Goal: Information Seeking & Learning: Check status

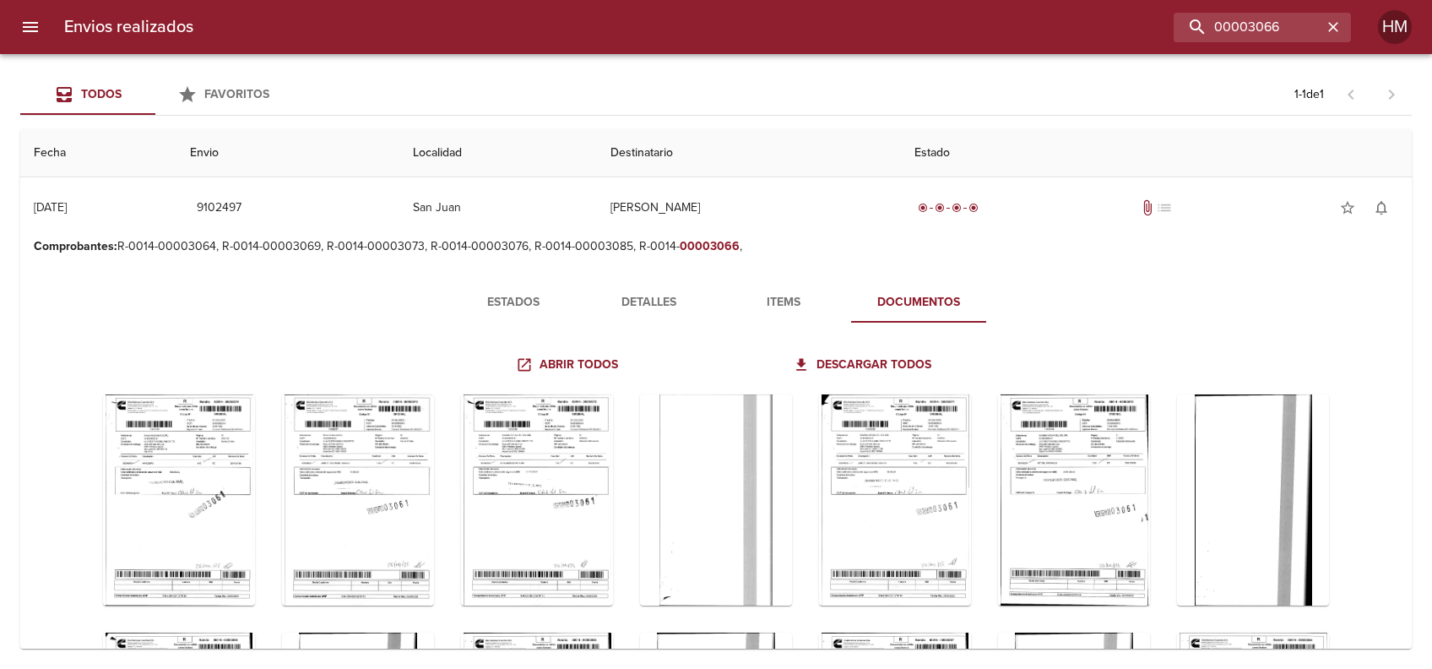
scroll to position [3262, 0]
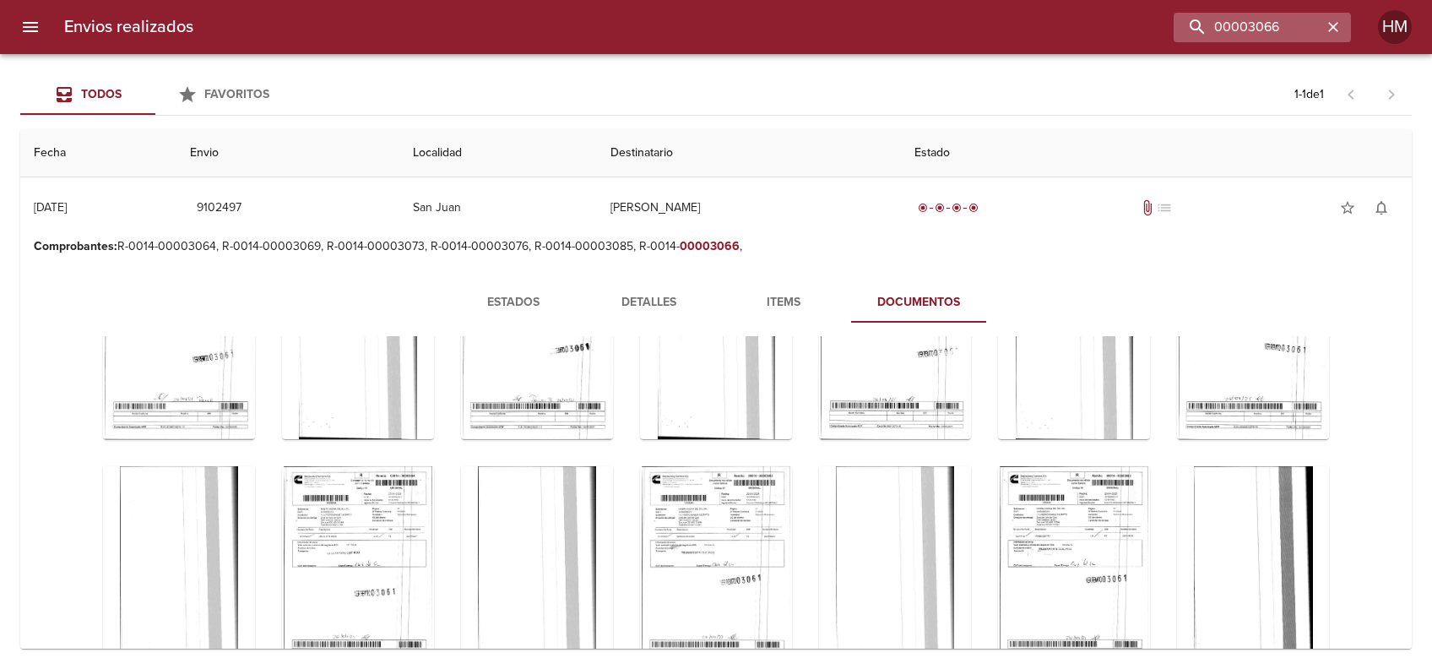
click at [1331, 35] on icon "button" at bounding box center [1333, 27] width 17 height 17
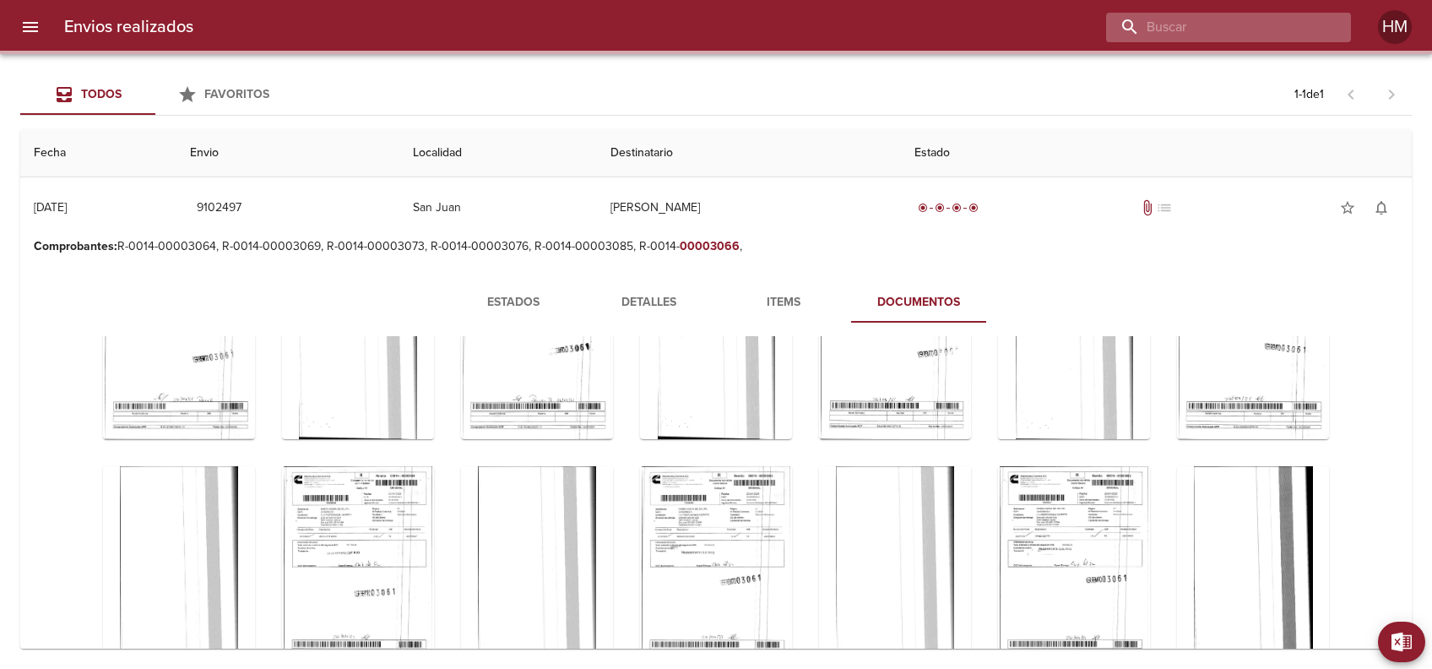
click at [1276, 28] on input "buscar" at bounding box center [1214, 28] width 216 height 30
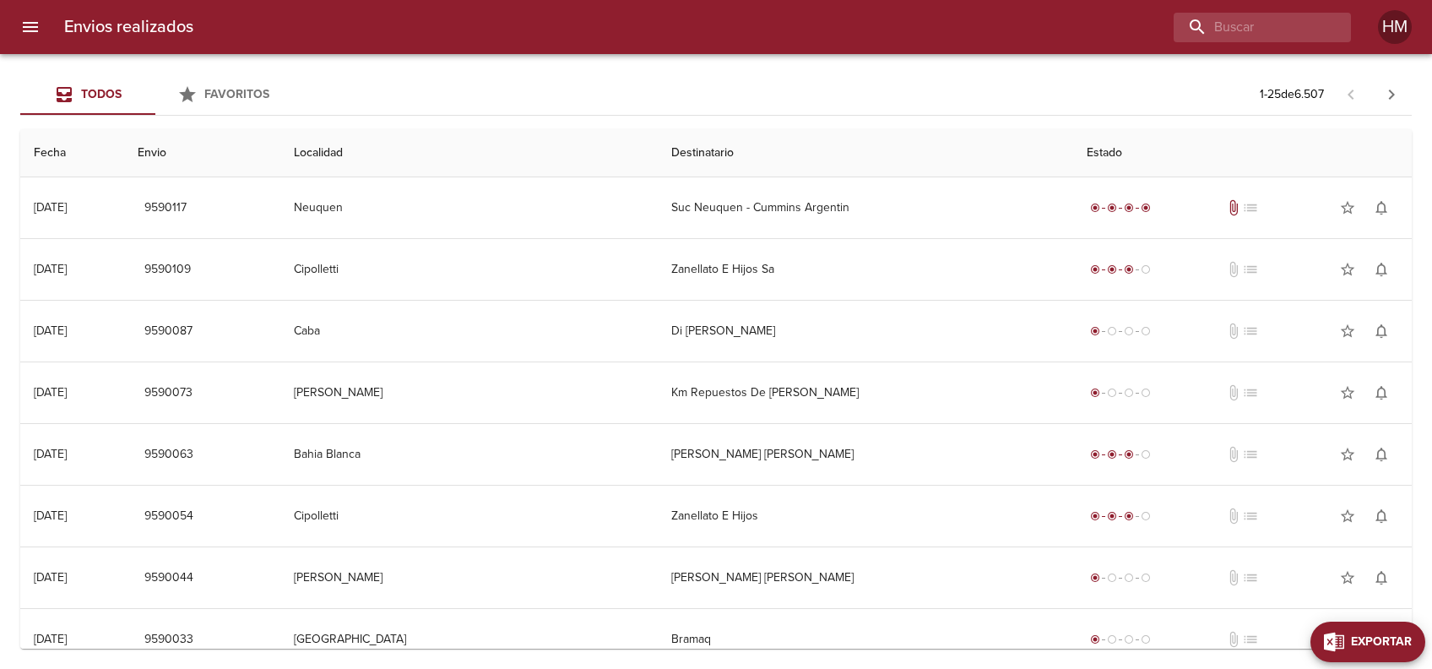
click at [1397, 624] on button "Exportar" at bounding box center [1367, 641] width 115 height 41
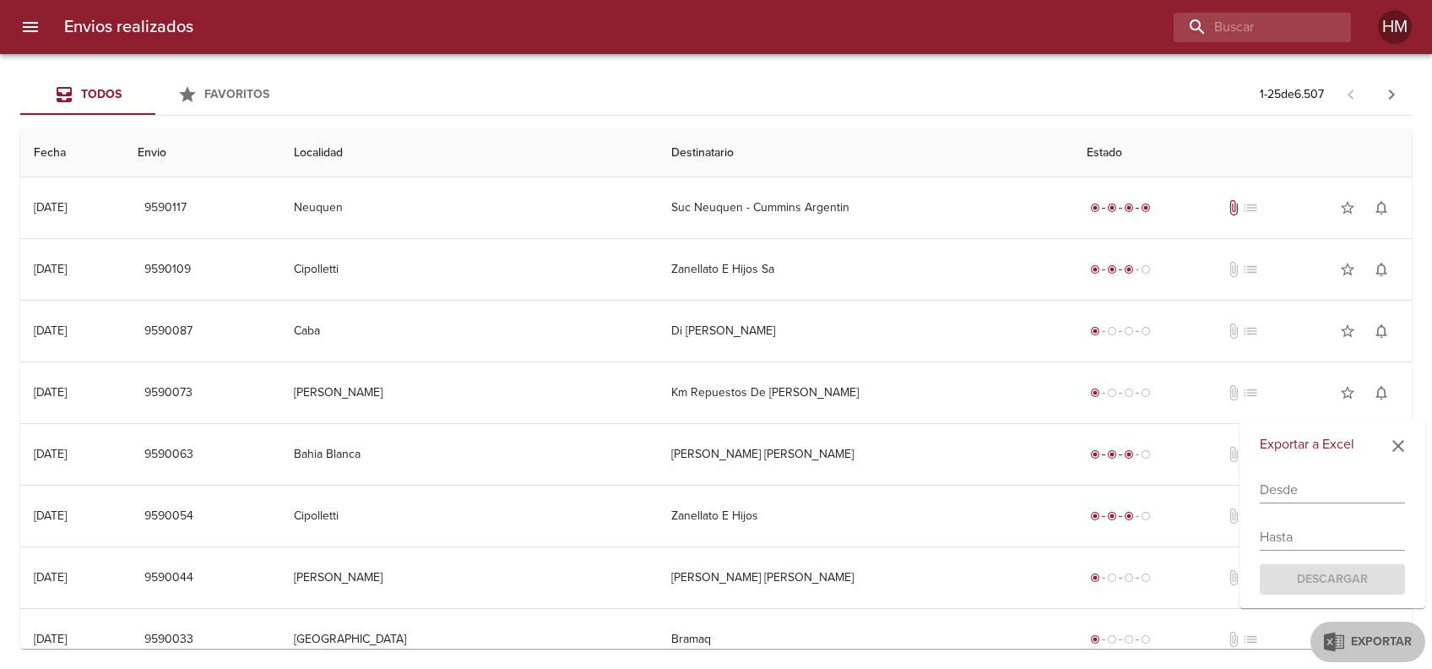
click at [1287, 494] on input "text" at bounding box center [1332, 489] width 145 height 27
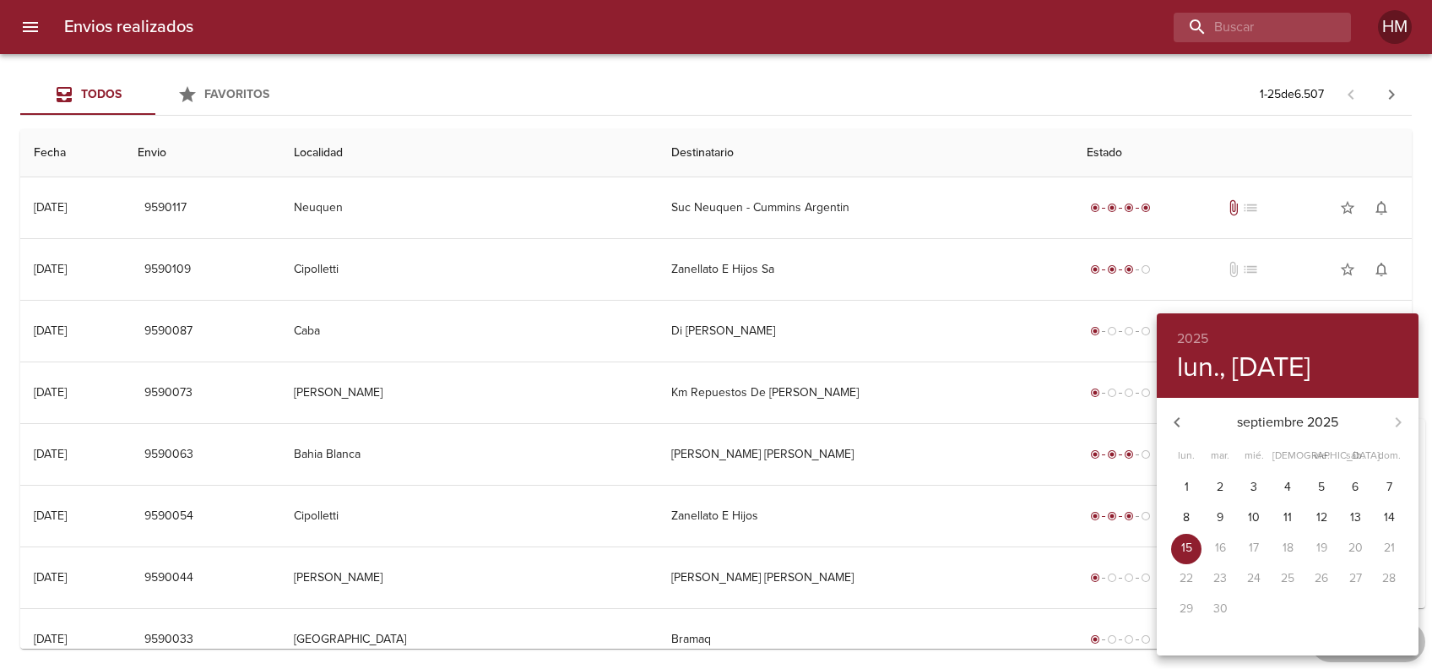
click at [1401, 421] on div "septiembre 2025" at bounding box center [1288, 422] width 262 height 41
click at [1398, 421] on div "septiembre 2025" at bounding box center [1288, 422] width 262 height 41
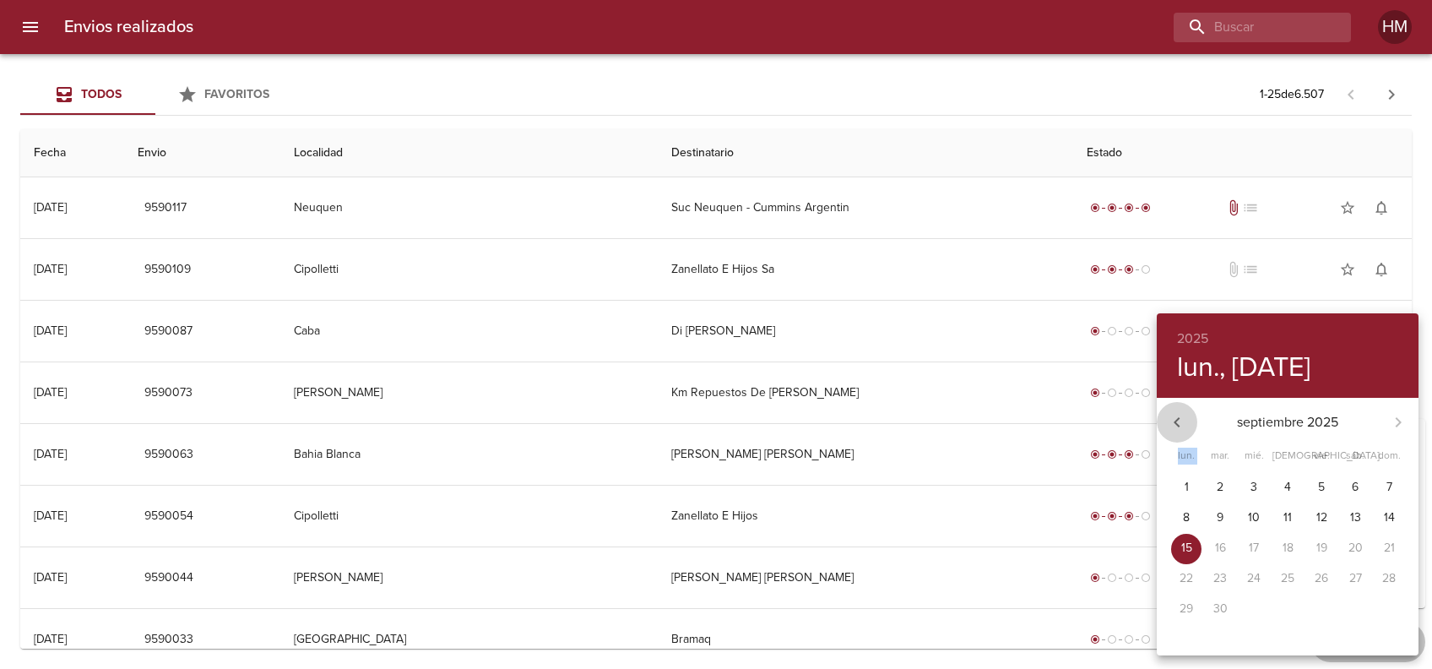
click at [1177, 418] on icon "button" at bounding box center [1177, 422] width 6 height 10
click at [1177, 418] on icon "button" at bounding box center [1177, 422] width 20 height 20
click at [1177, 418] on icon "button" at bounding box center [1177, 422] width 6 height 10
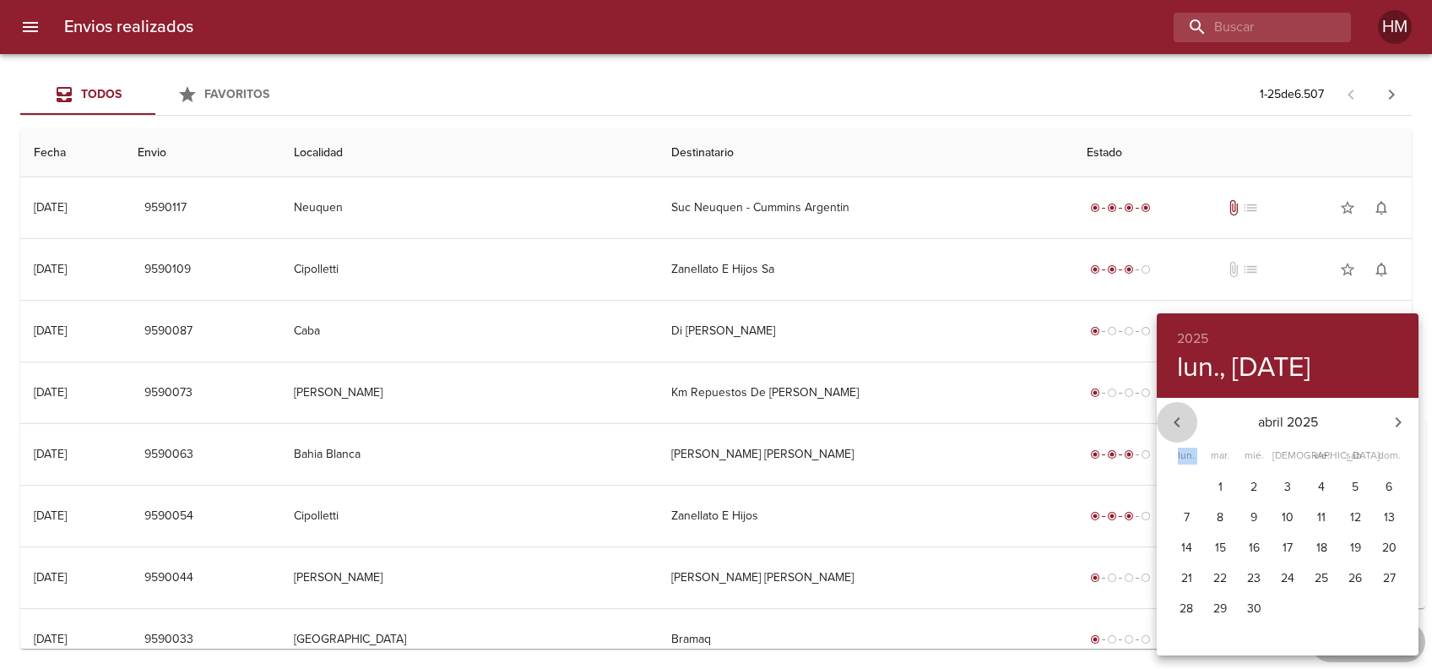
click at [1177, 418] on icon "button" at bounding box center [1177, 422] width 6 height 10
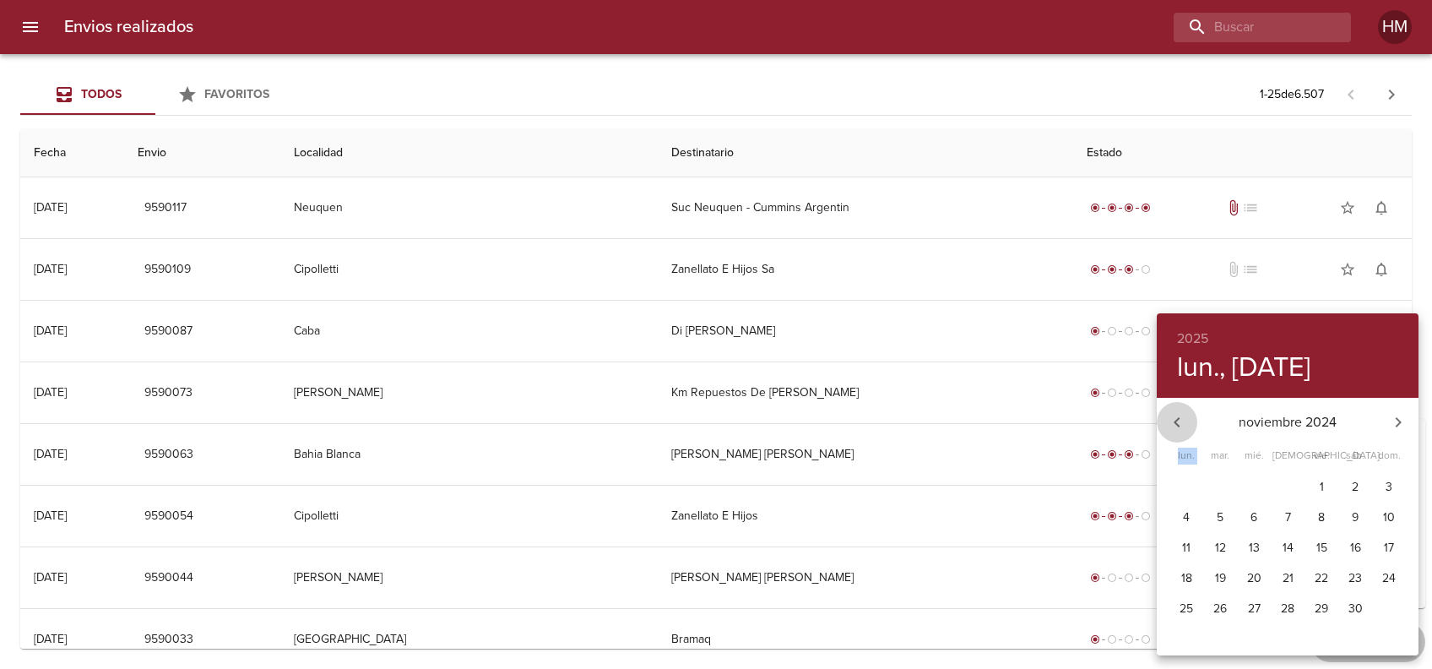
click at [1177, 418] on icon "button" at bounding box center [1177, 422] width 6 height 10
click at [1388, 422] on icon "button" at bounding box center [1398, 422] width 20 height 20
click at [1388, 422] on button "button" at bounding box center [1398, 422] width 41 height 41
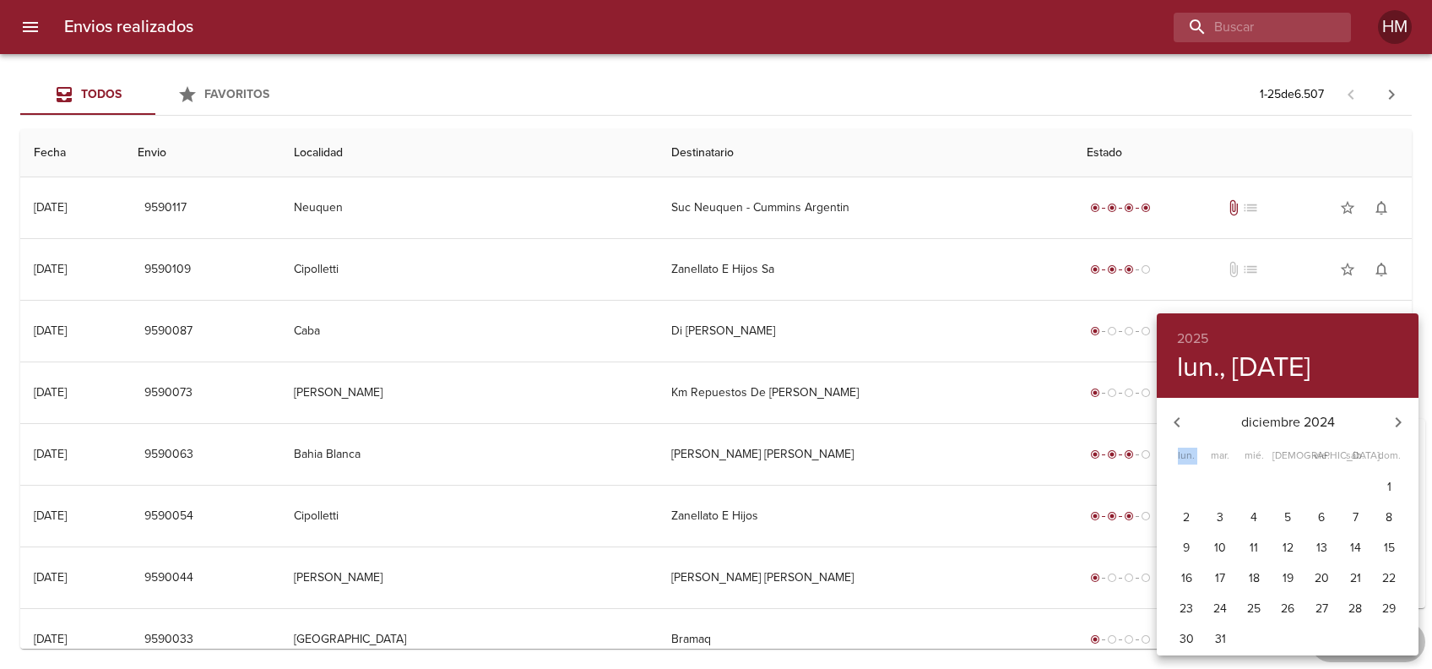
click at [1392, 487] on span "1" at bounding box center [1389, 487] width 30 height 17
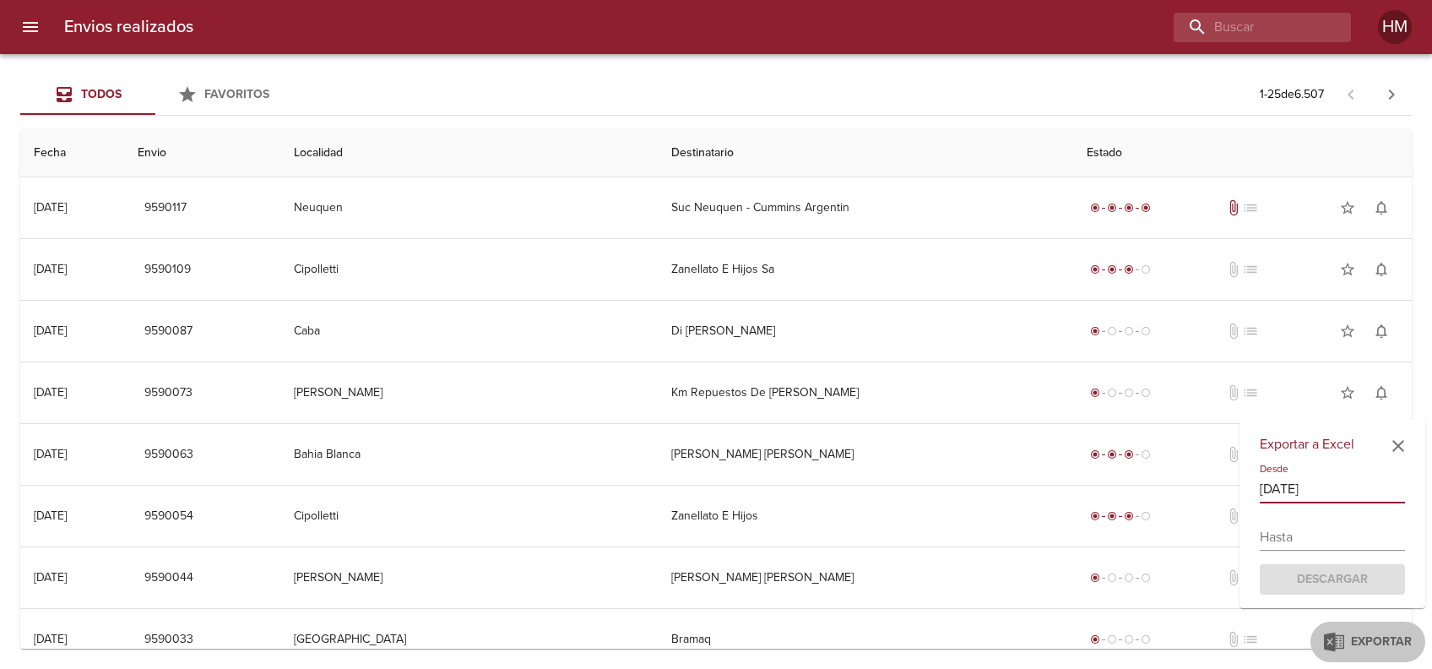
click at [1337, 487] on input "[DATE]" at bounding box center [1332, 489] width 145 height 27
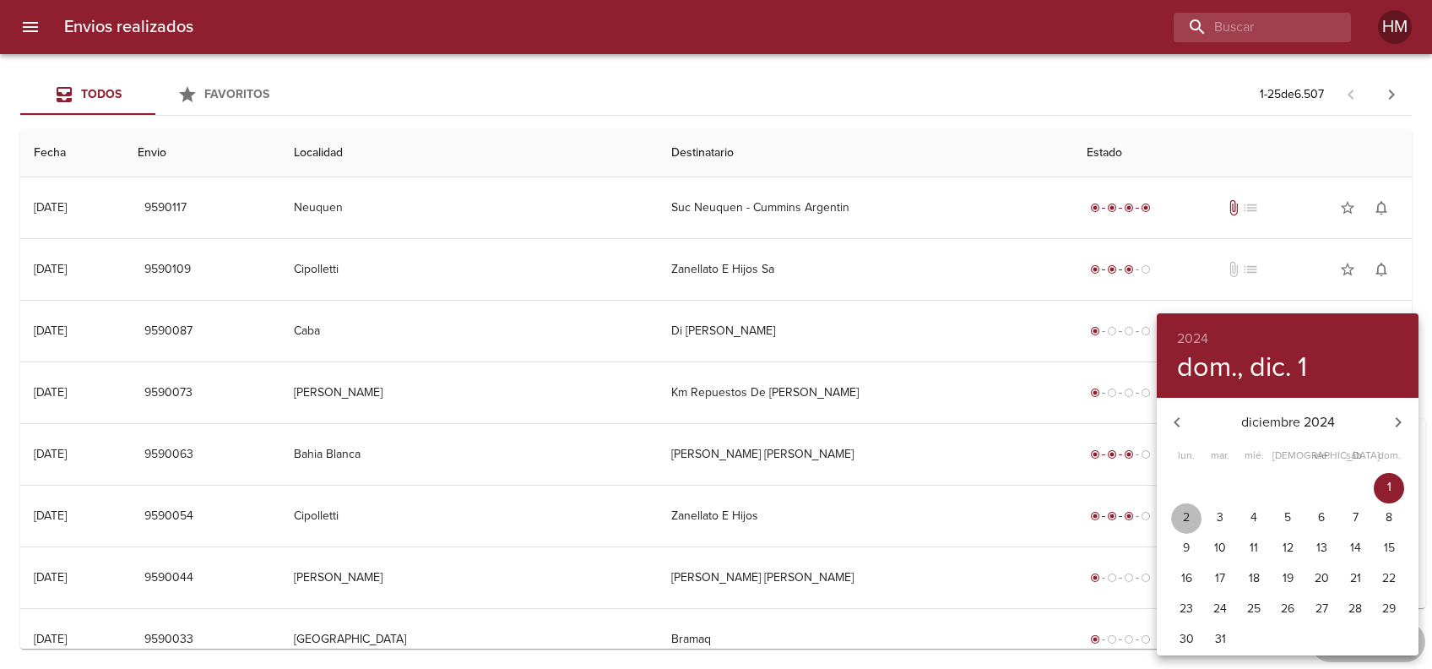
click at [1196, 517] on span "2" at bounding box center [1186, 517] width 30 height 17
type input "[DATE]"
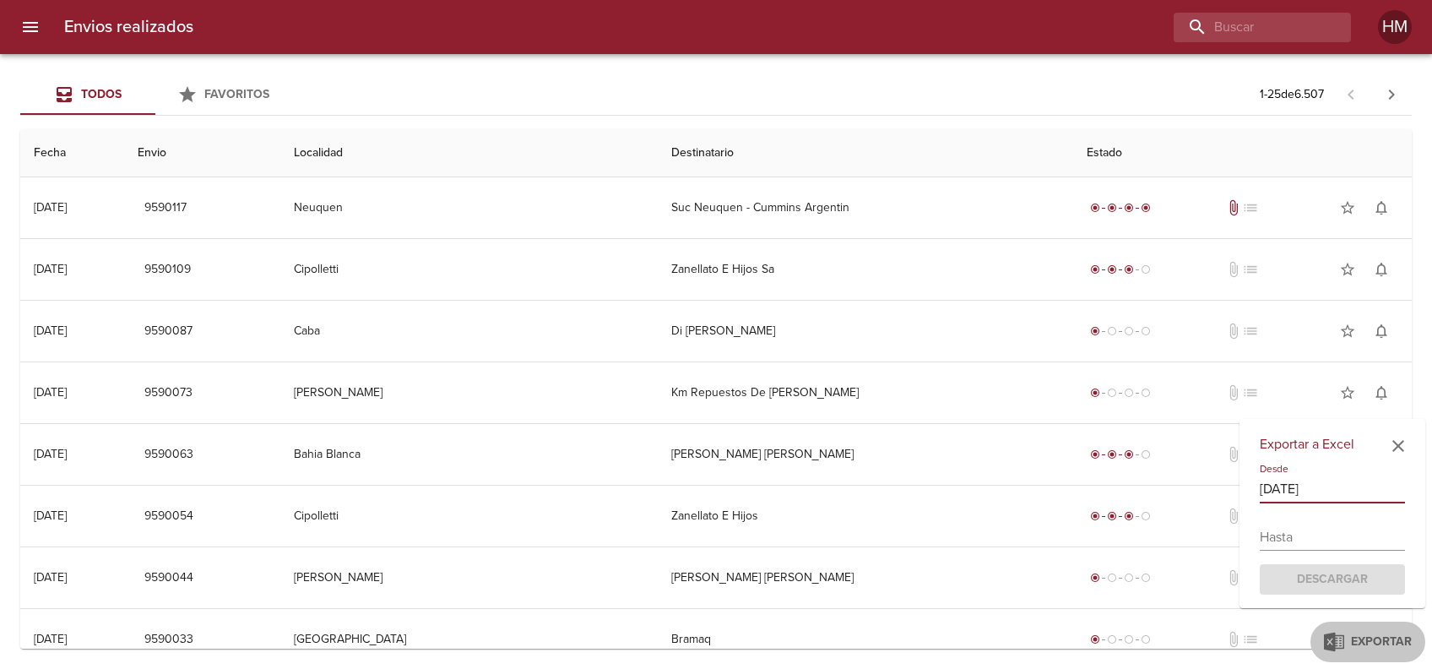
click at [1361, 534] on input "text" at bounding box center [1332, 537] width 145 height 27
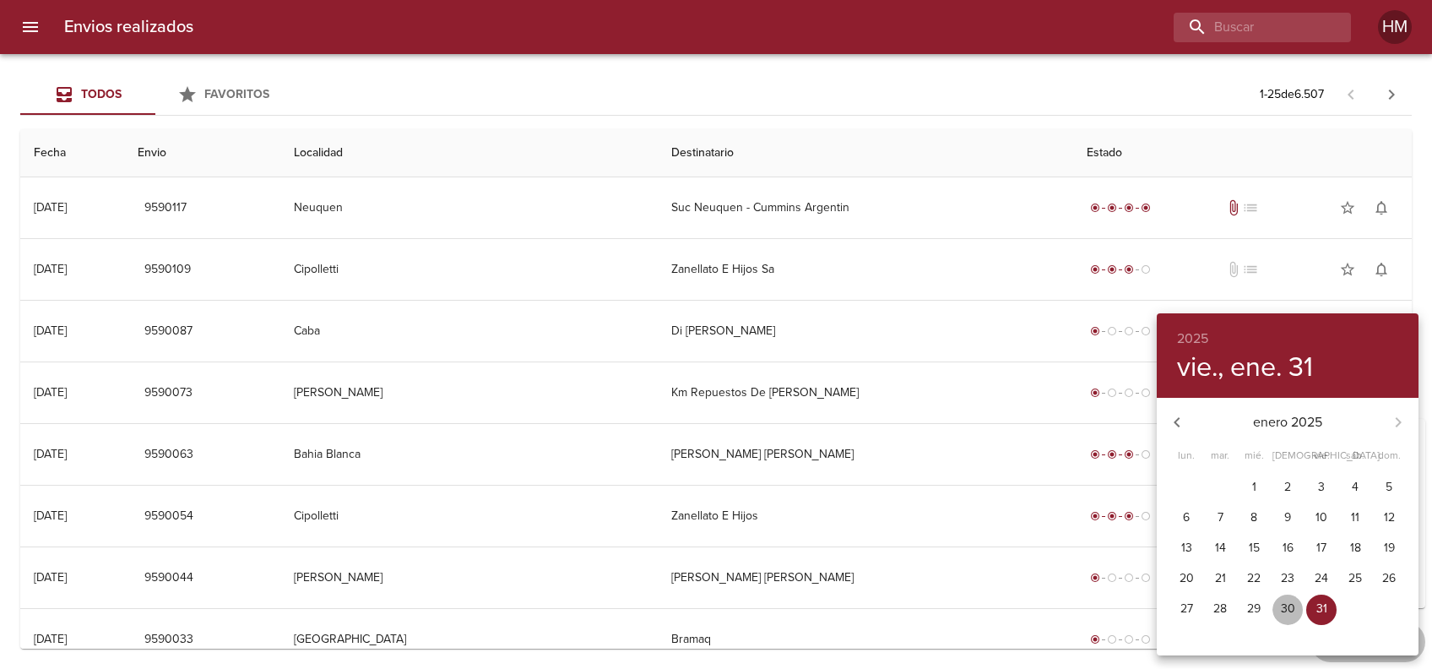
click at [1290, 601] on p "30" at bounding box center [1288, 608] width 14 height 17
type input "[DATE]"
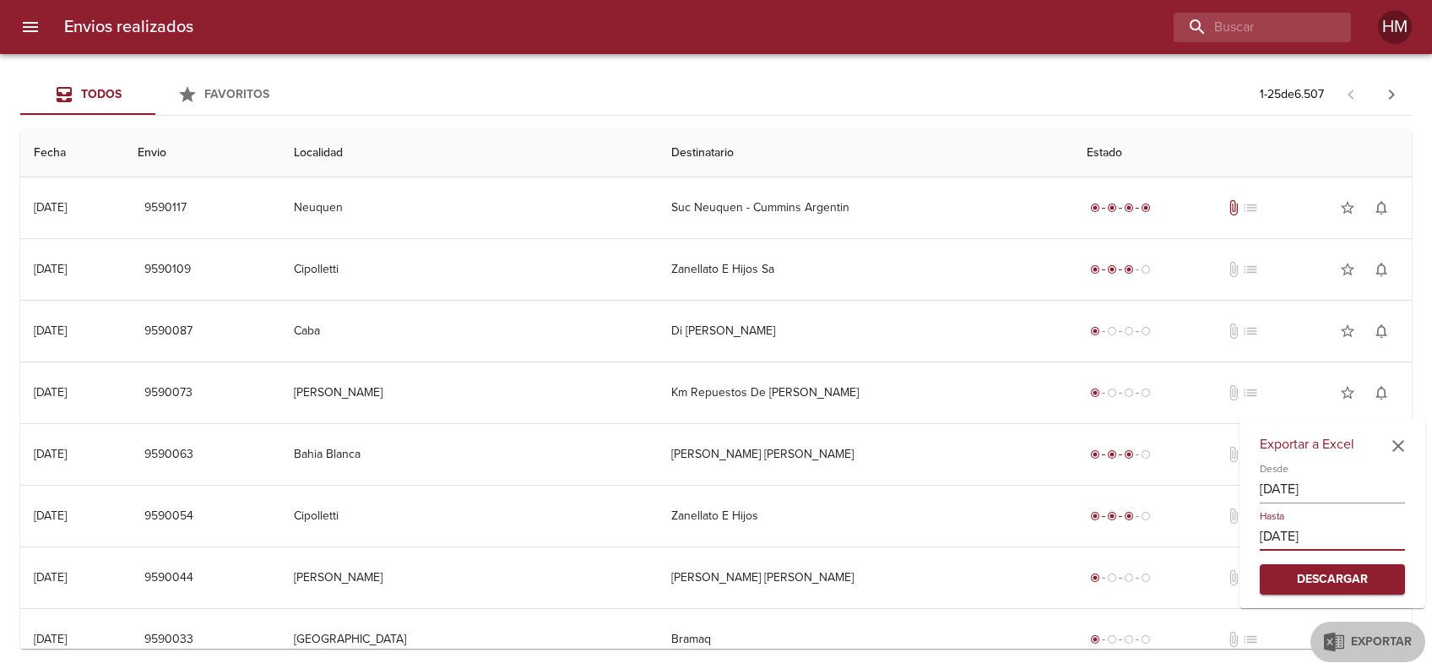
click at [1351, 572] on span "Descargar" at bounding box center [1332, 579] width 118 height 21
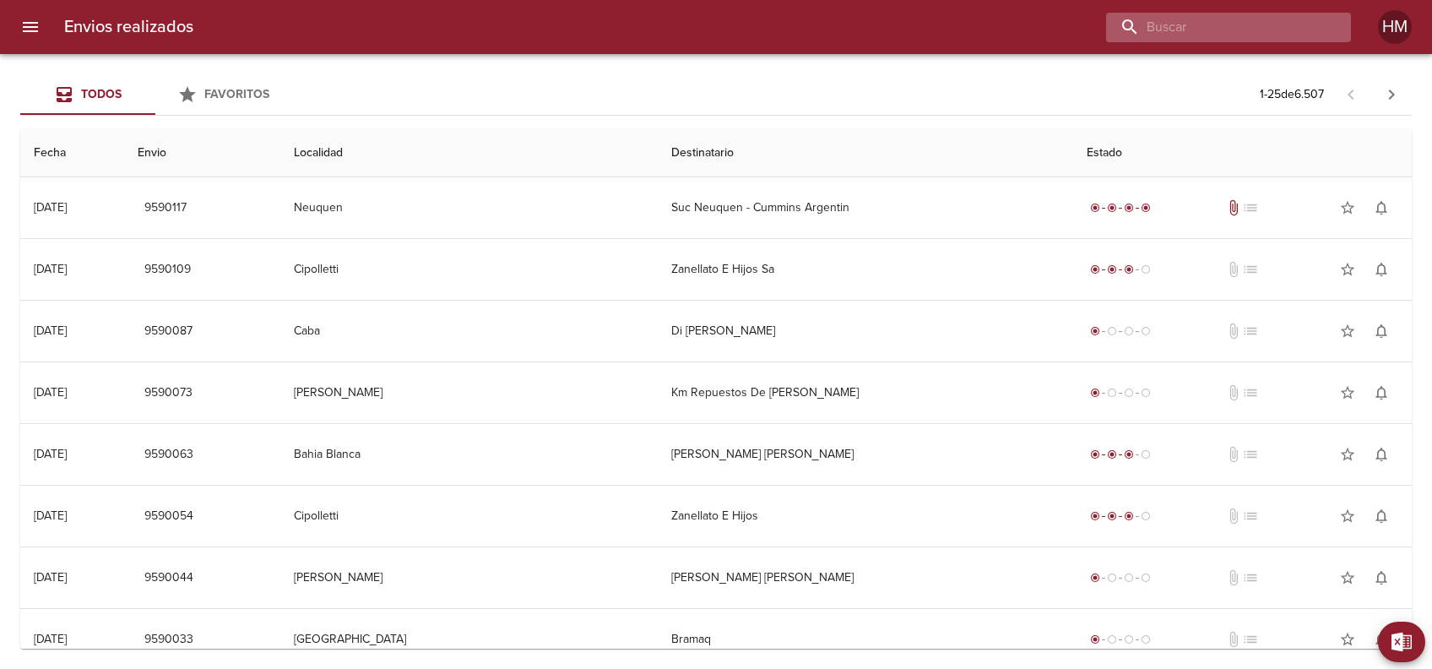
click at [1252, 33] on input "buscar" at bounding box center [1214, 28] width 216 height 30
paste input "8754845"
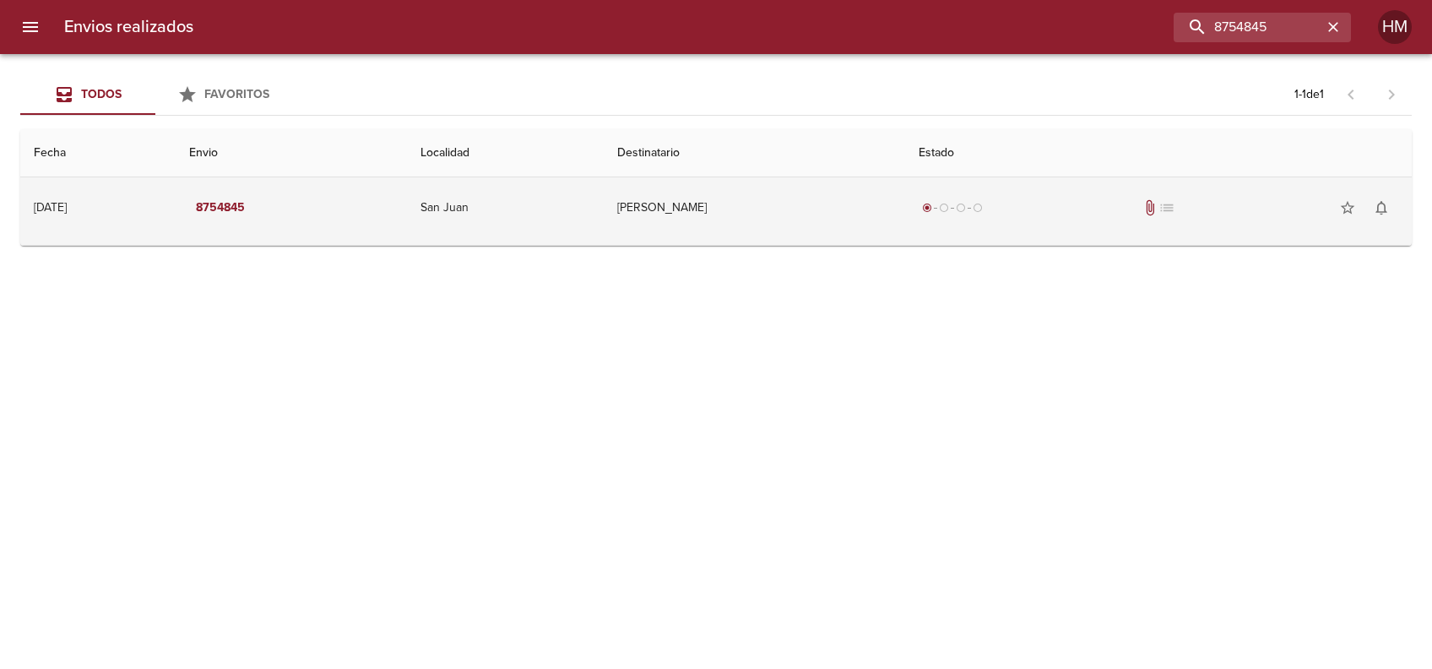
click at [727, 198] on td "[PERSON_NAME]" at bounding box center [754, 207] width 301 height 61
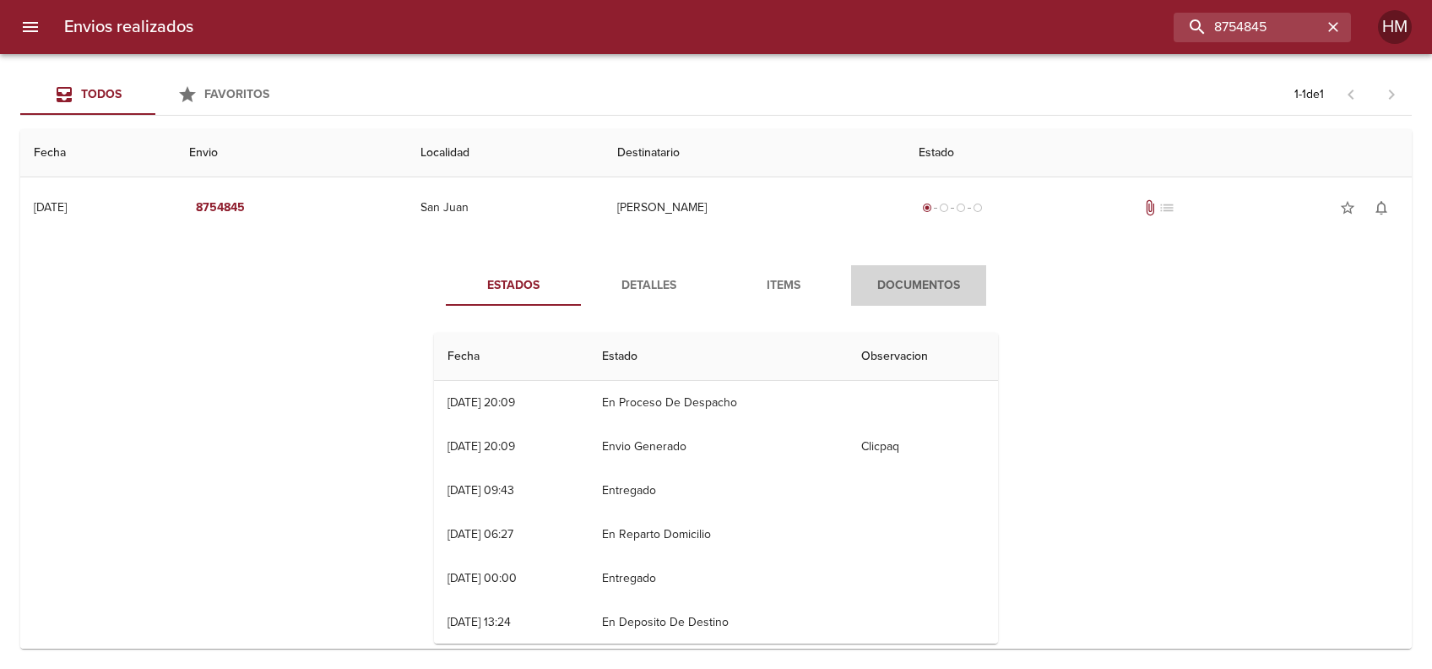
click at [920, 293] on span "Documentos" at bounding box center [918, 285] width 115 height 21
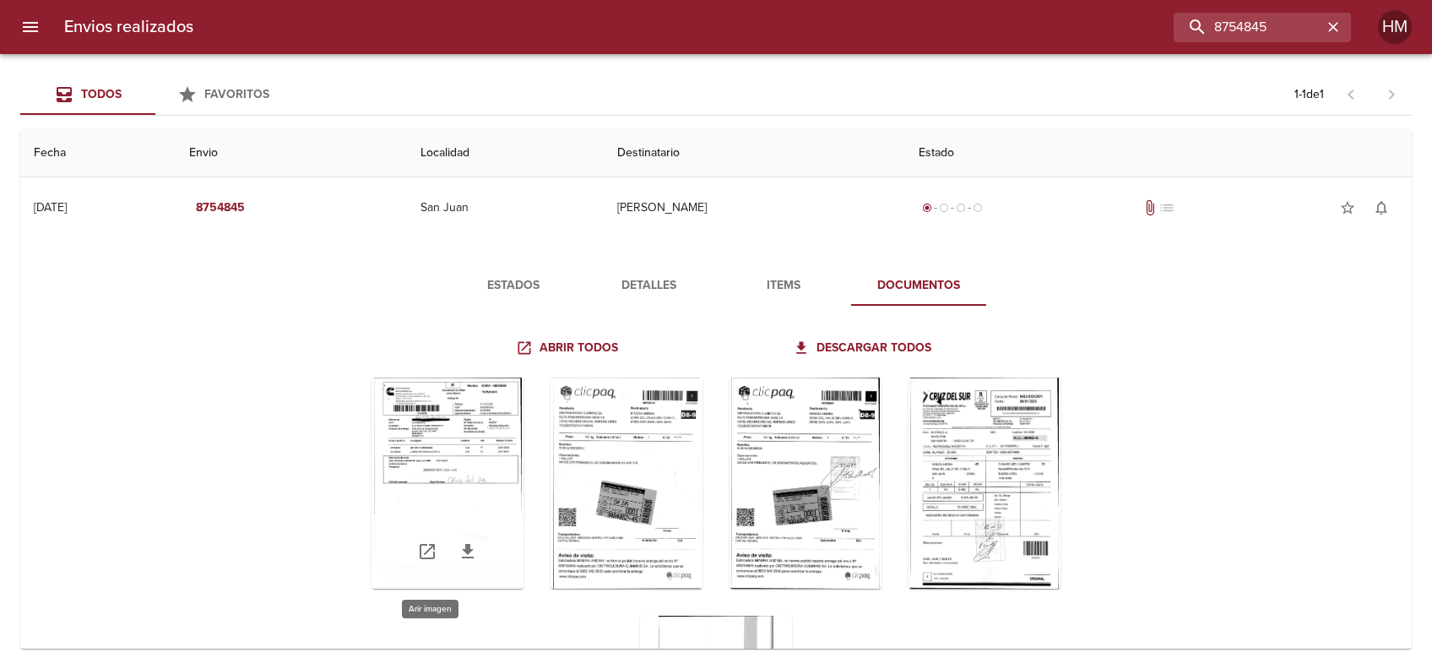
click at [464, 446] on div "Tabla de envíos del cliente" at bounding box center [448, 482] width 152 height 211
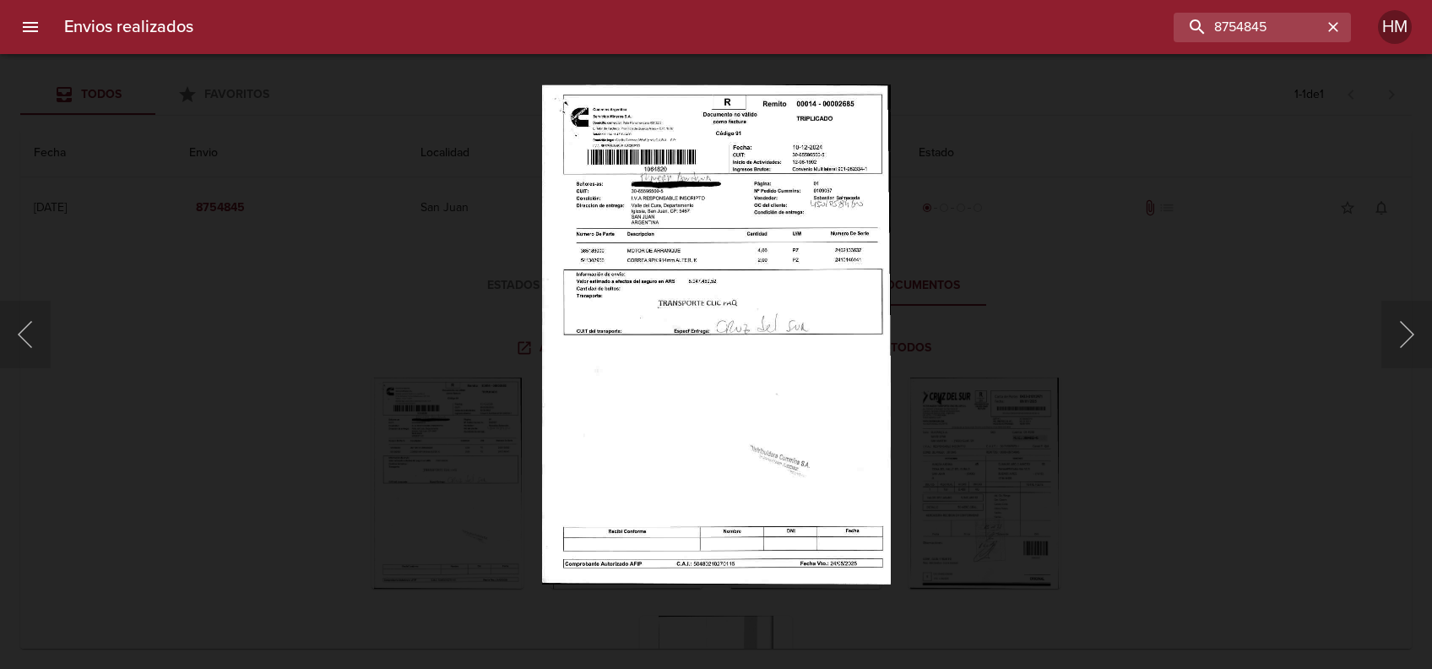
click at [646, 315] on img "Lightbox" at bounding box center [716, 334] width 350 height 500
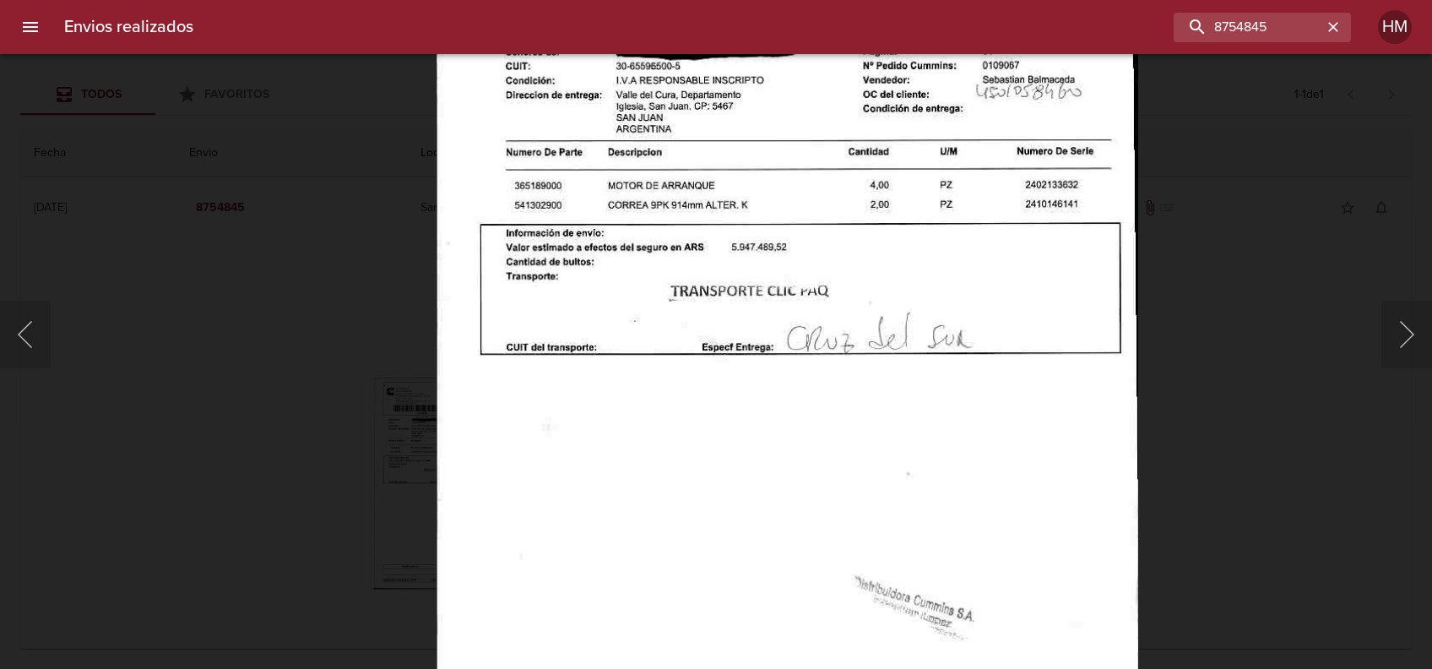
click at [1164, 334] on div "Lightbox" at bounding box center [716, 334] width 1432 height 669
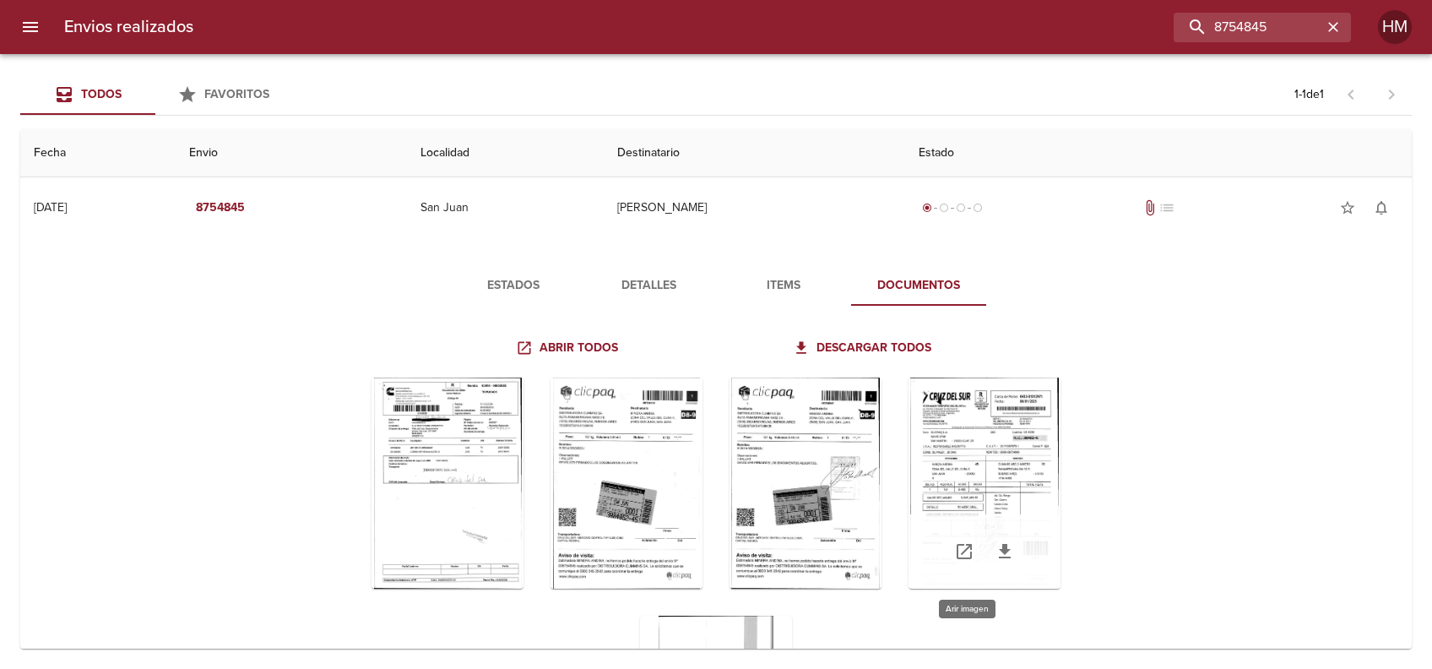
click at [985, 442] on div "Tabla de envíos del cliente" at bounding box center [985, 482] width 152 height 211
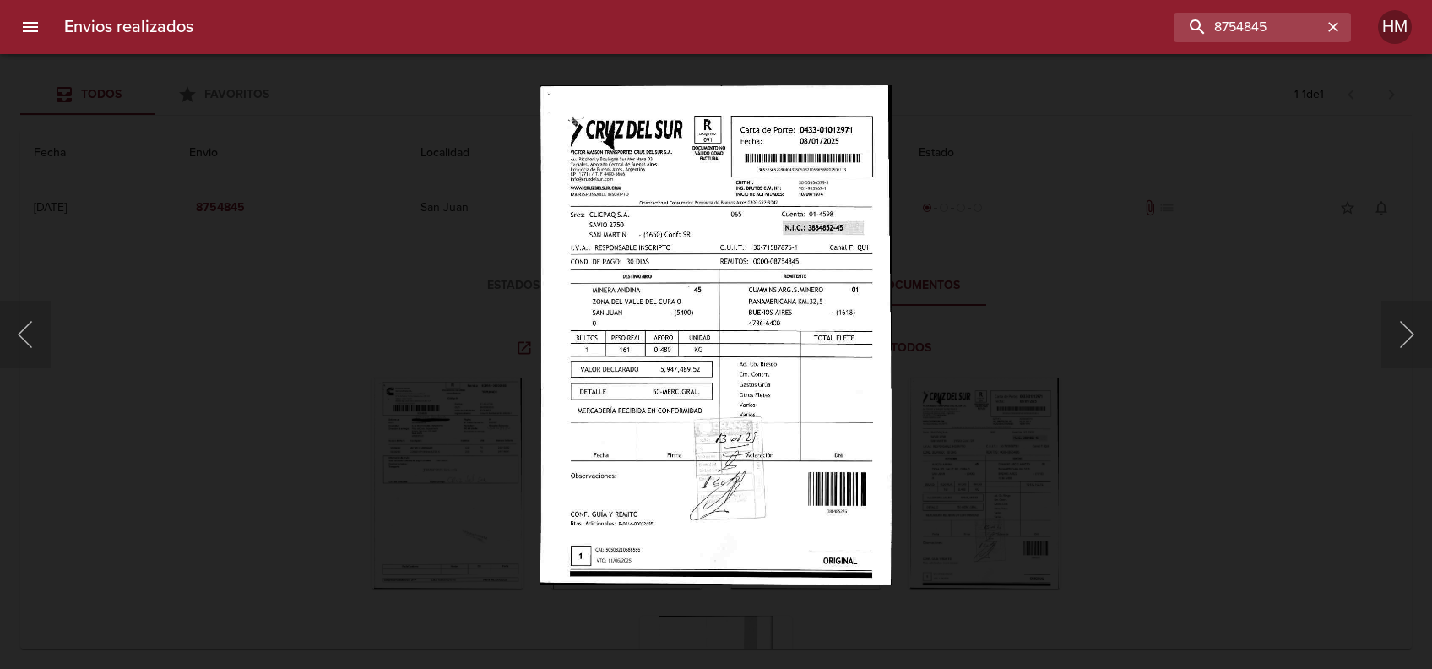
click at [1091, 335] on div "Lightbox" at bounding box center [716, 334] width 1432 height 669
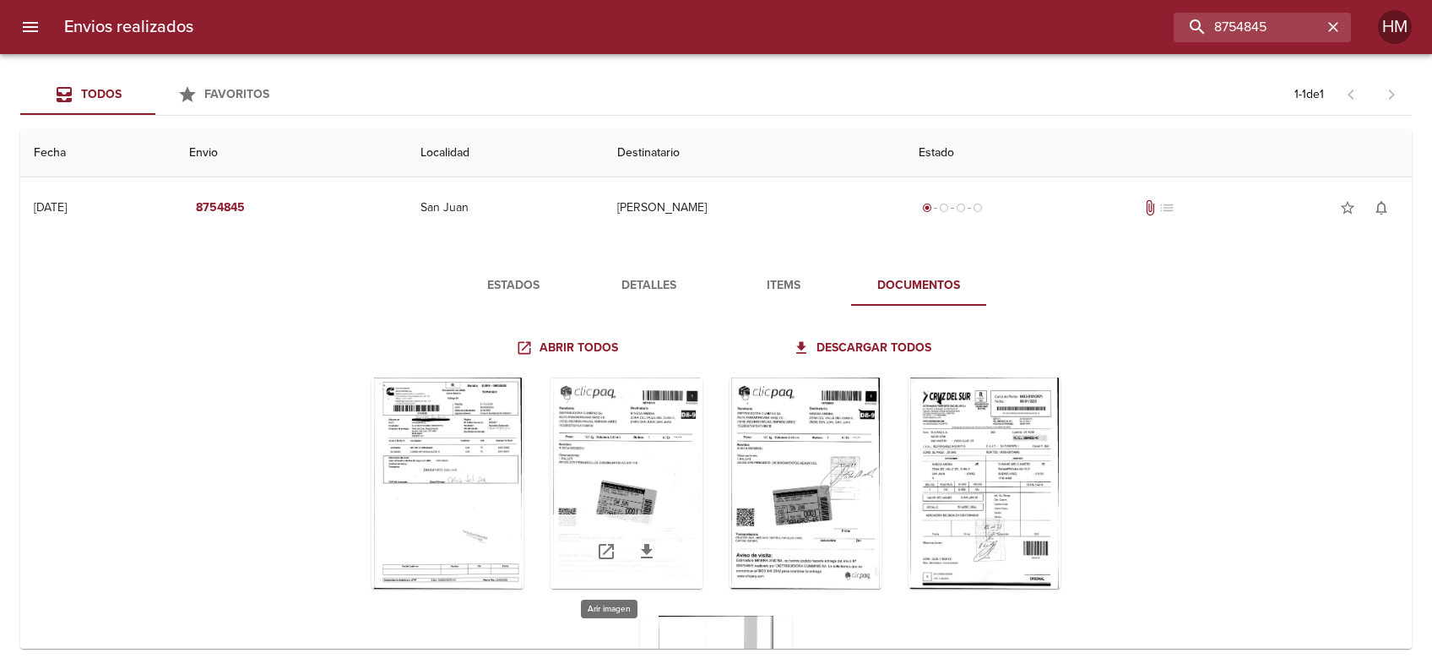
click at [623, 465] on div "Tabla de envíos del cliente" at bounding box center [627, 482] width 152 height 211
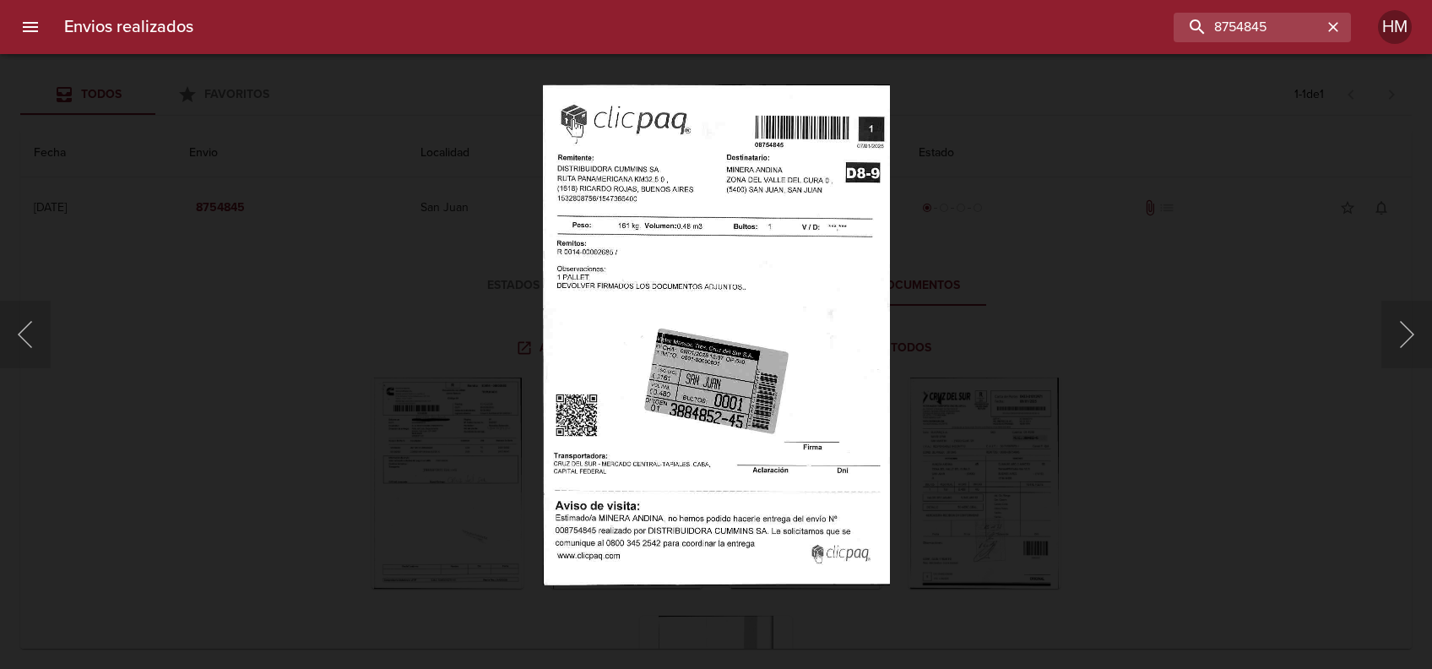
click at [1052, 348] on div "Lightbox" at bounding box center [716, 334] width 1432 height 669
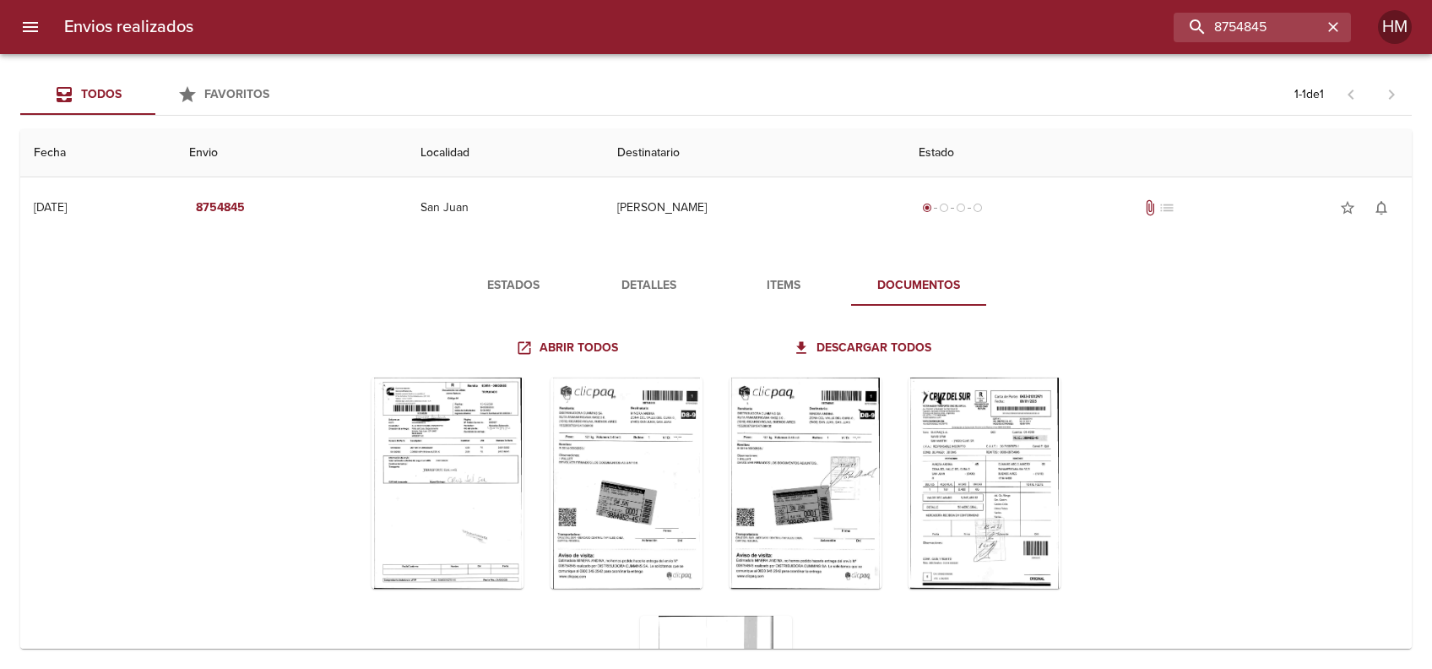
click at [745, 356] on img "Lightbox" at bounding box center [716, 334] width 348 height 500
click at [745, 356] on div "Descargar todos" at bounding box center [864, 348] width 296 height 45
click at [479, 435] on div "Tabla de envíos del cliente" at bounding box center [448, 482] width 152 height 211
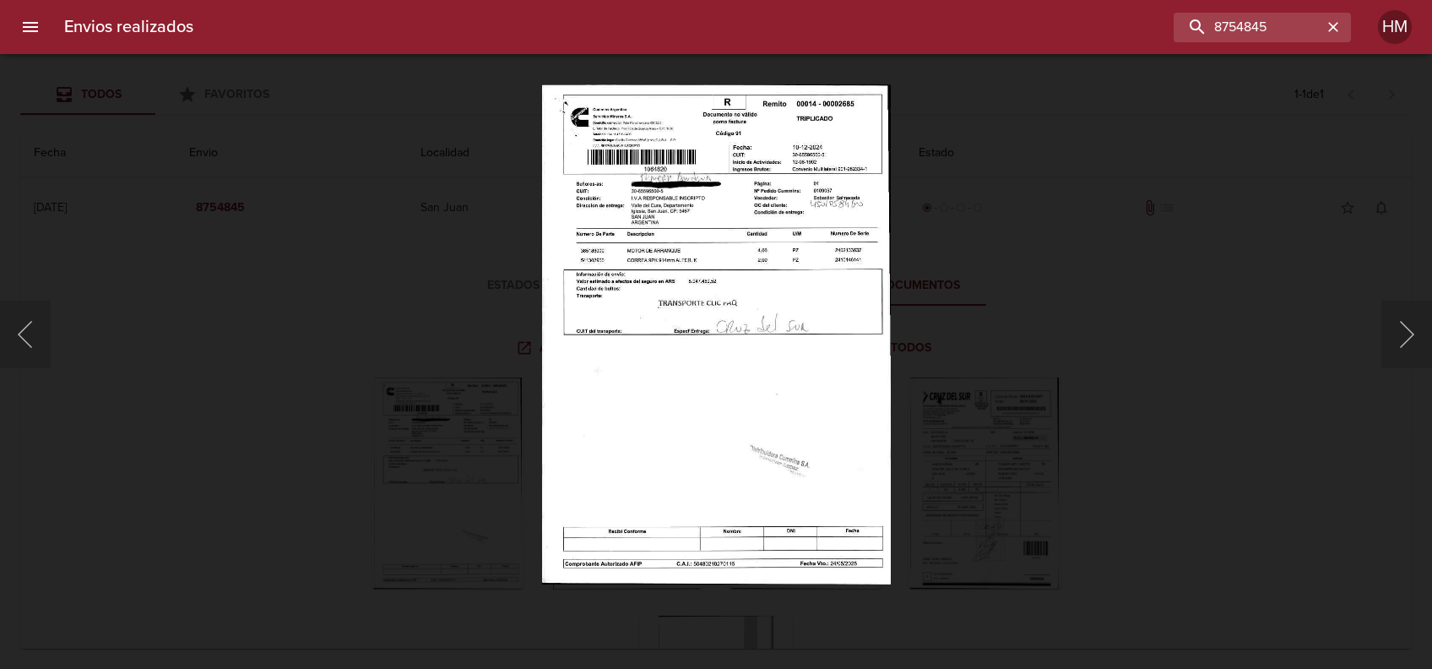
click at [736, 291] on img "Lightbox" at bounding box center [716, 334] width 350 height 500
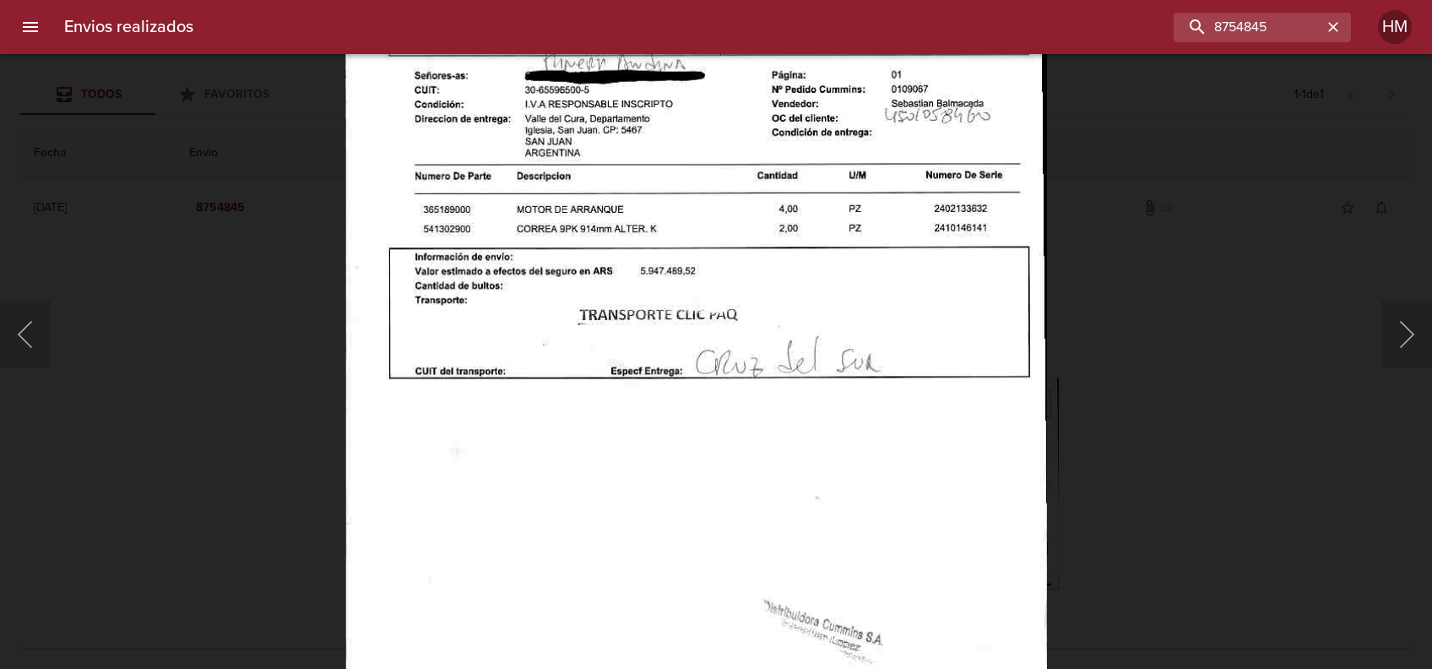
click at [1143, 429] on div "Lightbox" at bounding box center [716, 334] width 1432 height 669
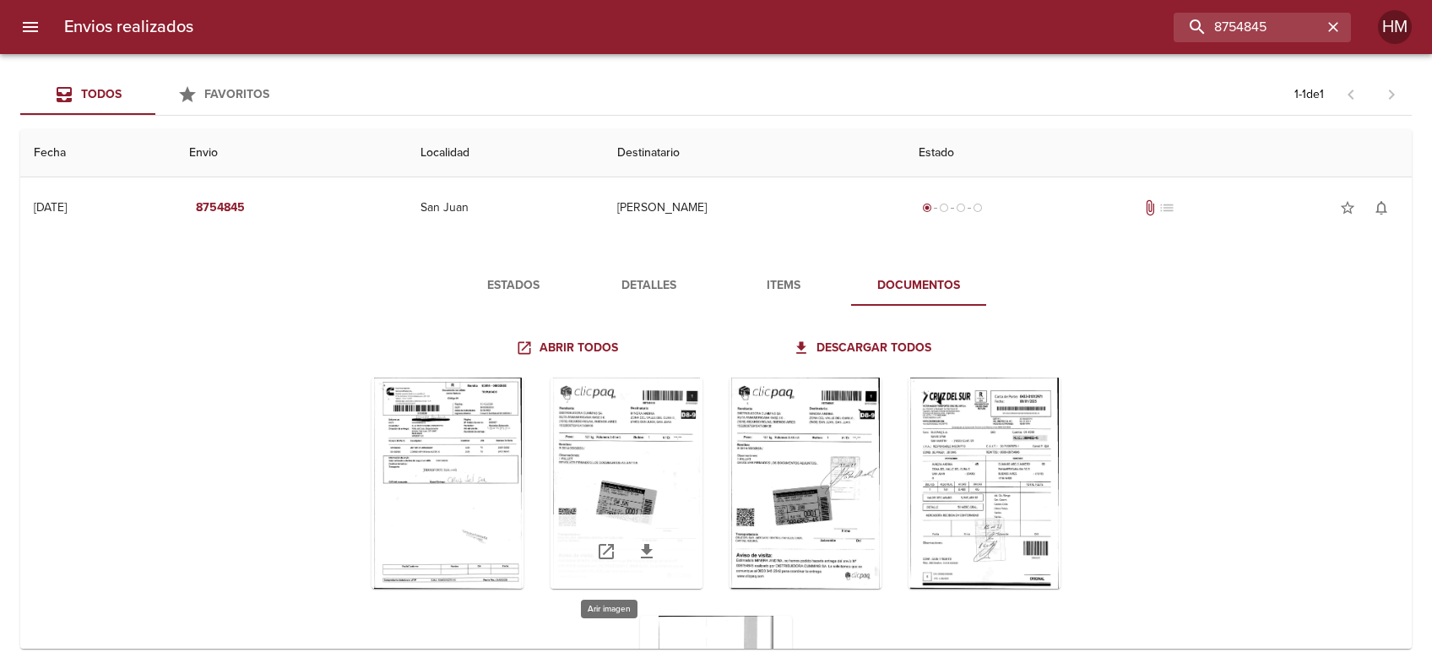
click at [628, 491] on div "Tabla de envíos del cliente" at bounding box center [627, 482] width 152 height 211
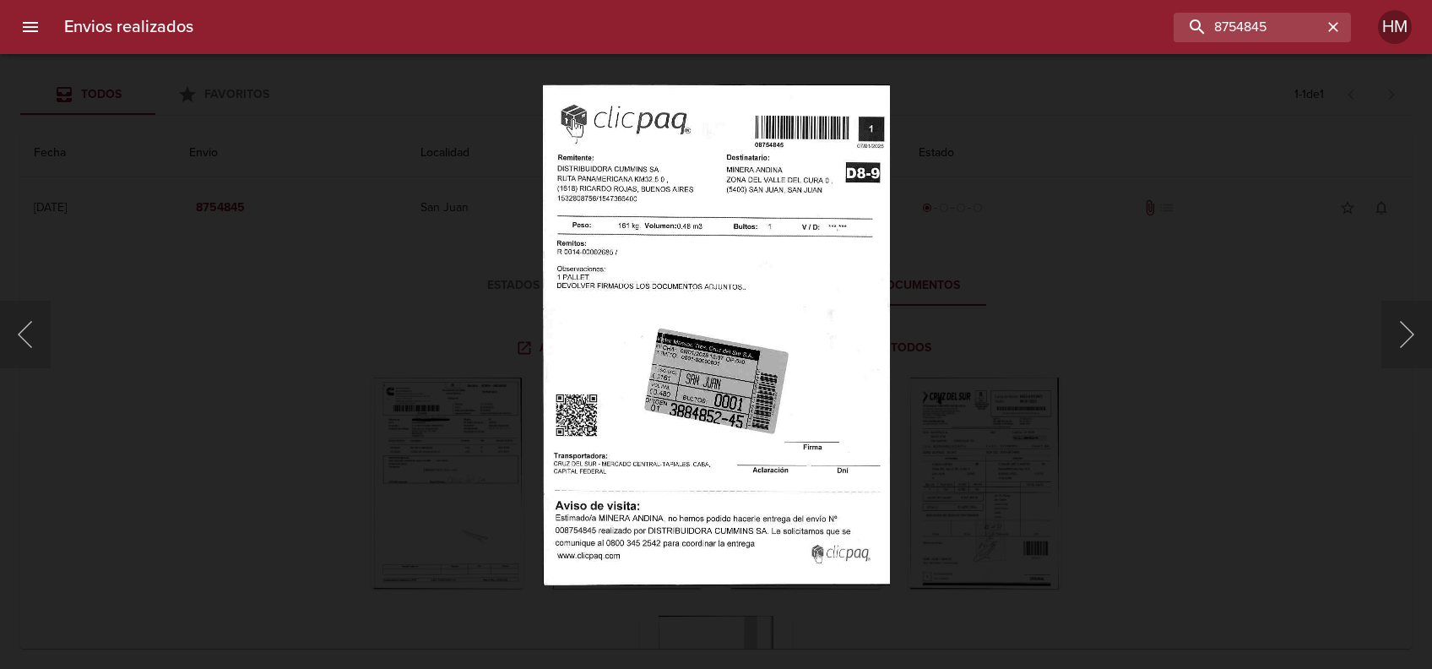
click at [635, 317] on img "Lightbox" at bounding box center [716, 334] width 348 height 500
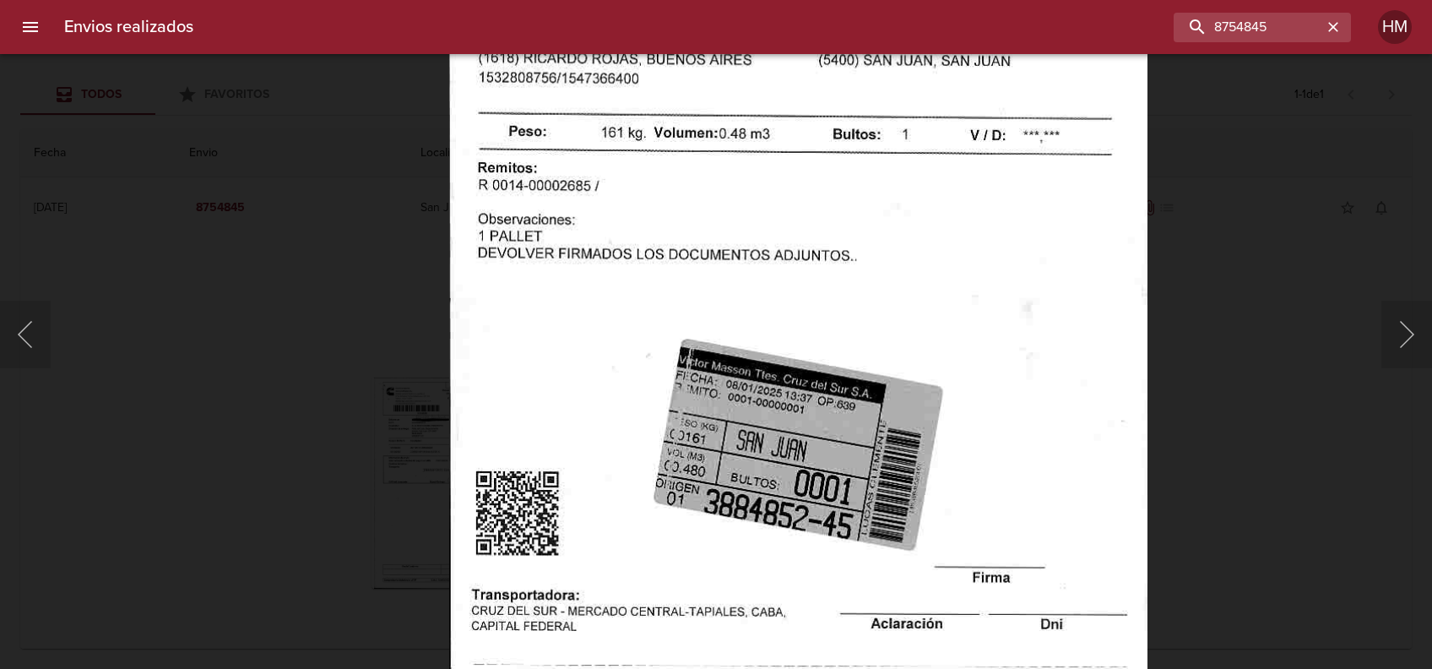
click at [1234, 415] on div "Lightbox" at bounding box center [716, 334] width 1432 height 669
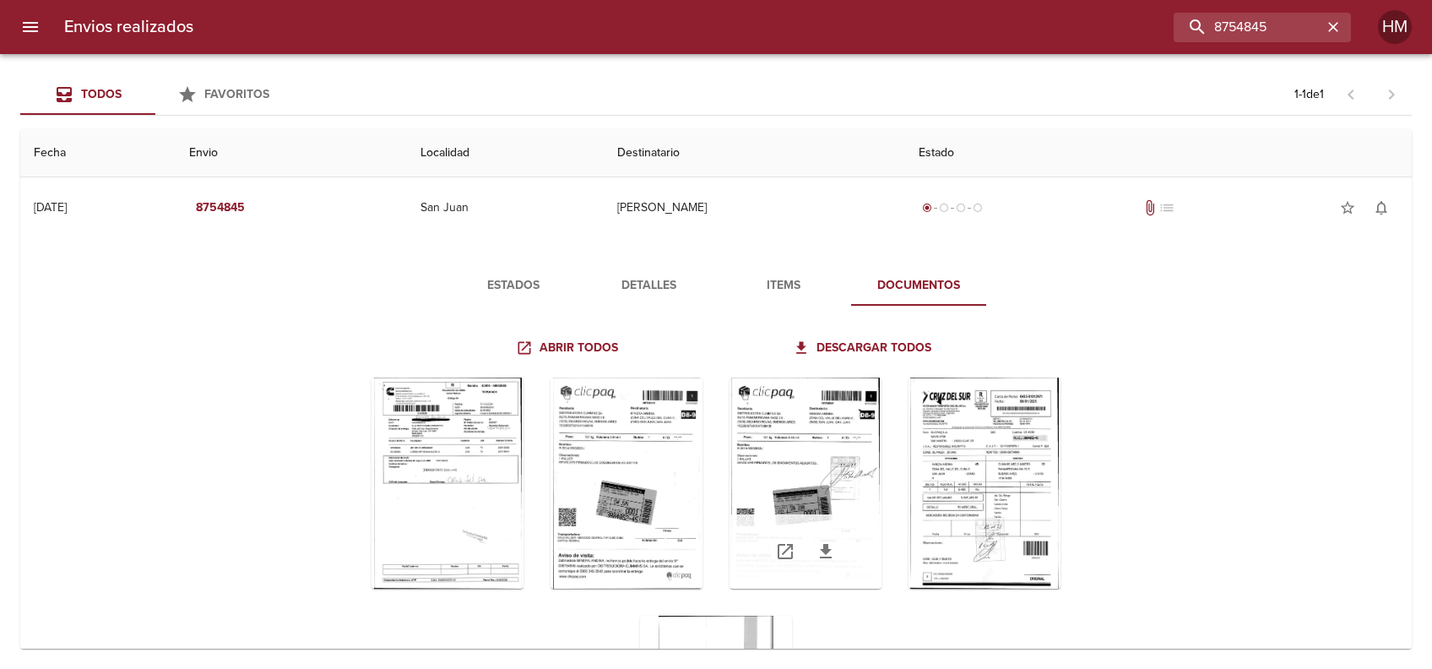
click at [795, 487] on div "Tabla de envíos del cliente" at bounding box center [806, 482] width 152 height 211
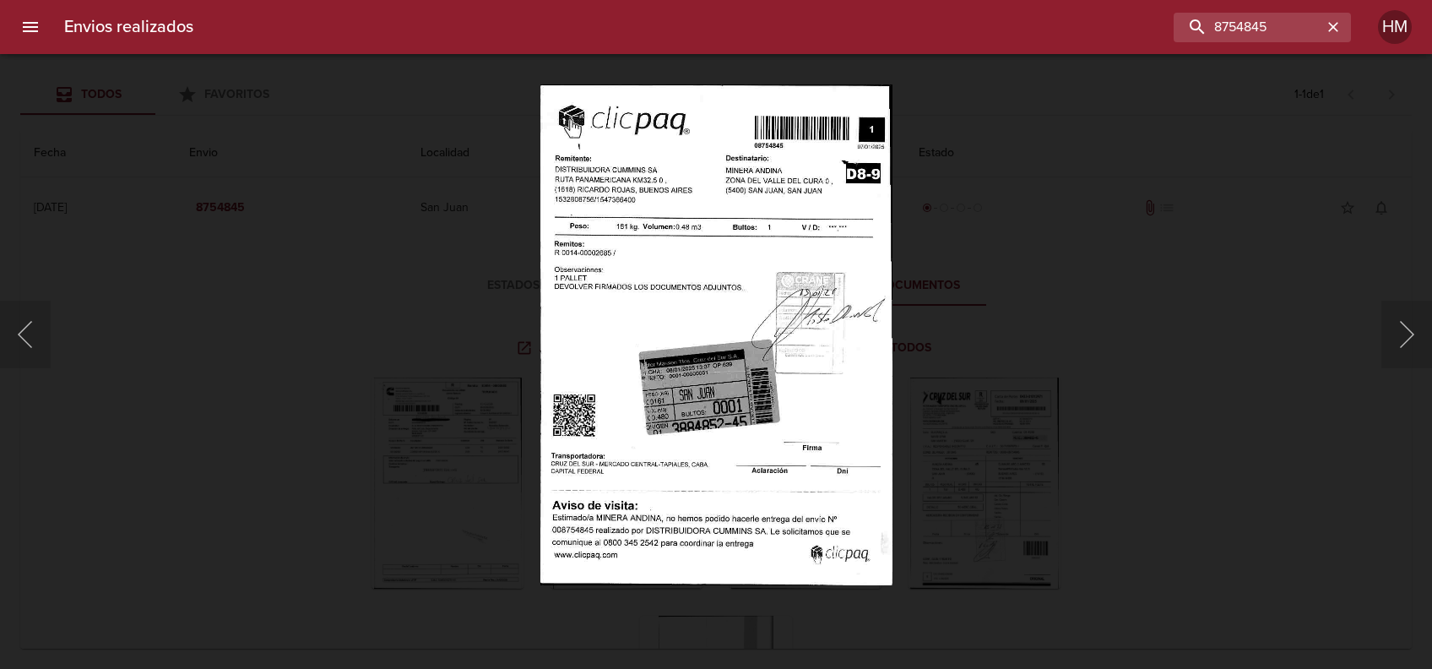
click at [675, 366] on img "Lightbox" at bounding box center [716, 334] width 353 height 500
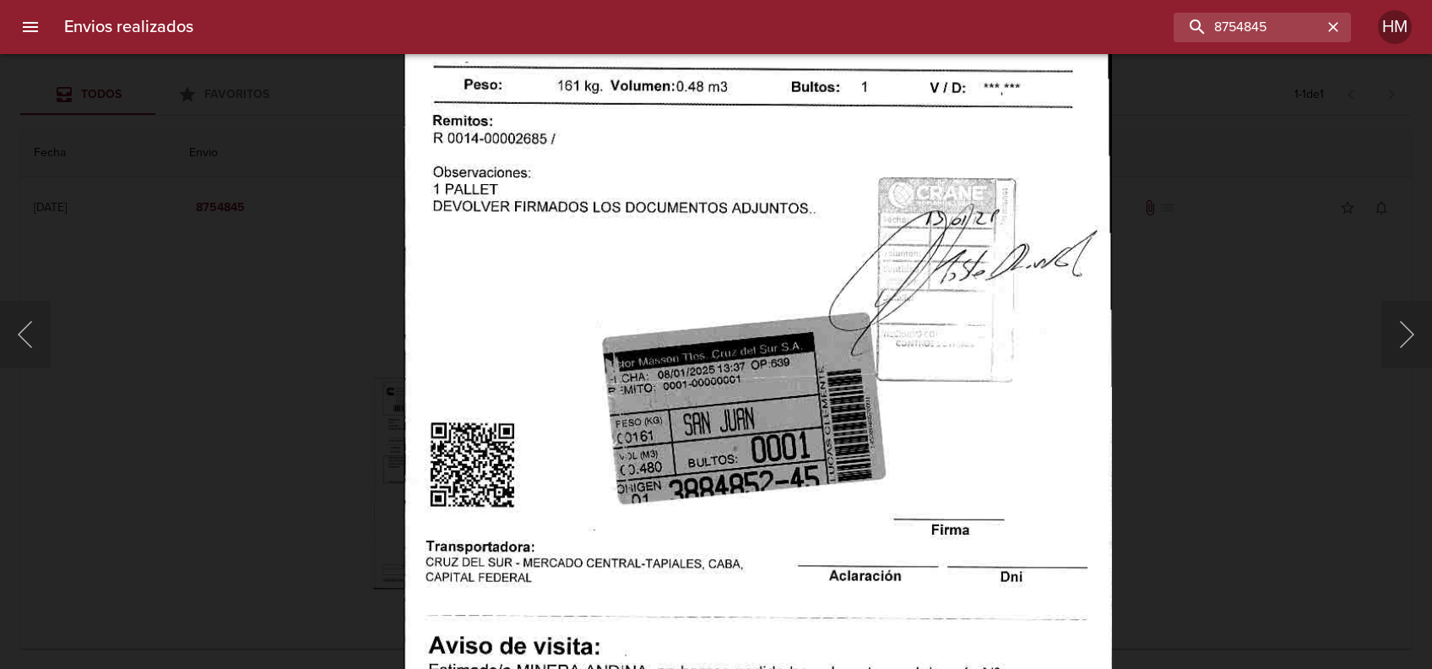
click at [1268, 389] on div "Lightbox" at bounding box center [716, 334] width 1432 height 669
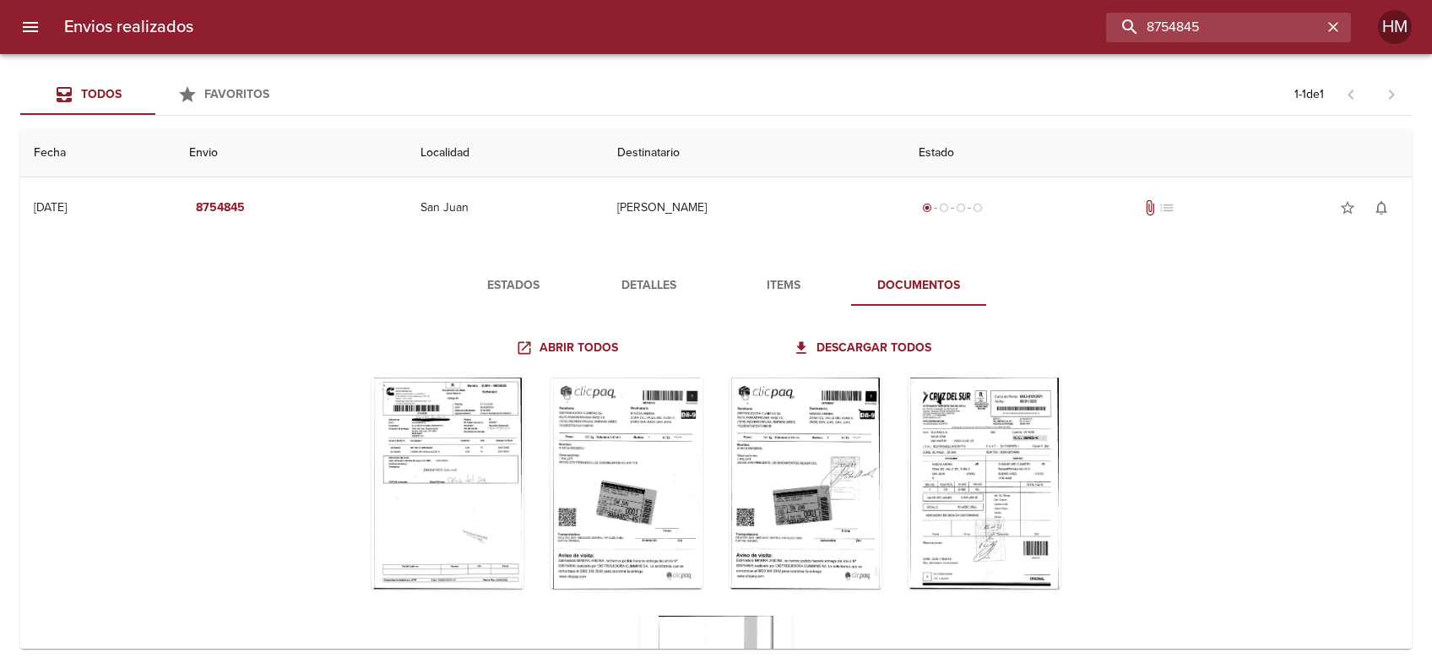
drag, startPoint x: 1310, startPoint y: 25, endPoint x: 1067, endPoint y: 27, distance: 243.2
click at [1067, 27] on div "8754845" at bounding box center [779, 28] width 1144 height 30
paste input "42243"
click at [1278, 31] on input "8742243" at bounding box center [1214, 28] width 216 height 30
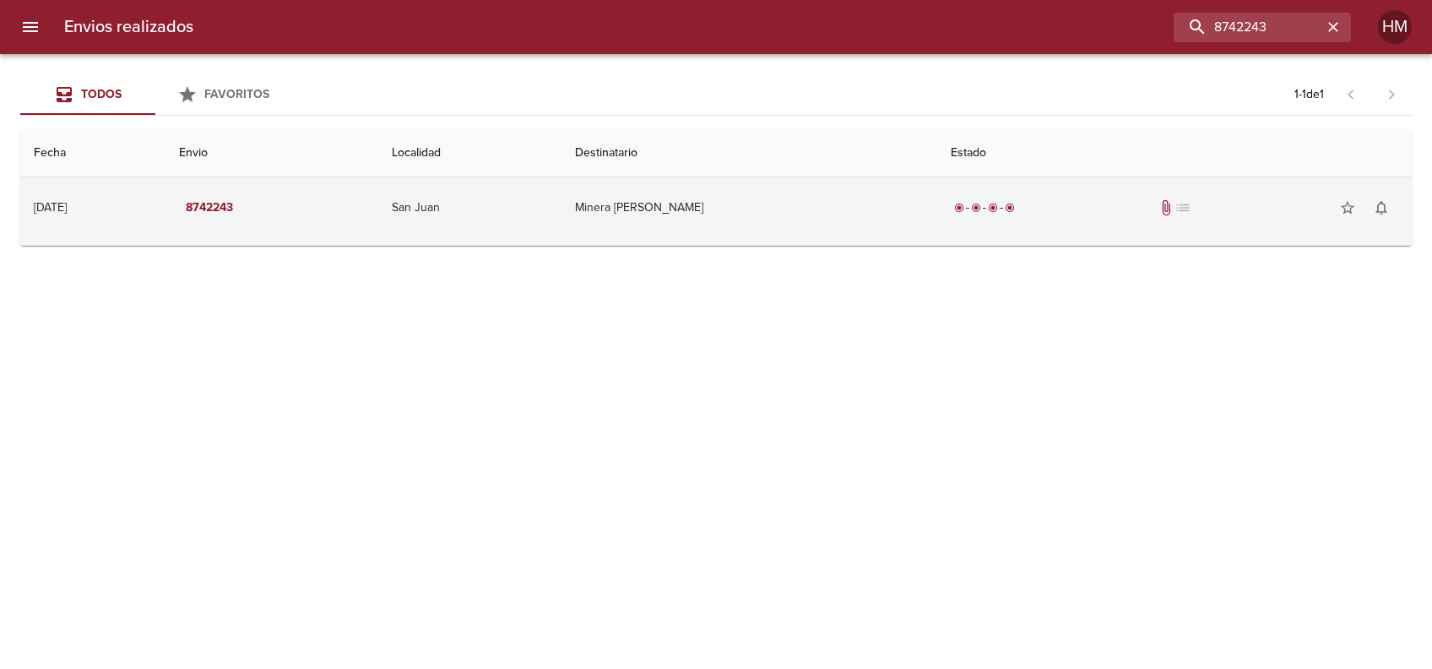
click at [724, 187] on td "Minera [PERSON_NAME]" at bounding box center [749, 207] width 376 height 61
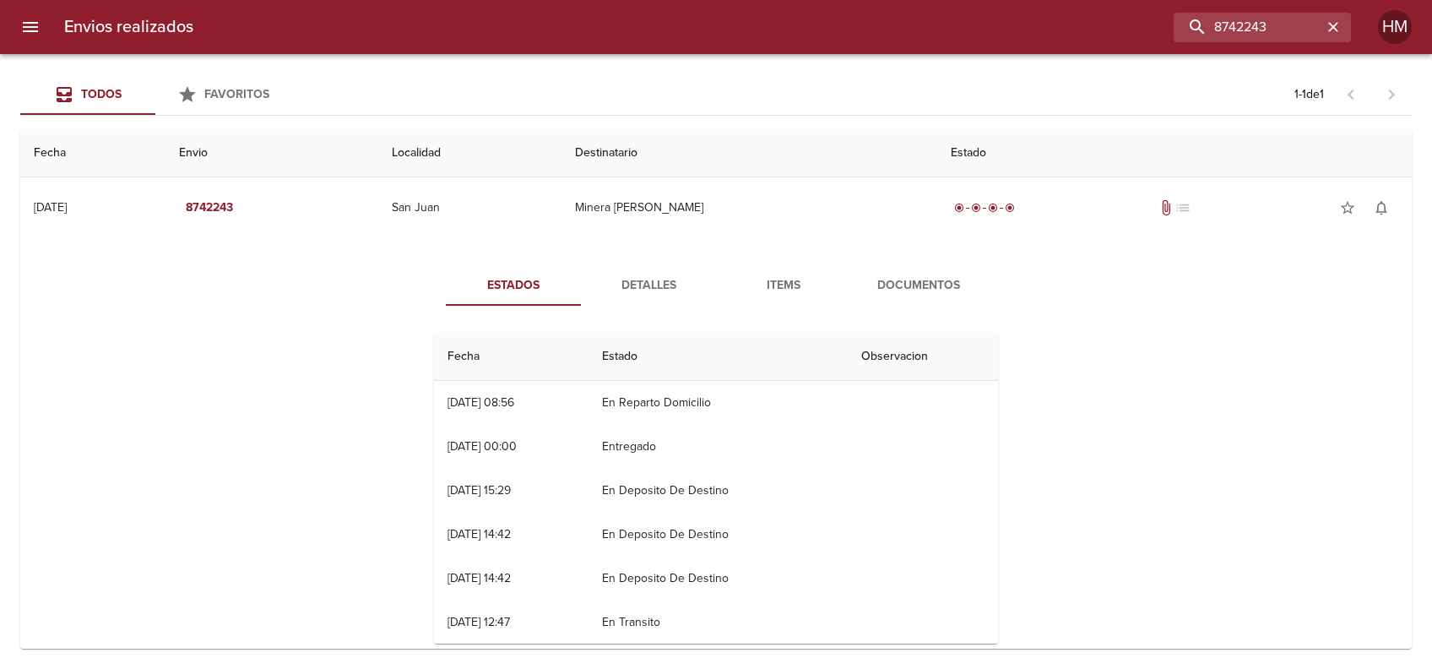
click at [892, 272] on button "Documentos" at bounding box center [918, 285] width 135 height 41
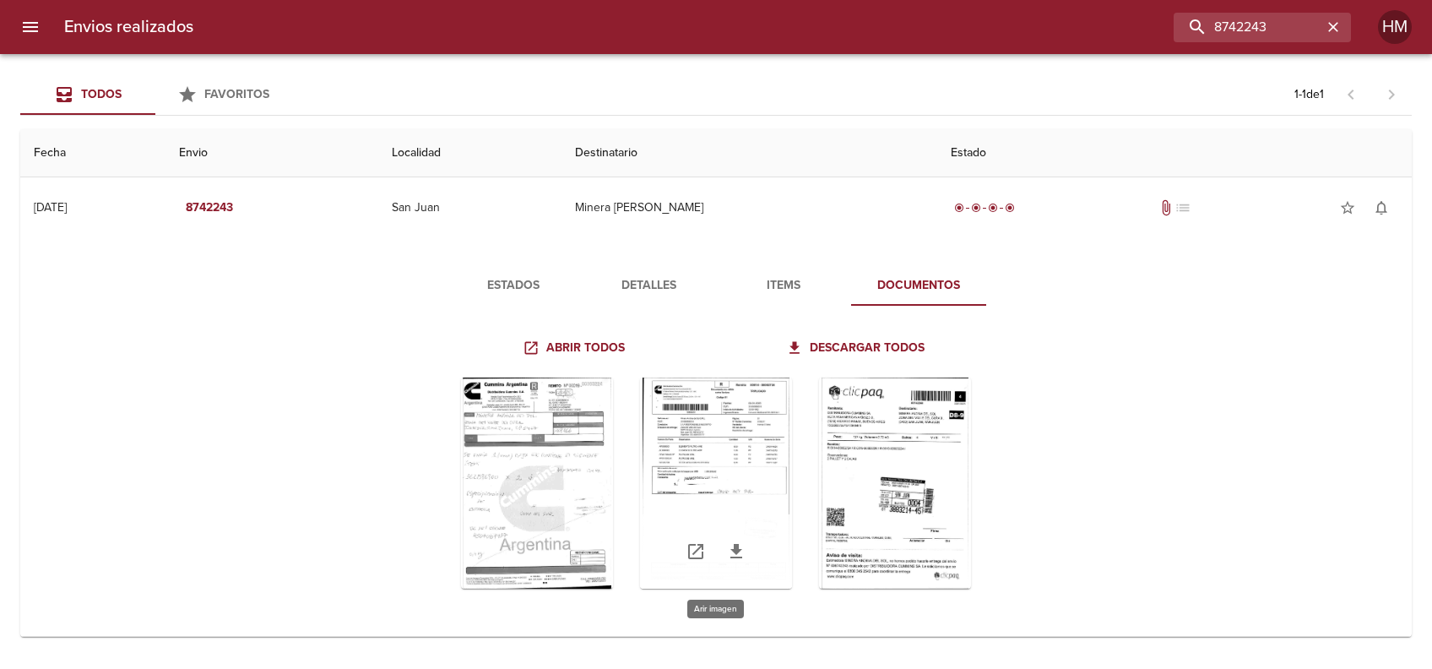
click at [710, 452] on div "Tabla de envíos del cliente" at bounding box center [716, 482] width 152 height 211
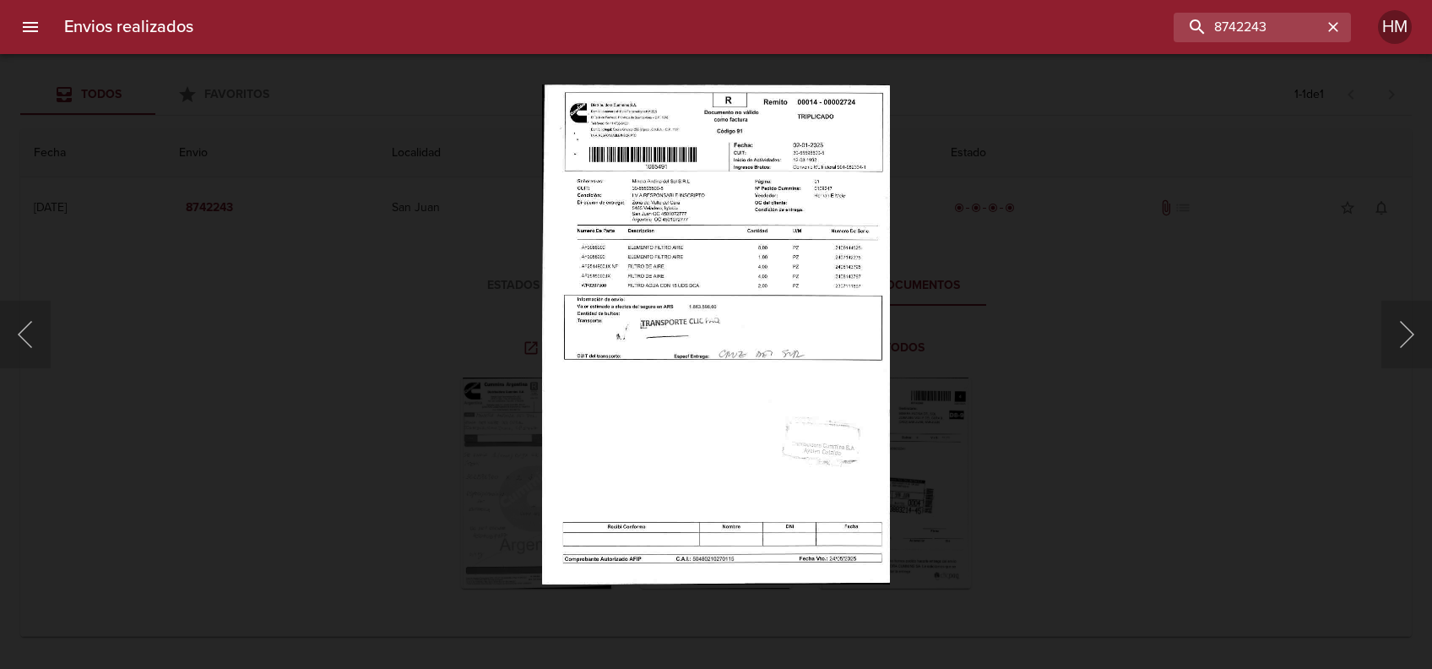
click at [689, 302] on img "Lightbox" at bounding box center [716, 334] width 349 height 500
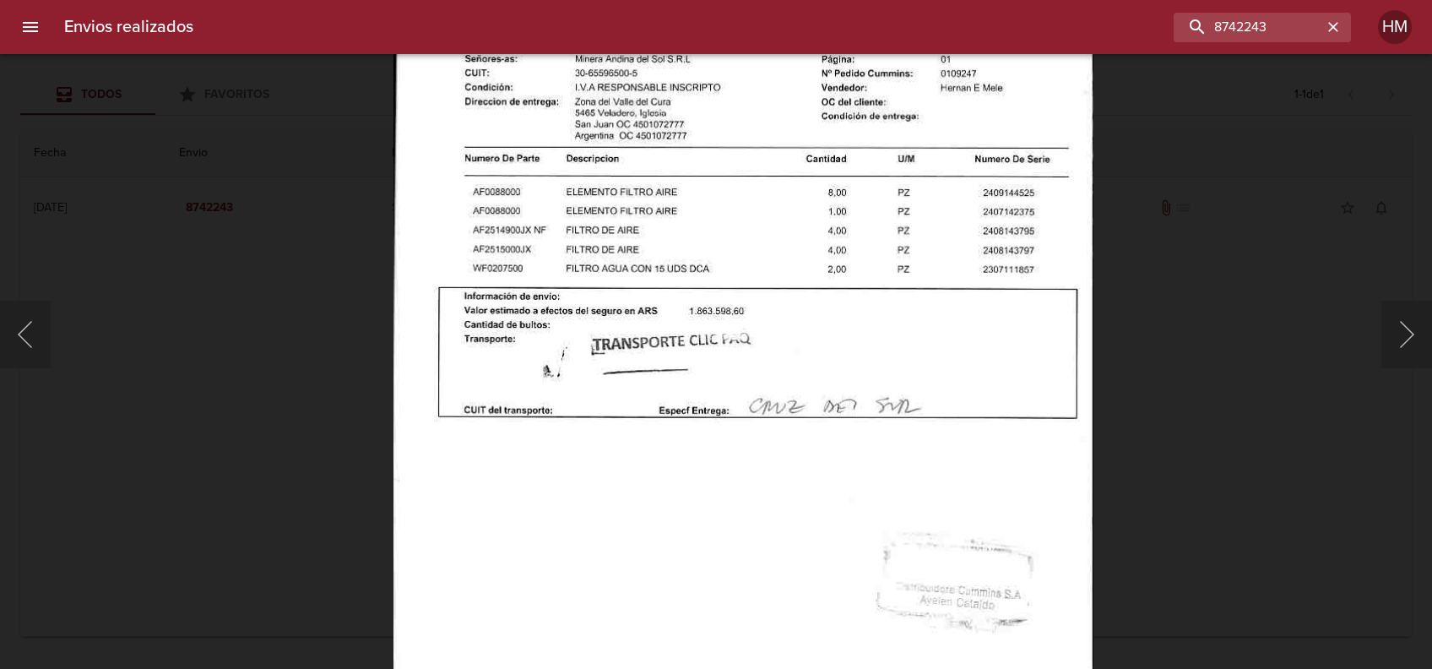
click at [1123, 320] on div "Lightbox" at bounding box center [716, 334] width 1432 height 669
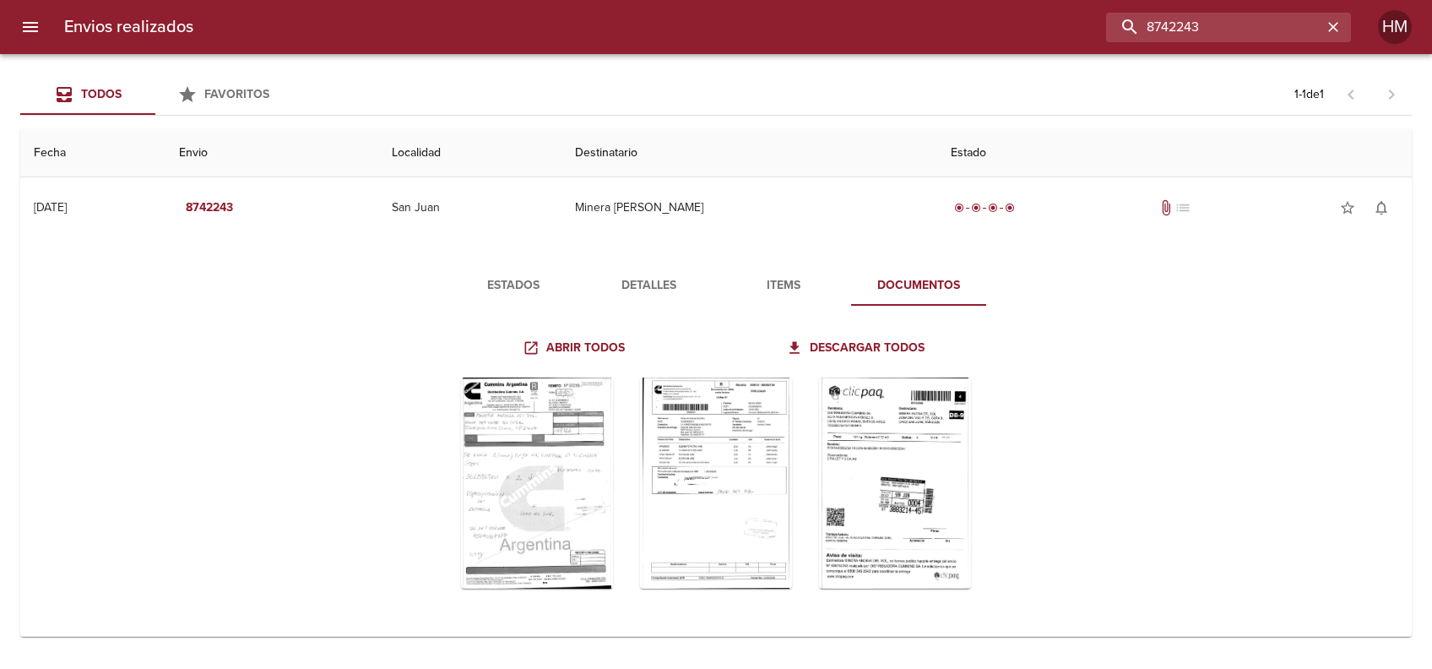
drag, startPoint x: 1278, startPoint y: 33, endPoint x: 1107, endPoint y: 30, distance: 170.6
click at [1107, 30] on div "8742243" at bounding box center [779, 28] width 1144 height 30
paste input "816331"
type input "8816331"
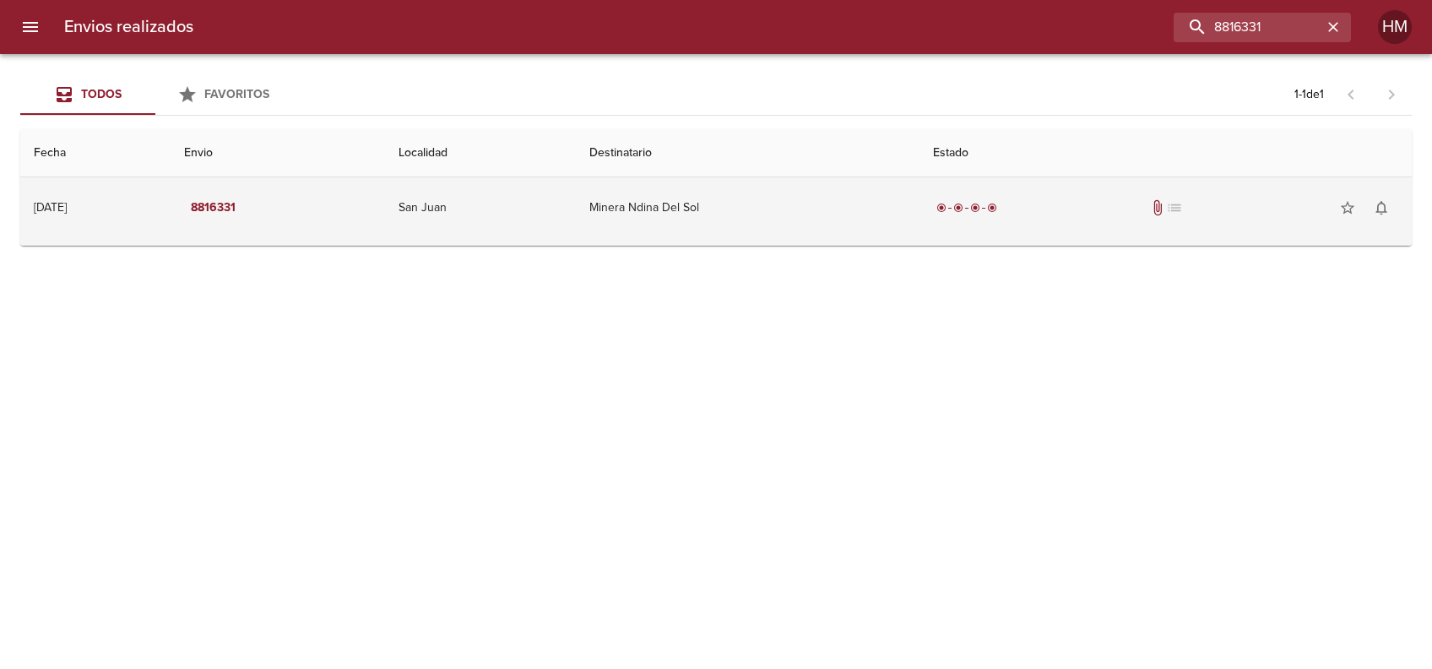
click at [757, 220] on td "Minera Ndina Del Sol" at bounding box center [748, 207] width 344 height 61
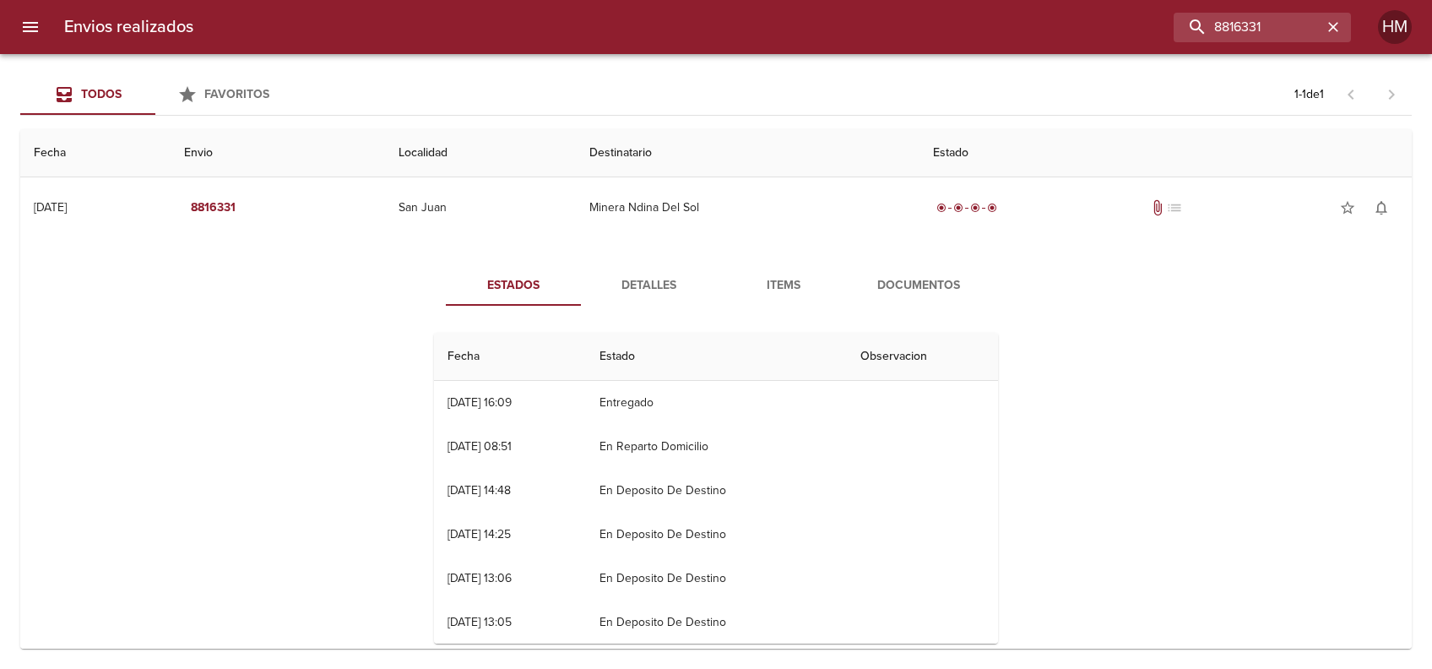
click at [912, 274] on button "Documentos" at bounding box center [918, 285] width 135 height 41
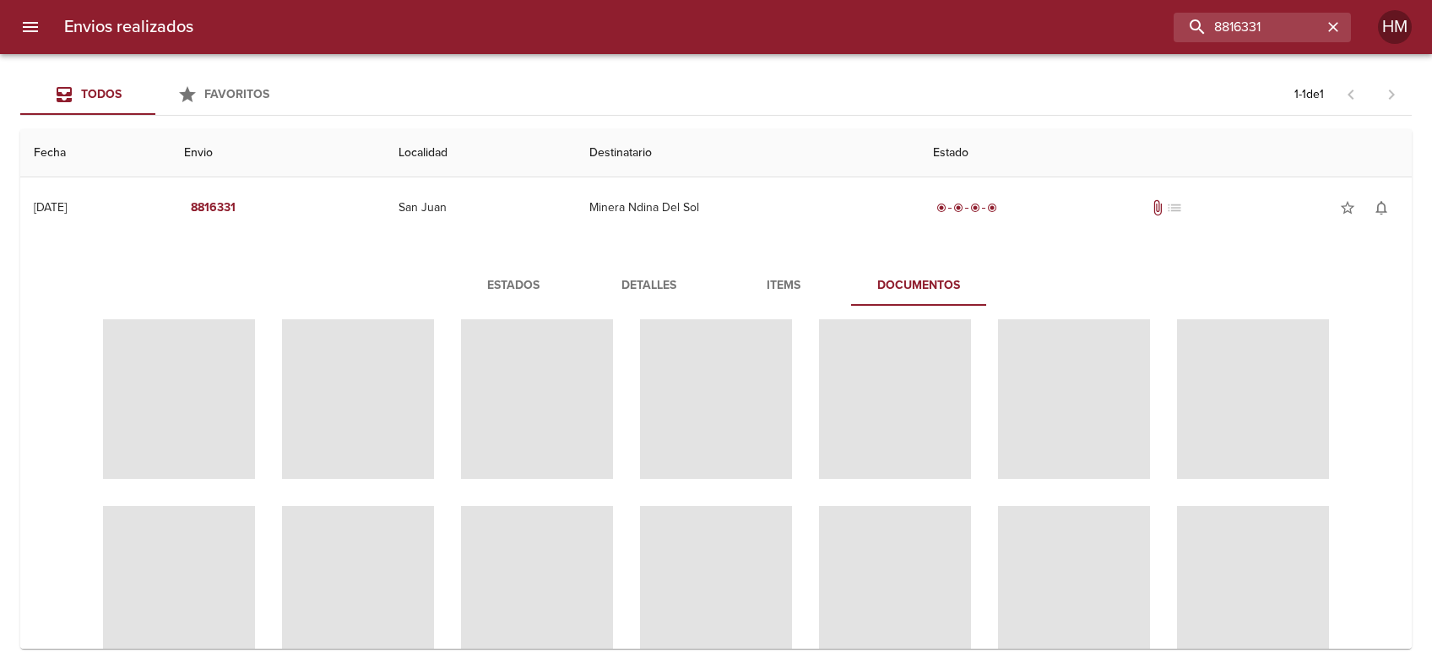
scroll to position [0, 0]
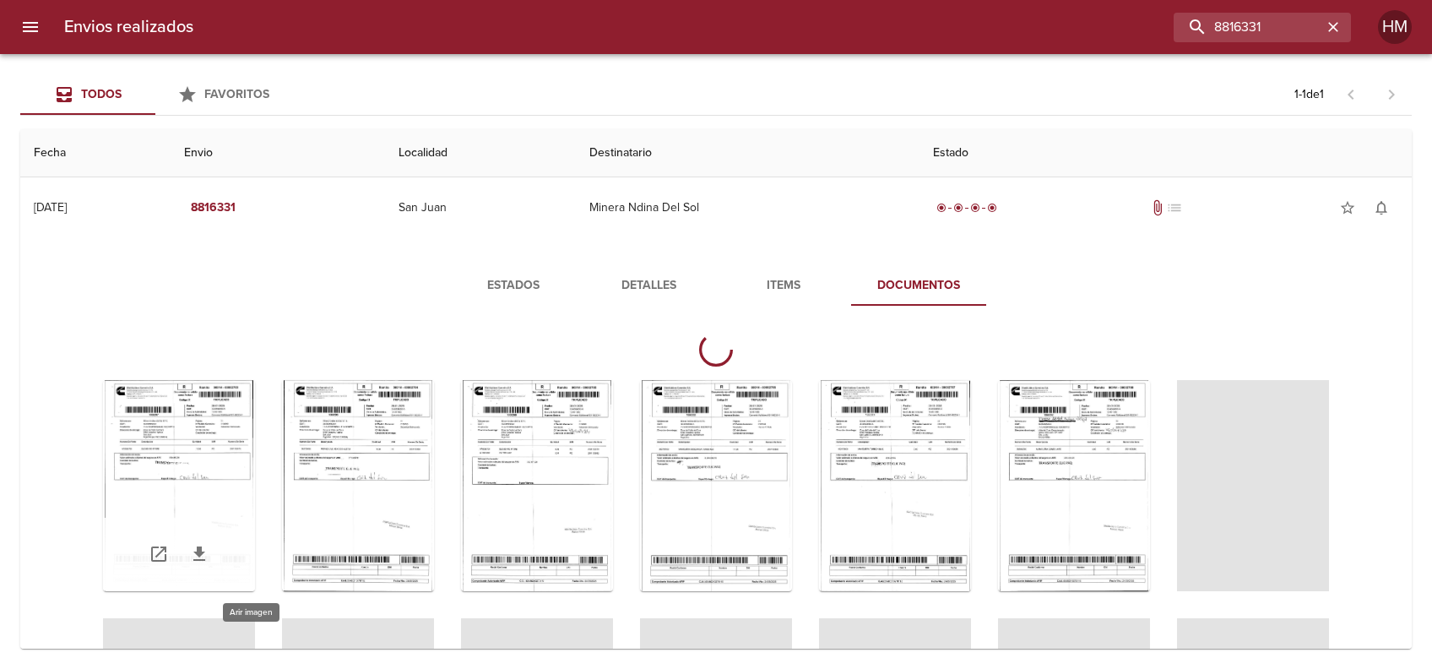
click at [255, 470] on div "Tabla de envíos del cliente" at bounding box center [179, 485] width 152 height 211
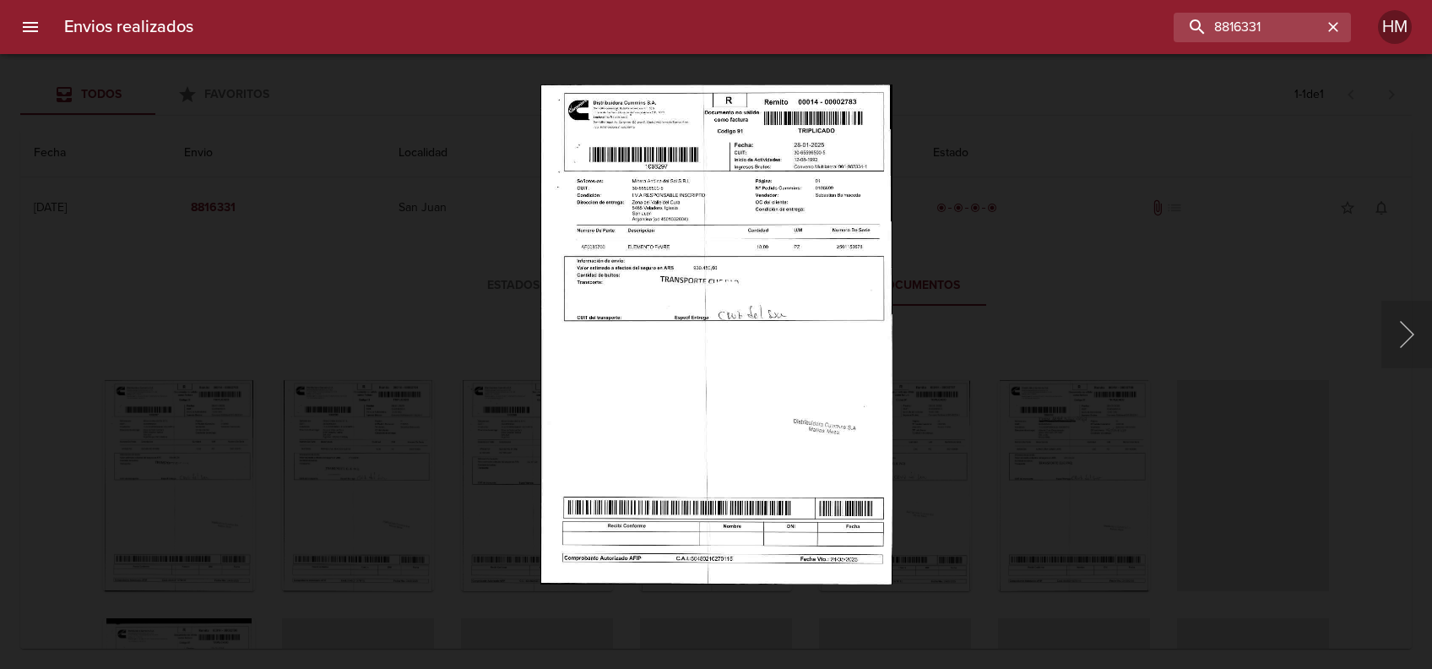
click at [637, 263] on img "Lightbox" at bounding box center [715, 334] width 351 height 500
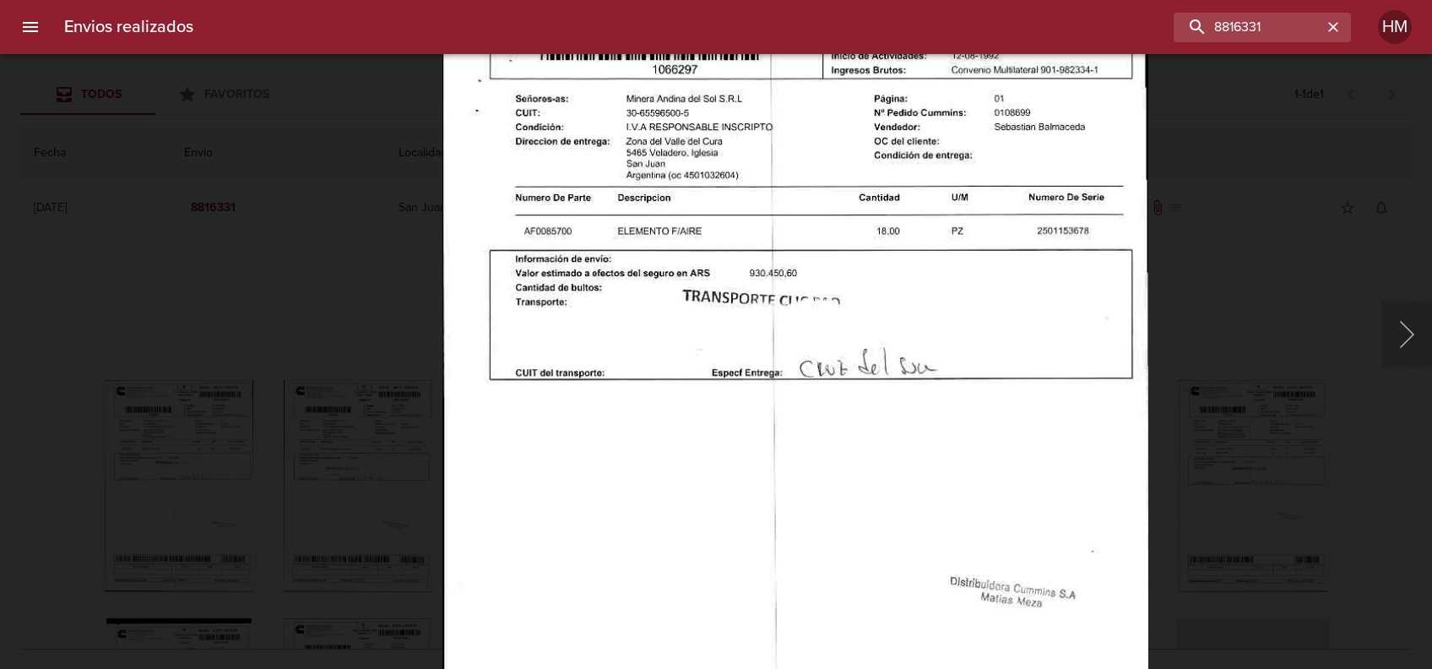
click at [1332, 496] on div "Lightbox" at bounding box center [716, 334] width 1432 height 669
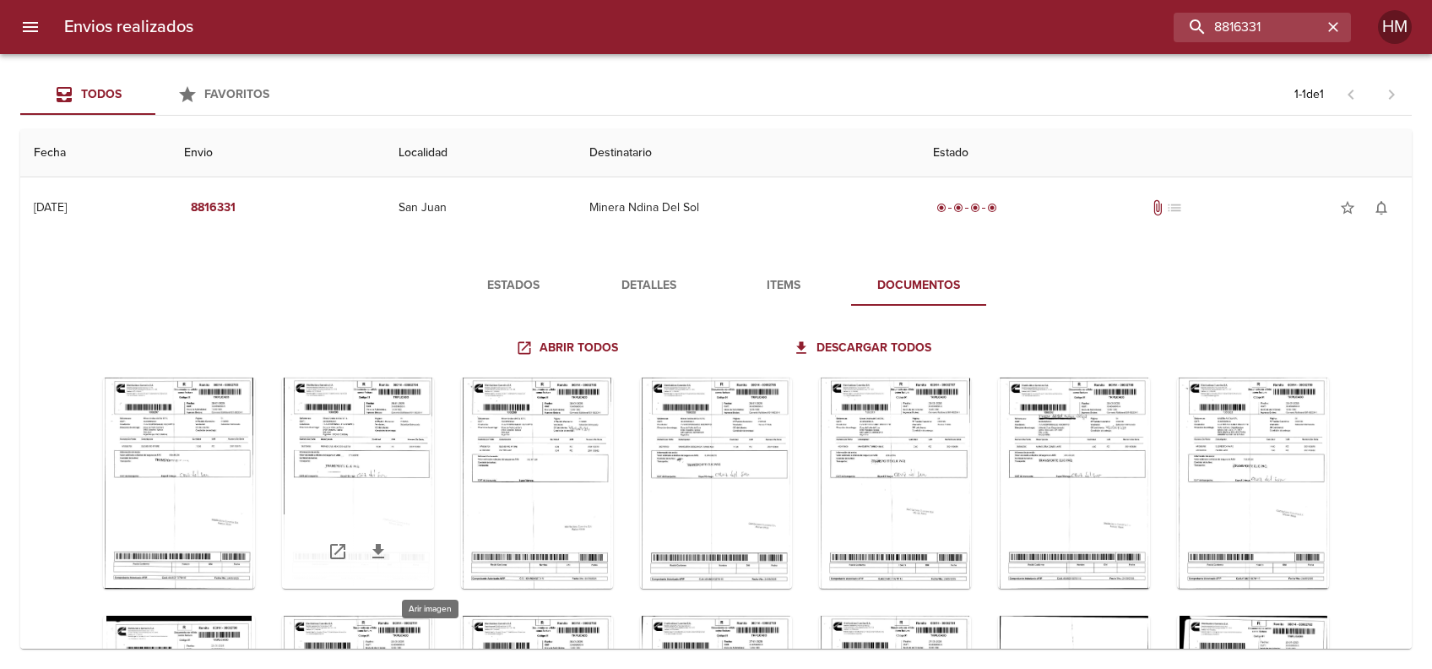
click at [434, 490] on div "Tabla de envíos del cliente" at bounding box center [358, 482] width 152 height 211
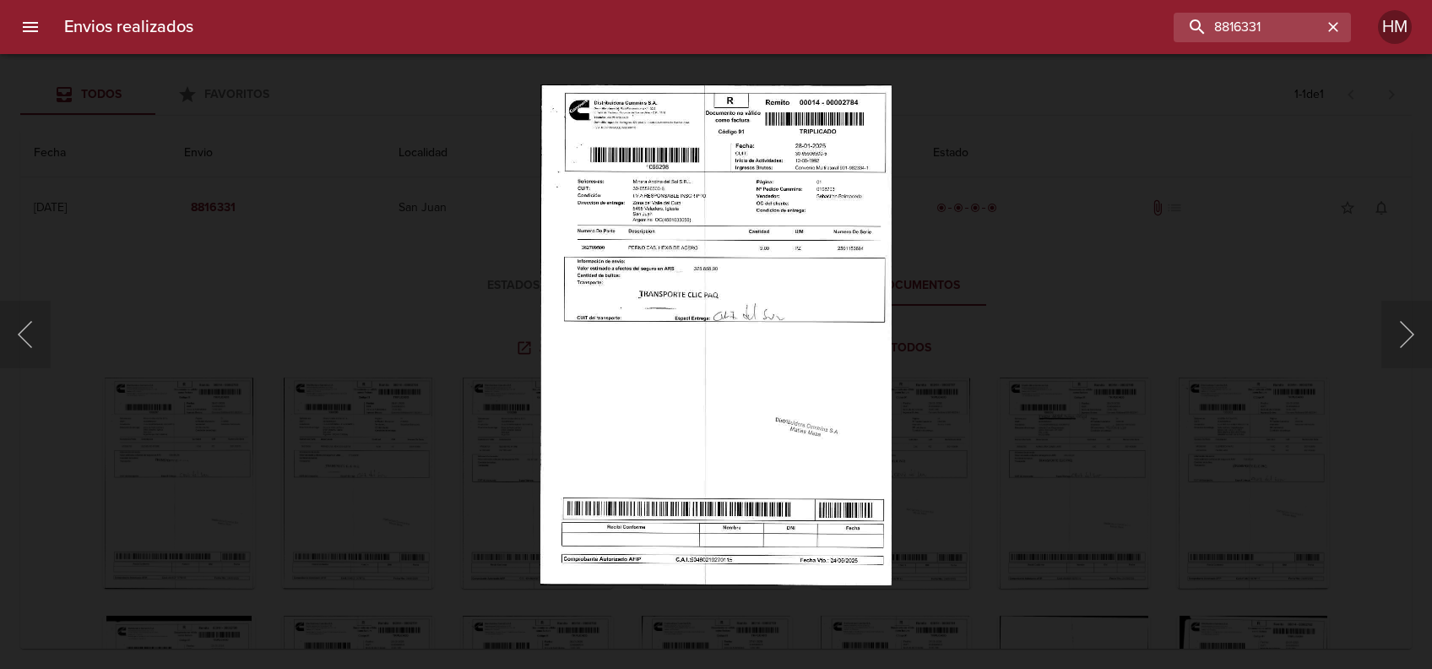
click at [604, 297] on img "Lightbox" at bounding box center [716, 334] width 352 height 500
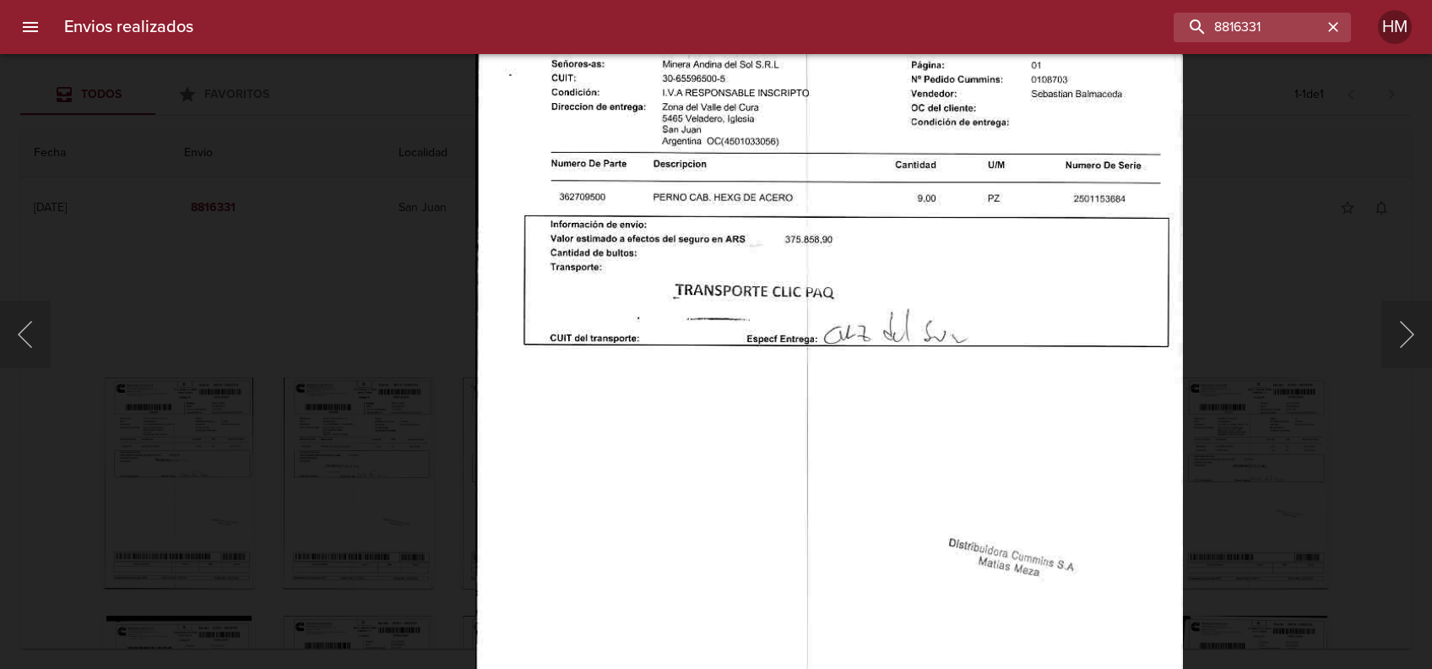
click at [1303, 408] on div "Lightbox" at bounding box center [716, 334] width 1432 height 669
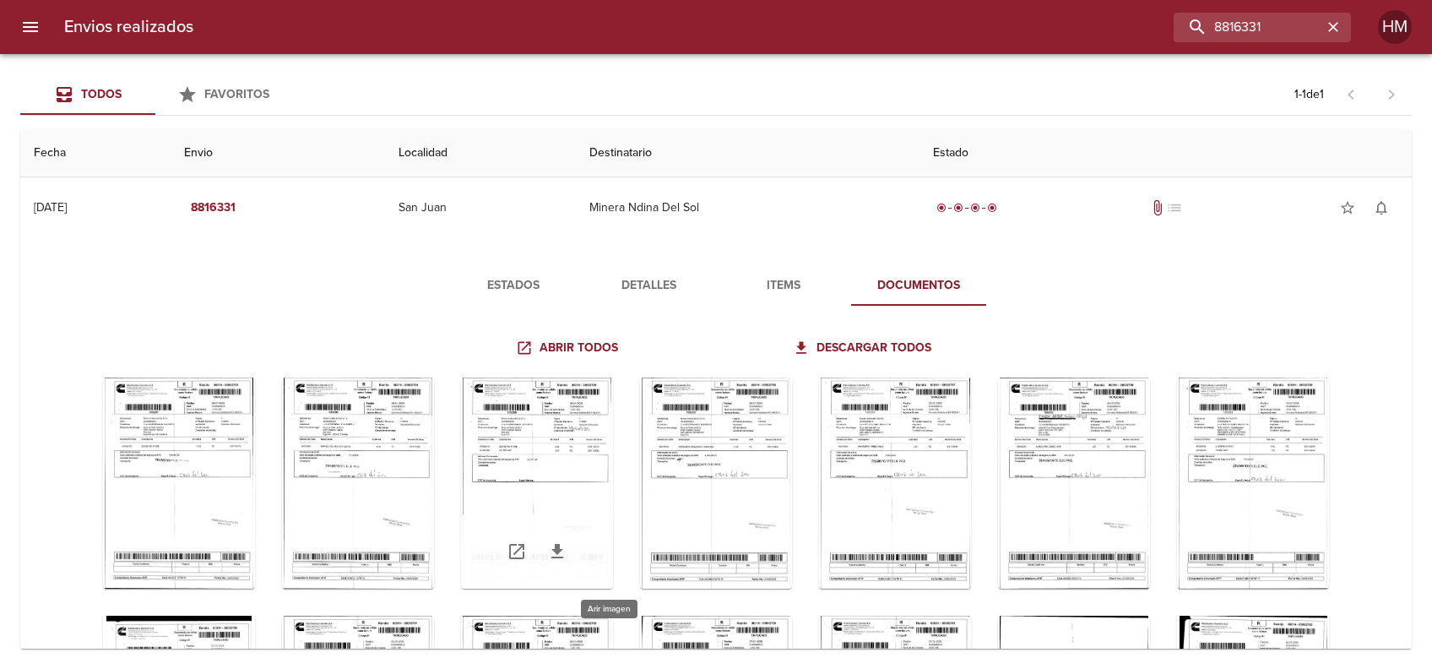
click at [613, 479] on div "Tabla de envíos del cliente" at bounding box center [537, 482] width 152 height 211
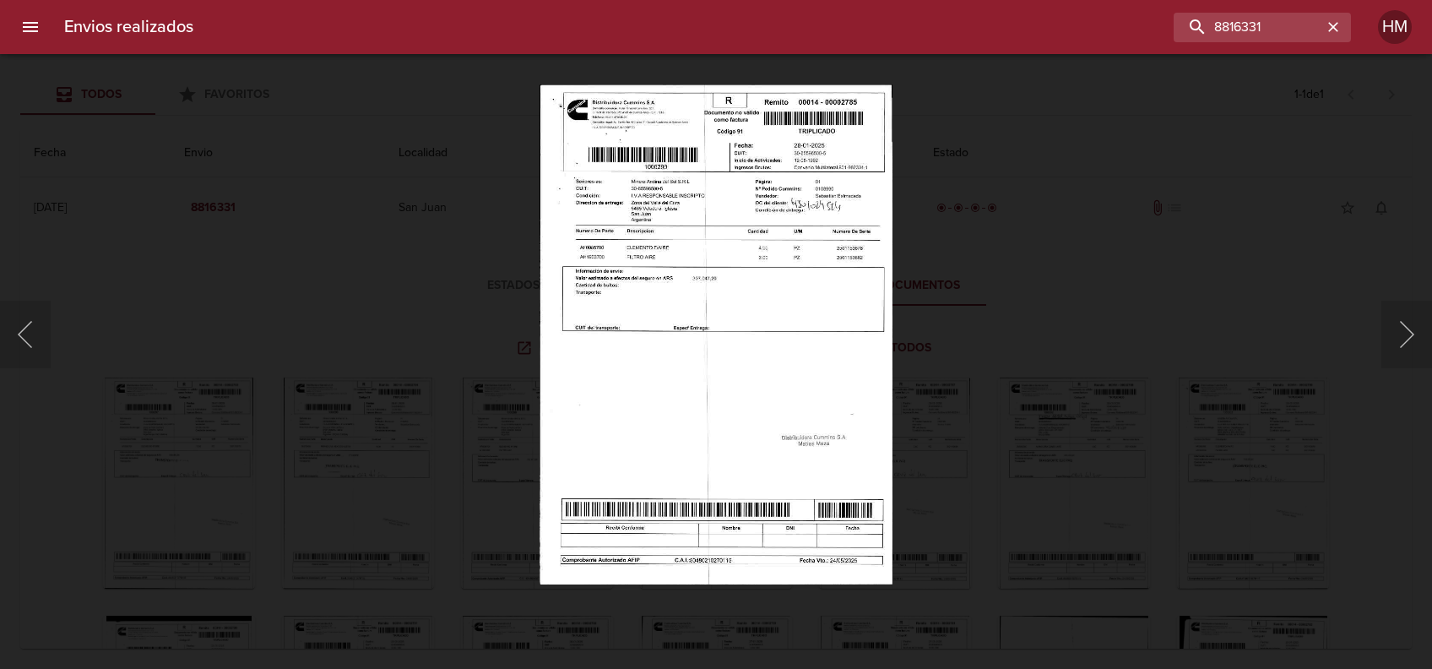
click at [686, 351] on img "Lightbox" at bounding box center [716, 334] width 353 height 500
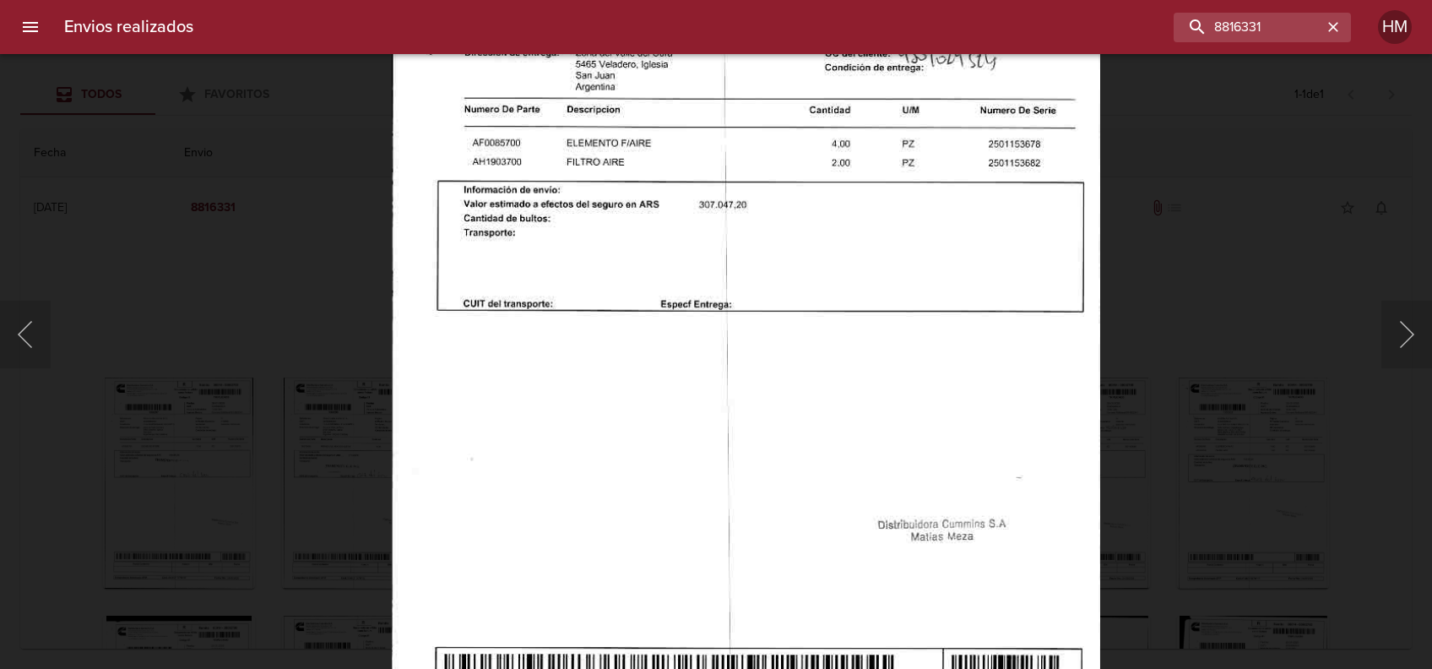
click at [1285, 411] on div "Lightbox" at bounding box center [716, 334] width 1432 height 669
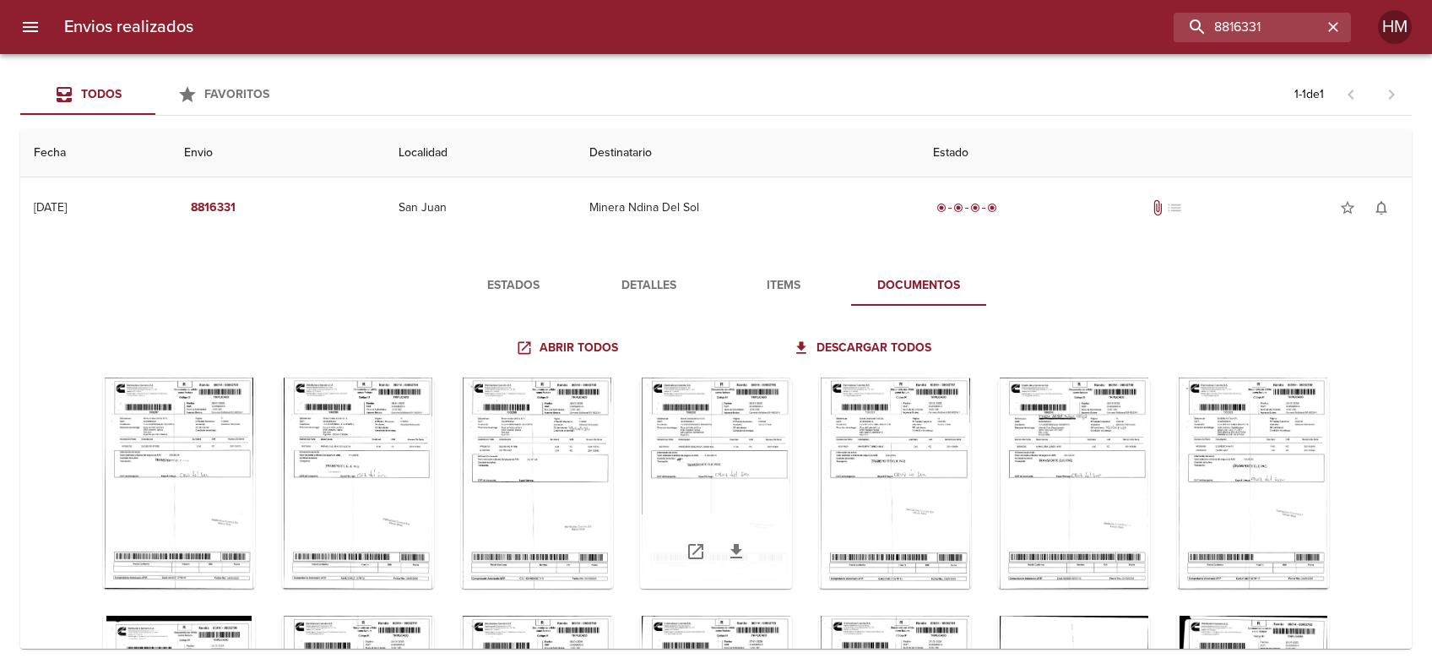
click at [792, 479] on div "Tabla de envíos del cliente" at bounding box center [716, 482] width 152 height 211
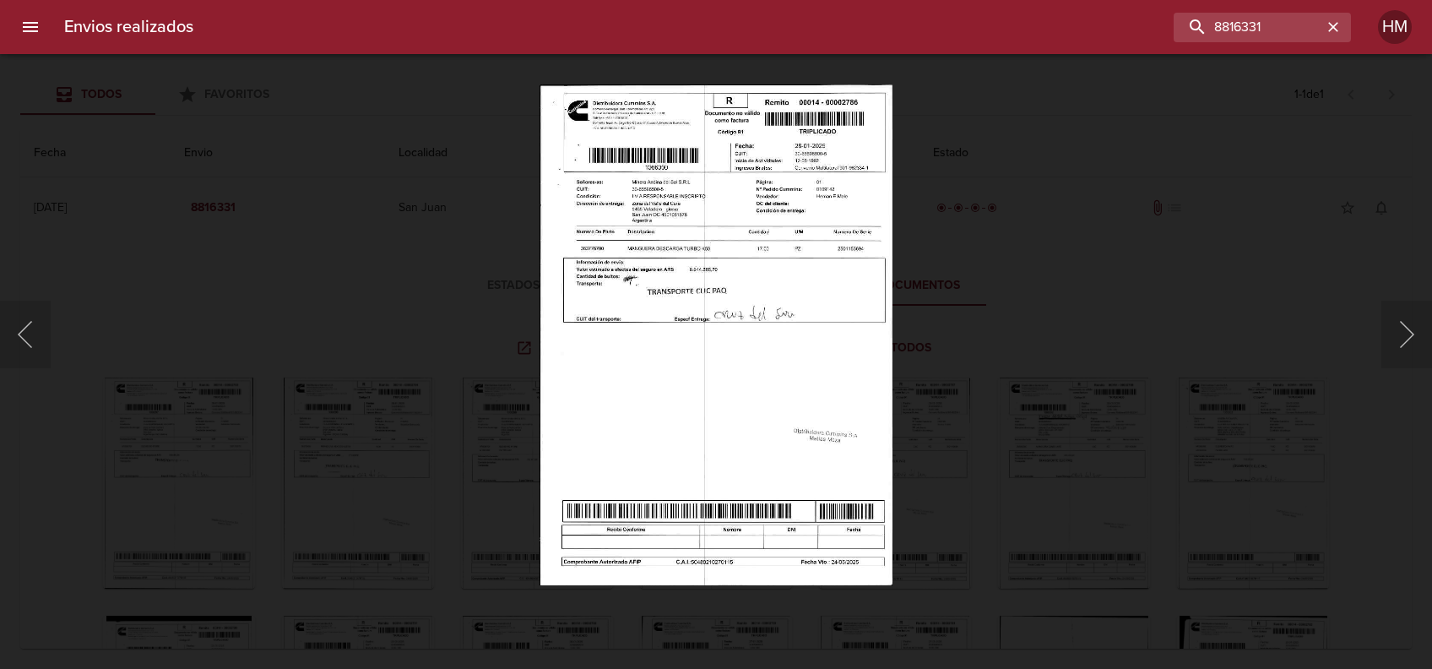
click at [773, 324] on img "Lightbox" at bounding box center [716, 334] width 352 height 500
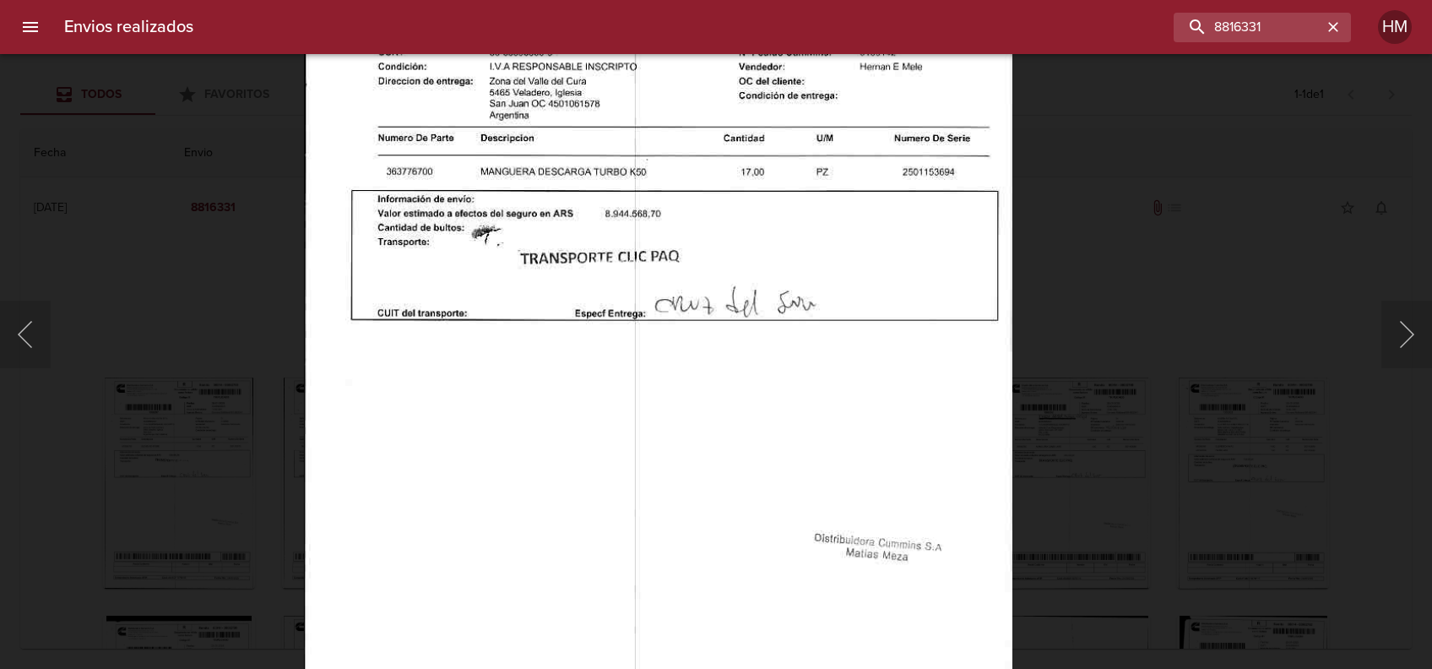
click at [1121, 365] on div "Lightbox" at bounding box center [716, 334] width 1432 height 669
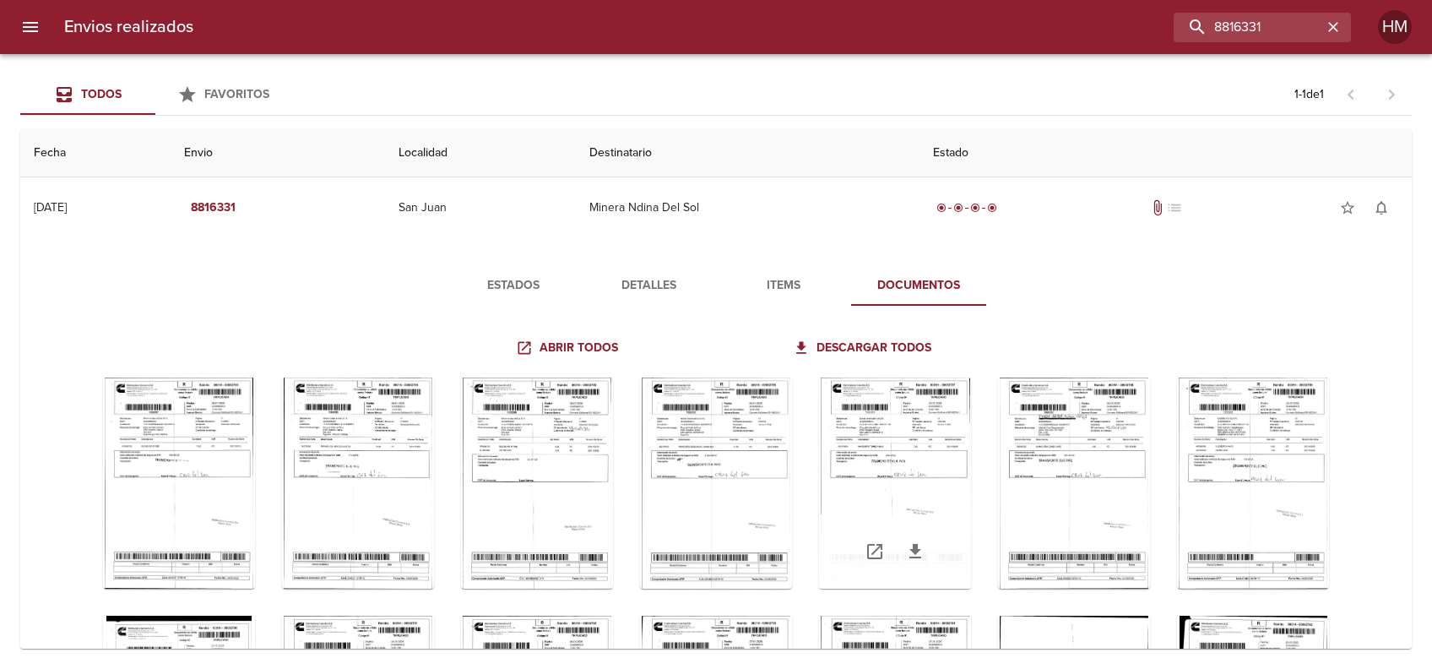
click at [966, 432] on div "Tabla de envíos del cliente" at bounding box center [895, 482] width 152 height 211
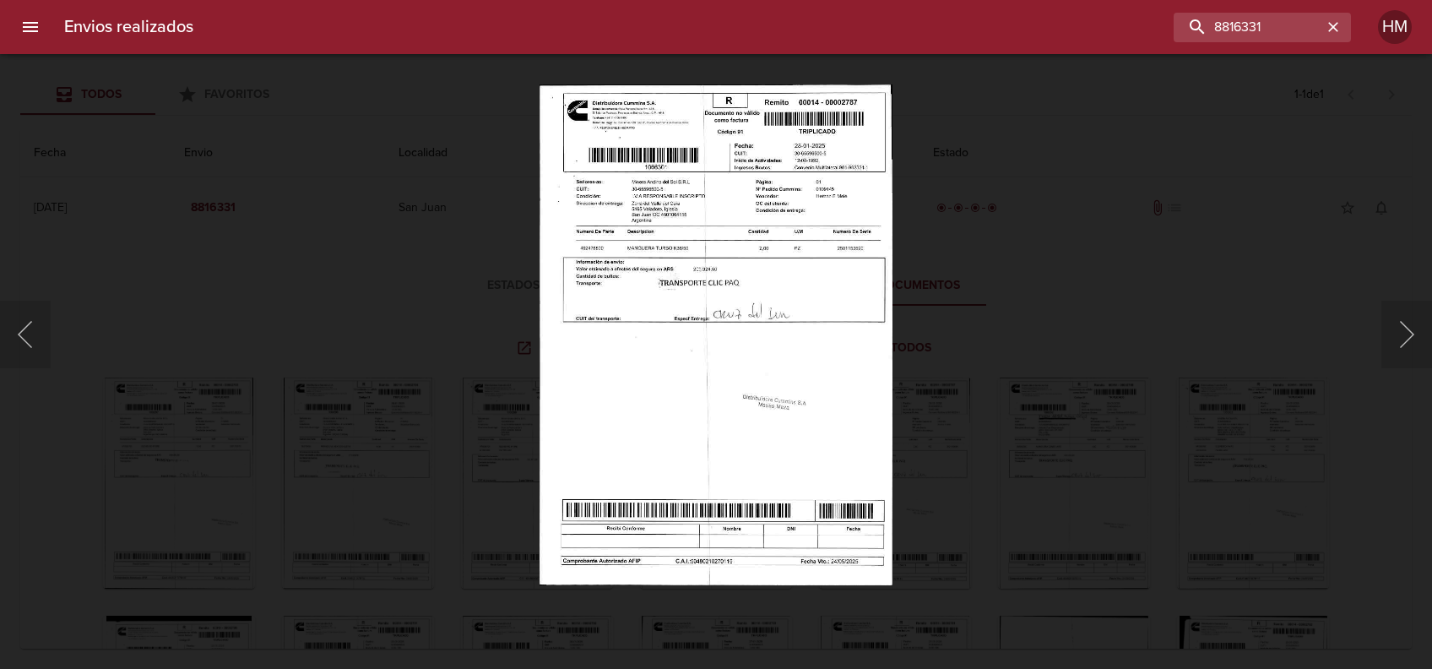
click at [743, 324] on img "Lightbox" at bounding box center [716, 334] width 353 height 500
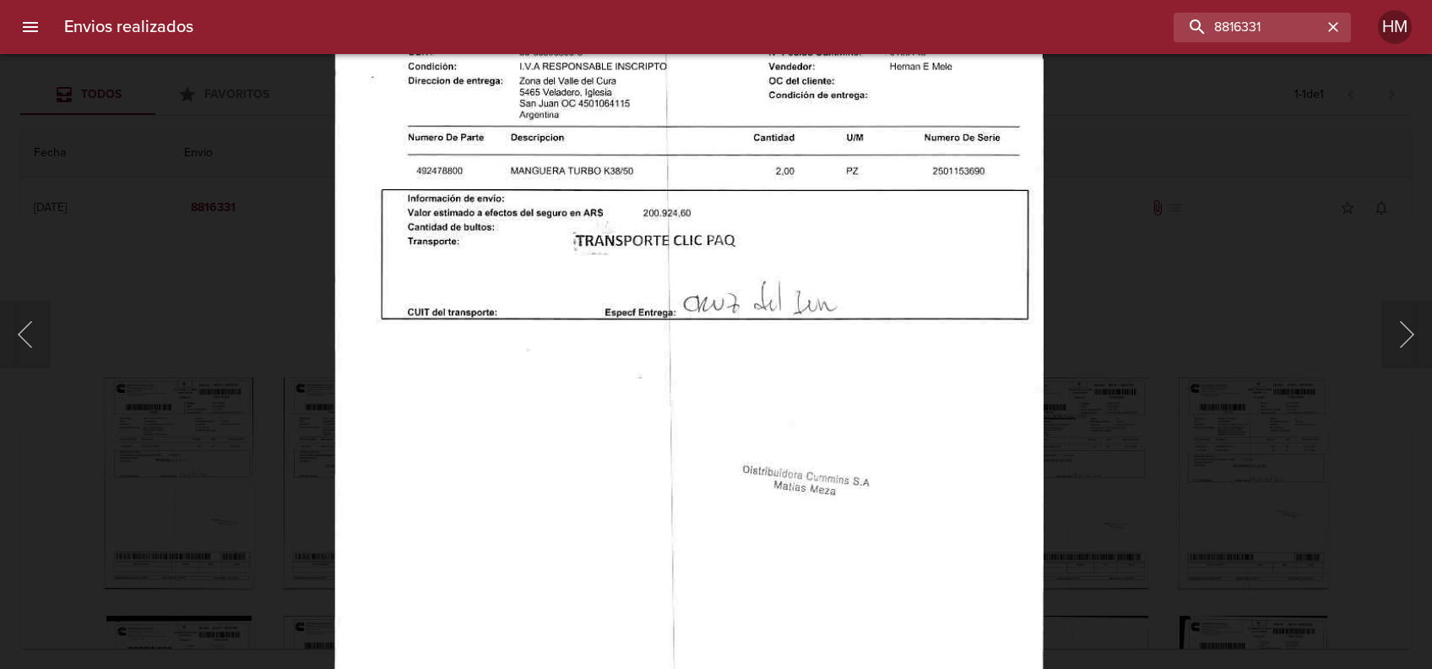
click at [1150, 377] on div "Lightbox" at bounding box center [716, 334] width 1432 height 669
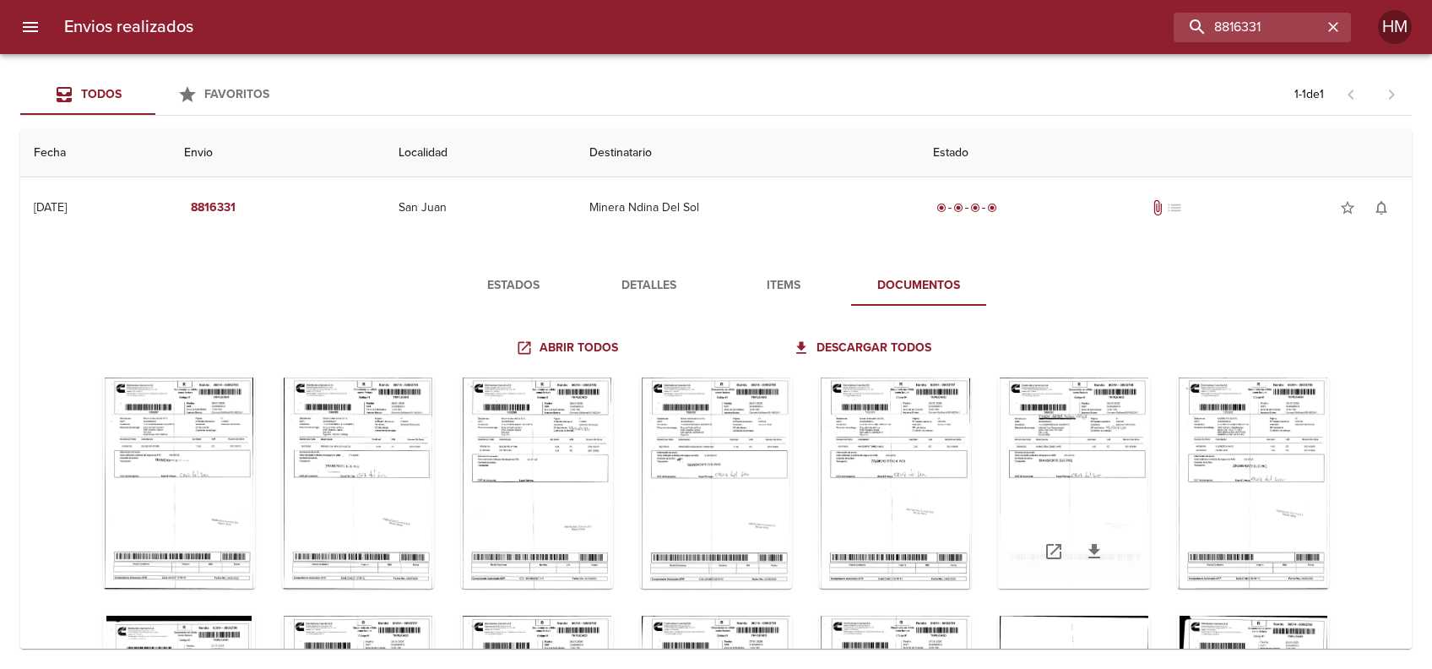
click at [1146, 464] on div "Tabla de envíos del cliente" at bounding box center [1074, 482] width 152 height 211
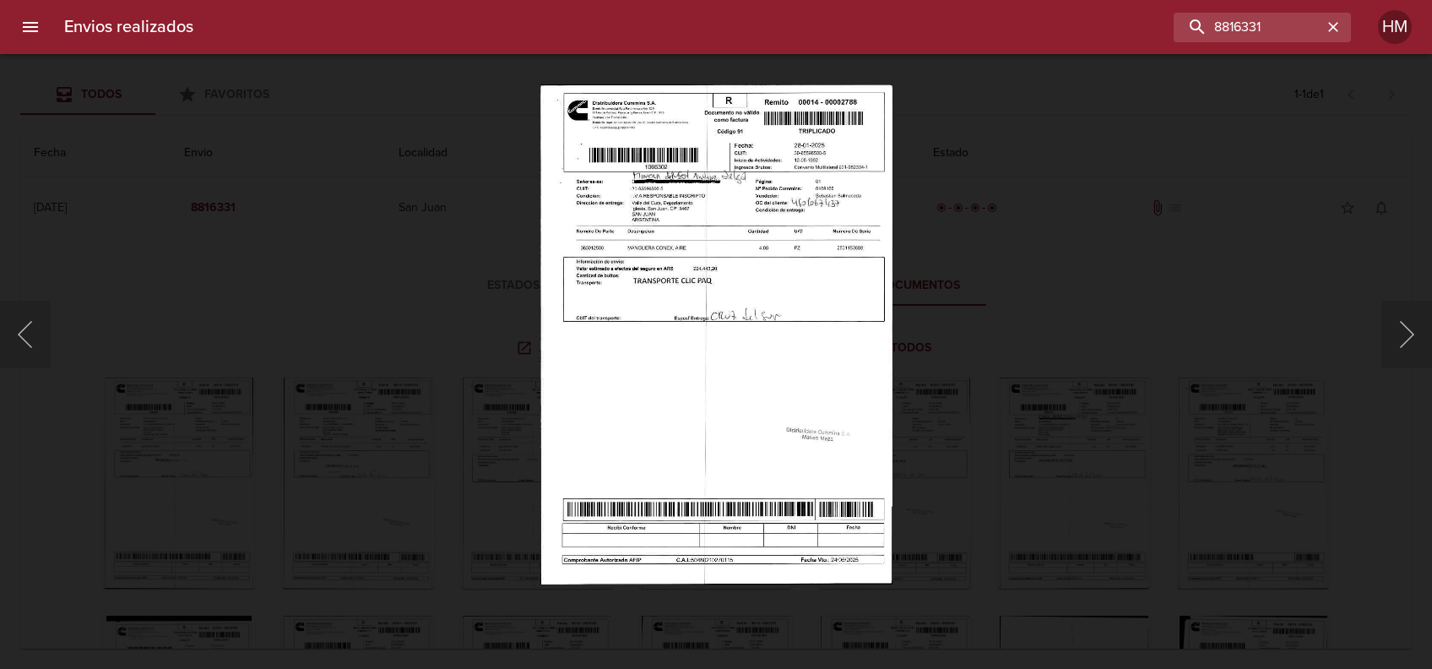
click at [738, 258] on img "Lightbox" at bounding box center [716, 334] width 352 height 500
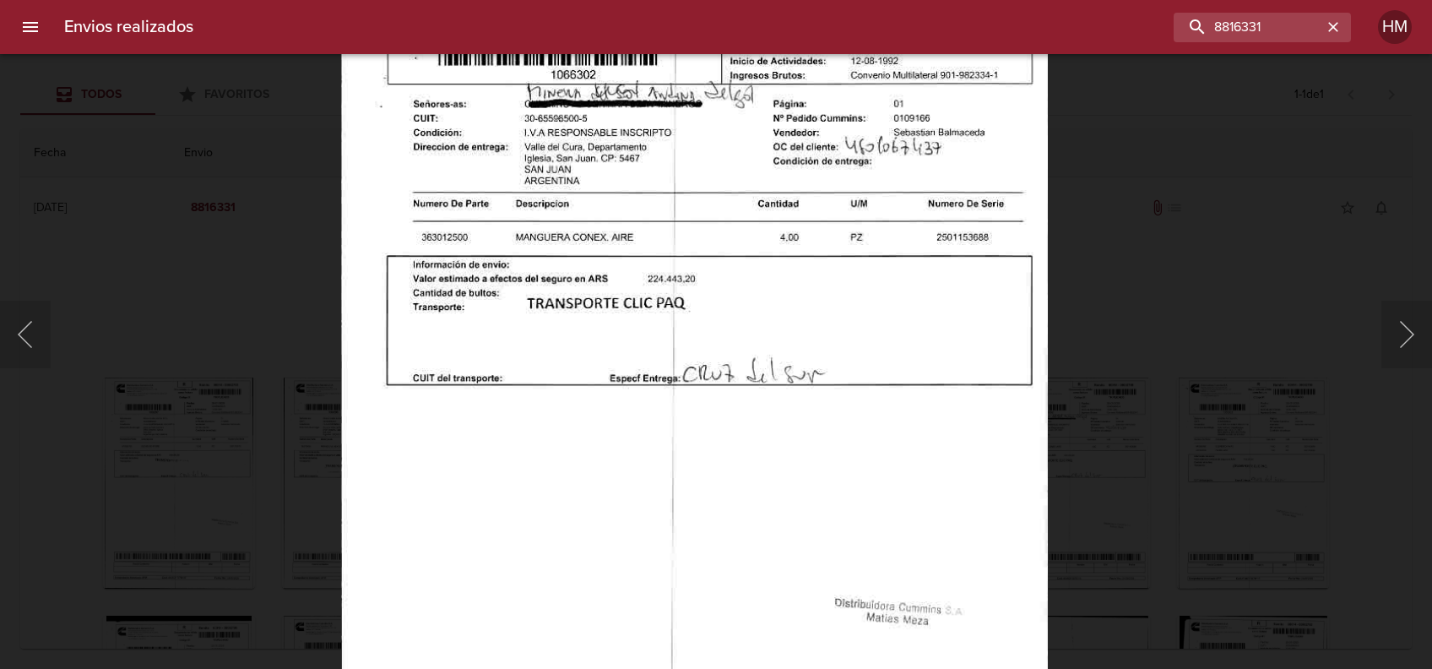
click at [1105, 343] on div "Lightbox" at bounding box center [716, 334] width 1432 height 669
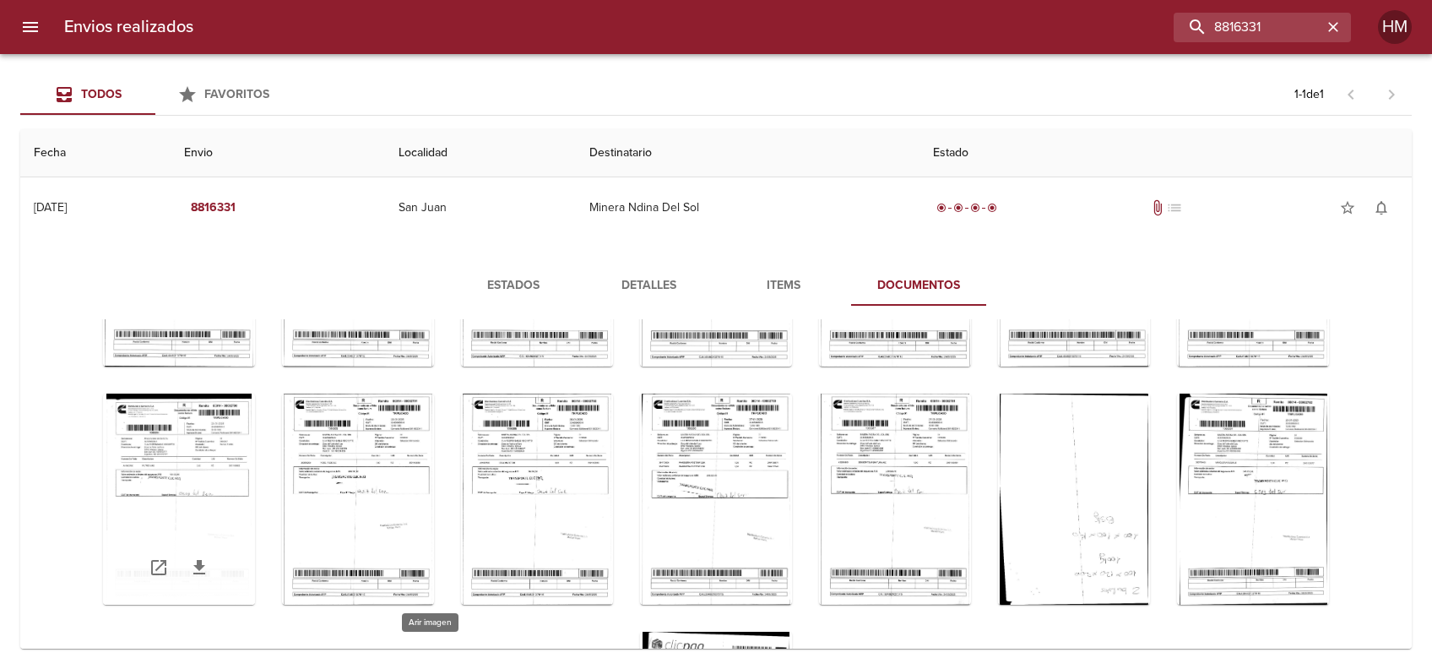
scroll to position [225, 0]
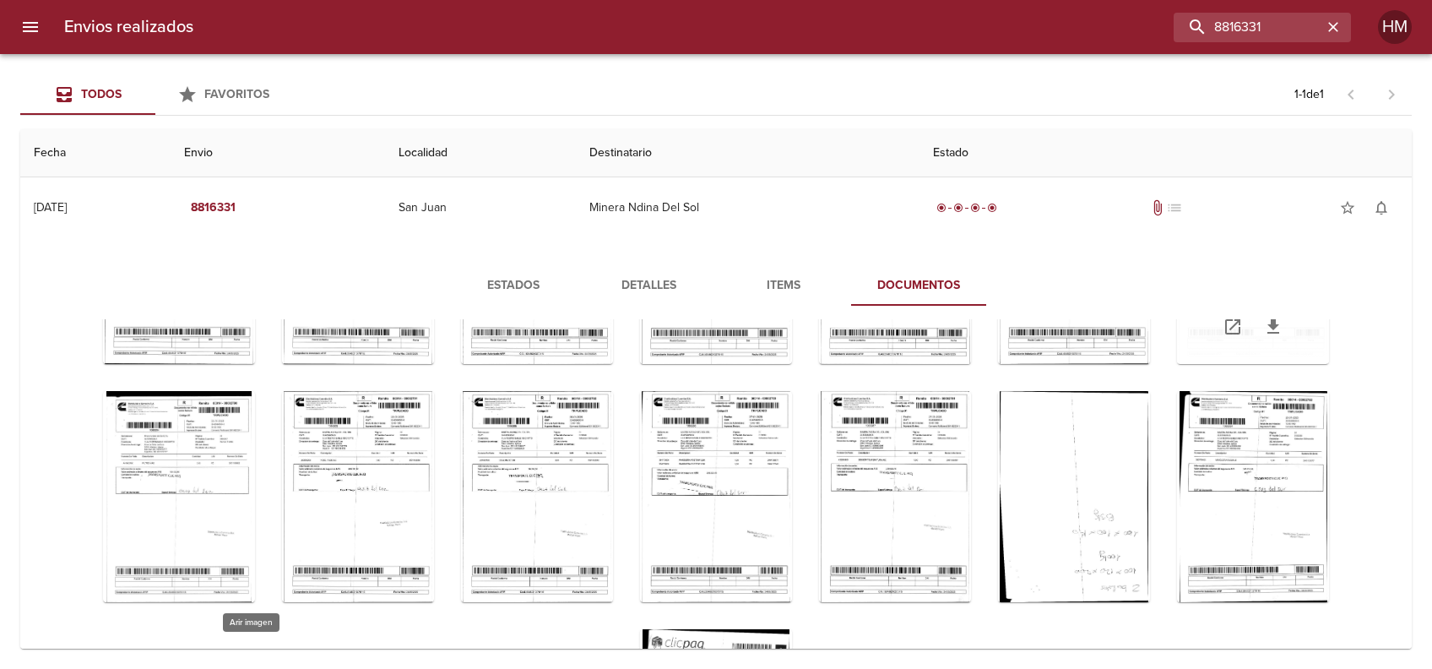
click at [1177, 364] on div "Tabla de envíos del cliente" at bounding box center [1253, 258] width 152 height 211
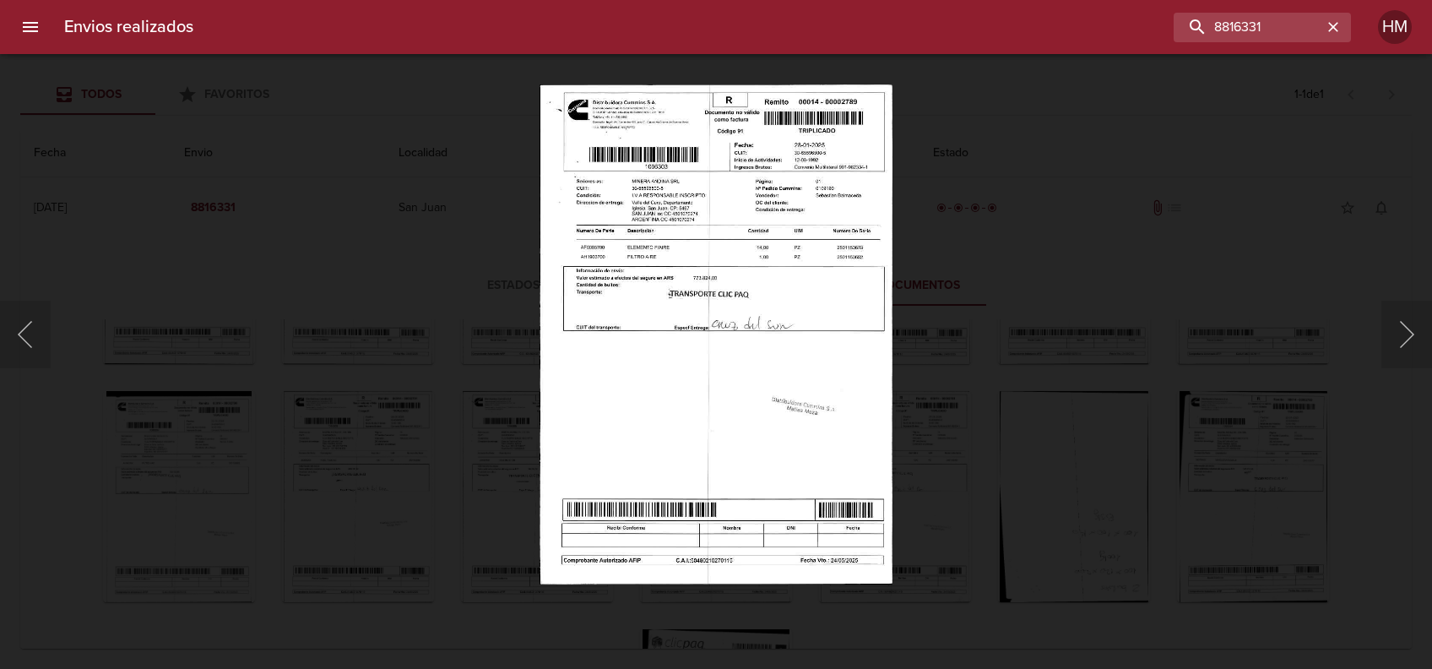
click at [584, 317] on img "Lightbox" at bounding box center [716, 334] width 352 height 500
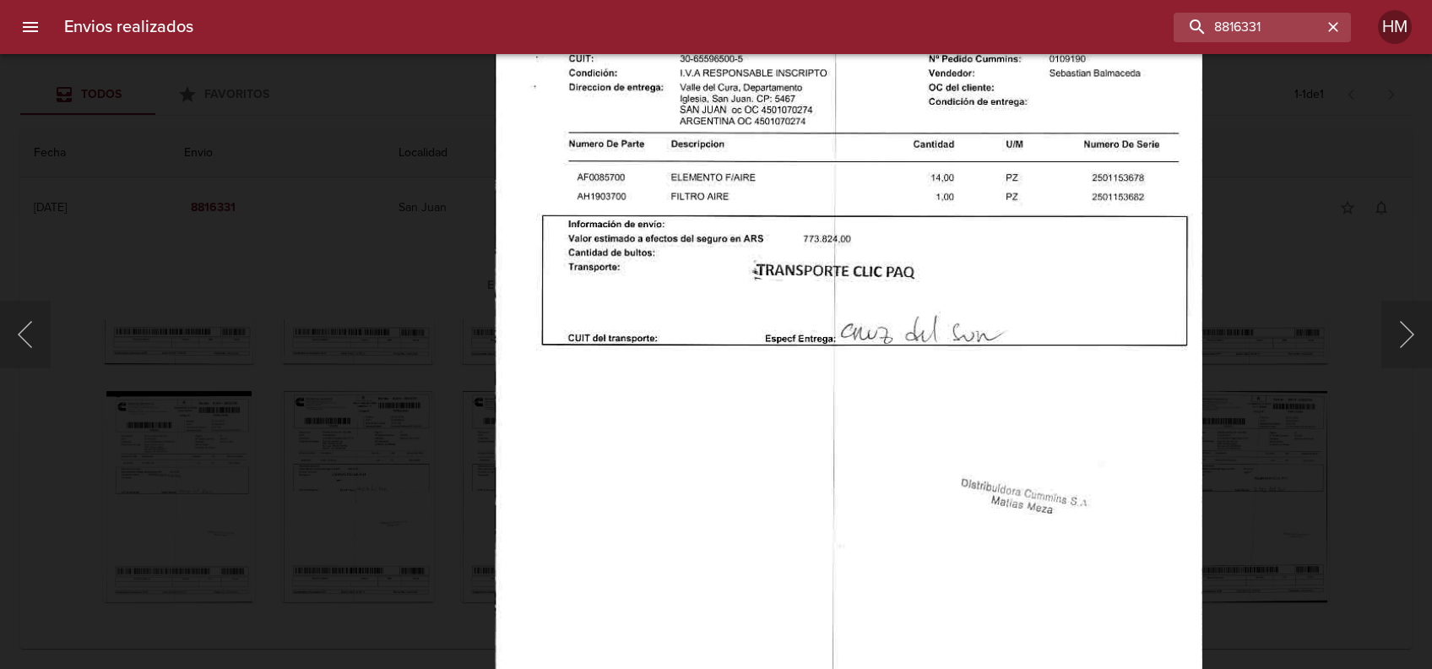
click at [1270, 377] on div "Lightbox" at bounding box center [716, 334] width 1432 height 669
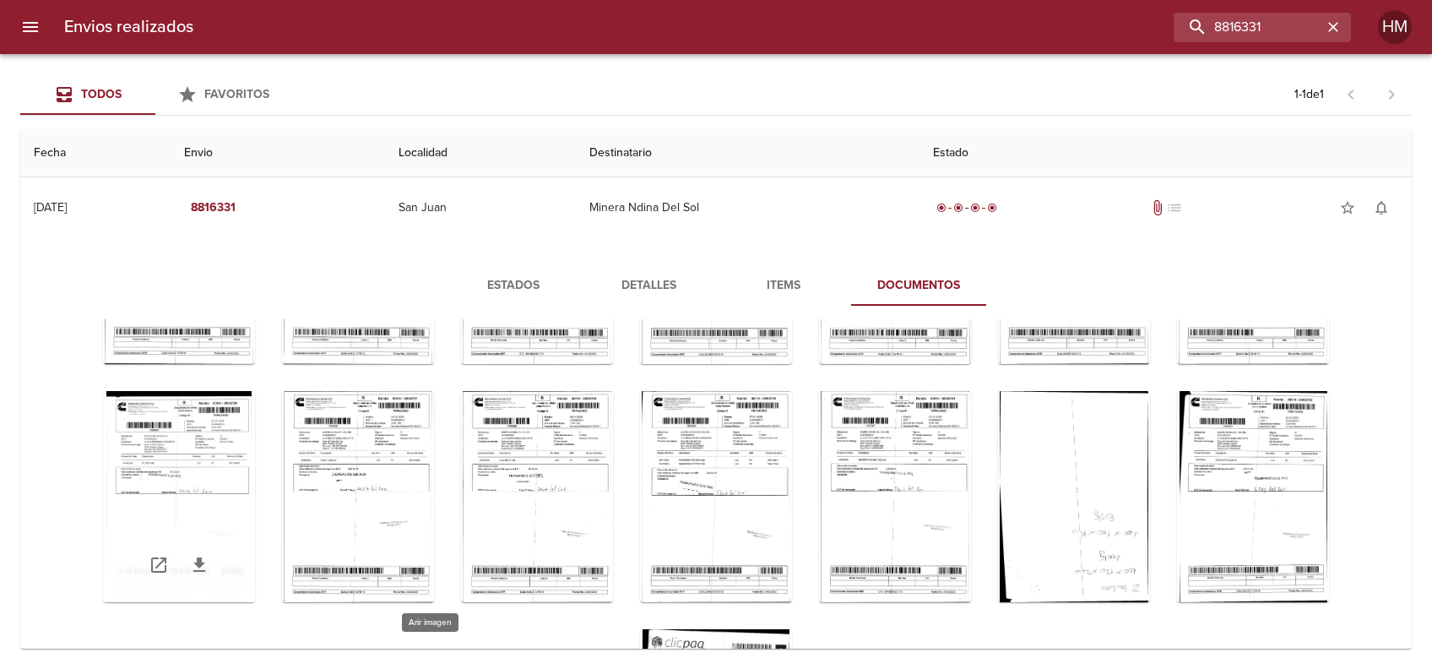
click at [255, 447] on div "Tabla de envíos del cliente" at bounding box center [179, 496] width 152 height 211
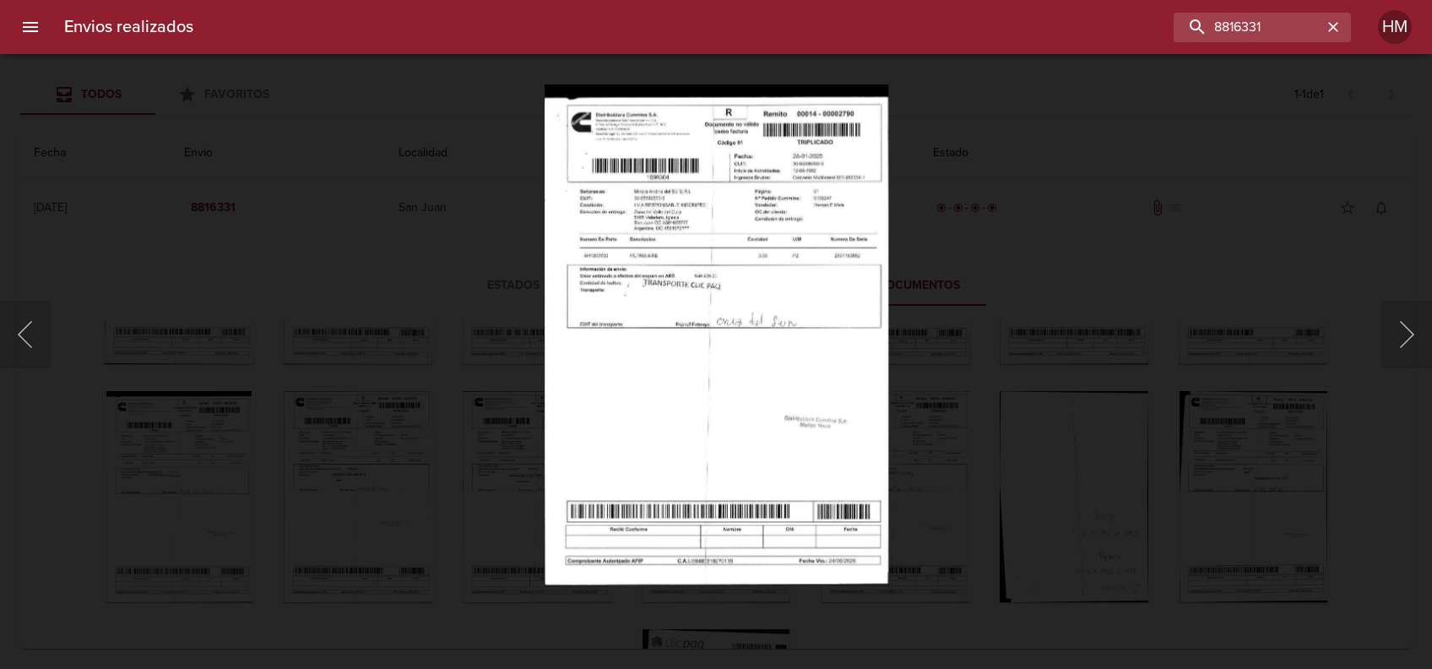
click at [647, 311] on img "Lightbox" at bounding box center [716, 334] width 344 height 500
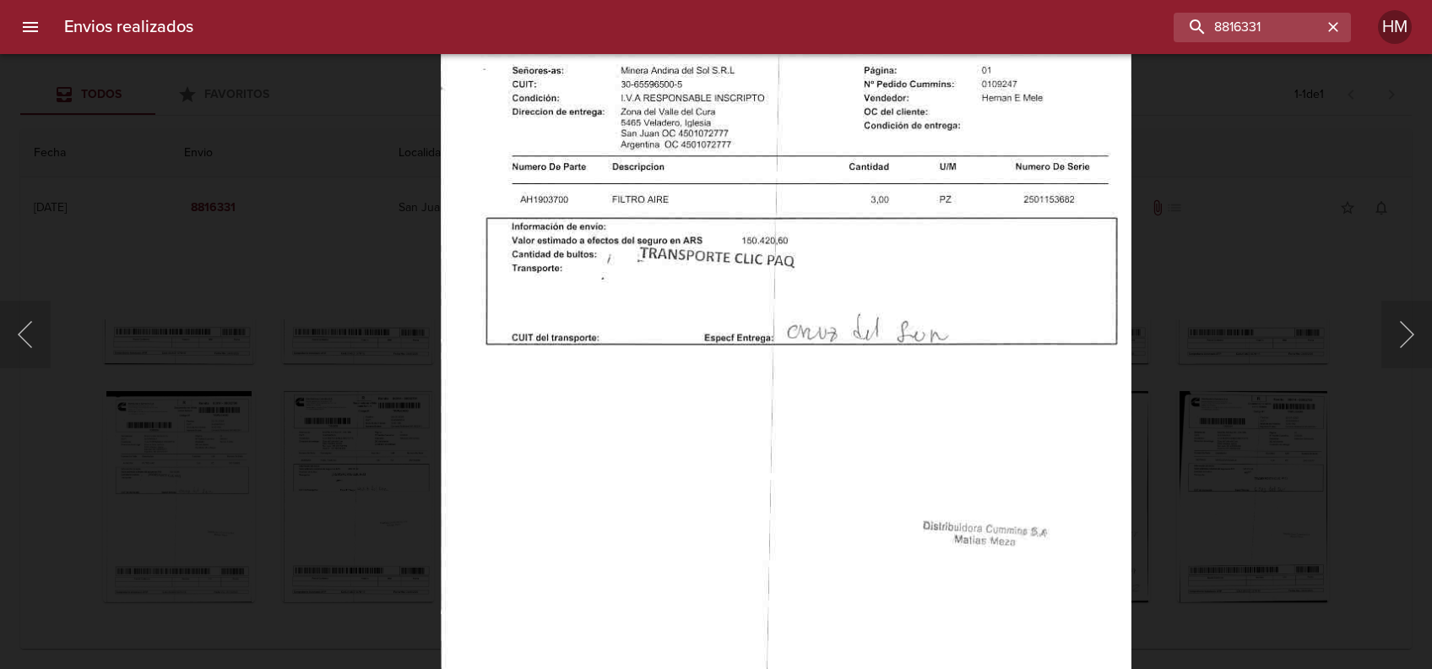
click at [1201, 377] on div "Lightbox" at bounding box center [716, 334] width 1432 height 669
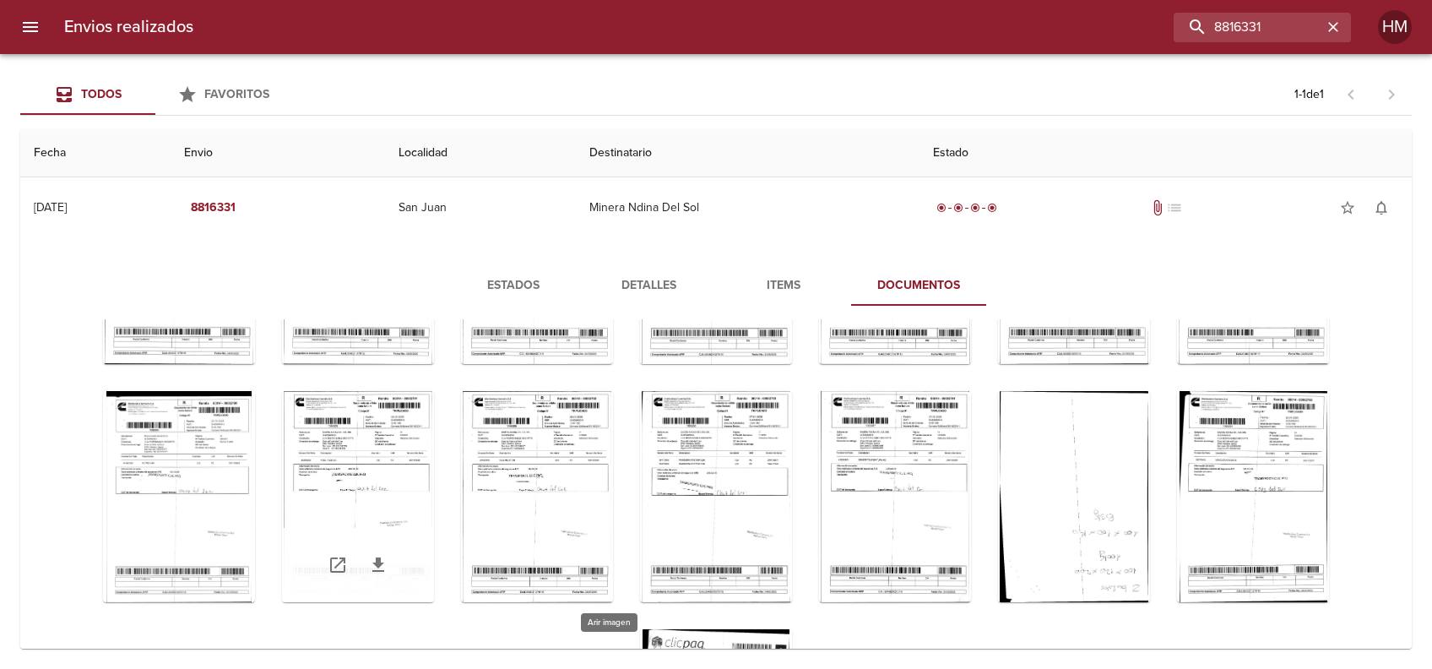
click at [434, 447] on div "Tabla de envíos del cliente" at bounding box center [358, 496] width 152 height 211
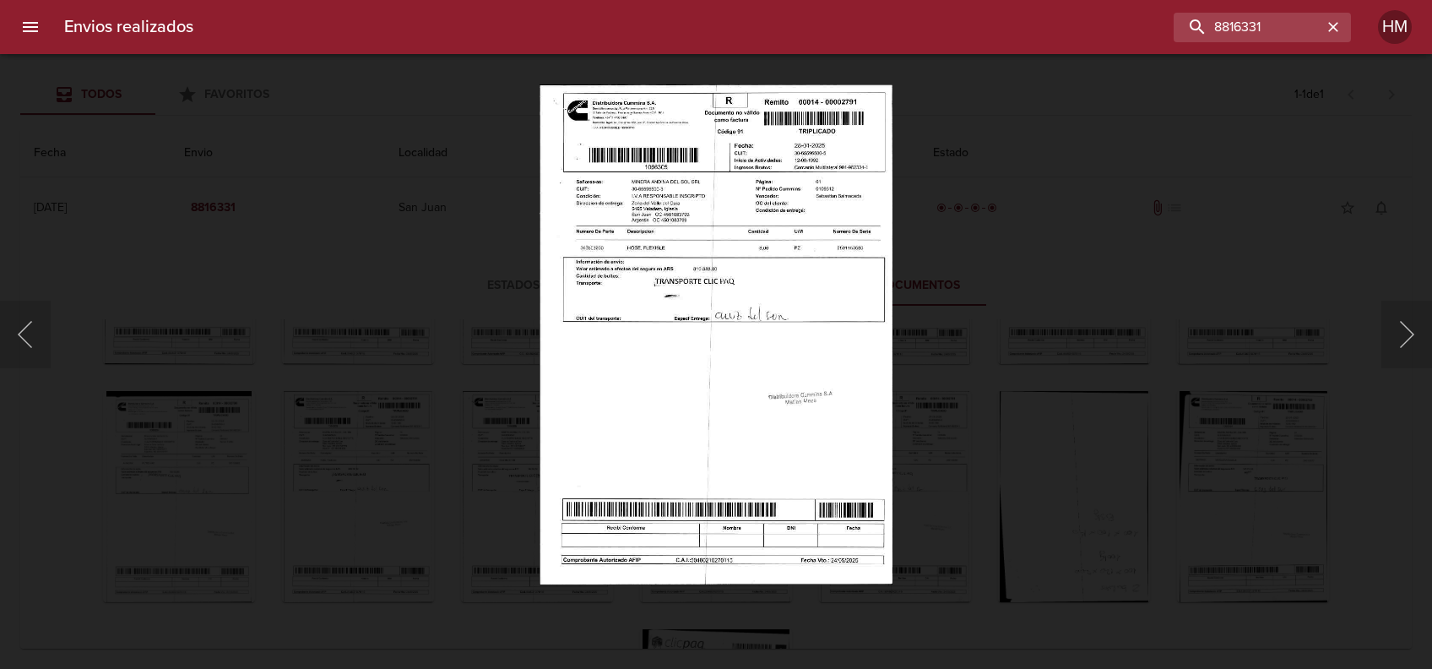
click at [645, 344] on img "Lightbox" at bounding box center [716, 334] width 353 height 500
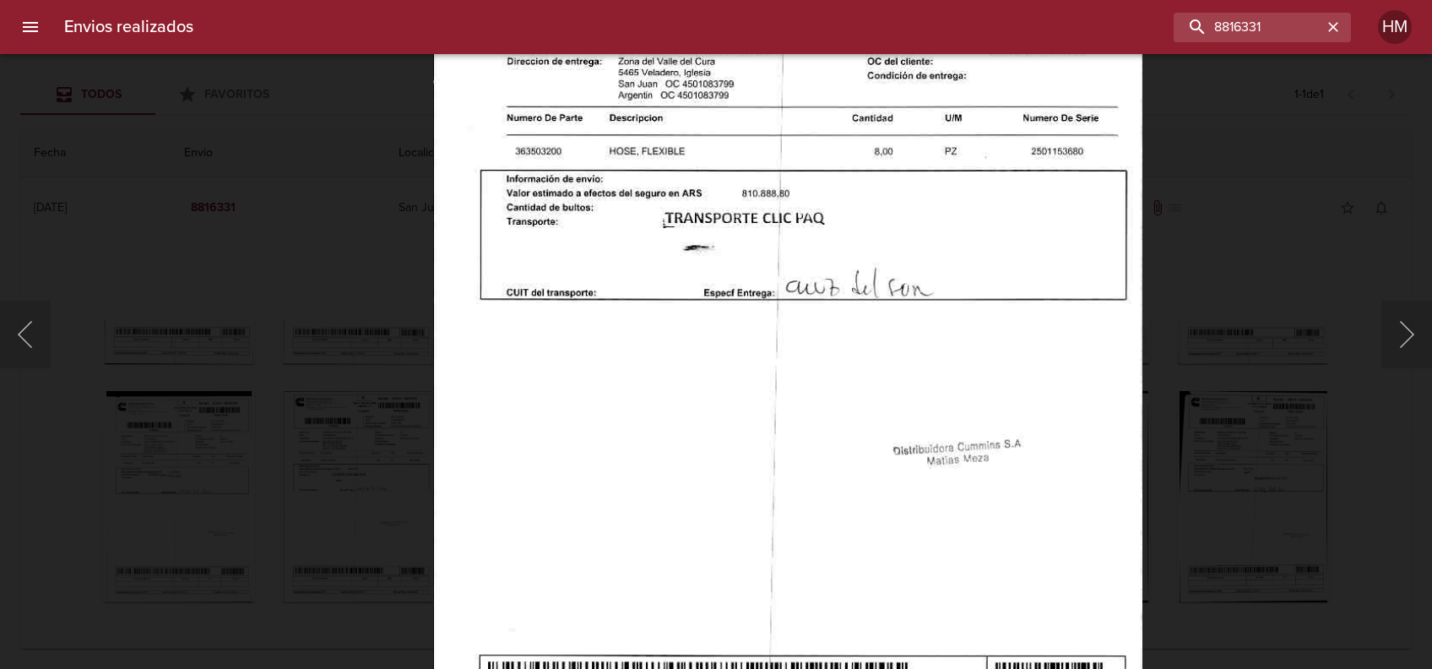
click at [1202, 378] on div "Lightbox" at bounding box center [716, 334] width 1432 height 669
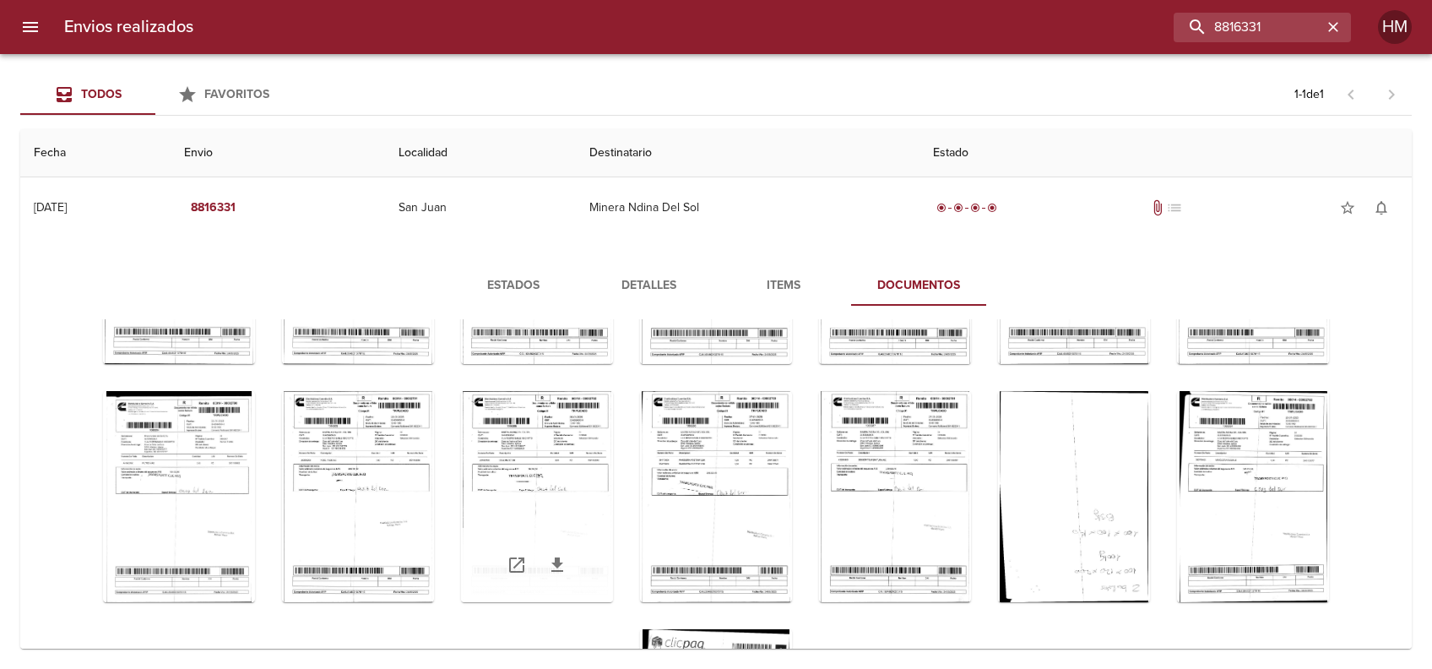
click at [613, 459] on div "Tabla de envíos del cliente" at bounding box center [537, 496] width 152 height 211
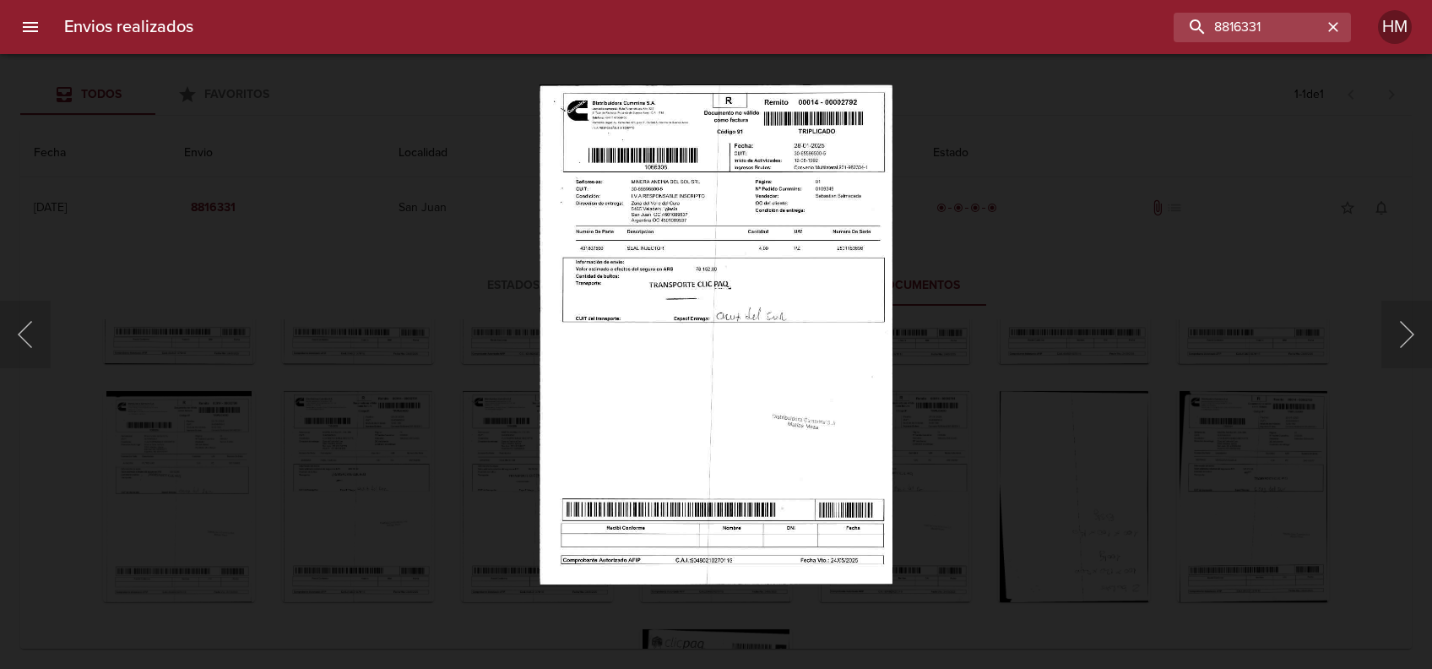
click at [735, 336] on img "Lightbox" at bounding box center [716, 334] width 353 height 500
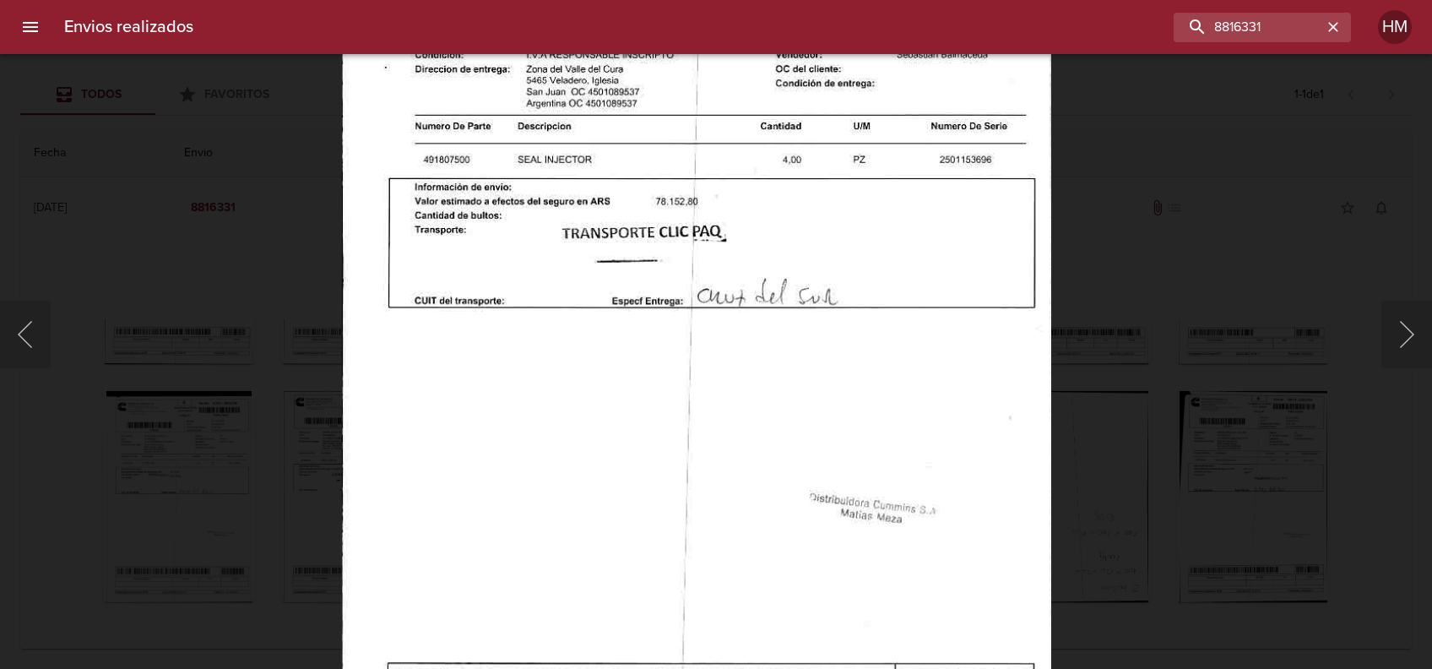
click at [1129, 365] on div "Lightbox" at bounding box center [716, 334] width 1432 height 669
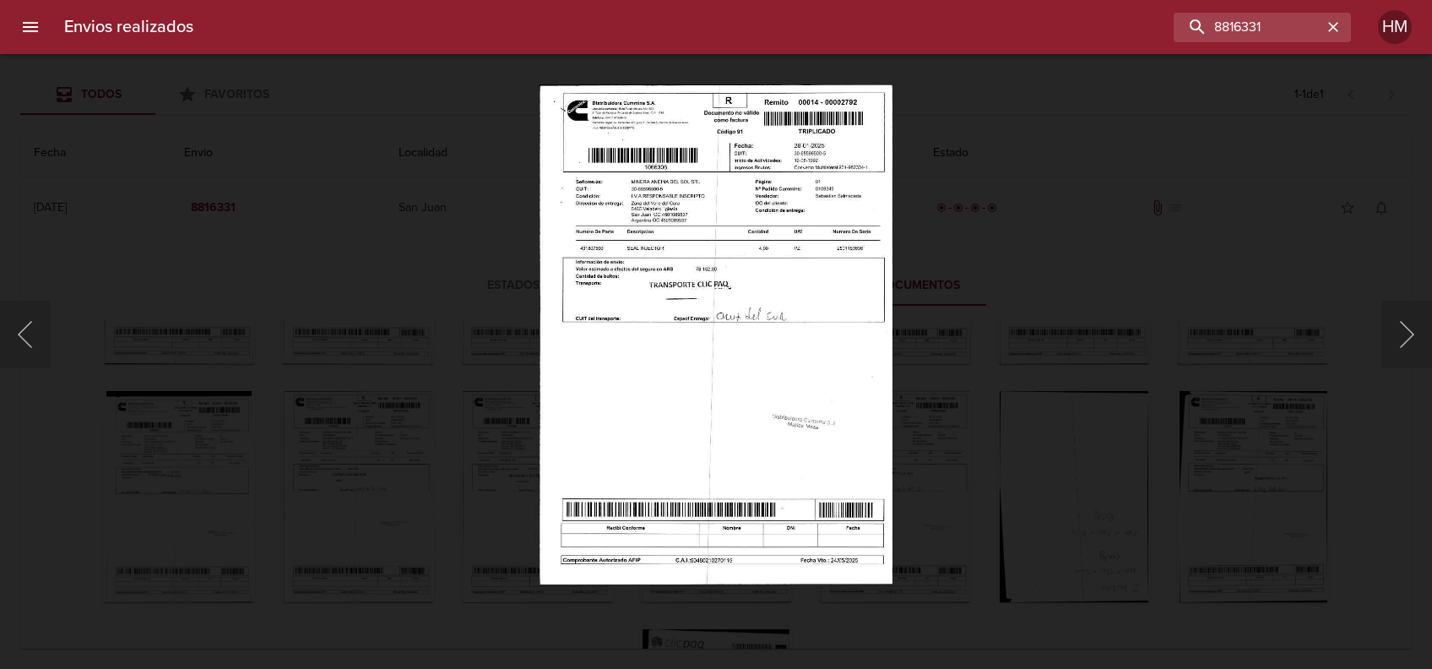
click at [804, 297] on img "Lightbox" at bounding box center [716, 334] width 353 height 500
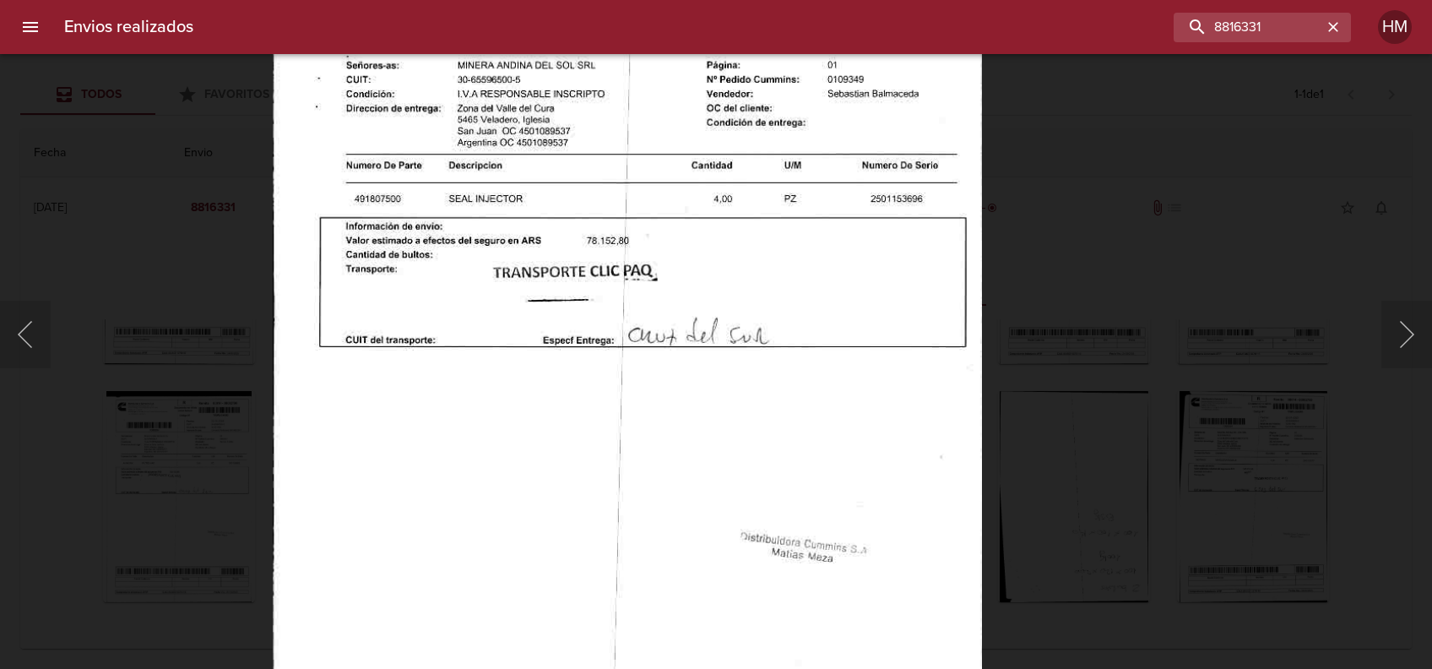
click at [1169, 442] on div "Lightbox" at bounding box center [716, 334] width 1432 height 669
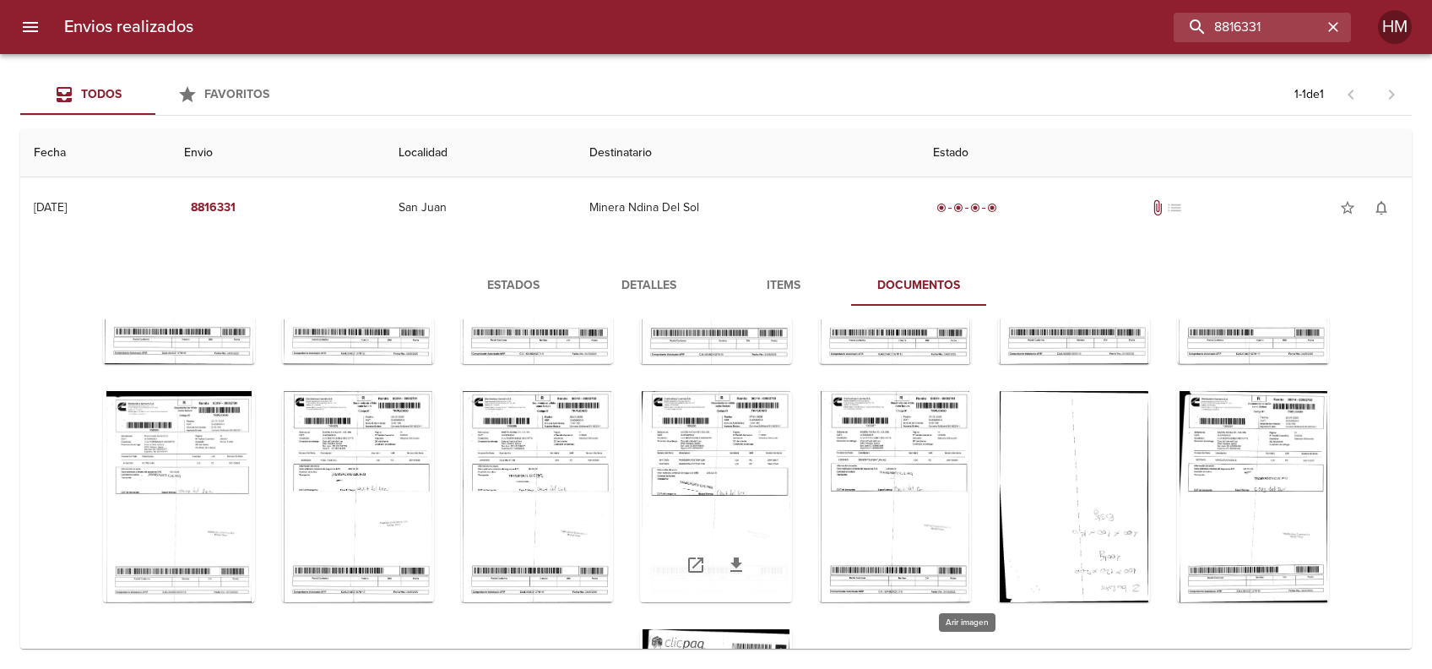
click at [792, 497] on div "Tabla de envíos del cliente" at bounding box center [716, 496] width 152 height 211
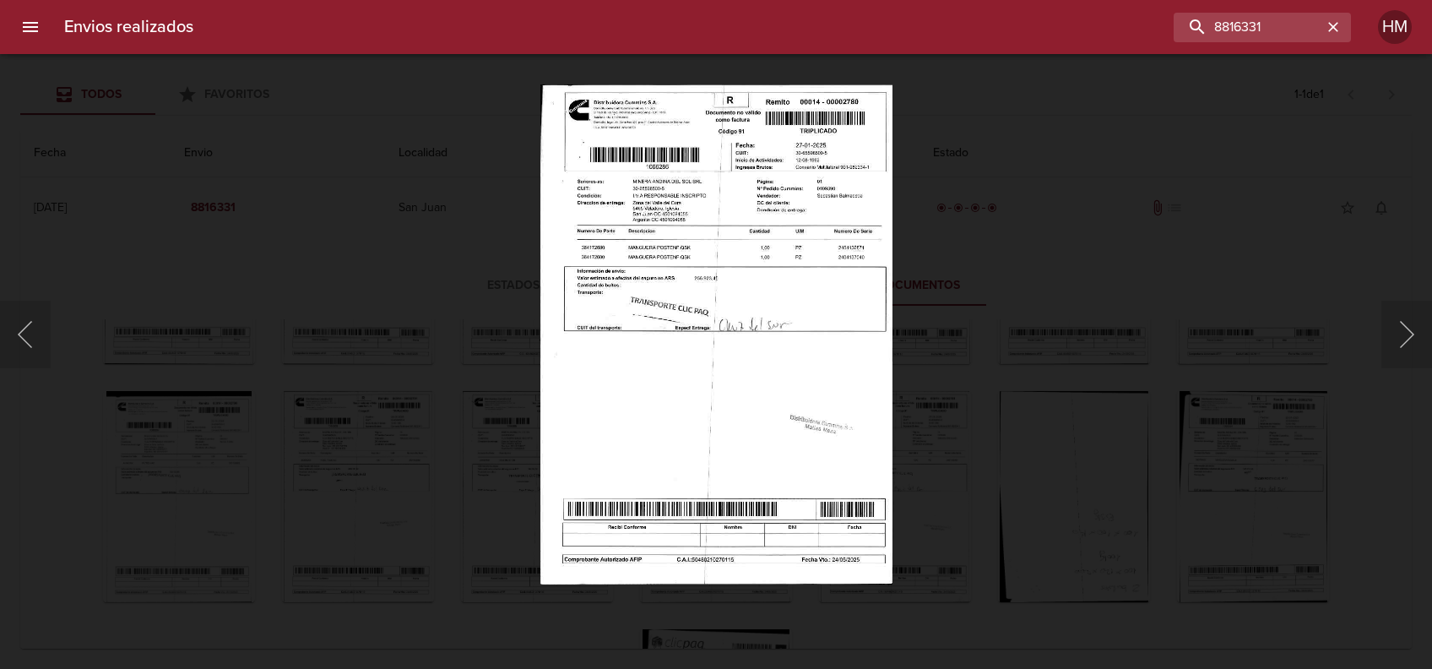
click at [826, 396] on img "Lightbox" at bounding box center [716, 334] width 352 height 500
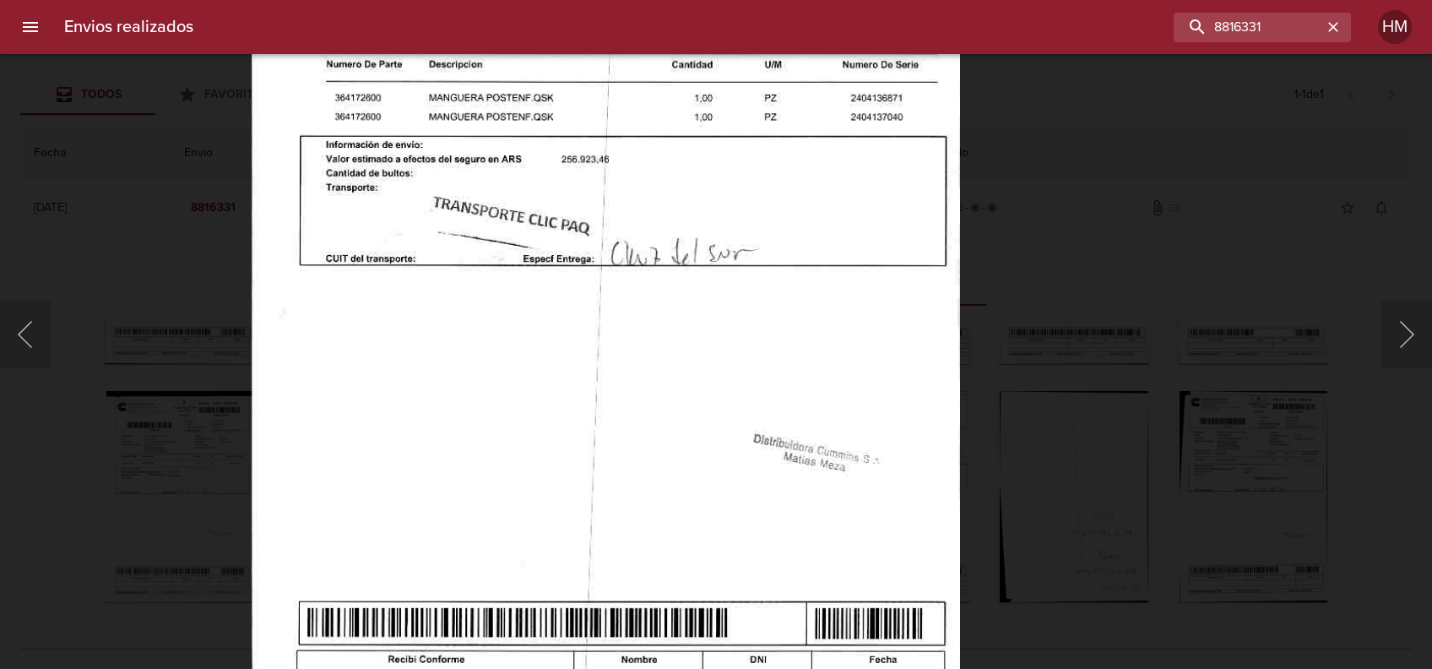
click at [1153, 366] on div "Lightbox" at bounding box center [716, 334] width 1432 height 669
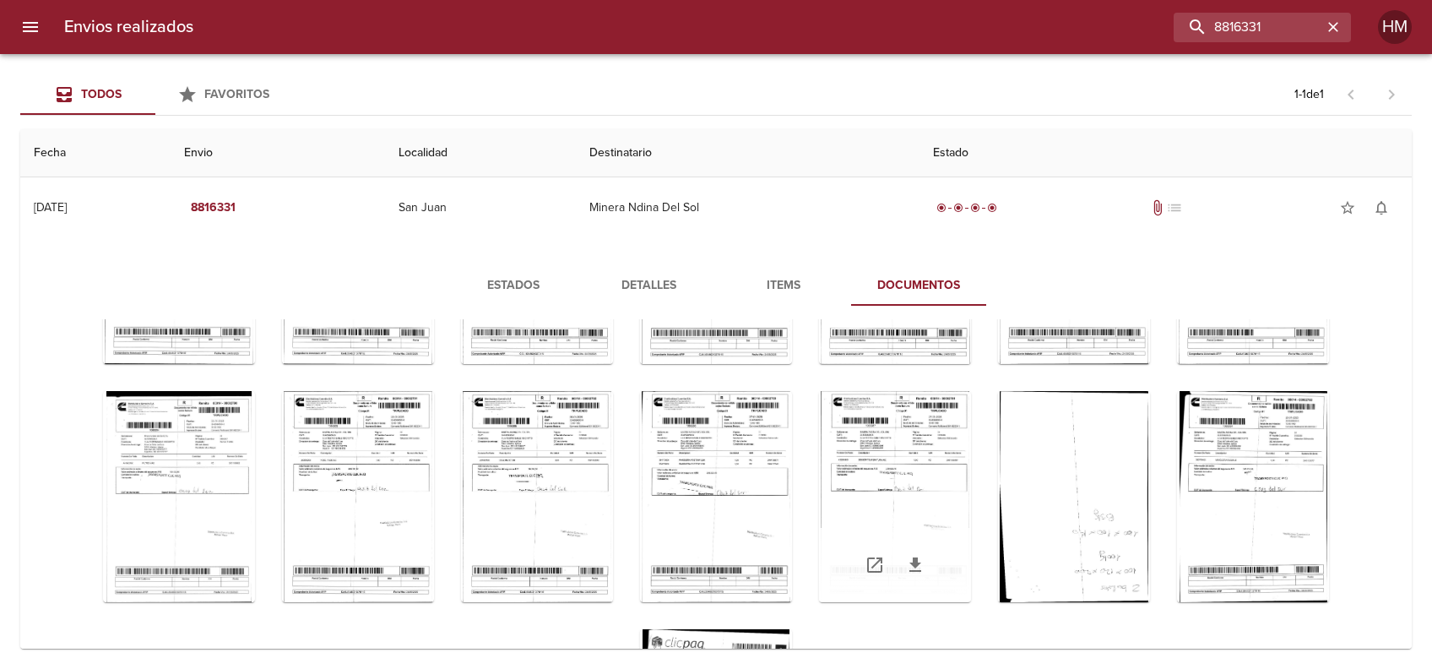
click at [971, 429] on div "Tabla de envíos del cliente" at bounding box center [895, 496] width 152 height 211
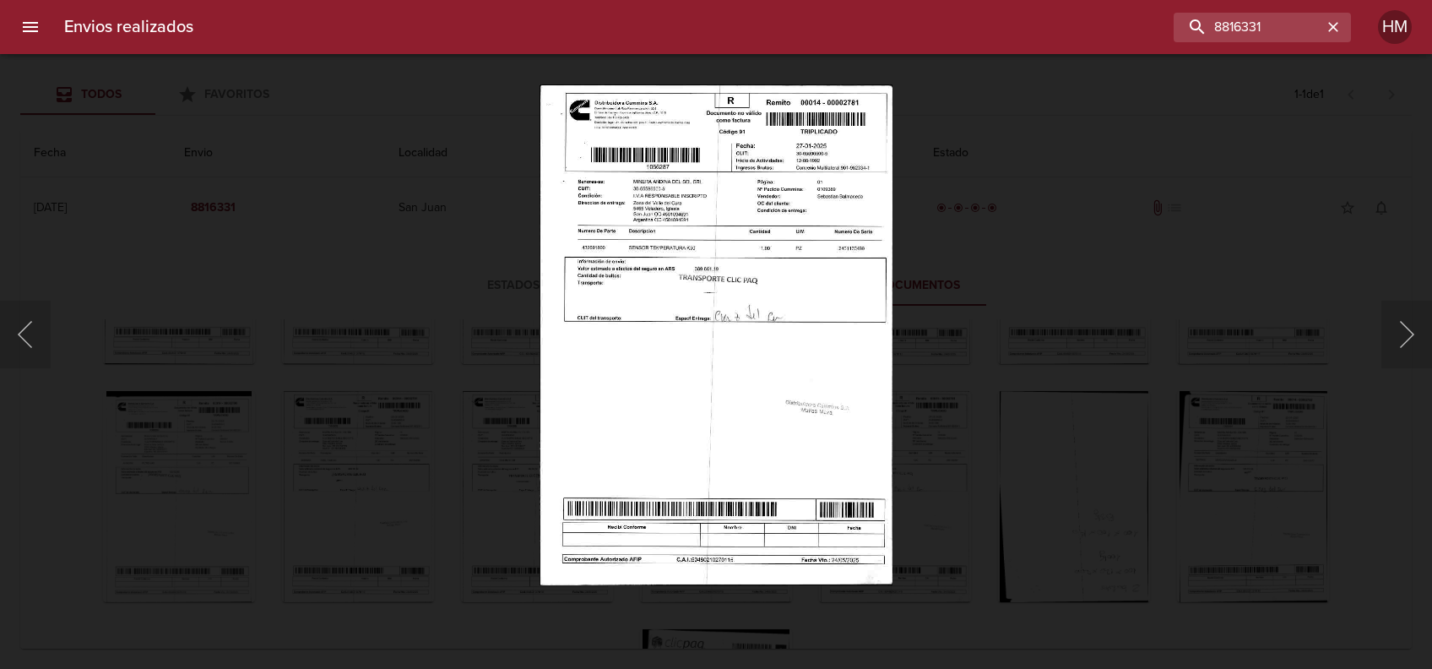
click at [716, 299] on img "Lightbox" at bounding box center [716, 334] width 353 height 500
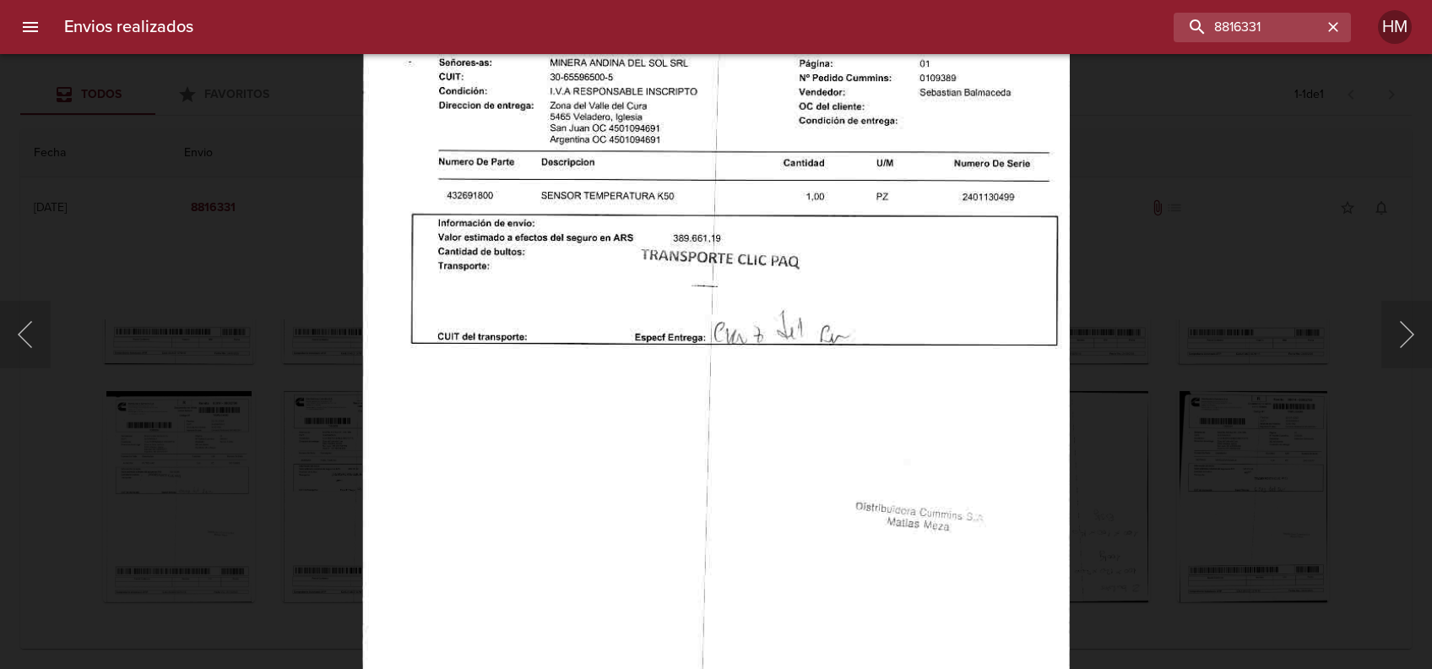
click at [1169, 370] on div "Lightbox" at bounding box center [716, 334] width 1432 height 669
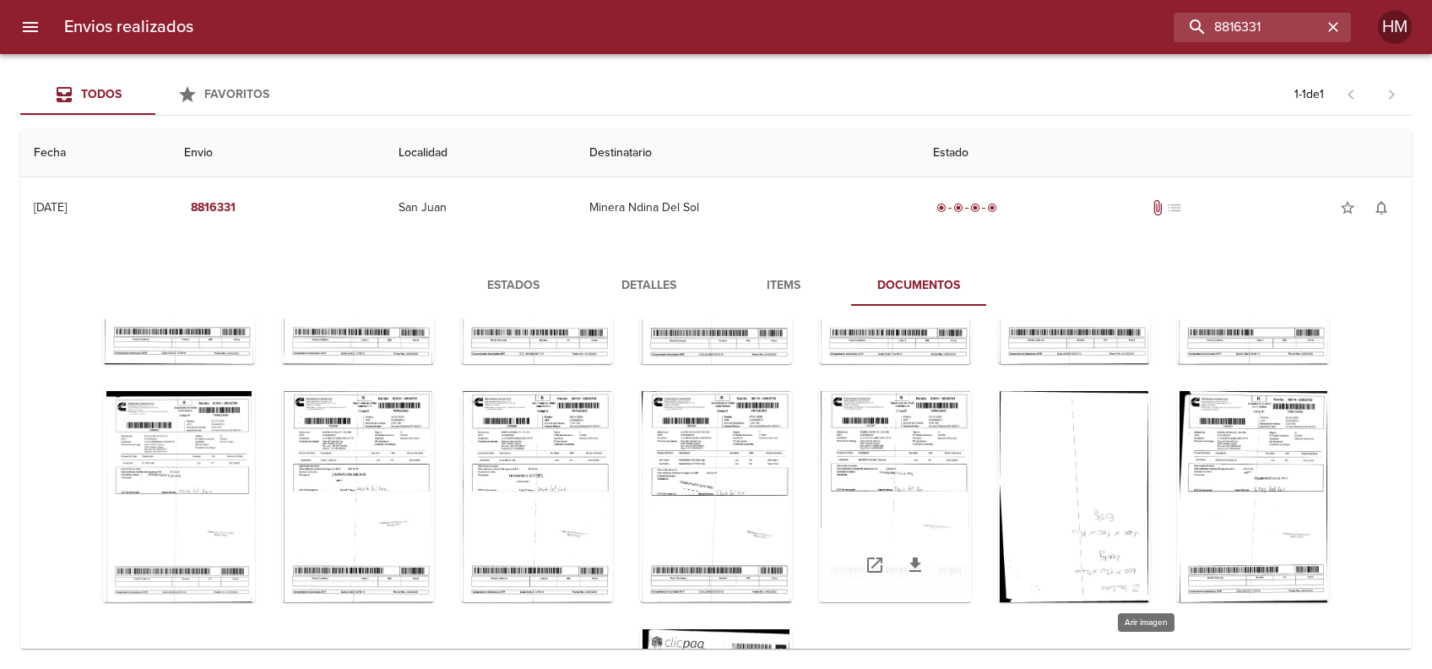
click at [971, 436] on div "Tabla de envíos del cliente" at bounding box center [895, 496] width 152 height 211
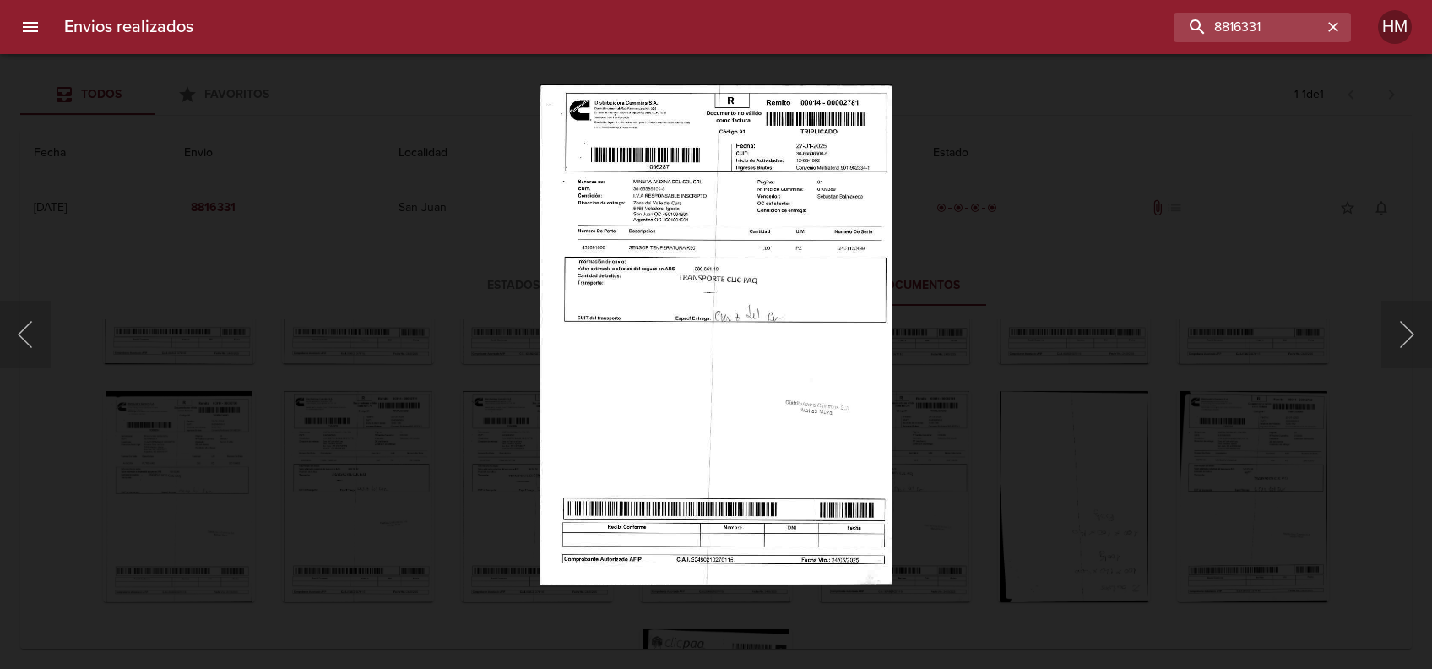
click at [746, 304] on img "Lightbox" at bounding box center [716, 334] width 353 height 500
click at [792, 301] on img "Lightbox" at bounding box center [716, 334] width 353 height 500
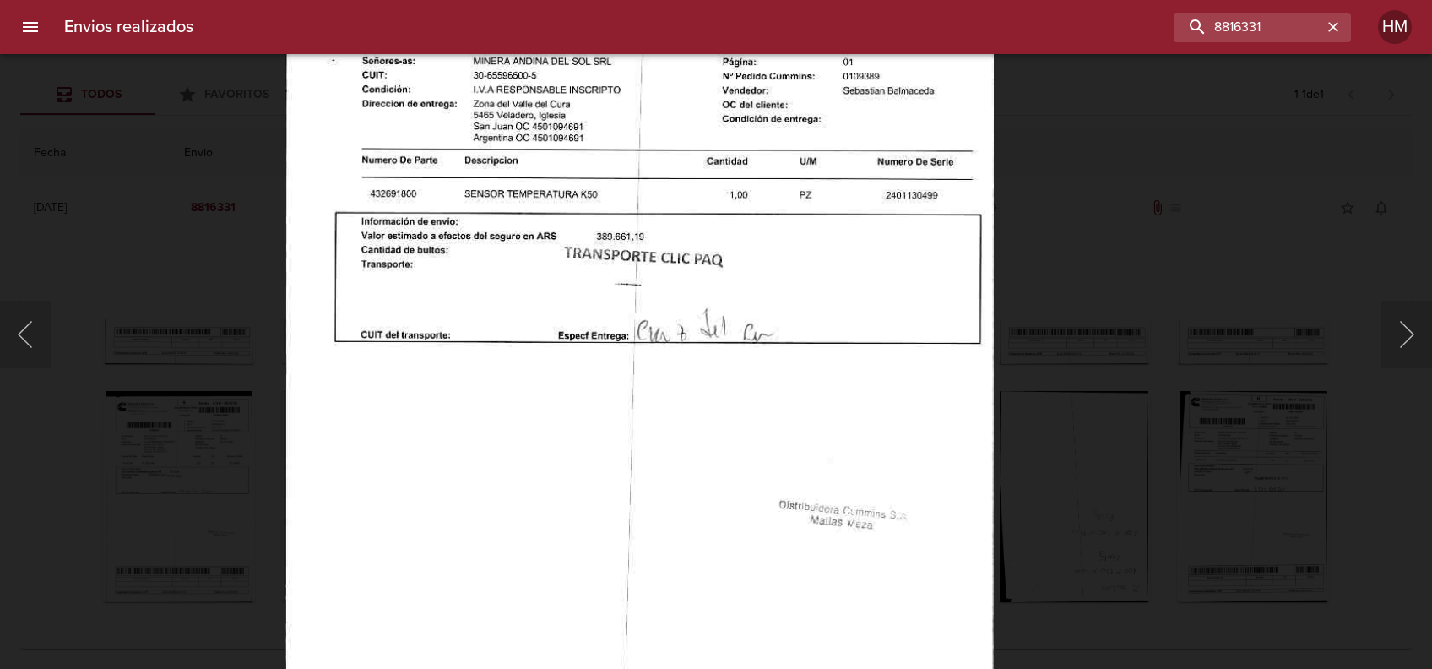
click at [1107, 414] on div "Lightbox" at bounding box center [716, 334] width 1432 height 669
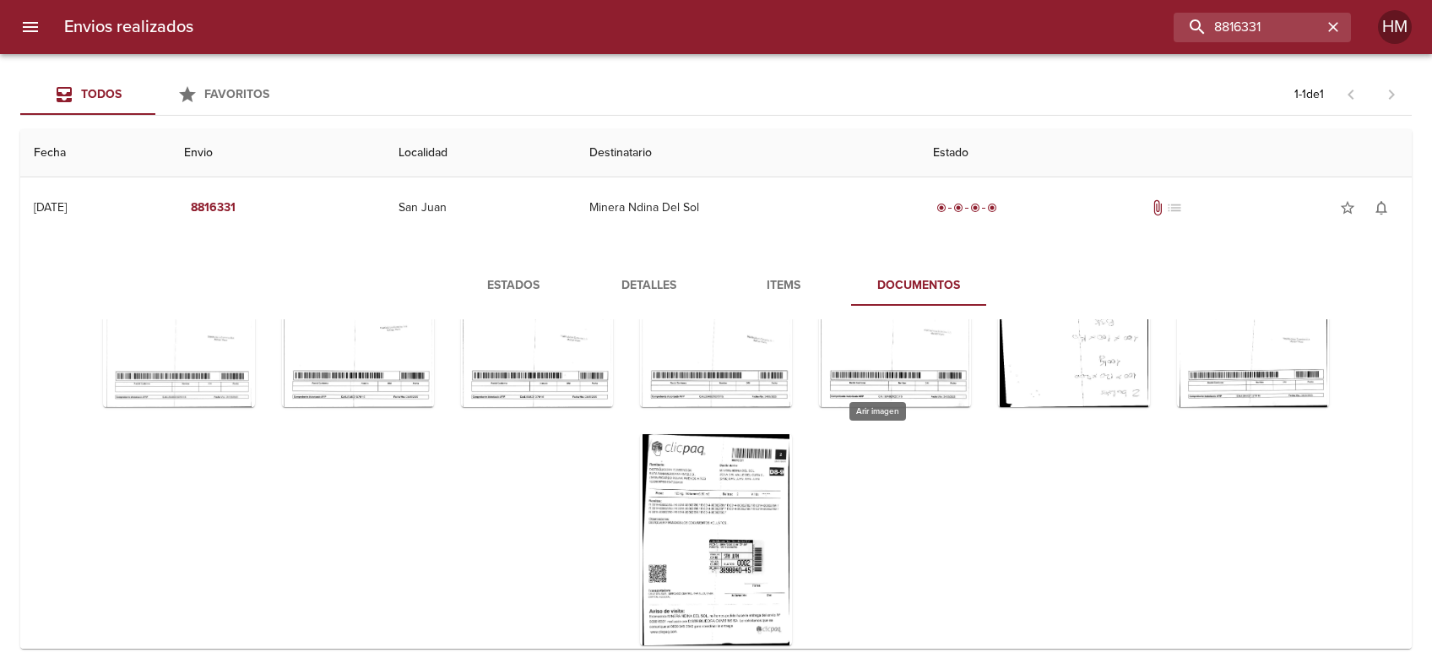
scroll to position [420, 0]
drag, startPoint x: 1289, startPoint y: 34, endPoint x: 1092, endPoint y: 24, distance: 197.8
click at [1092, 24] on div "8816331" at bounding box center [779, 28] width 1144 height 30
paste input "762178"
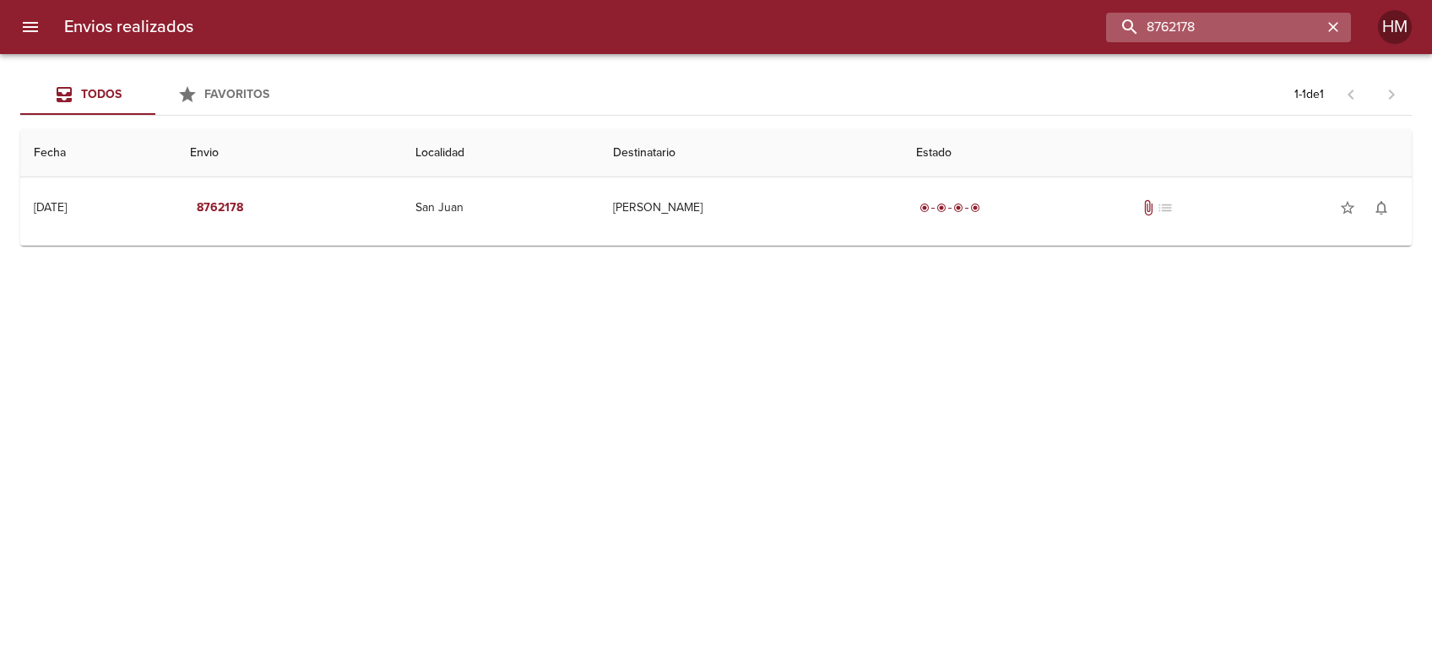
scroll to position [182, 0]
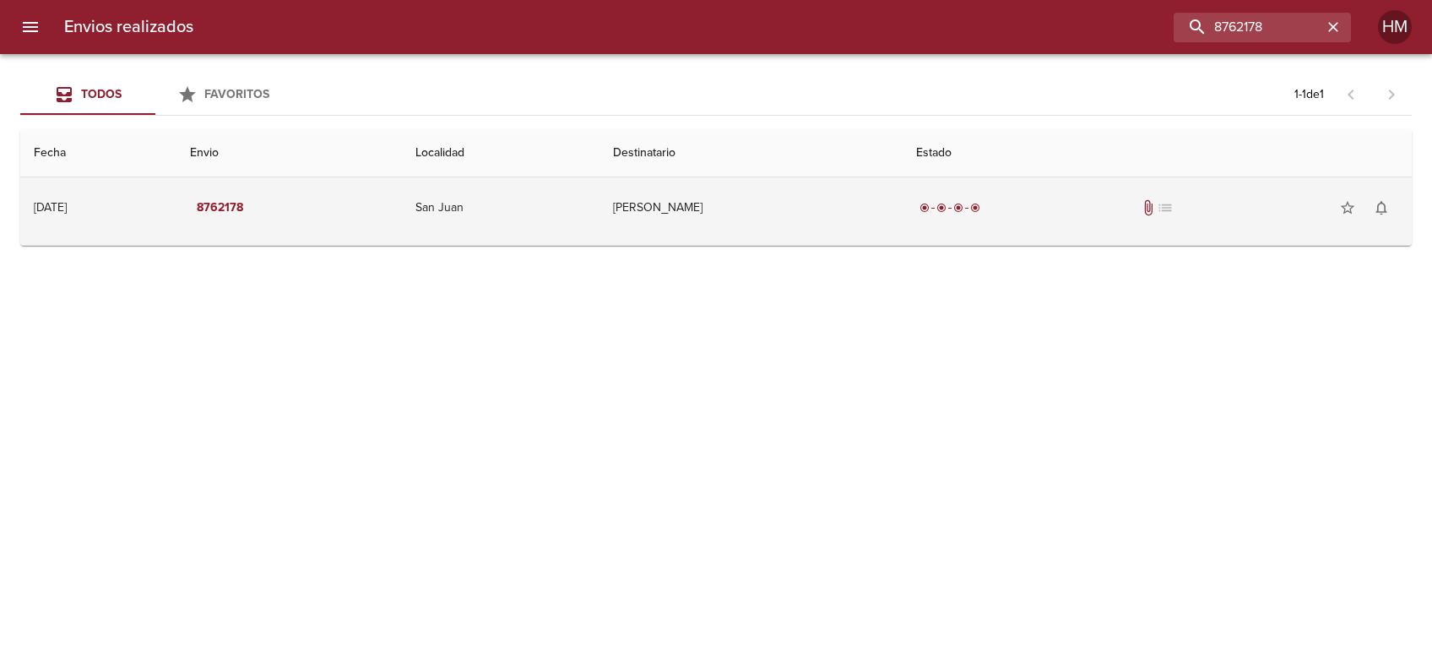
click at [744, 217] on td "[PERSON_NAME]" at bounding box center [750, 207] width 302 height 61
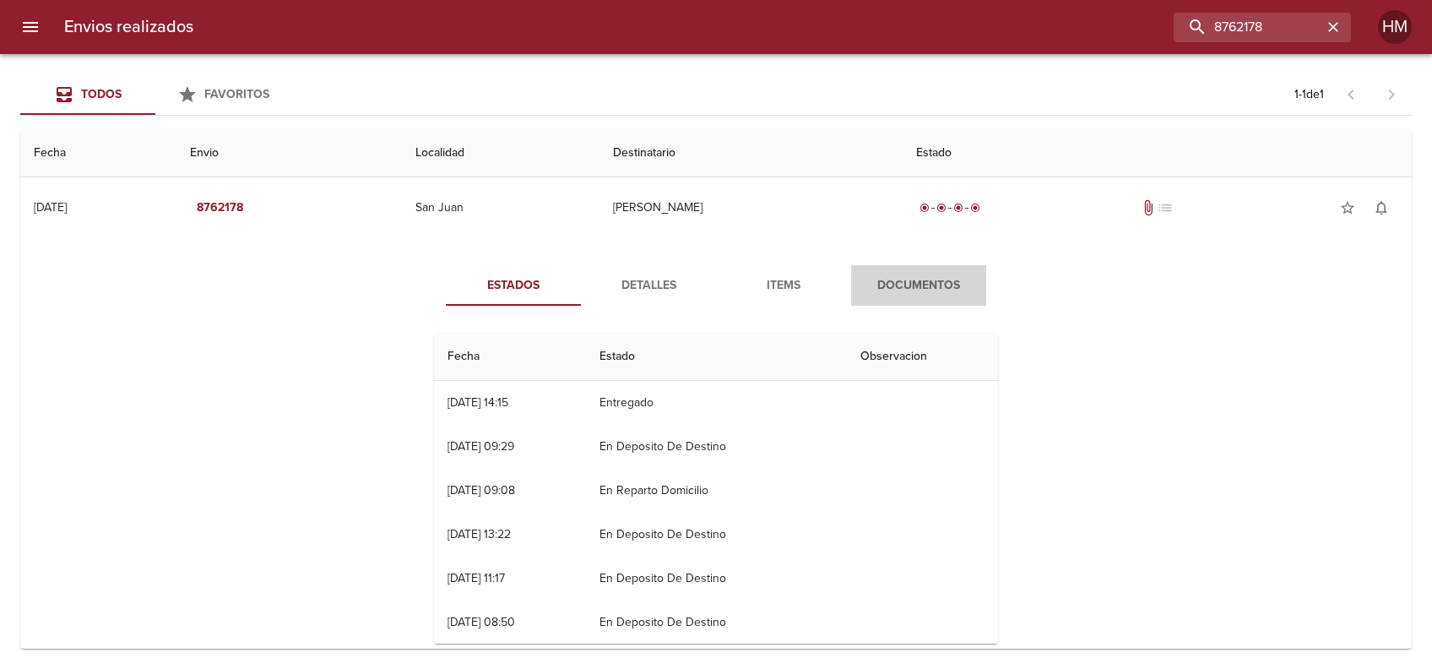
click at [909, 266] on button "Documentos" at bounding box center [918, 285] width 135 height 41
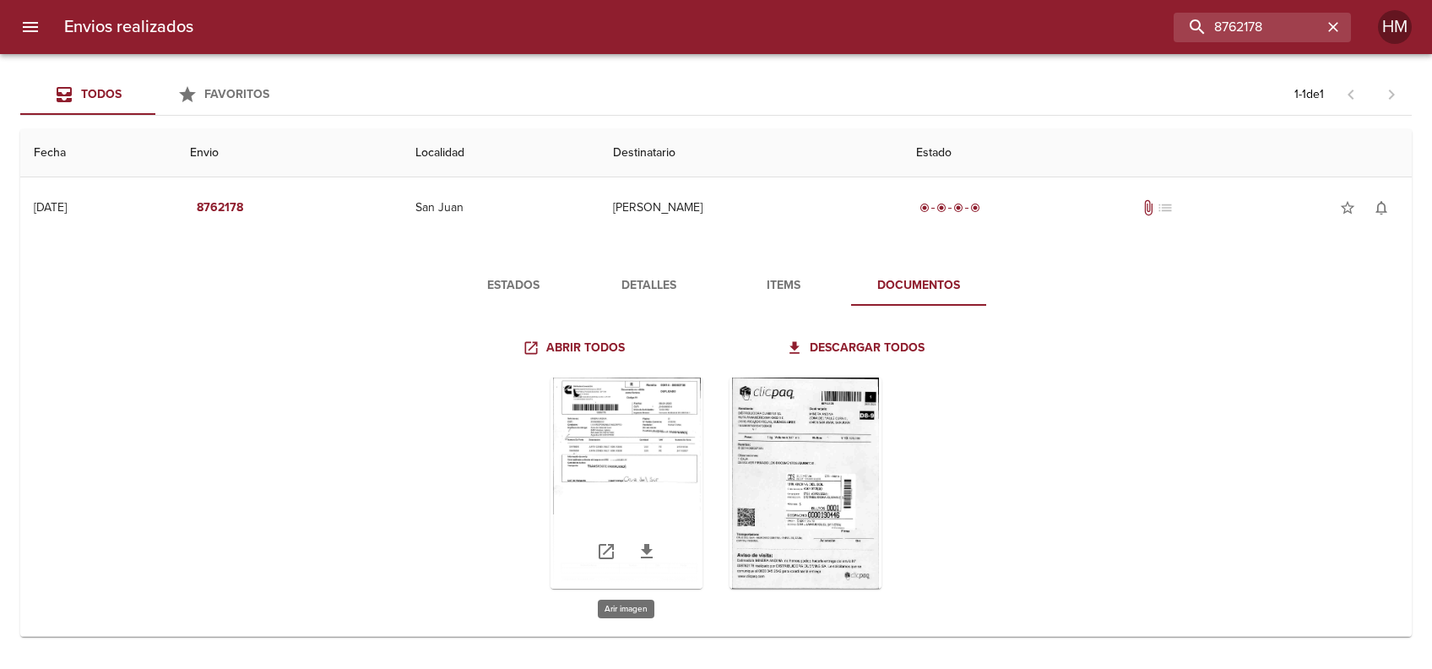
click at [675, 411] on div "Tabla de envíos del cliente" at bounding box center [627, 482] width 152 height 211
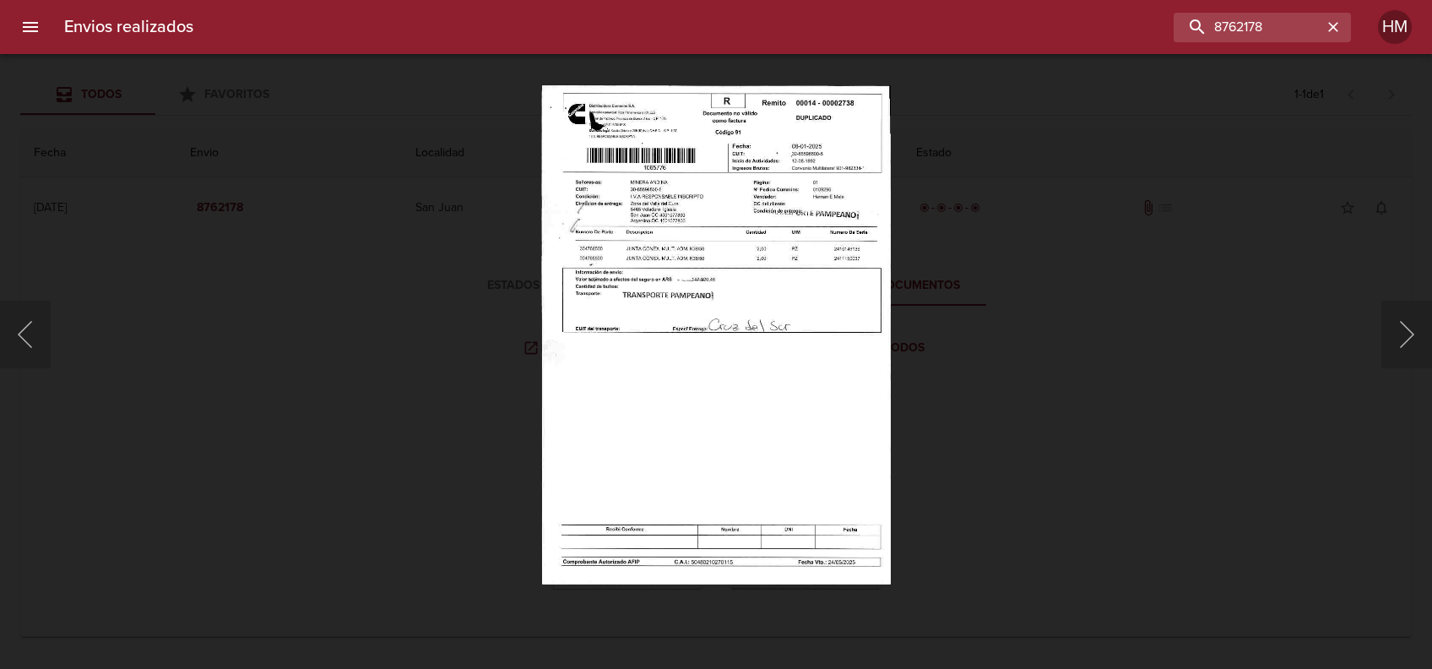
click at [662, 358] on img "Lightbox" at bounding box center [716, 334] width 350 height 500
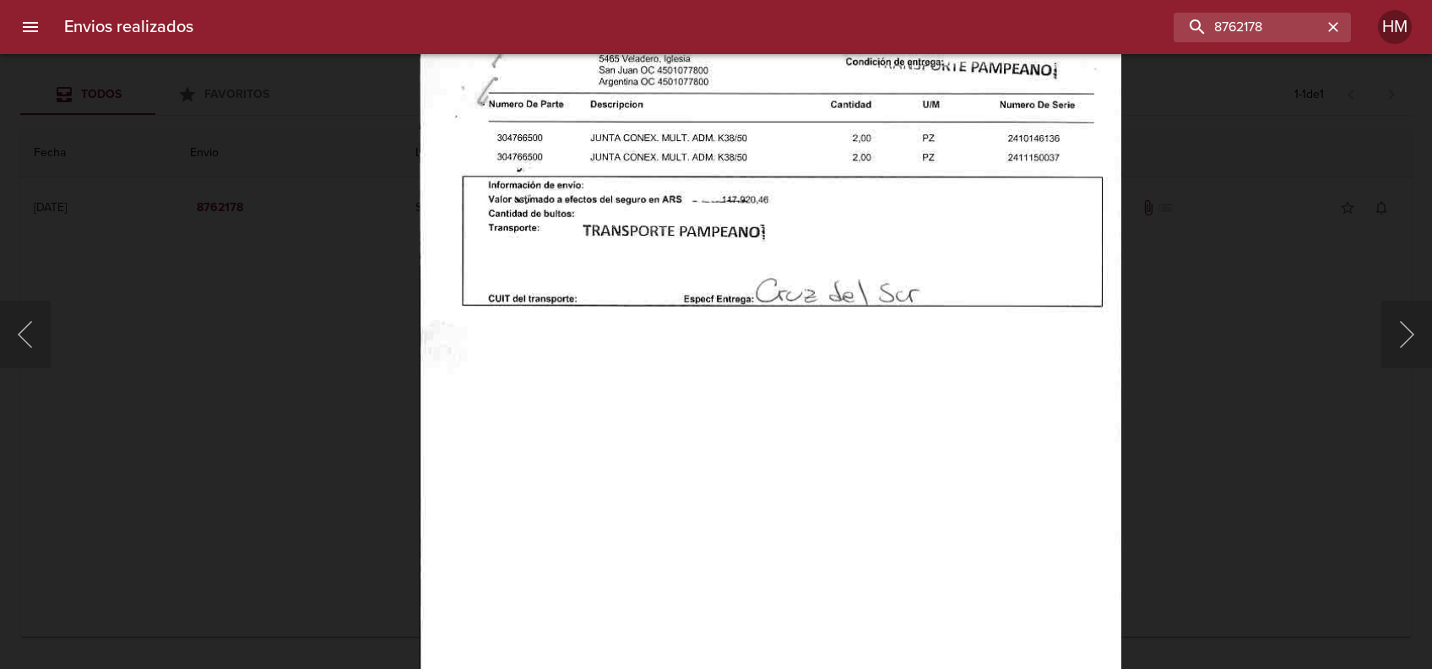
click at [1164, 180] on div "Lightbox" at bounding box center [716, 334] width 1432 height 669
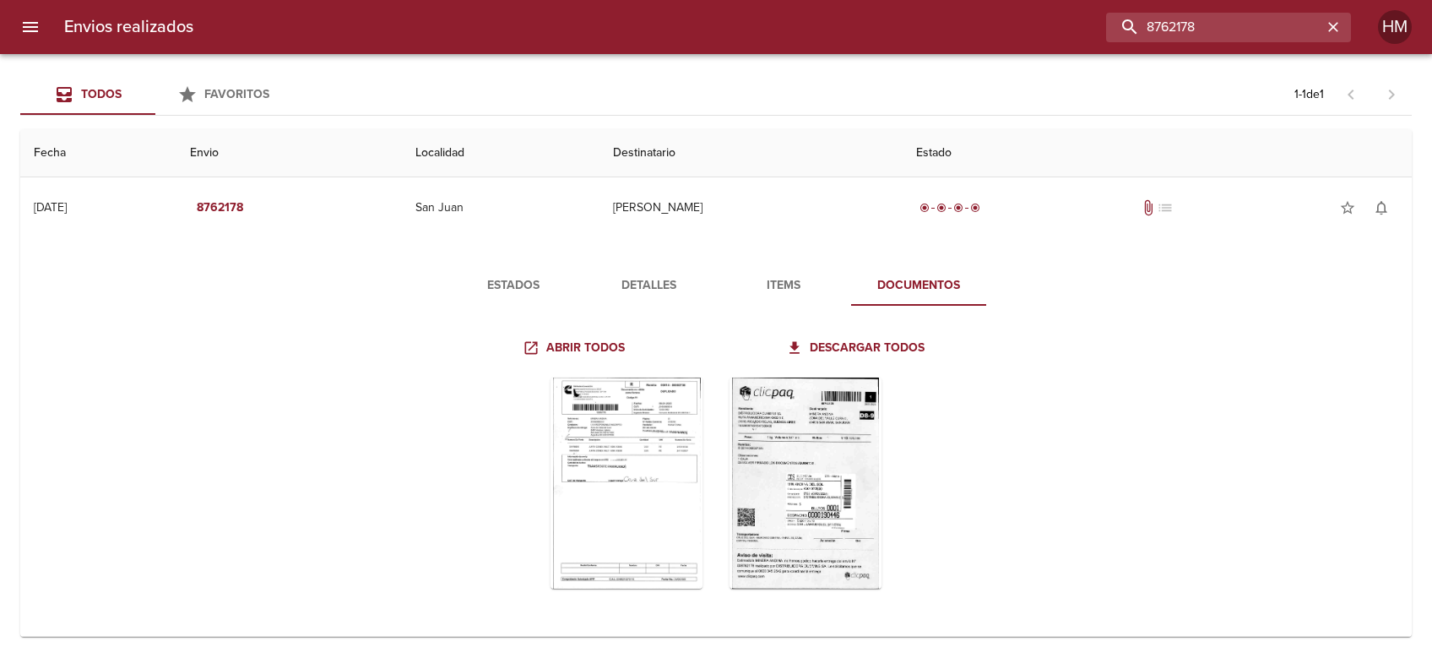
drag, startPoint x: 1286, startPoint y: 27, endPoint x: 925, endPoint y: 34, distance: 360.6
click at [925, 34] on div "8762178" at bounding box center [779, 28] width 1144 height 30
paste input "825017"
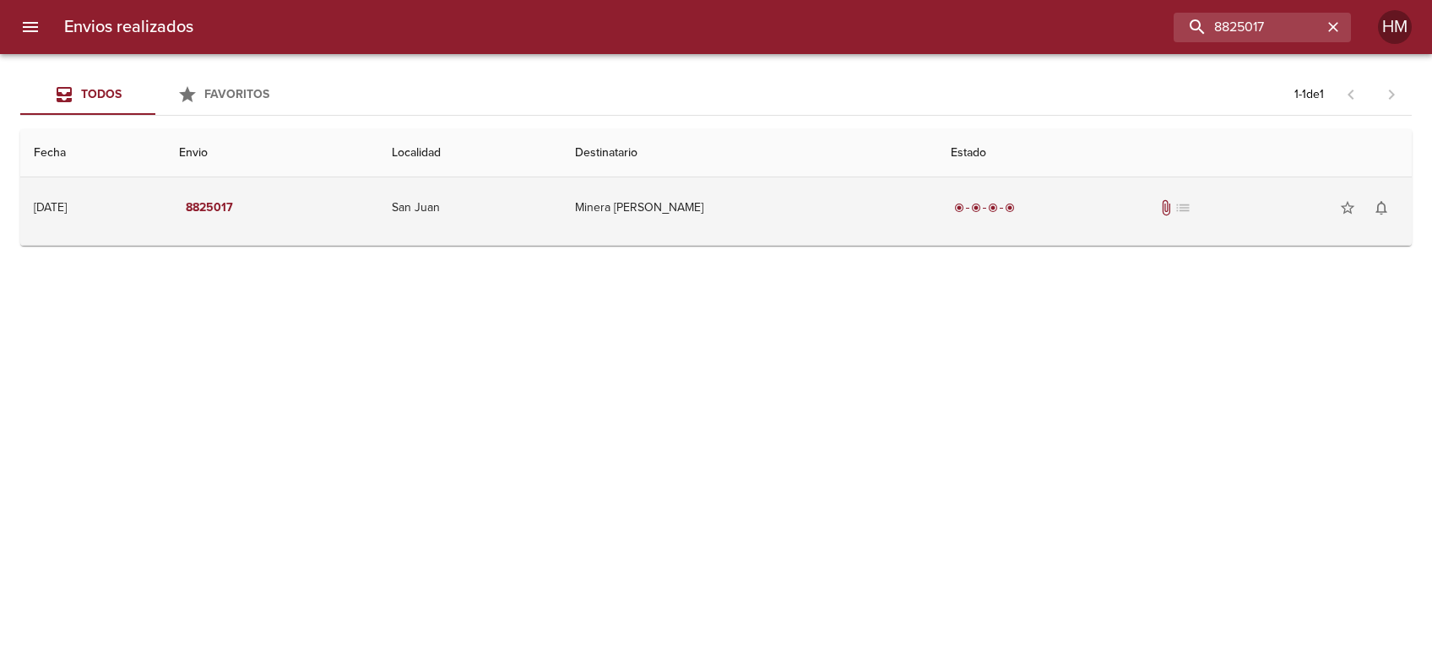
click at [706, 210] on td "Minera [PERSON_NAME]" at bounding box center [749, 207] width 376 height 61
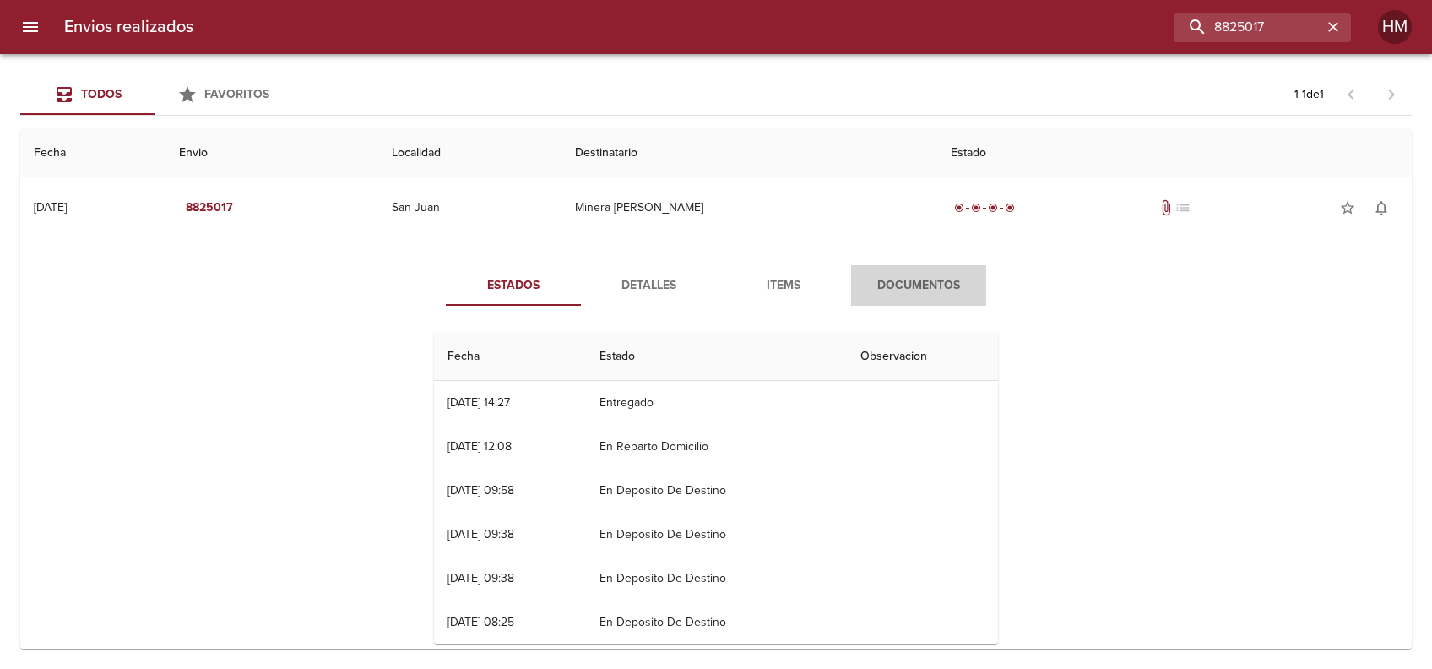
click at [909, 284] on span "Documentos" at bounding box center [918, 285] width 115 height 21
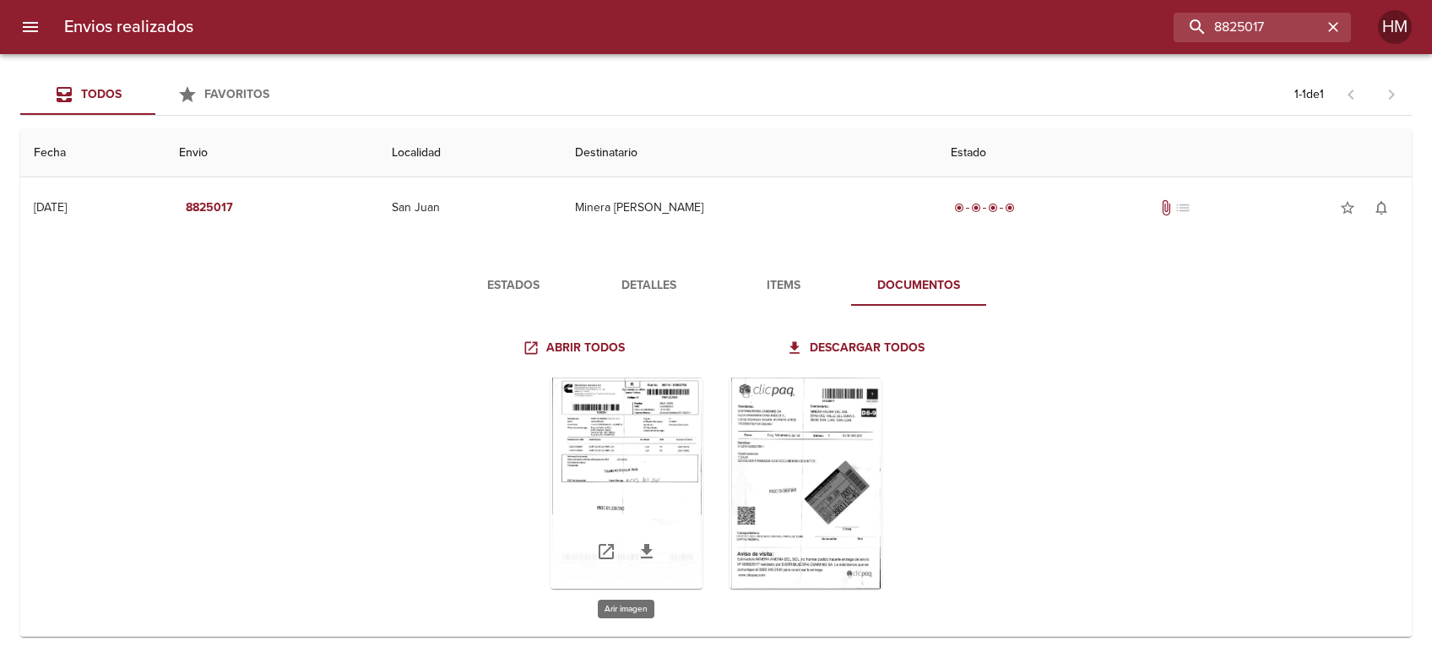
click at [659, 453] on div "Tabla de envíos del cliente" at bounding box center [627, 482] width 152 height 211
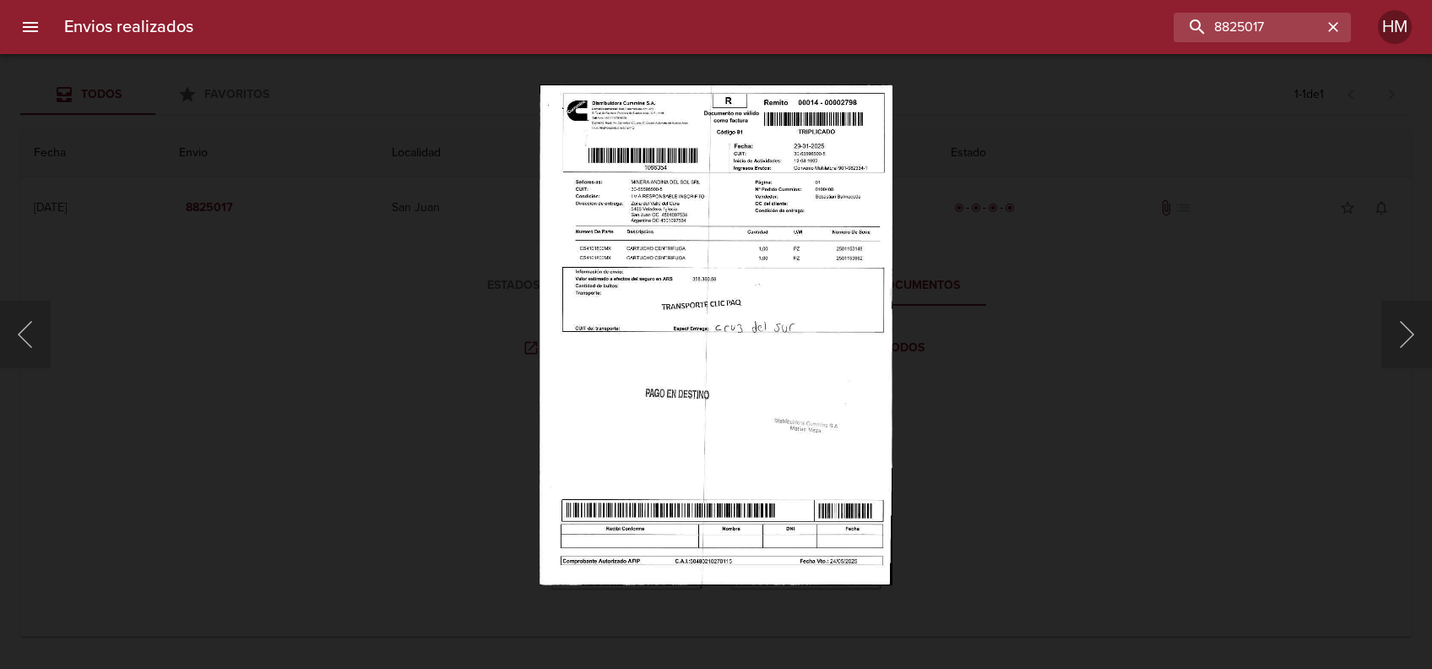
click at [698, 310] on img "Lightbox" at bounding box center [716, 334] width 353 height 500
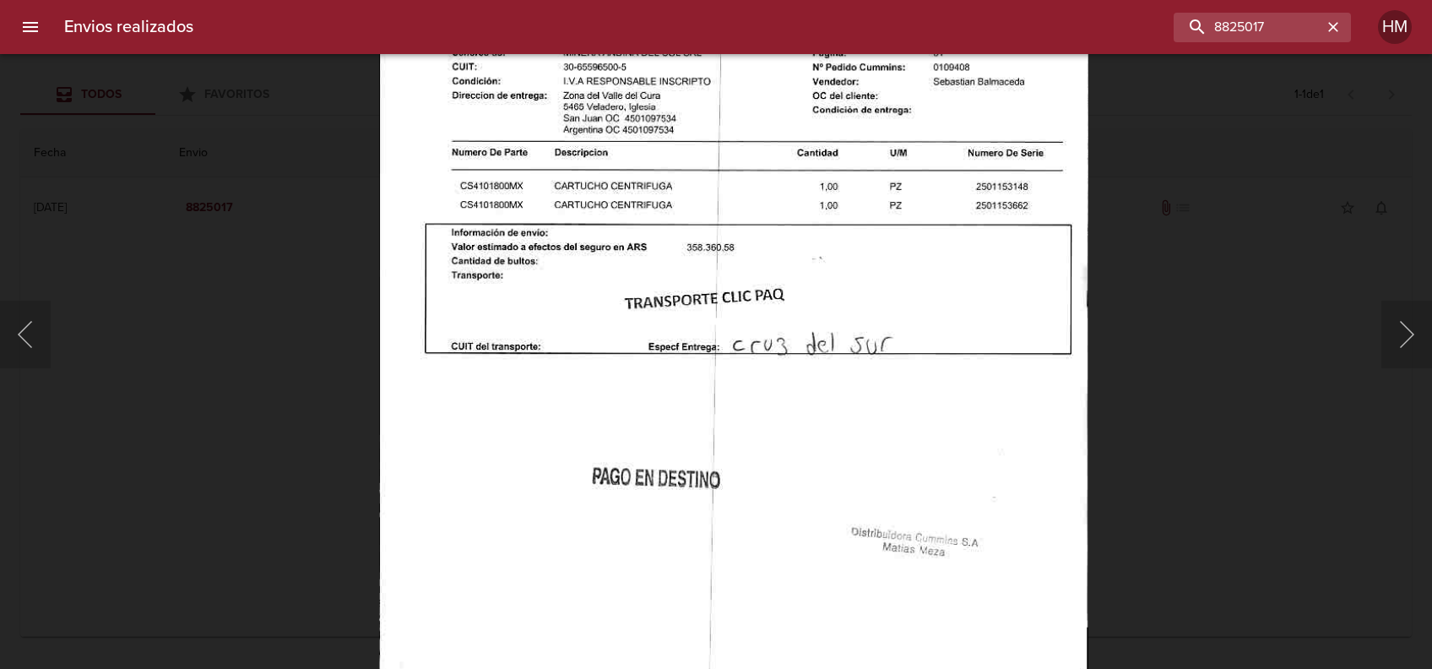
click at [1149, 307] on div "Lightbox" at bounding box center [716, 334] width 1432 height 669
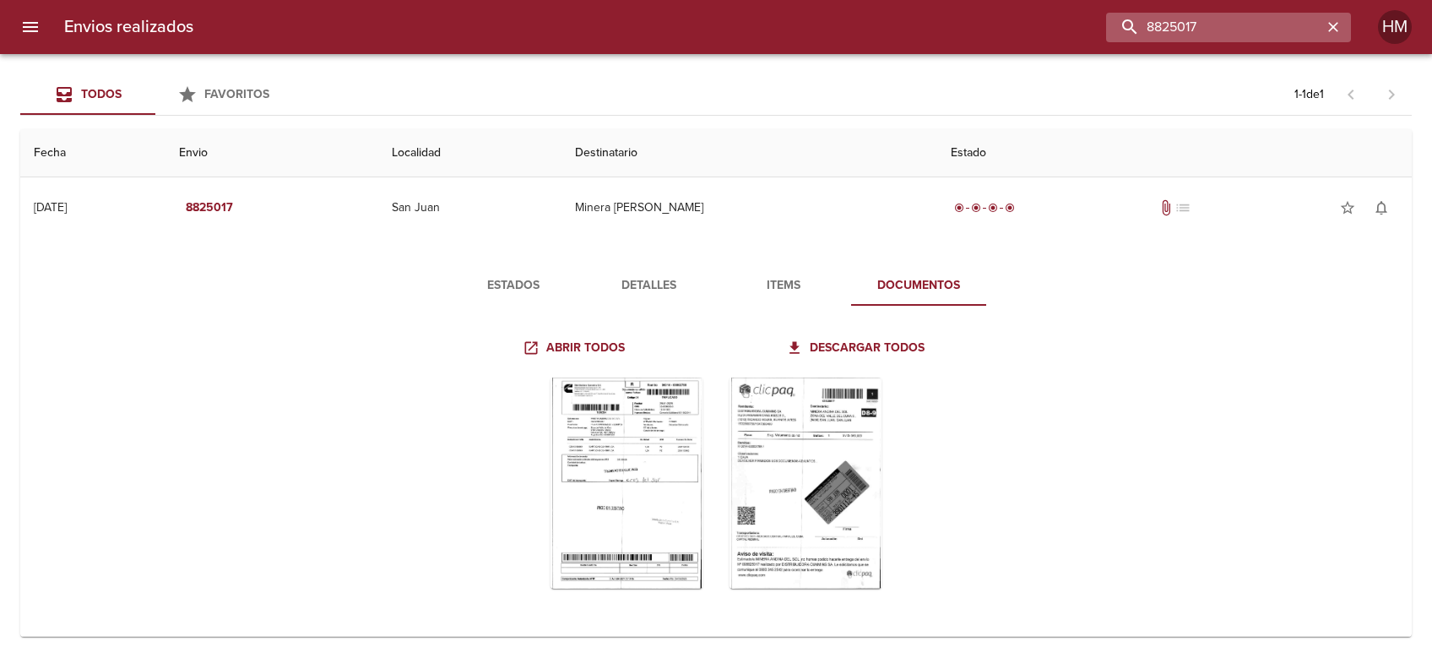
drag, startPoint x: 1285, startPoint y: 23, endPoint x: 1164, endPoint y: 23, distance: 120.7
click at [1164, 23] on input "8825017" at bounding box center [1214, 28] width 216 height 30
paste input "81242"
type input "8"
paste input "8812427"
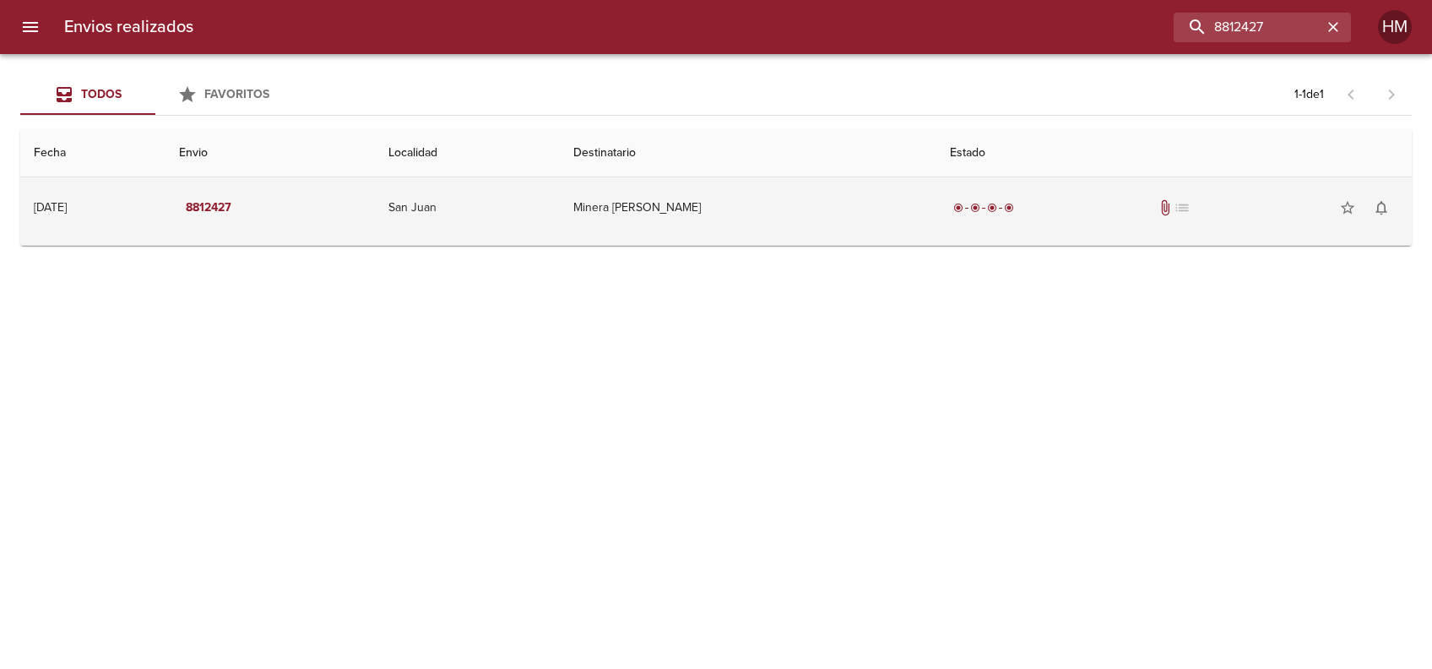
click at [640, 214] on td "Minera [PERSON_NAME]" at bounding box center [748, 207] width 377 height 61
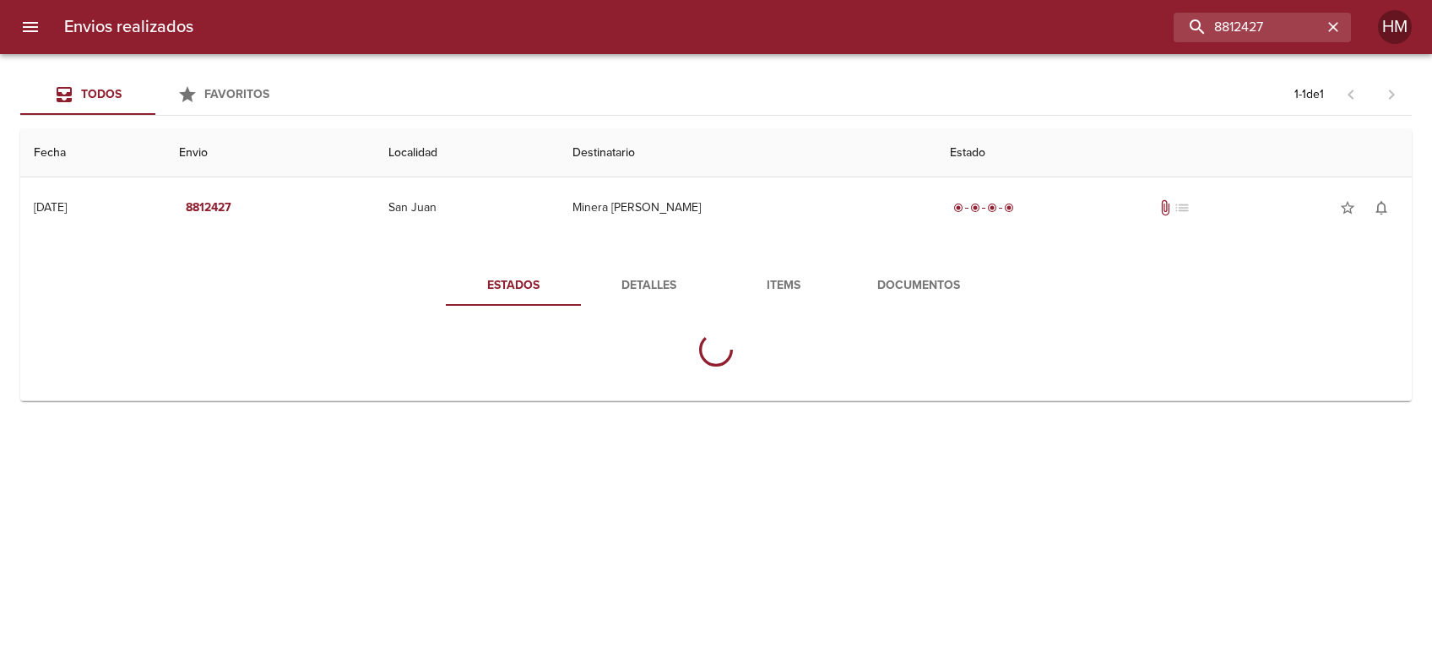
click at [902, 274] on button "Documentos" at bounding box center [918, 285] width 135 height 41
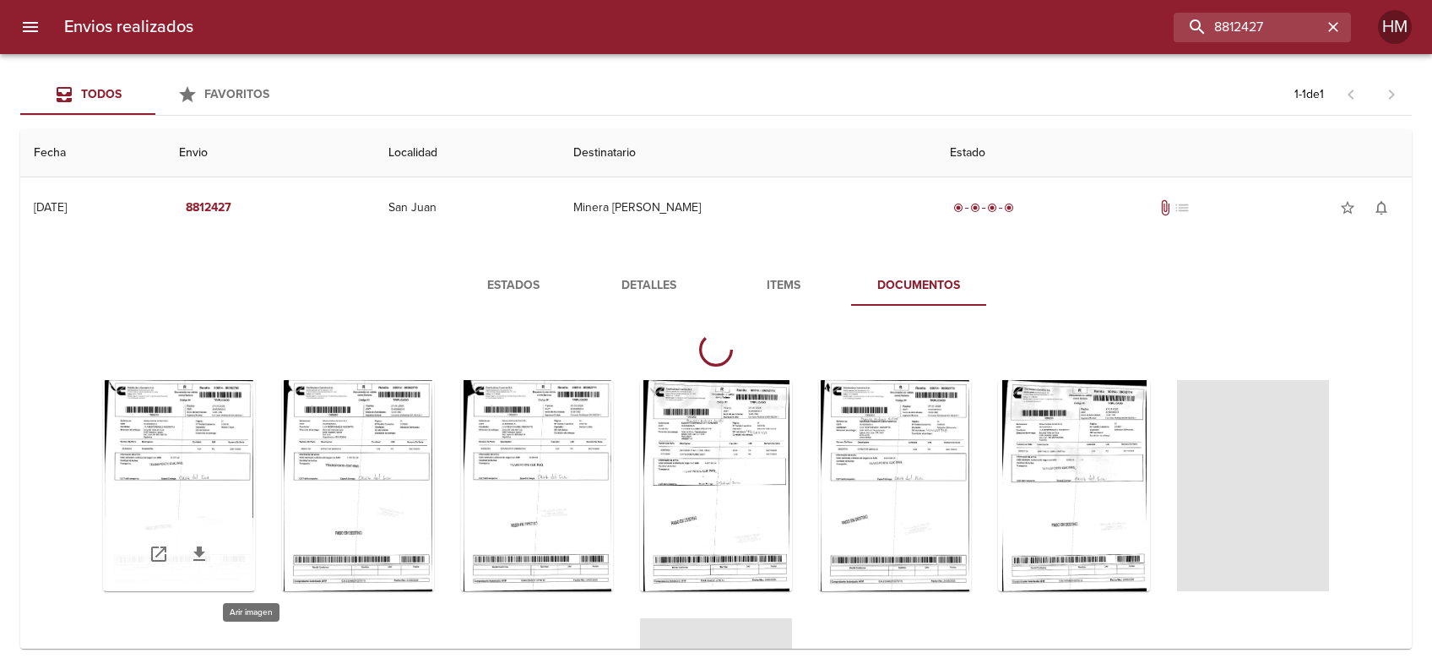
click at [255, 467] on div "Tabla de envíos del cliente" at bounding box center [179, 485] width 152 height 211
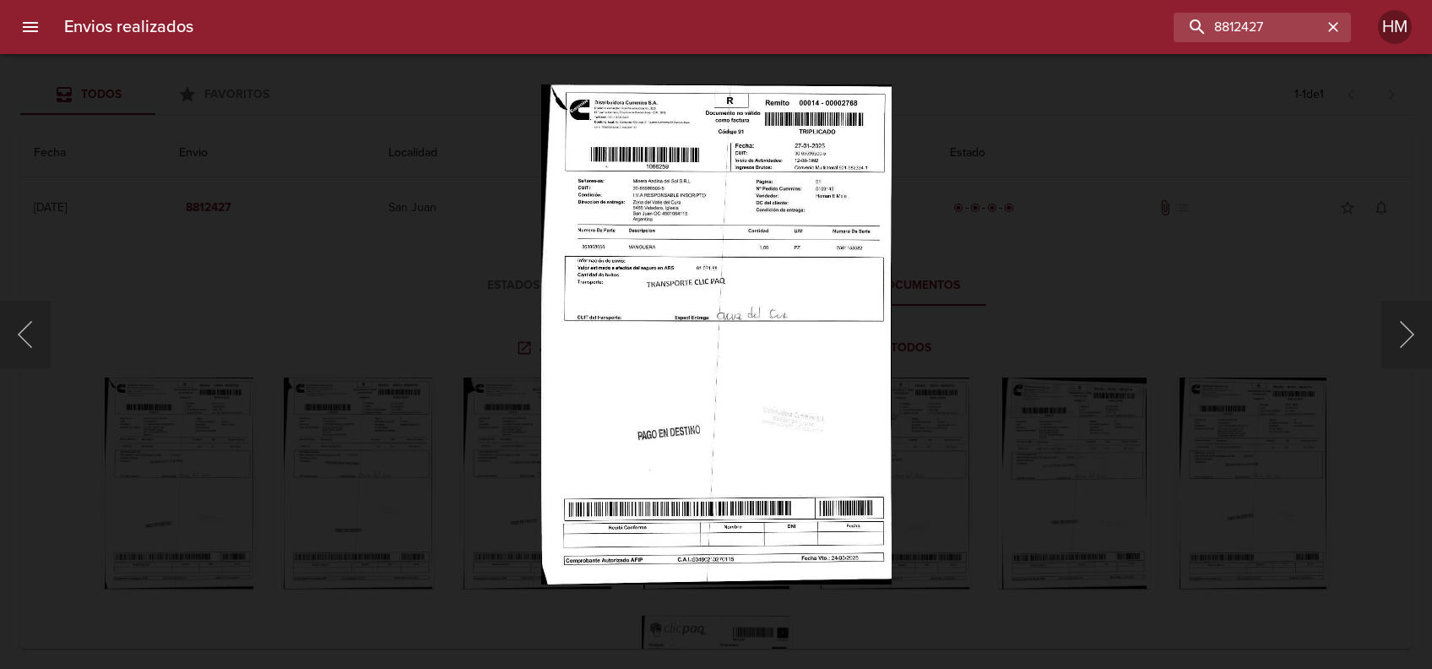
click at [613, 284] on img "Lightbox" at bounding box center [715, 334] width 351 height 500
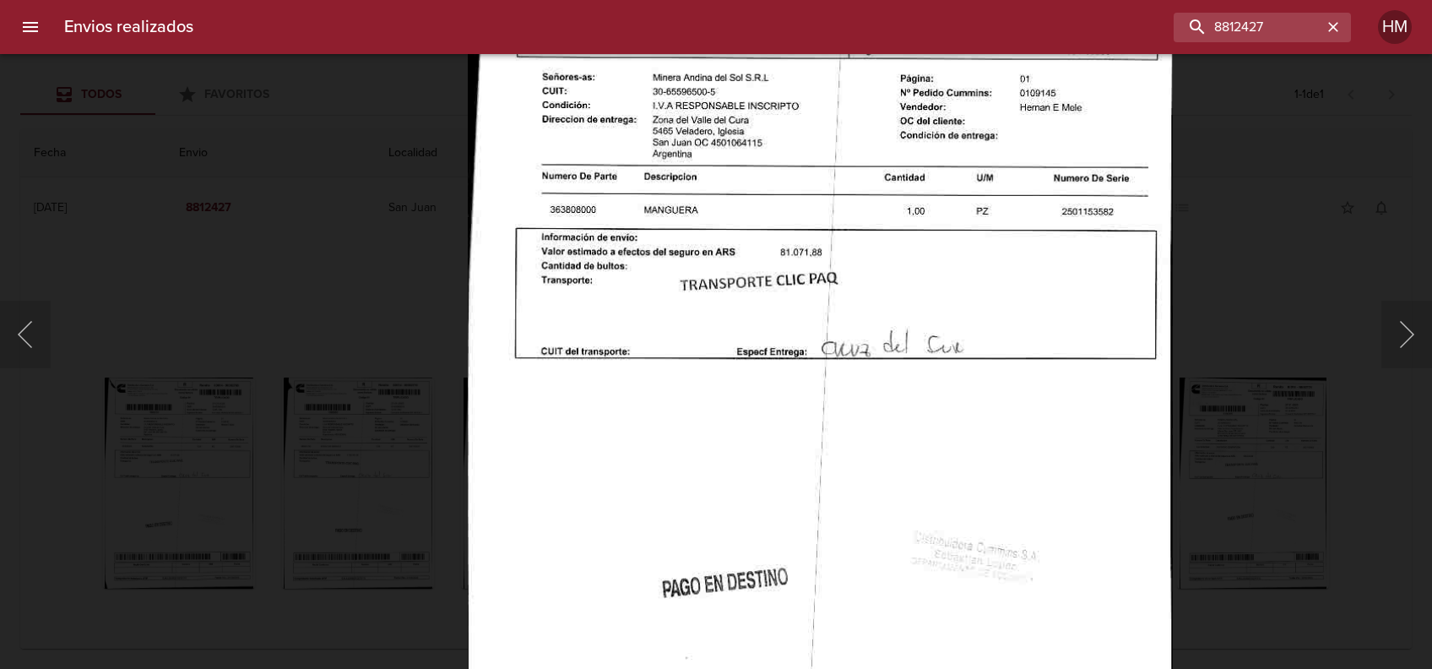
click at [1251, 398] on div "Lightbox" at bounding box center [716, 334] width 1432 height 669
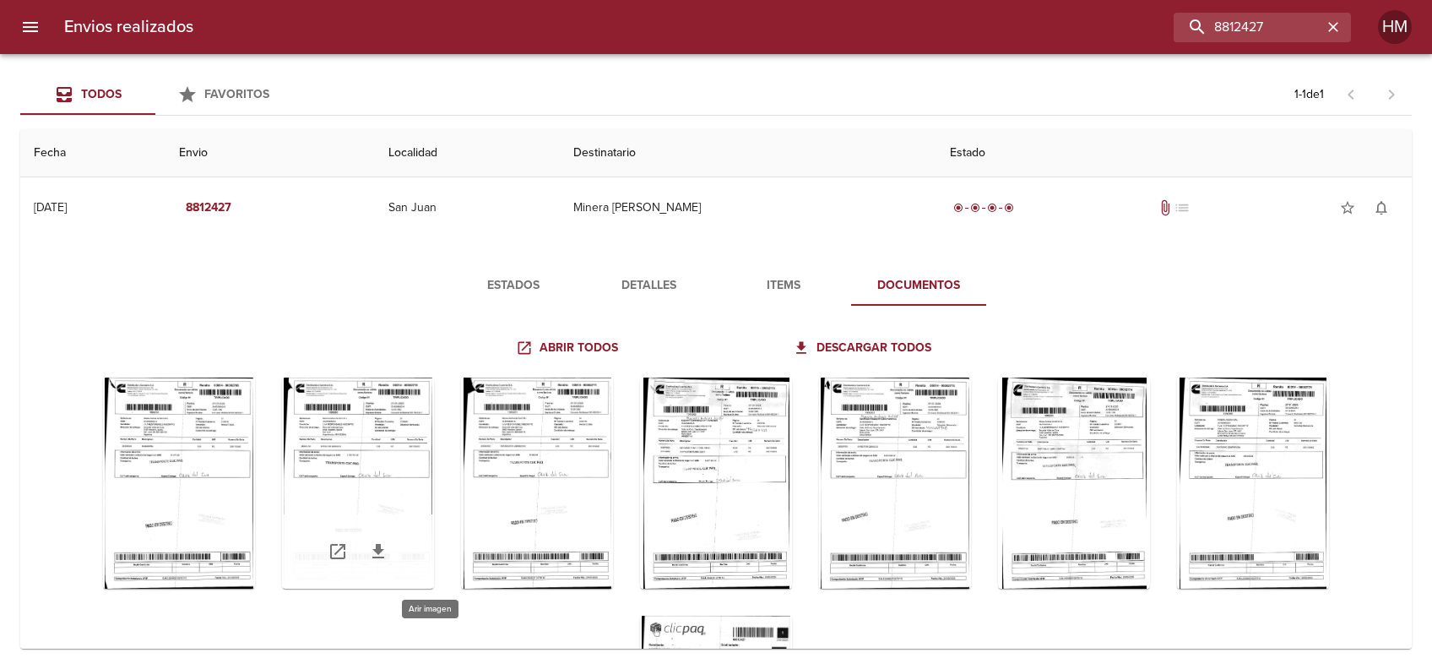
click at [434, 440] on div "Tabla de envíos del cliente" at bounding box center [358, 482] width 152 height 211
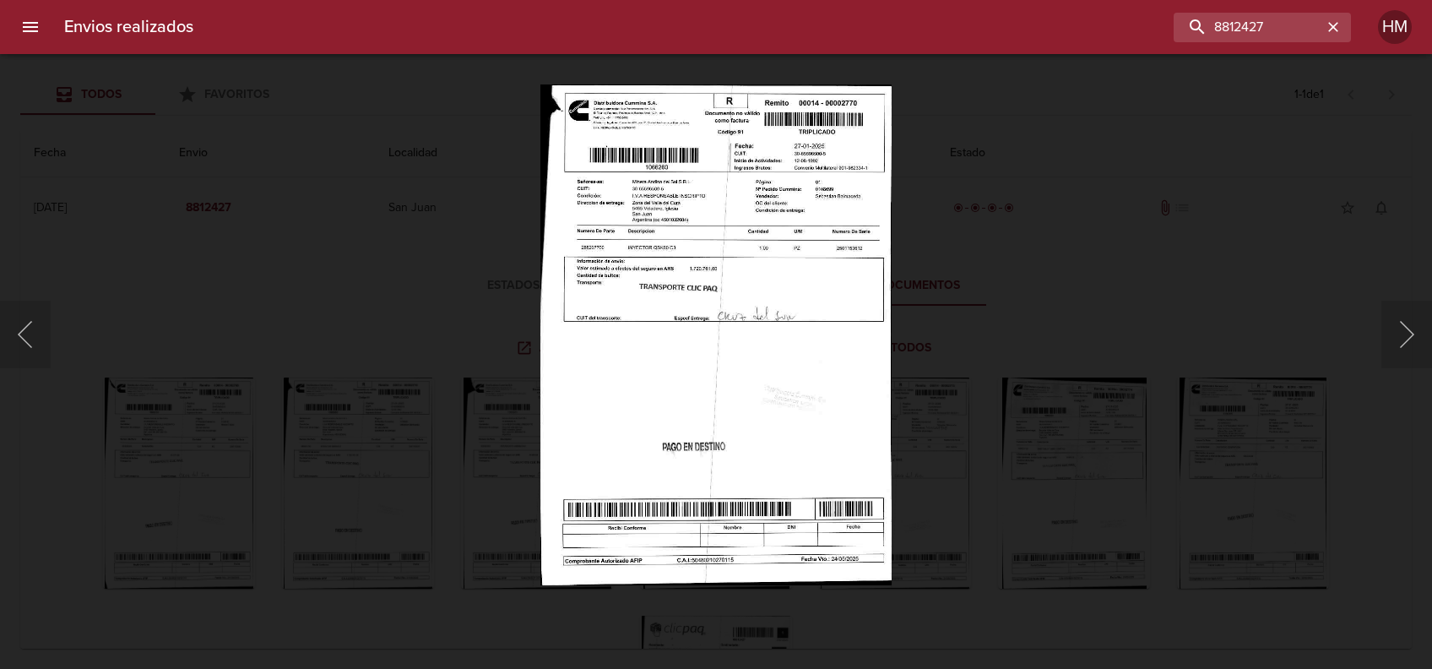
click at [711, 290] on img "Lightbox" at bounding box center [715, 334] width 351 height 500
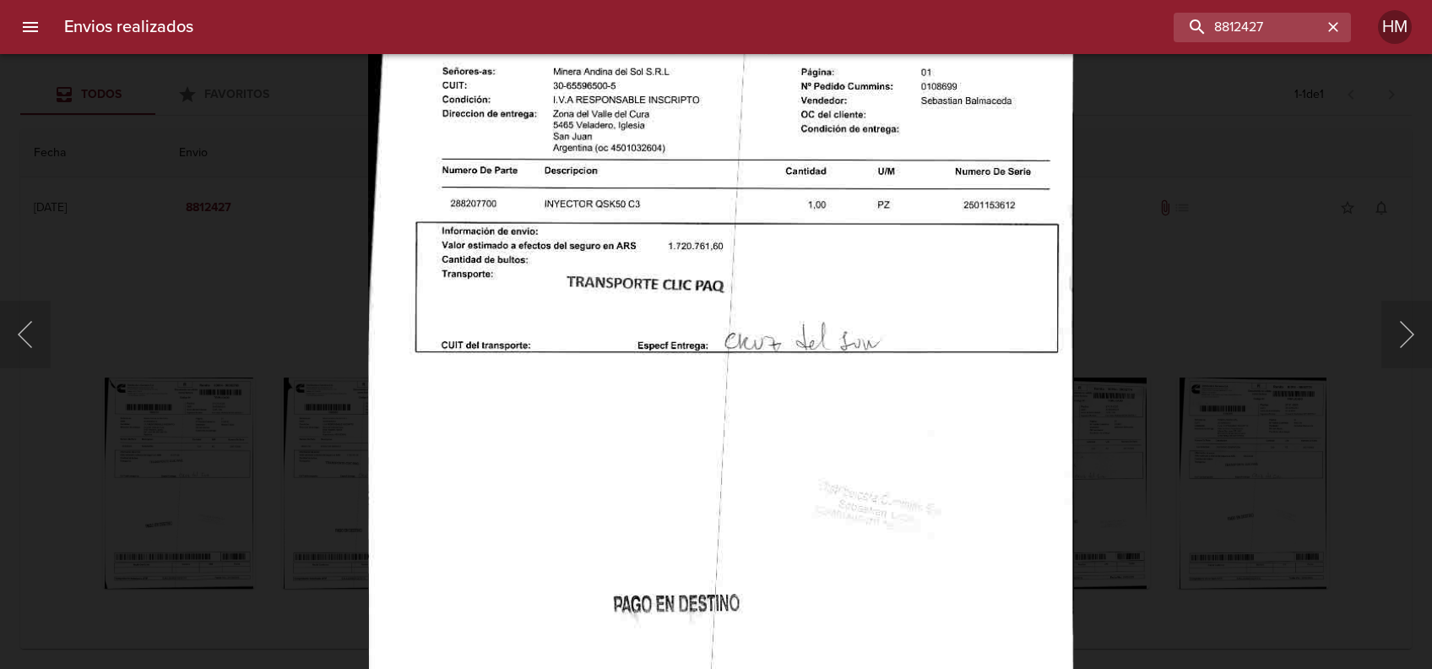
click at [1142, 375] on div "Lightbox" at bounding box center [716, 334] width 1432 height 669
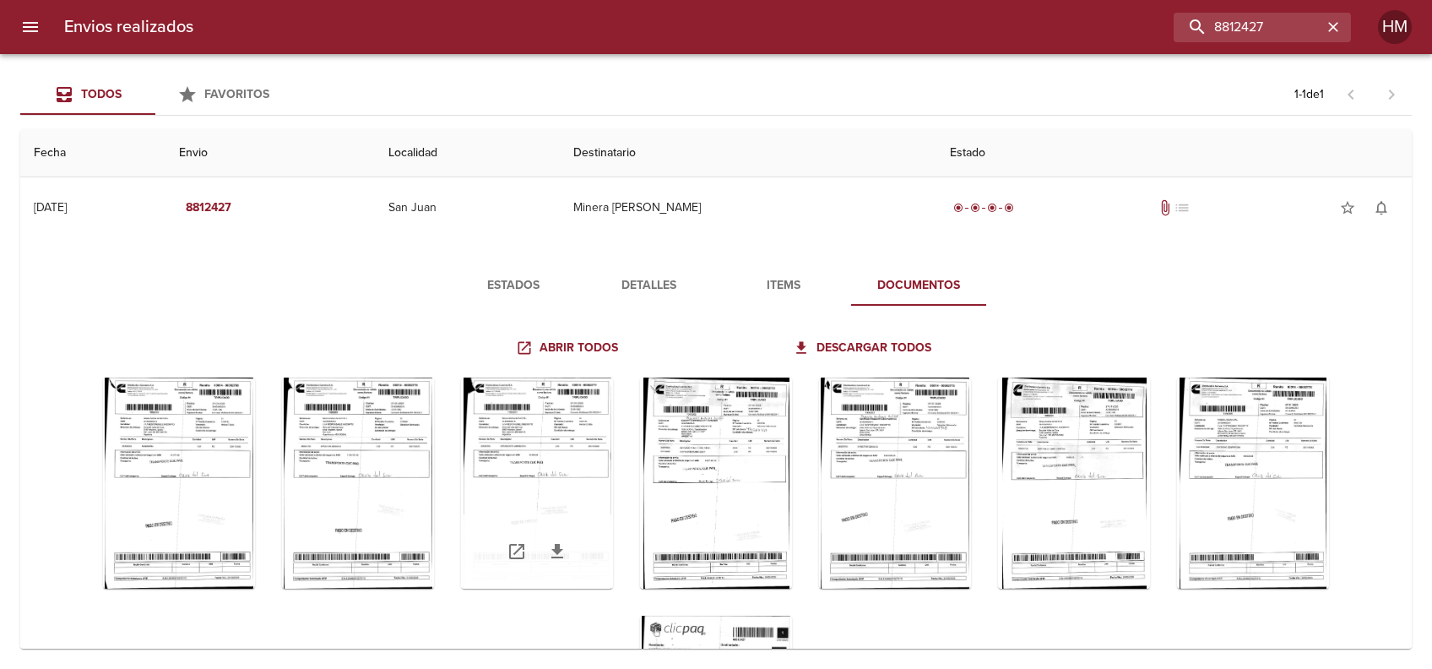
click at [593, 453] on div "Tabla de envíos del cliente" at bounding box center [537, 482] width 152 height 211
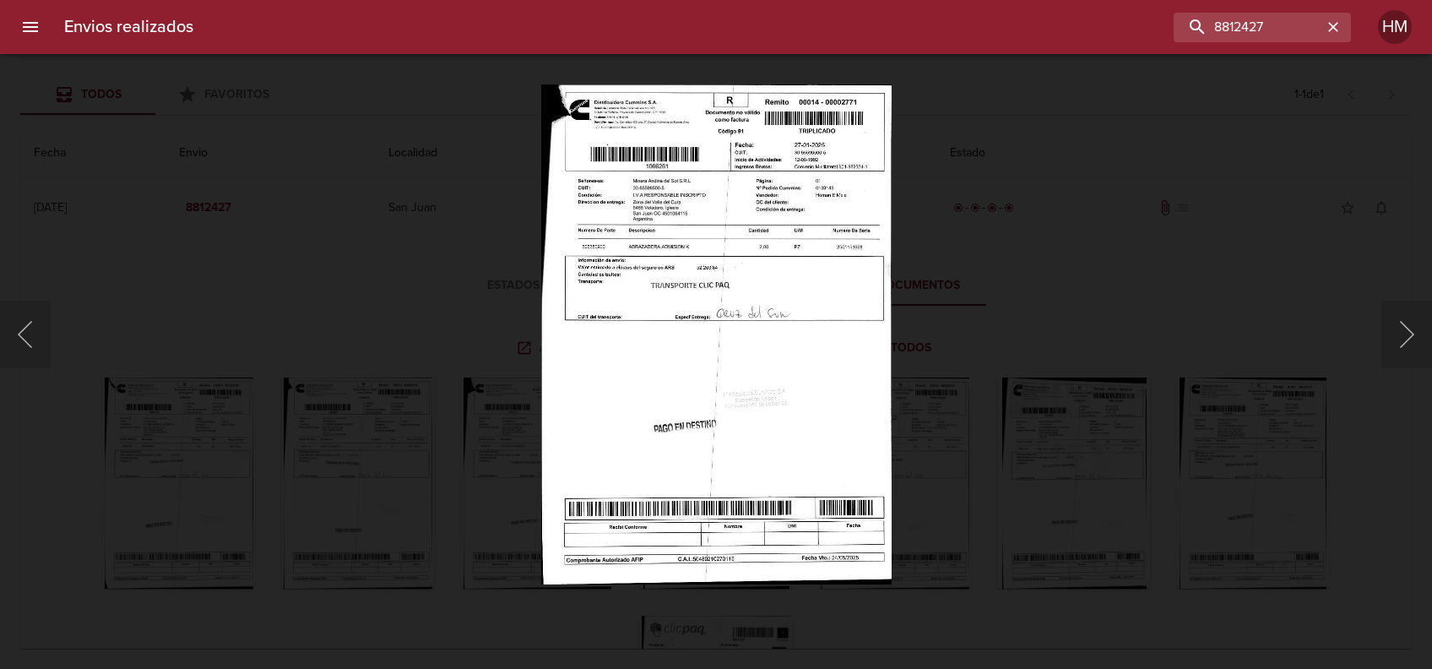
click at [649, 329] on img "Lightbox" at bounding box center [716, 334] width 350 height 500
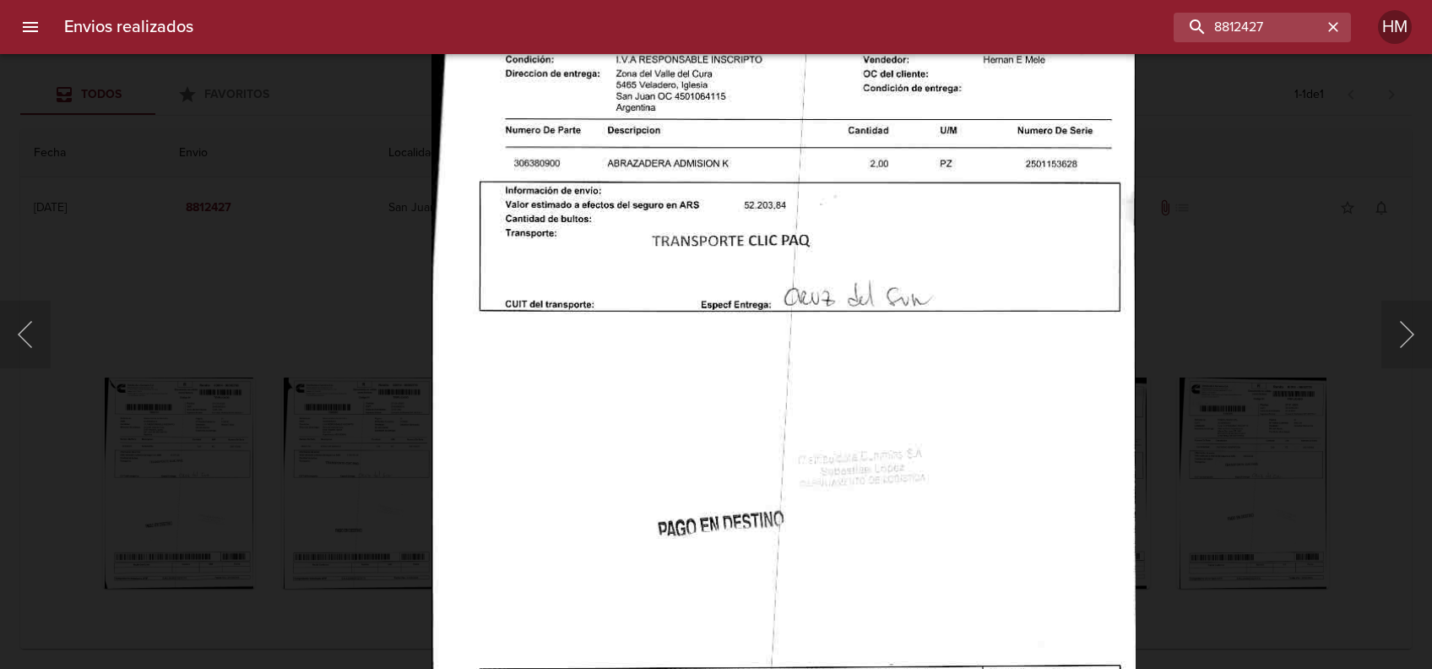
click at [1185, 367] on div "Lightbox" at bounding box center [716, 334] width 1432 height 669
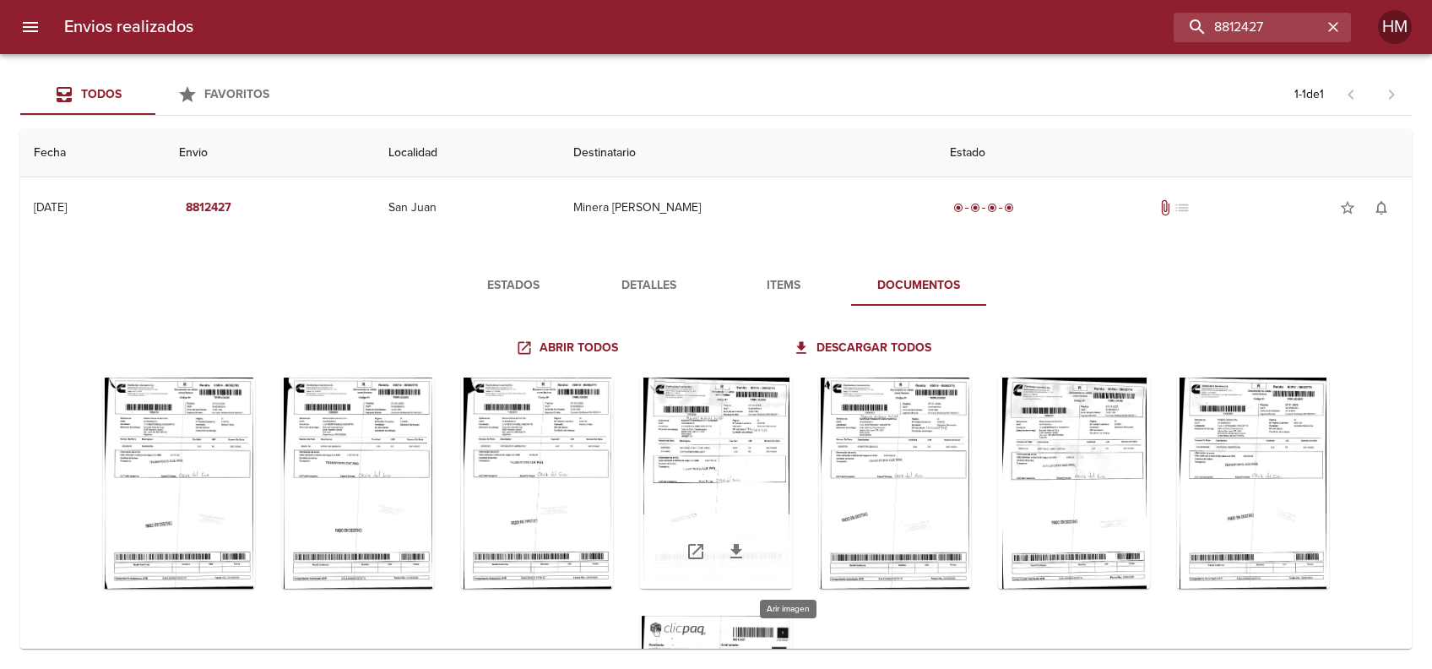
click at [759, 453] on div "Tabla de envíos del cliente" at bounding box center [716, 482] width 152 height 211
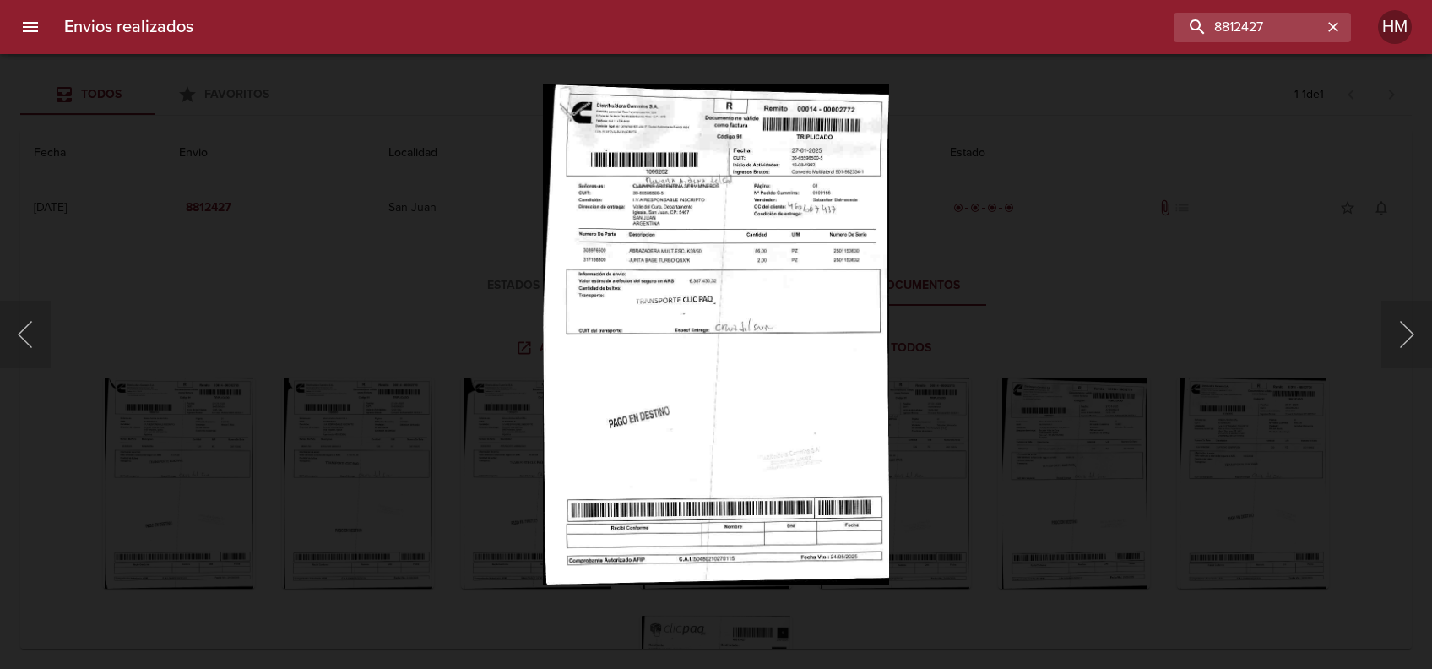
click at [770, 342] on img "Lightbox" at bounding box center [716, 334] width 346 height 500
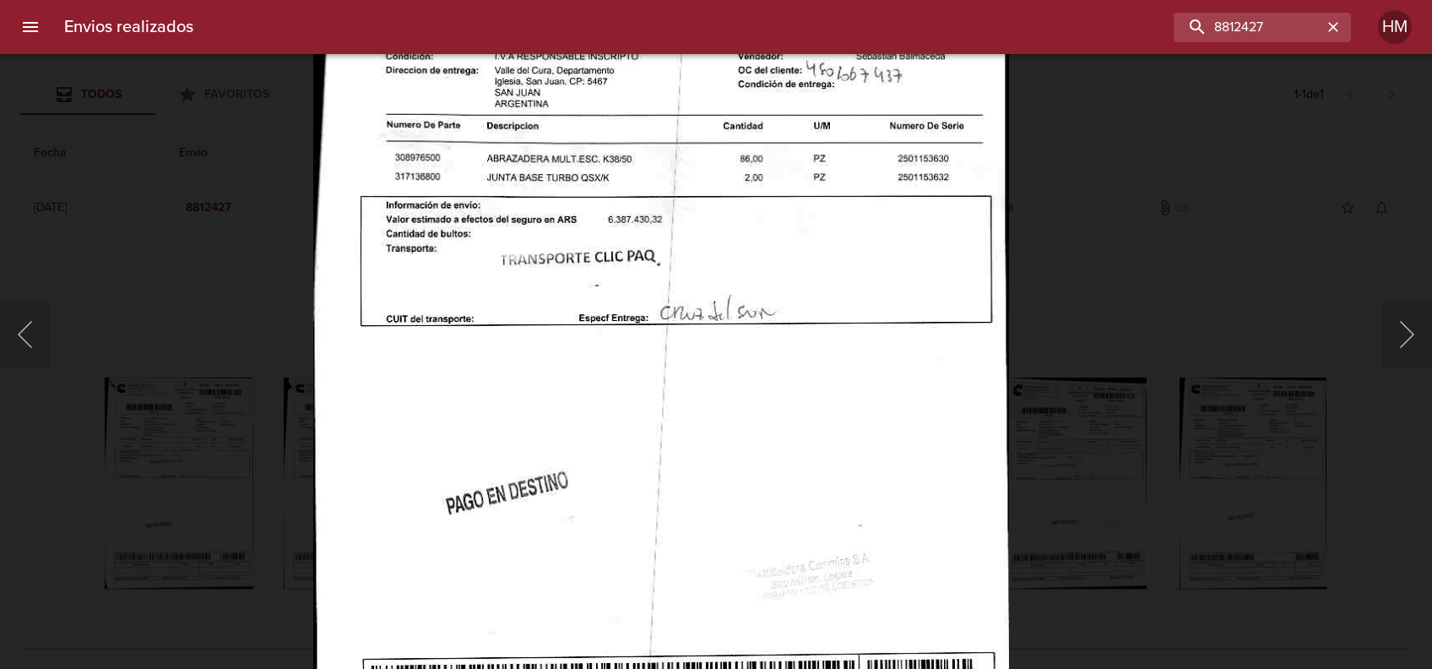
drag, startPoint x: 1091, startPoint y: 366, endPoint x: 1067, endPoint y: 395, distance: 37.2
click at [1091, 367] on div "Lightbox" at bounding box center [716, 334] width 1432 height 669
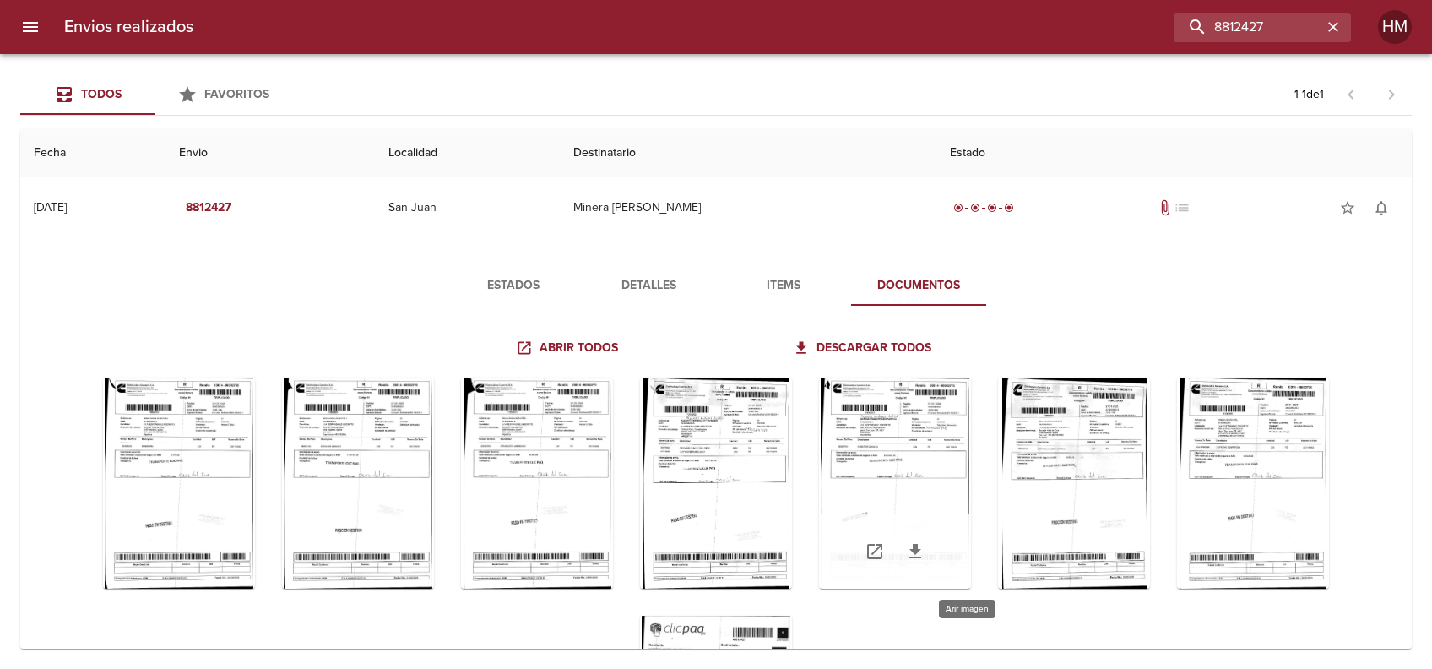
click at [966, 435] on div "Tabla de envíos del cliente" at bounding box center [895, 482] width 152 height 211
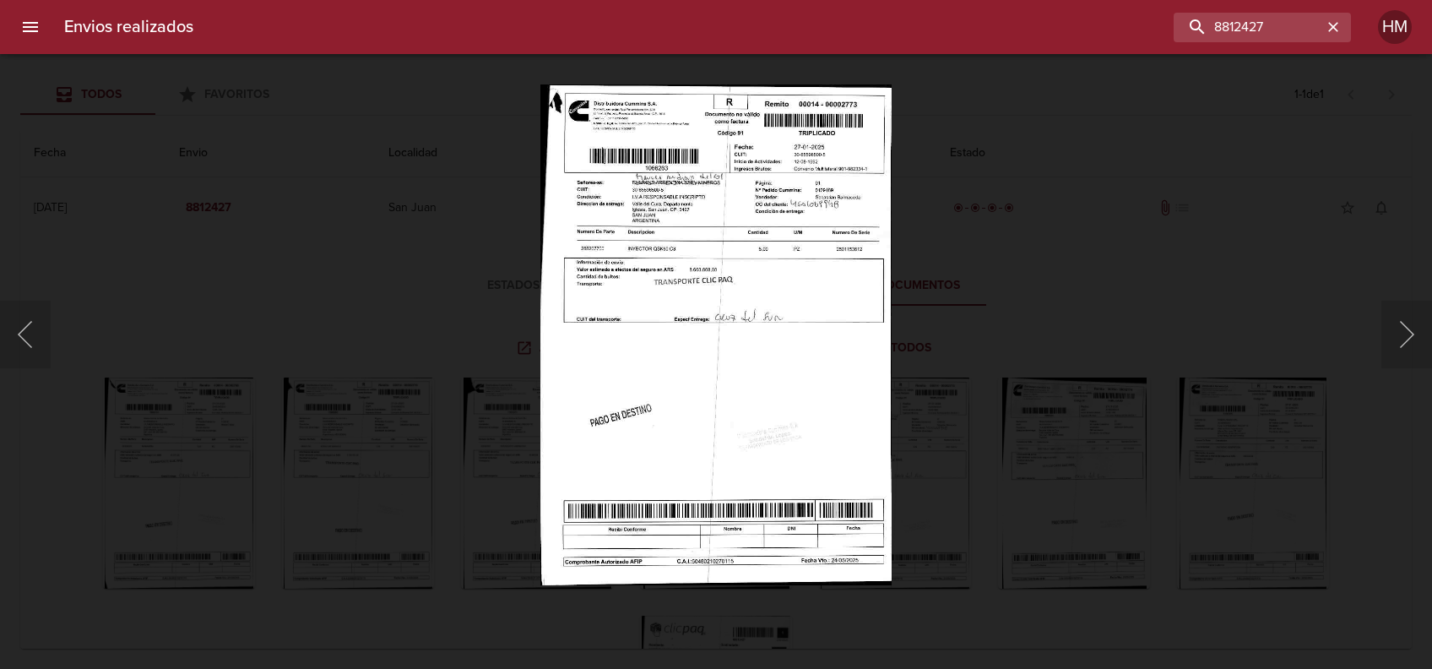
click at [797, 307] on img "Lightbox" at bounding box center [715, 334] width 351 height 500
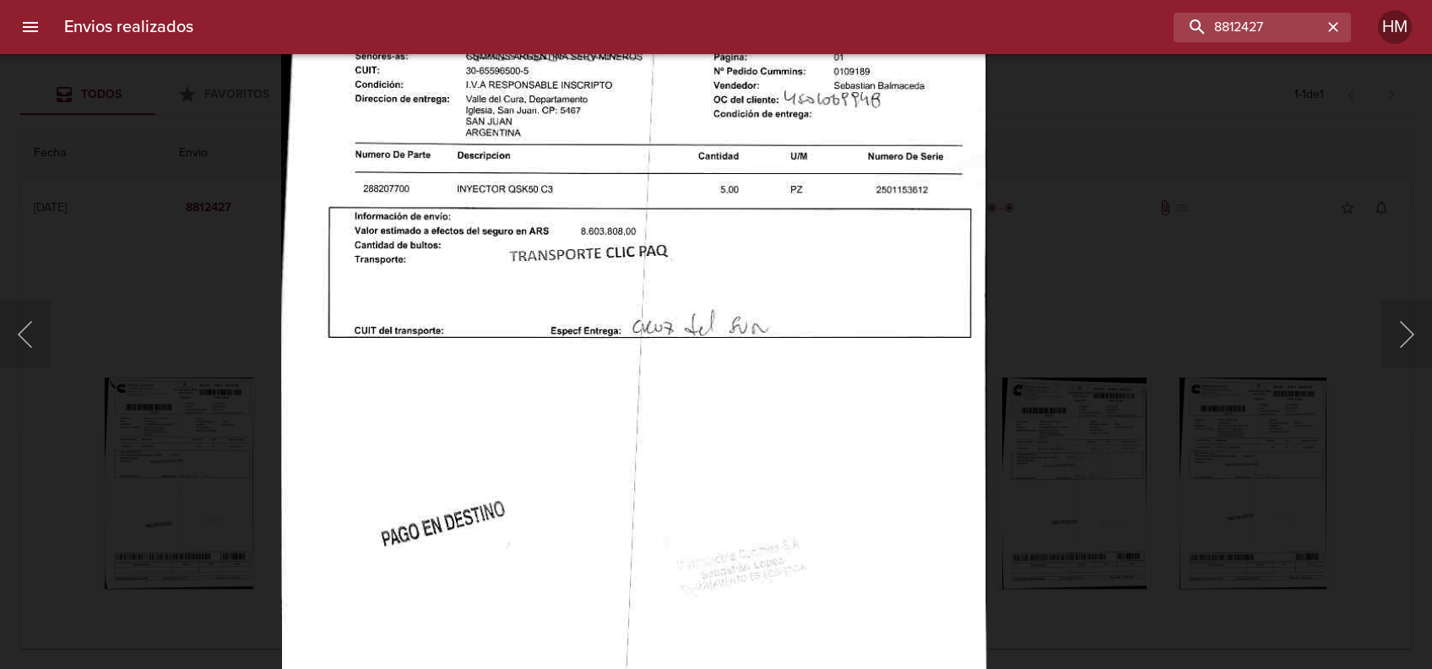
click at [1101, 398] on div "Lightbox" at bounding box center [716, 334] width 1432 height 669
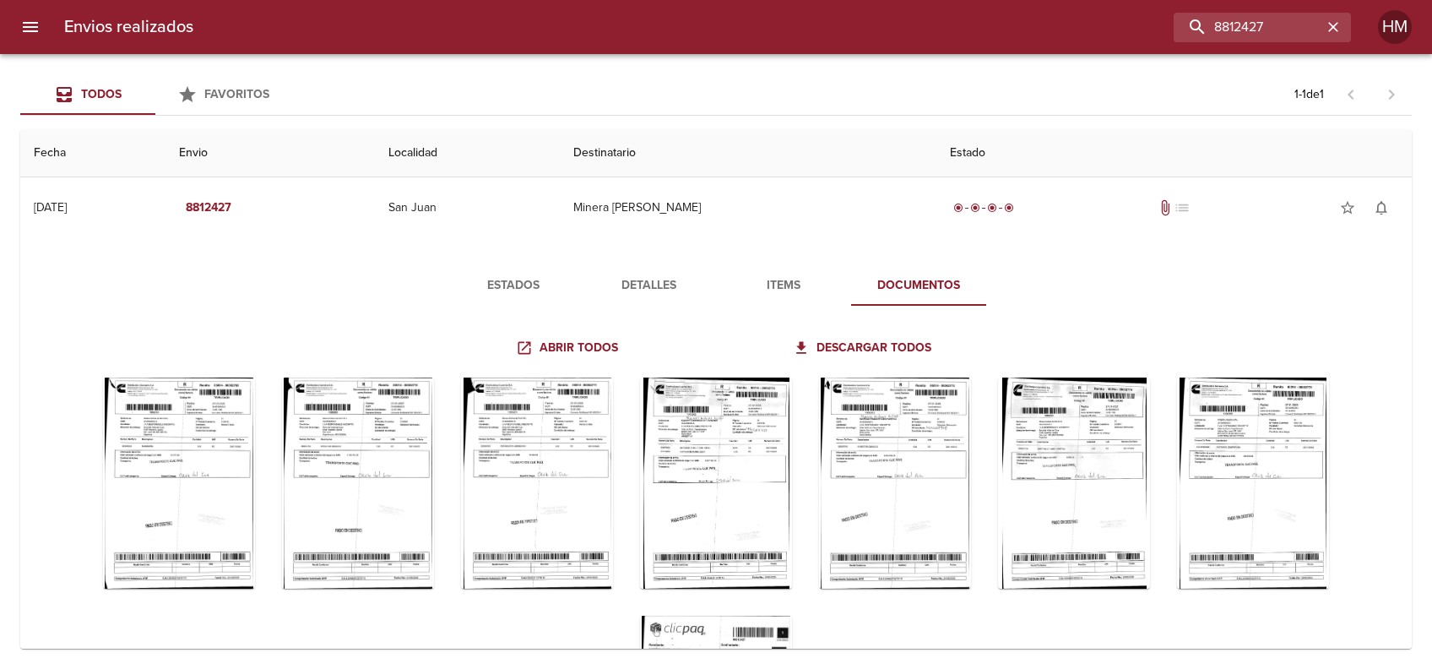
click at [1127, 420] on div "Tabla de envíos del cliente" at bounding box center [1074, 482] width 152 height 211
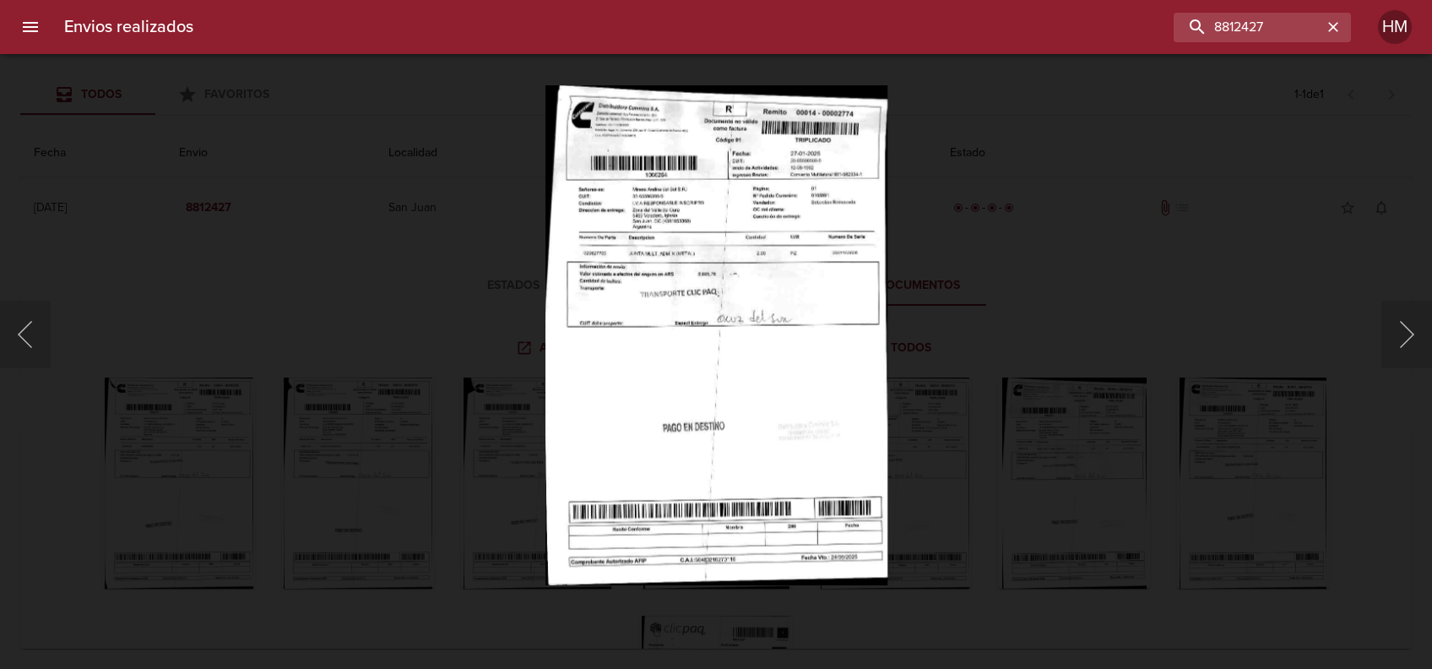
click at [656, 306] on img "Lightbox" at bounding box center [716, 334] width 342 height 500
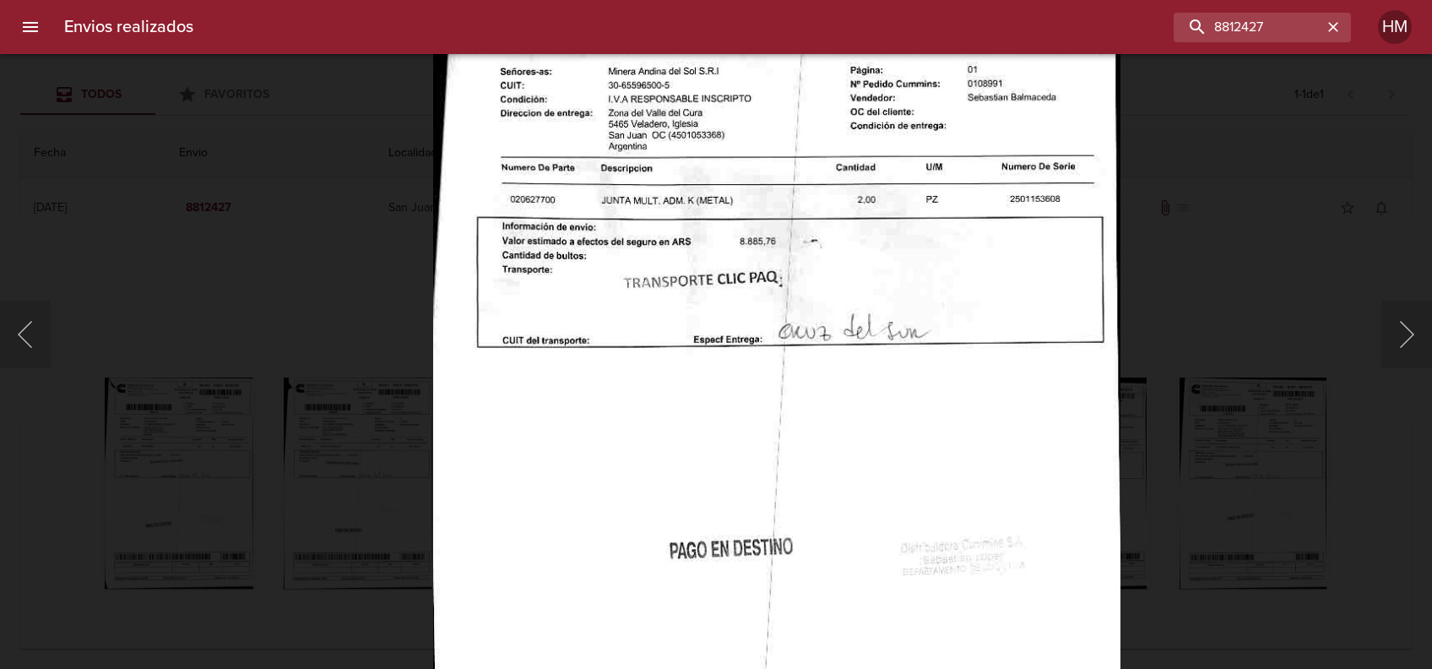
click at [1198, 372] on div "Lightbox" at bounding box center [716, 334] width 1432 height 669
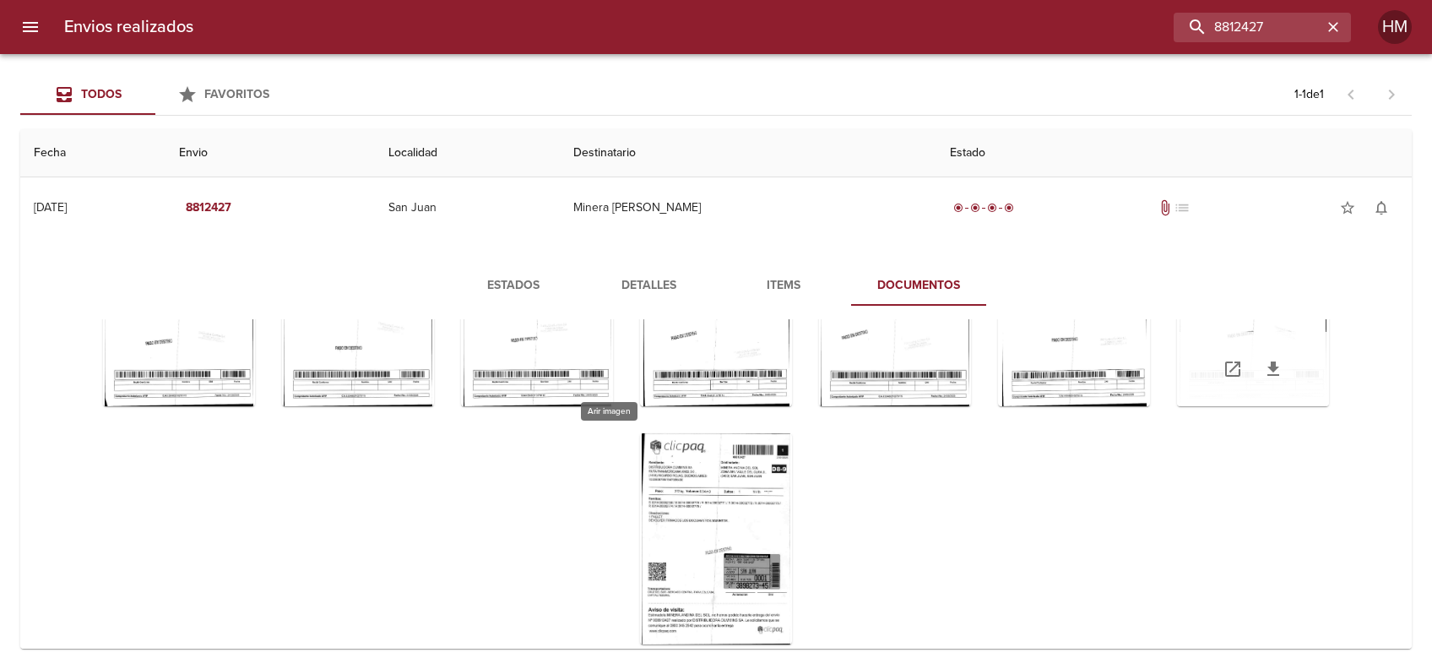
click at [1177, 406] on div "Tabla de envíos del cliente" at bounding box center [1253, 300] width 152 height 211
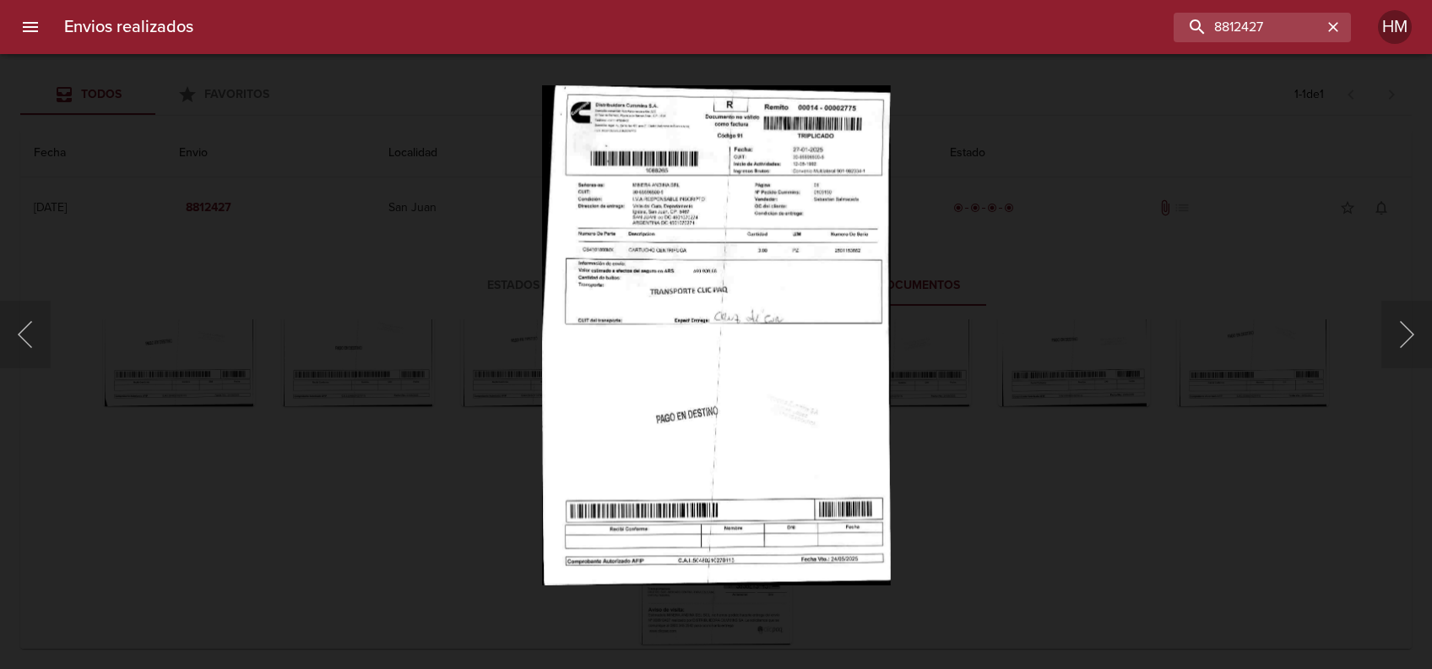
click at [583, 358] on img "Lightbox" at bounding box center [716, 334] width 349 height 500
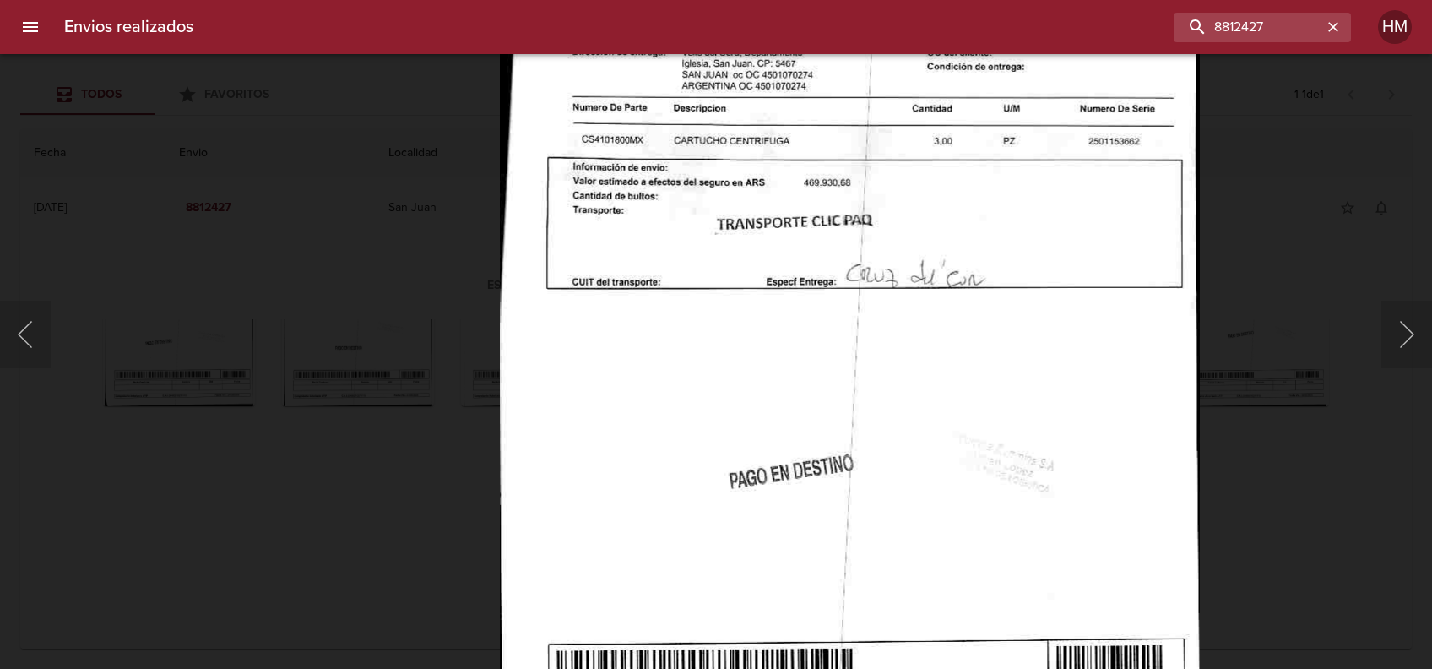
click at [1217, 324] on div "Lightbox" at bounding box center [716, 334] width 1432 height 669
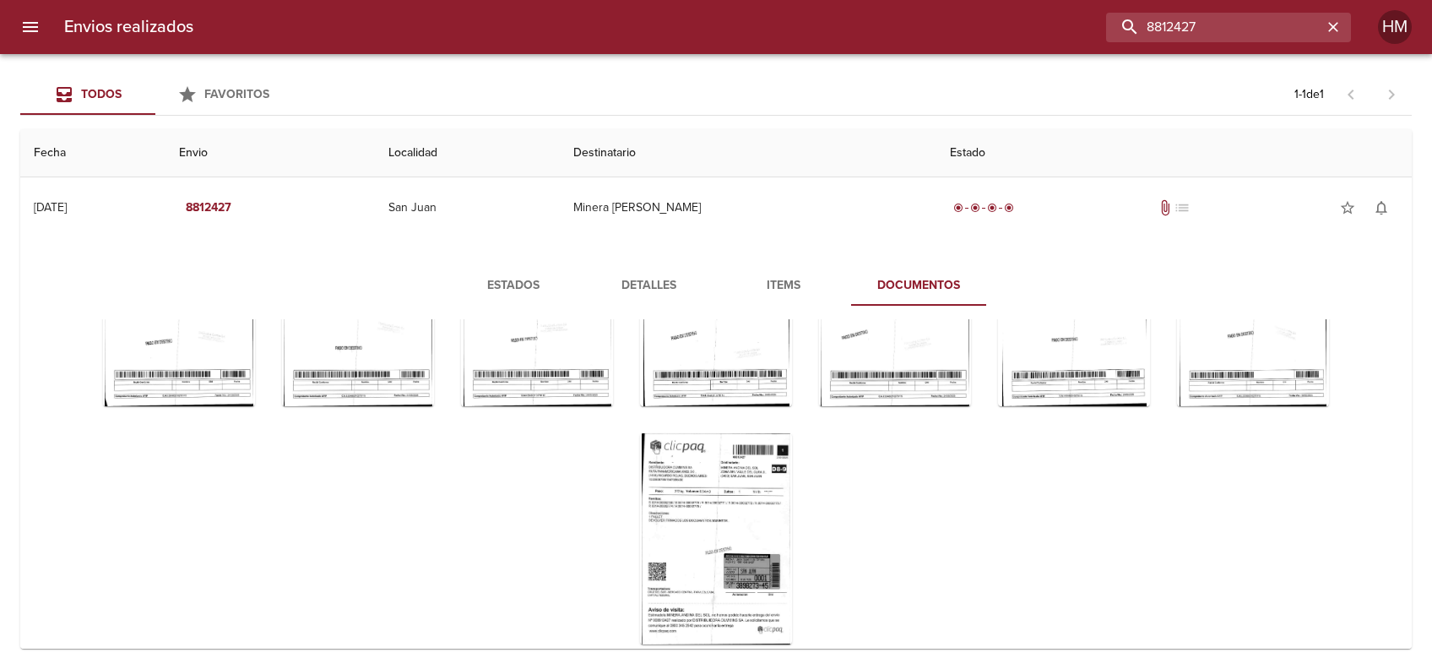
drag, startPoint x: 1288, startPoint y: 21, endPoint x: 1043, endPoint y: 27, distance: 244.9
click at [1043, 27] on div "8812427" at bounding box center [779, 28] width 1144 height 30
paste input "03464"
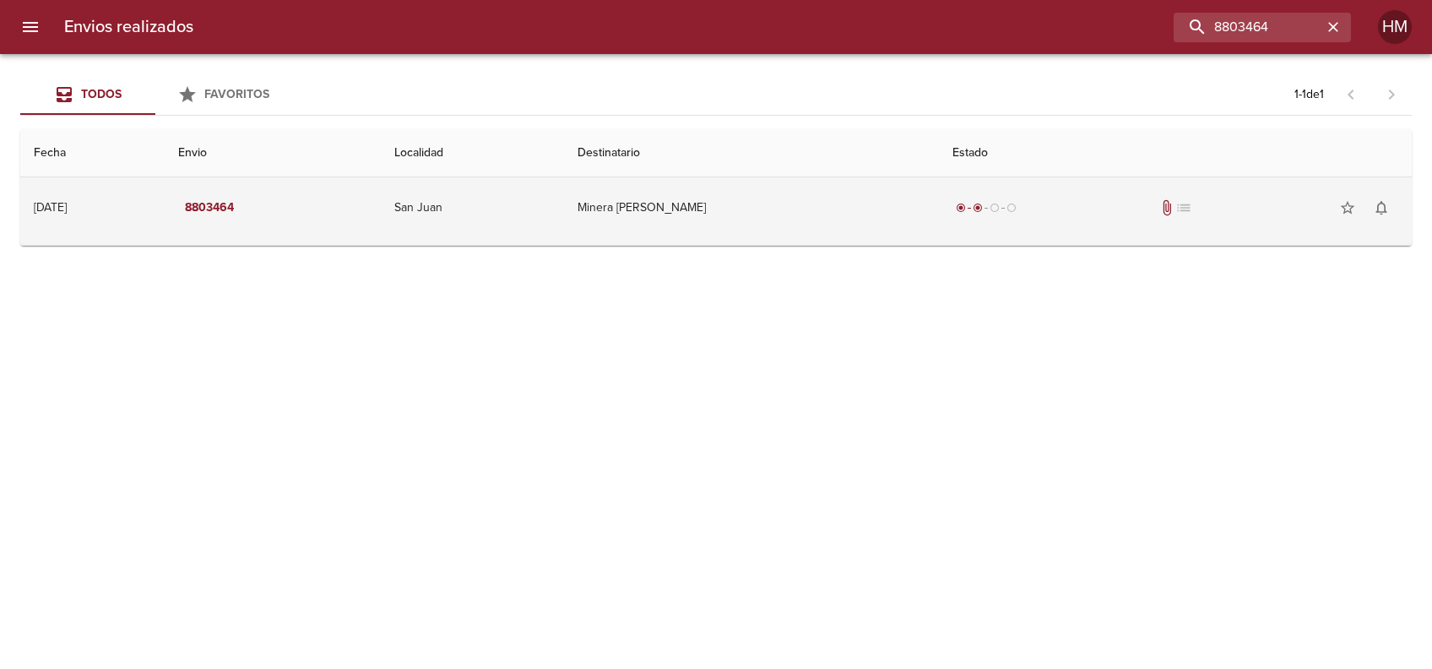
click at [732, 225] on td "Minera [PERSON_NAME]" at bounding box center [751, 207] width 375 height 61
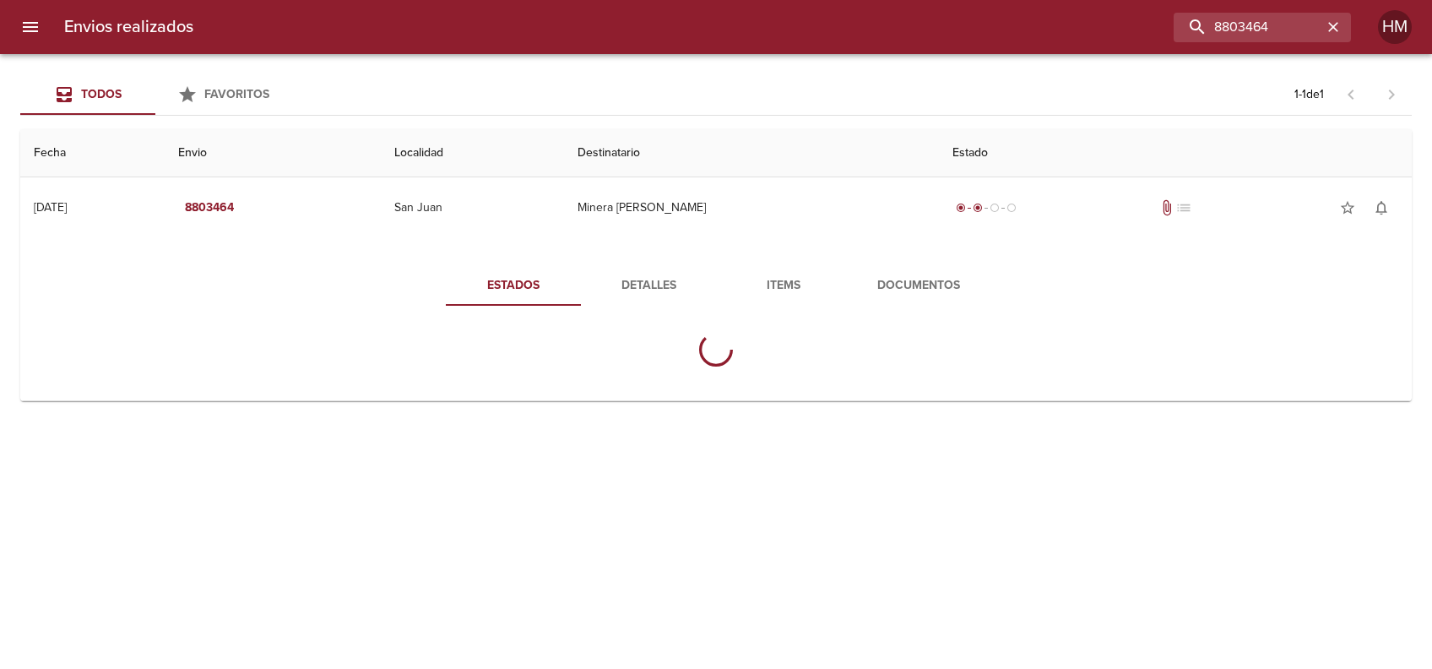
click at [892, 269] on button "Documentos" at bounding box center [918, 285] width 135 height 41
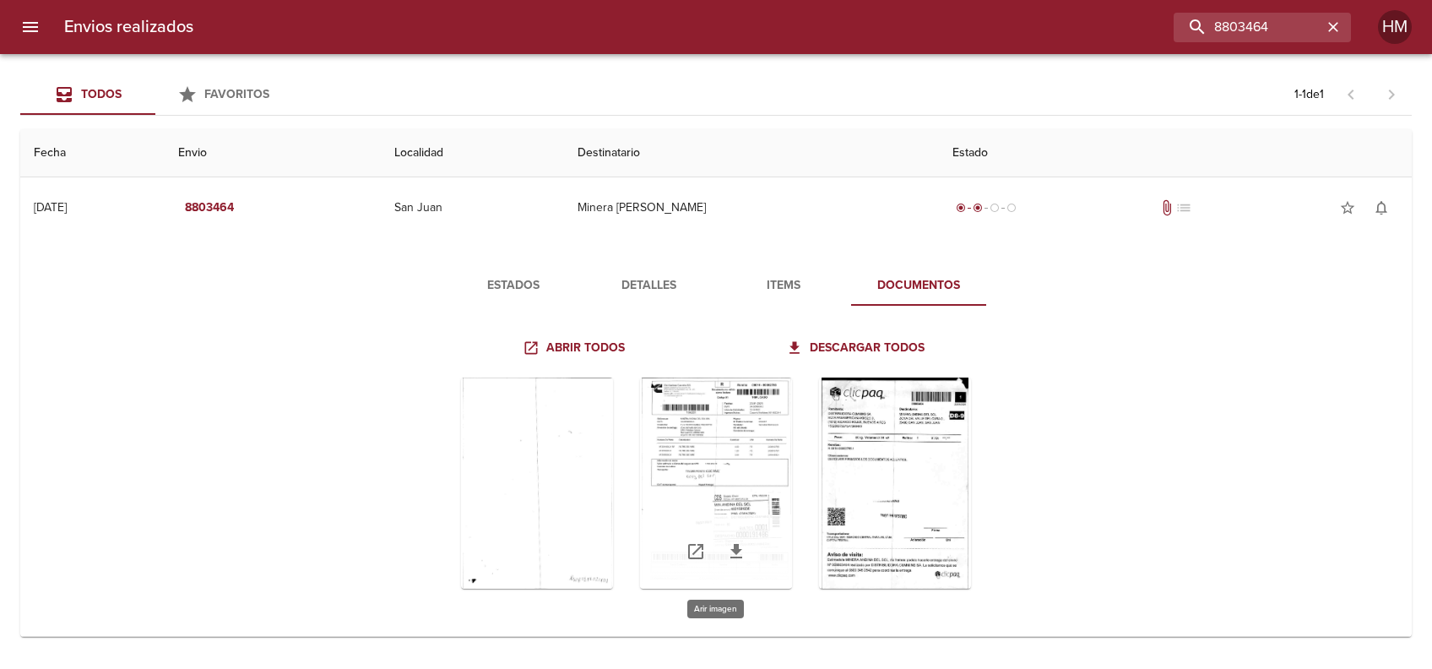
click at [746, 447] on div "Tabla de envíos del cliente" at bounding box center [716, 482] width 152 height 211
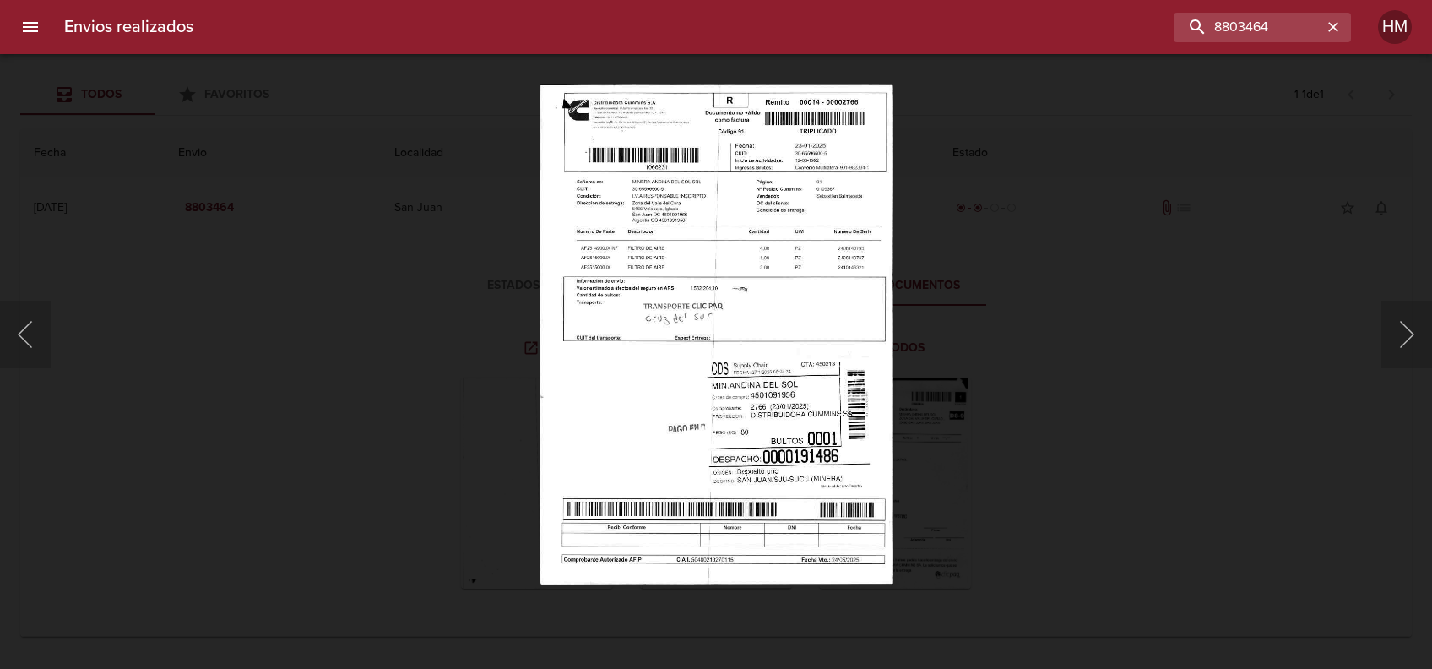
click at [709, 328] on img "Lightbox" at bounding box center [716, 334] width 353 height 500
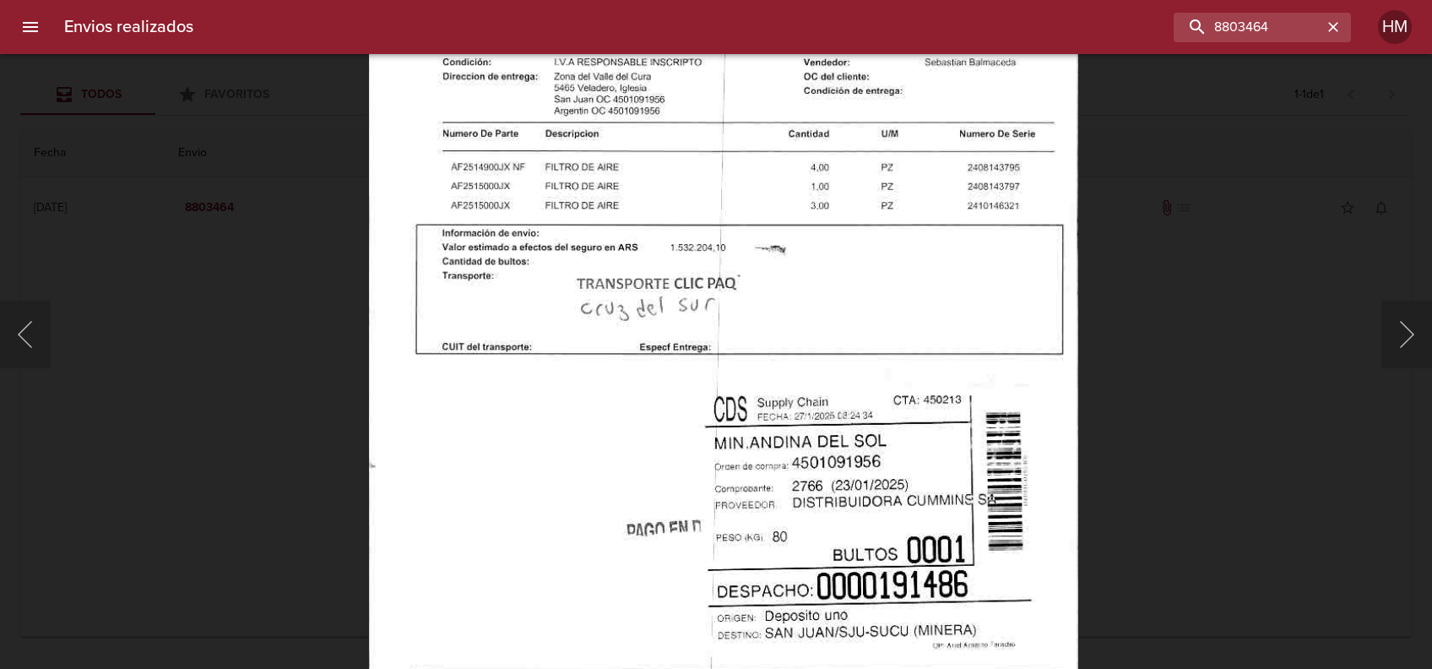
click at [1110, 323] on div "Lightbox" at bounding box center [716, 334] width 1432 height 669
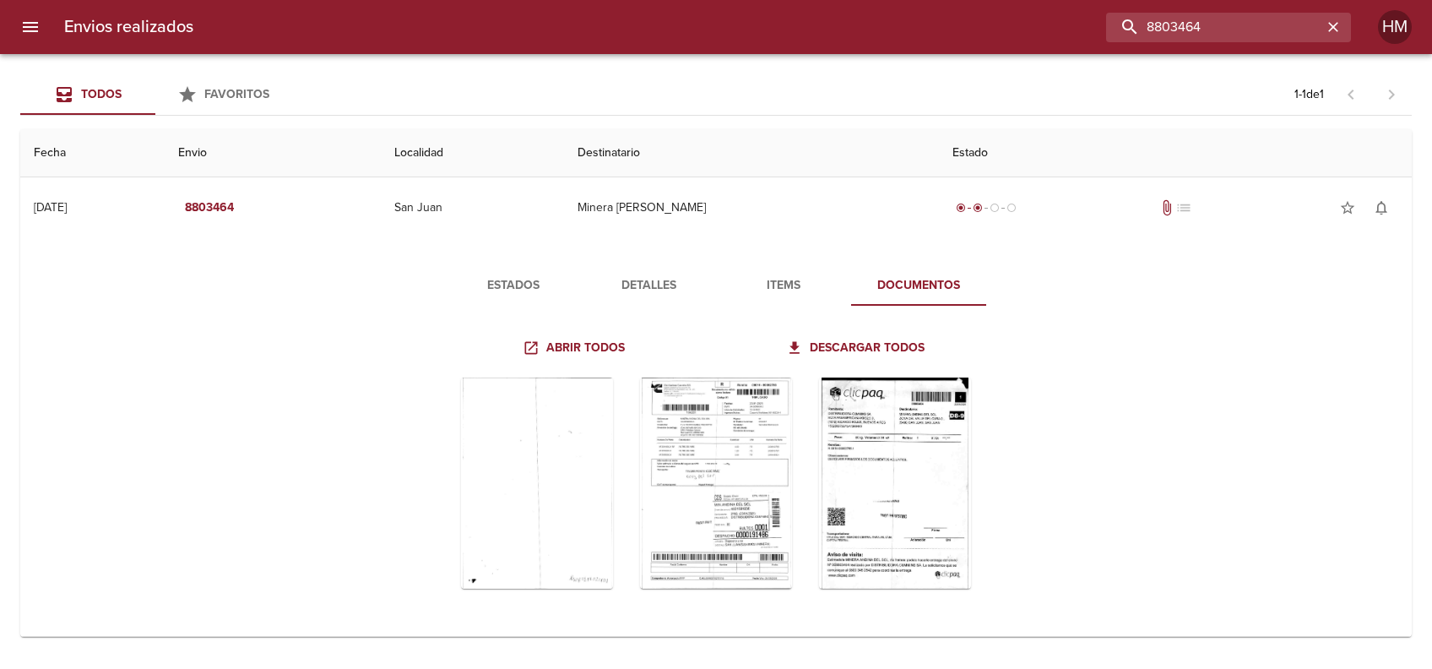
drag, startPoint x: 1284, startPoint y: 27, endPoint x: 979, endPoint y: 51, distance: 306.6
click at [979, 51] on div "Envios realizados 8803464 HM" at bounding box center [716, 27] width 1432 height 54
paste input "795763"
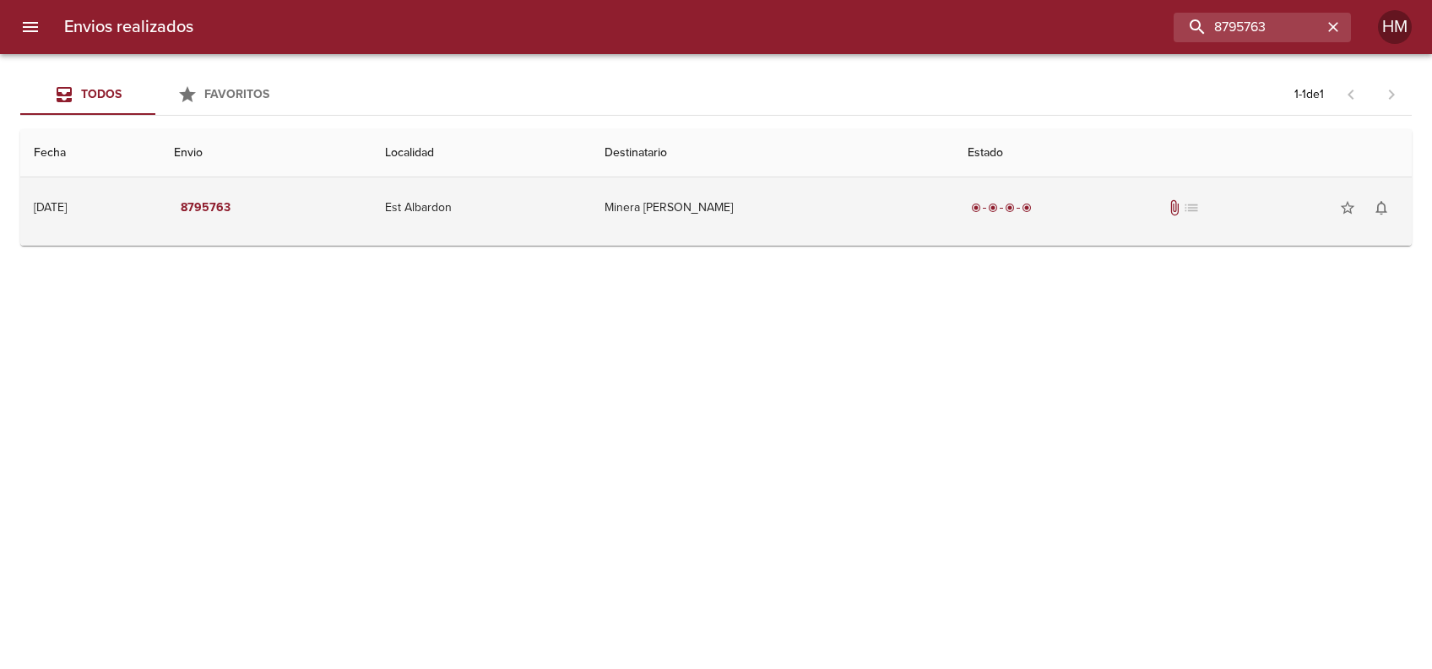
click at [711, 226] on td "Minera [PERSON_NAME]" at bounding box center [772, 207] width 363 height 61
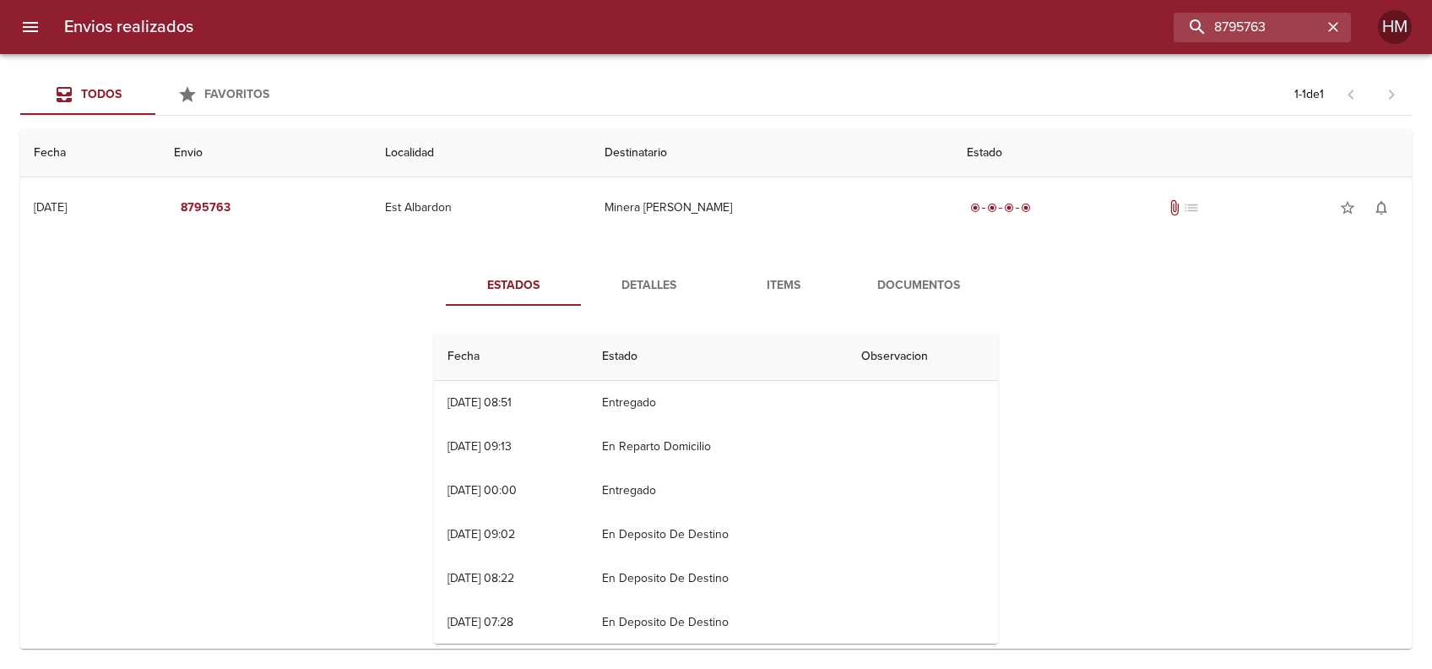
click at [880, 260] on div "Estados Detalles Items Documentos Fecha Estado Observacion 27/01 27/01/2025 08:…" at bounding box center [716, 461] width 1364 height 432
click at [891, 270] on button "Documentos" at bounding box center [918, 285] width 135 height 41
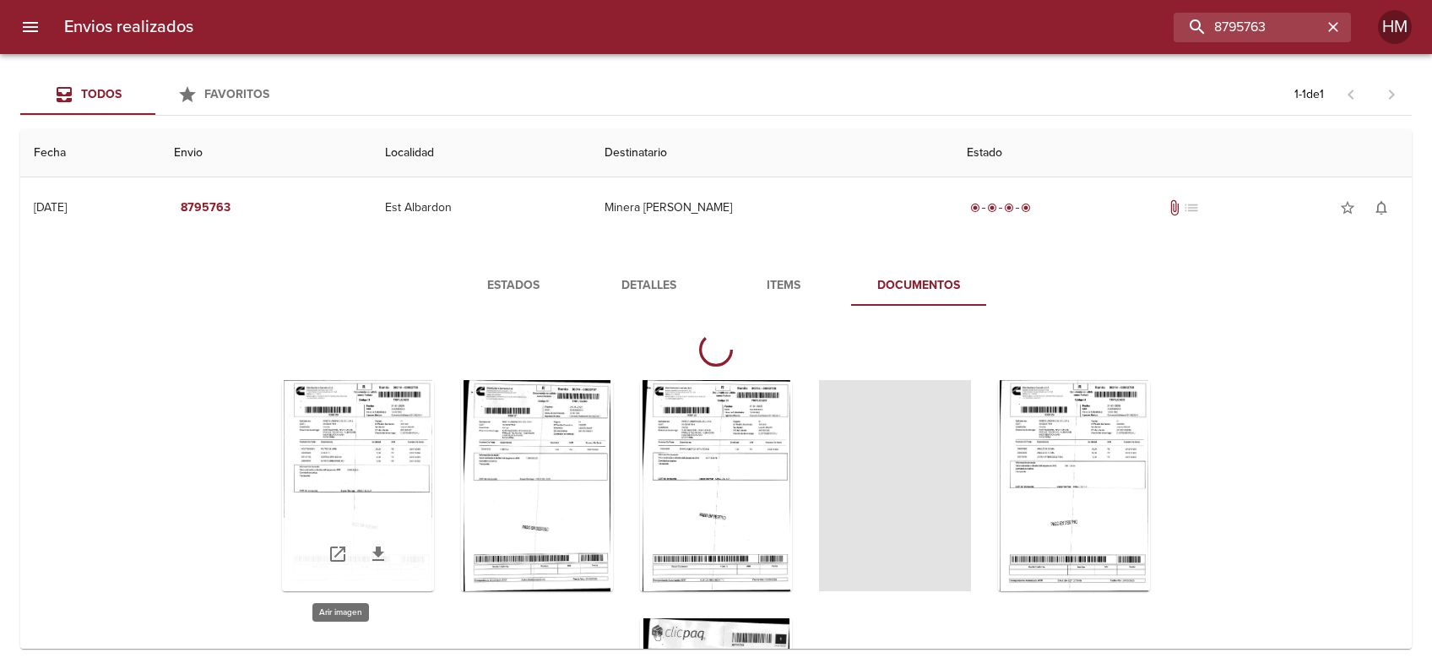
click at [368, 477] on div "Tabla de envíos del cliente" at bounding box center [358, 485] width 152 height 211
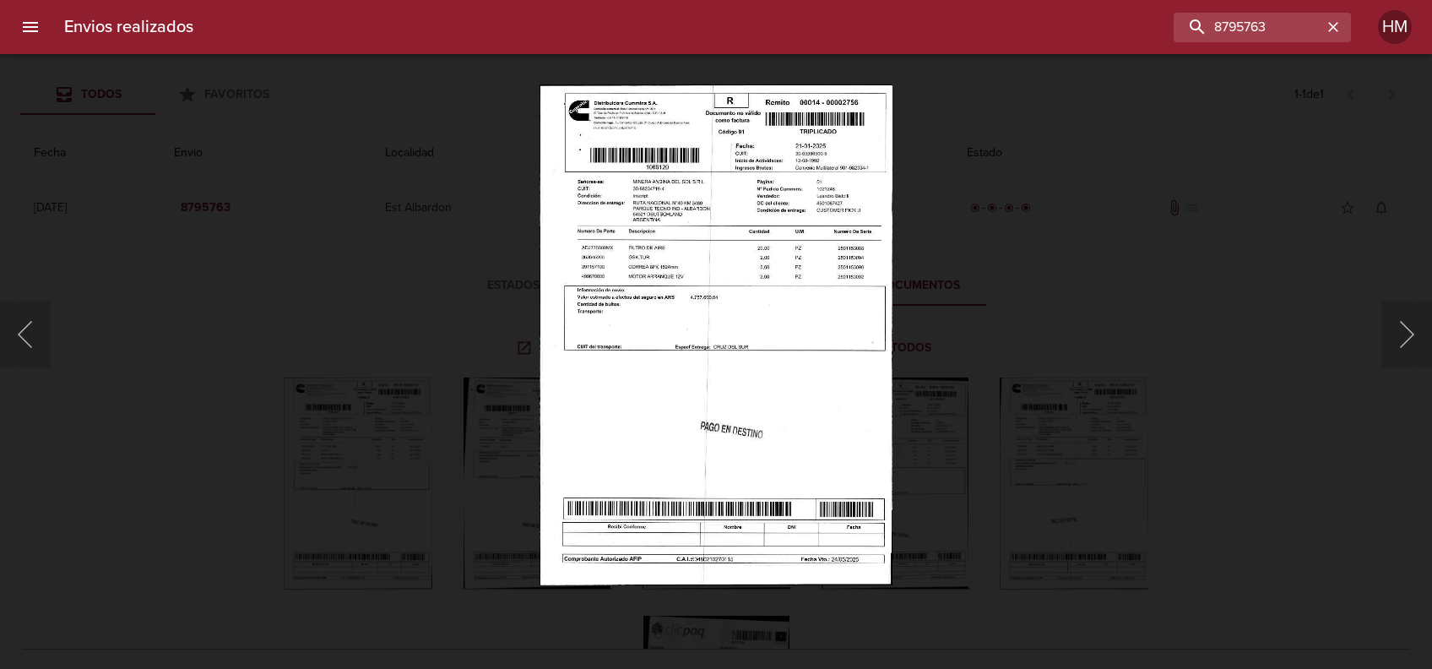
click at [660, 299] on img "Lightbox" at bounding box center [716, 334] width 353 height 500
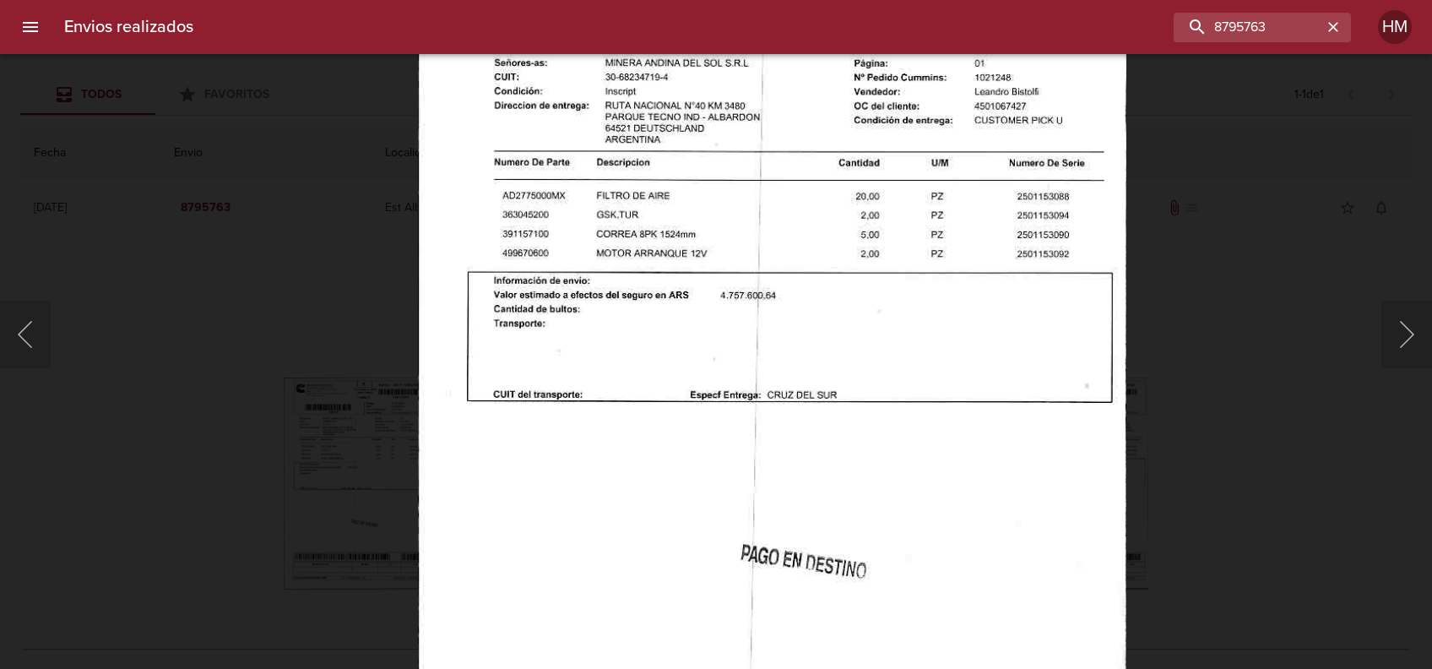
click at [1209, 360] on div "Lightbox" at bounding box center [716, 334] width 1432 height 669
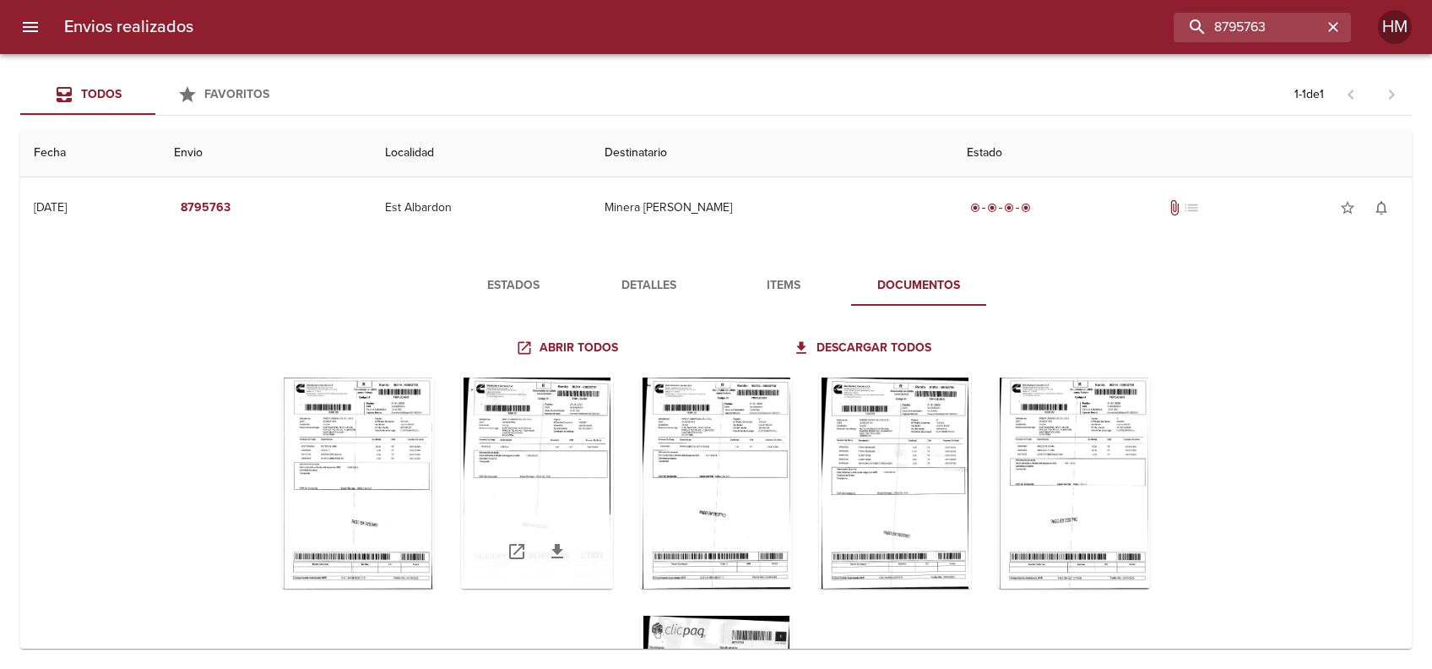
click at [534, 442] on div "Tabla de envíos del cliente" at bounding box center [537, 482] width 152 height 211
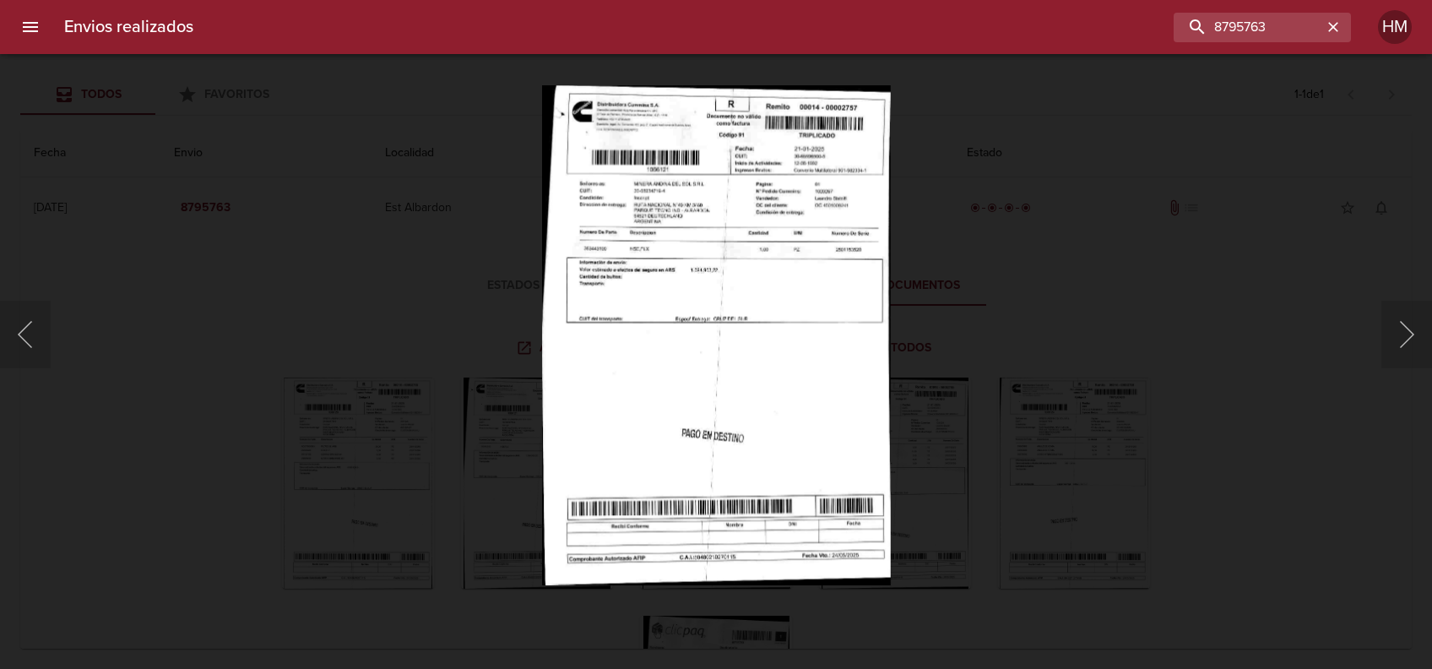
click at [618, 277] on img "Lightbox" at bounding box center [716, 334] width 349 height 500
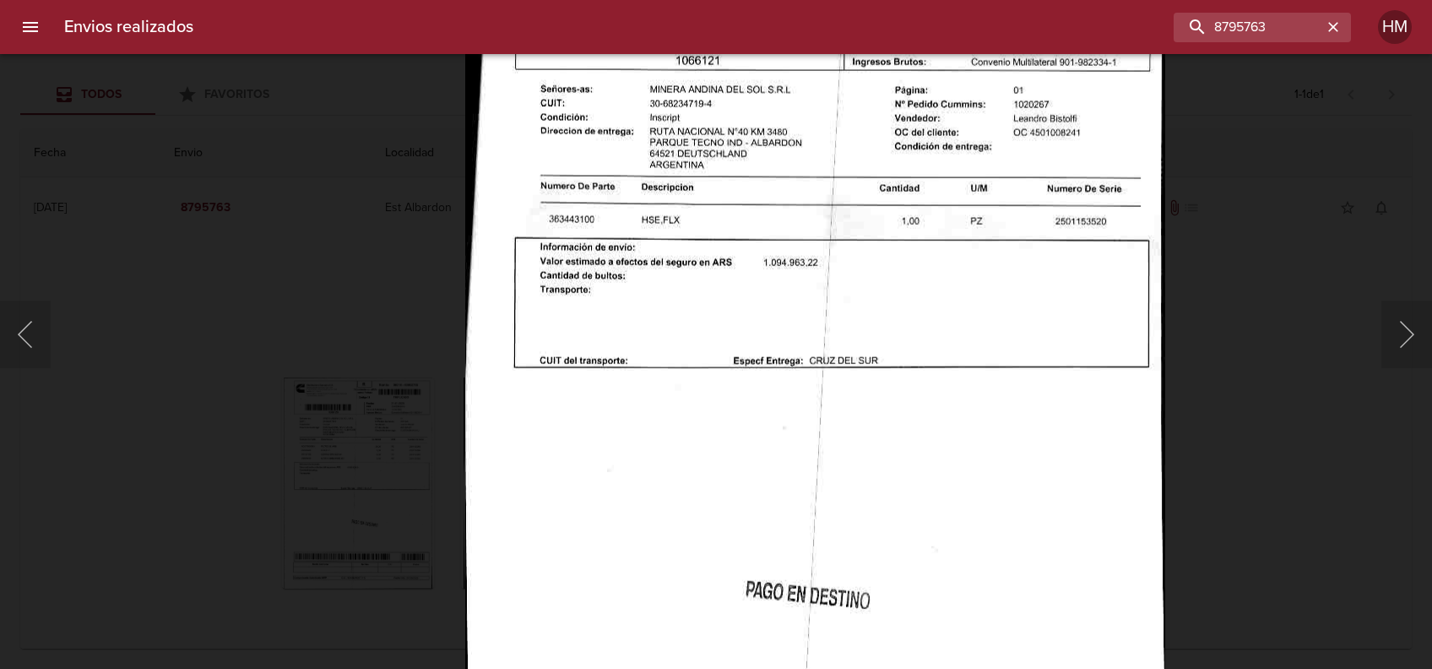
click at [1193, 355] on div "Lightbox" at bounding box center [716, 334] width 1432 height 669
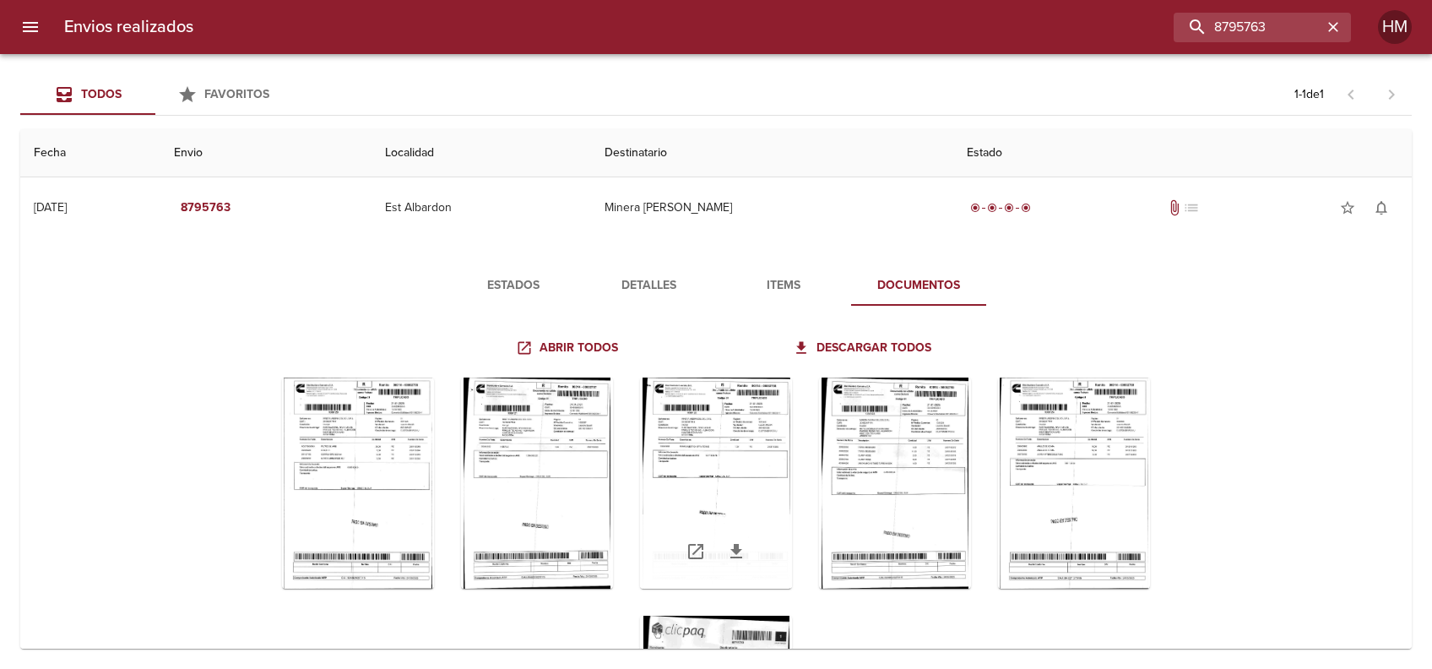
click at [730, 464] on div "Tabla de envíos del cliente" at bounding box center [716, 482] width 152 height 211
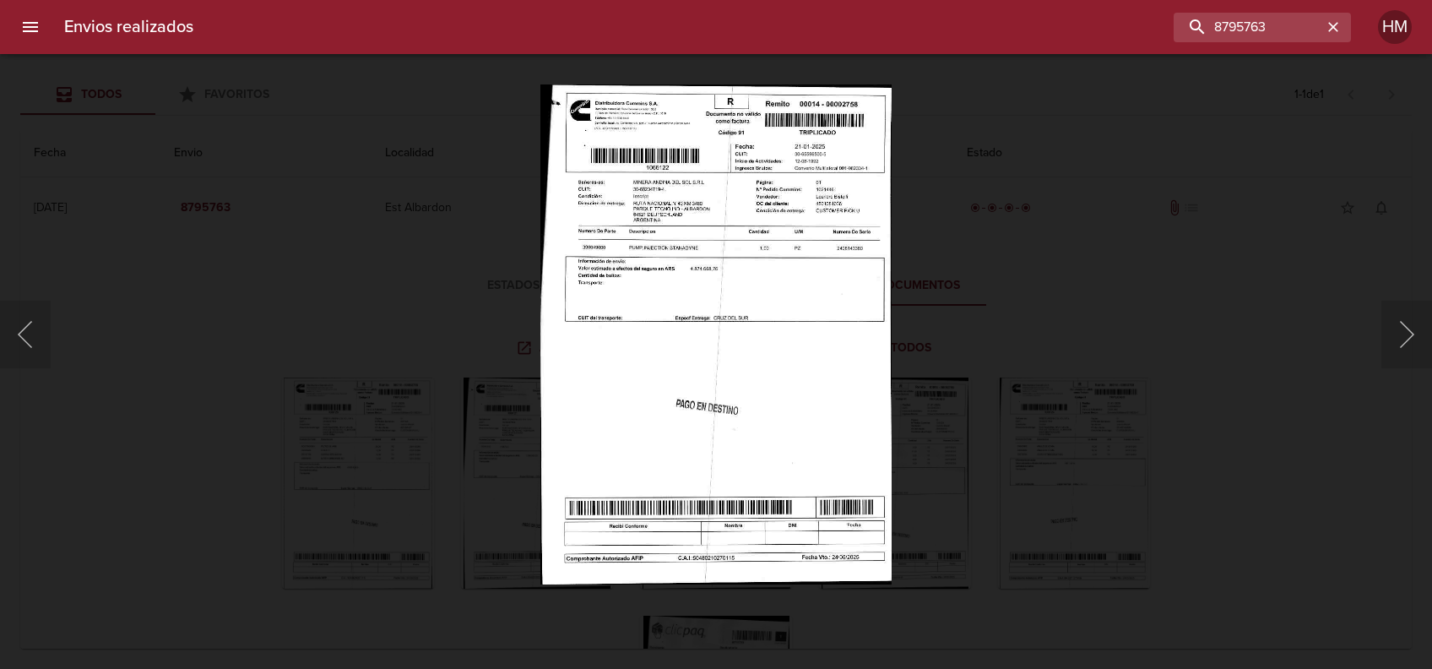
click at [727, 314] on img "Lightbox" at bounding box center [715, 334] width 350 height 500
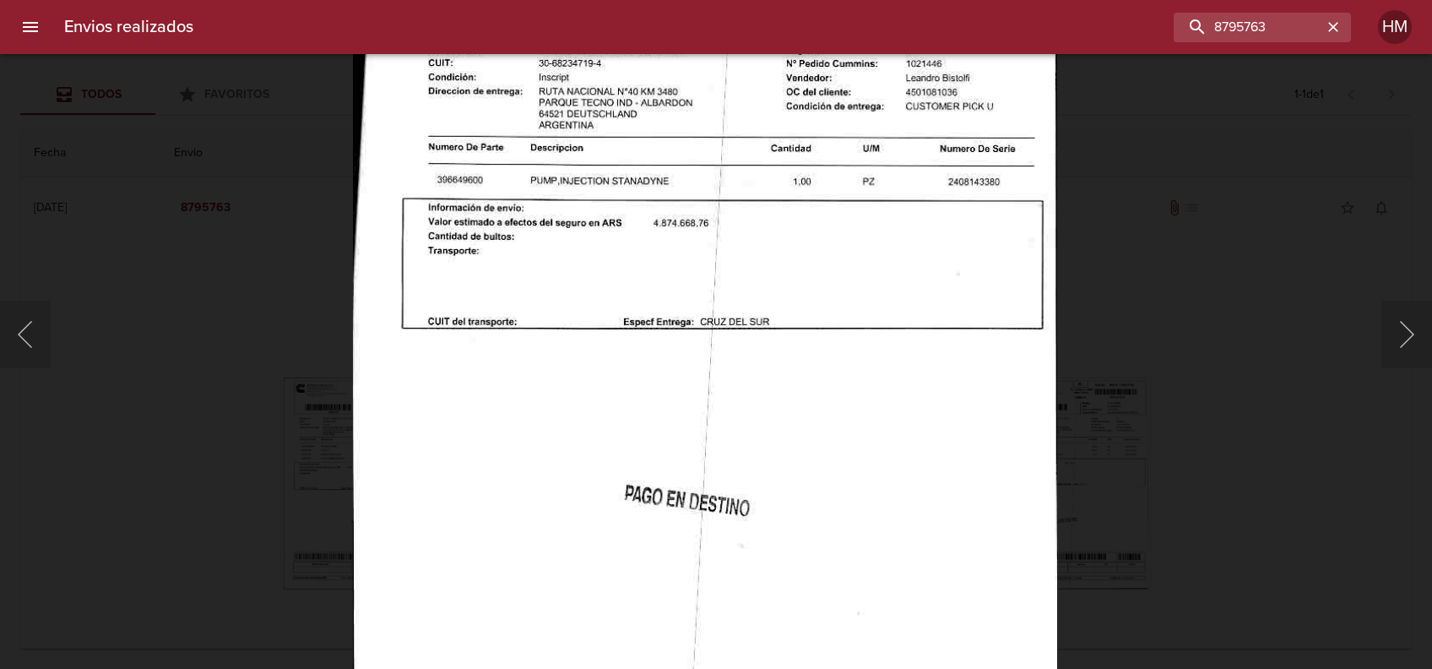
click at [1121, 365] on div "Lightbox" at bounding box center [716, 334] width 1432 height 669
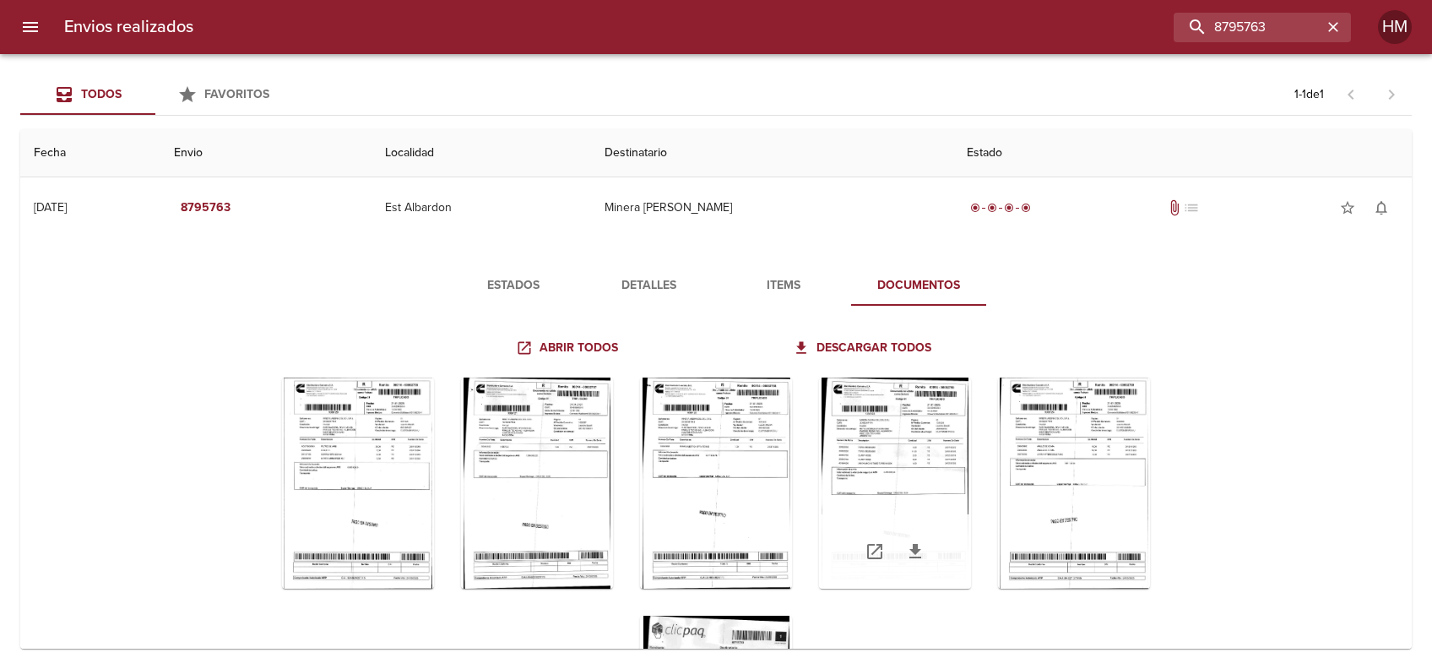
click at [885, 420] on div "Tabla de envíos del cliente" at bounding box center [895, 482] width 152 height 211
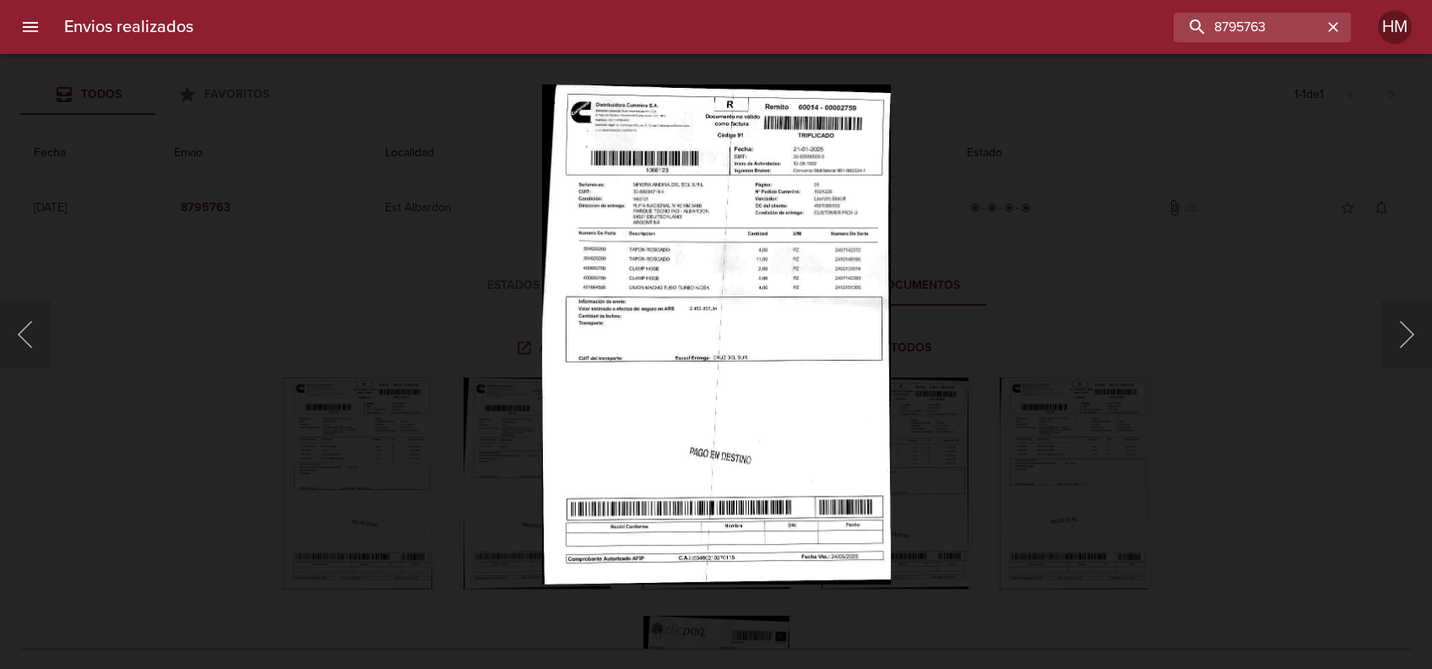
click at [743, 334] on img "Lightbox" at bounding box center [715, 334] width 349 height 500
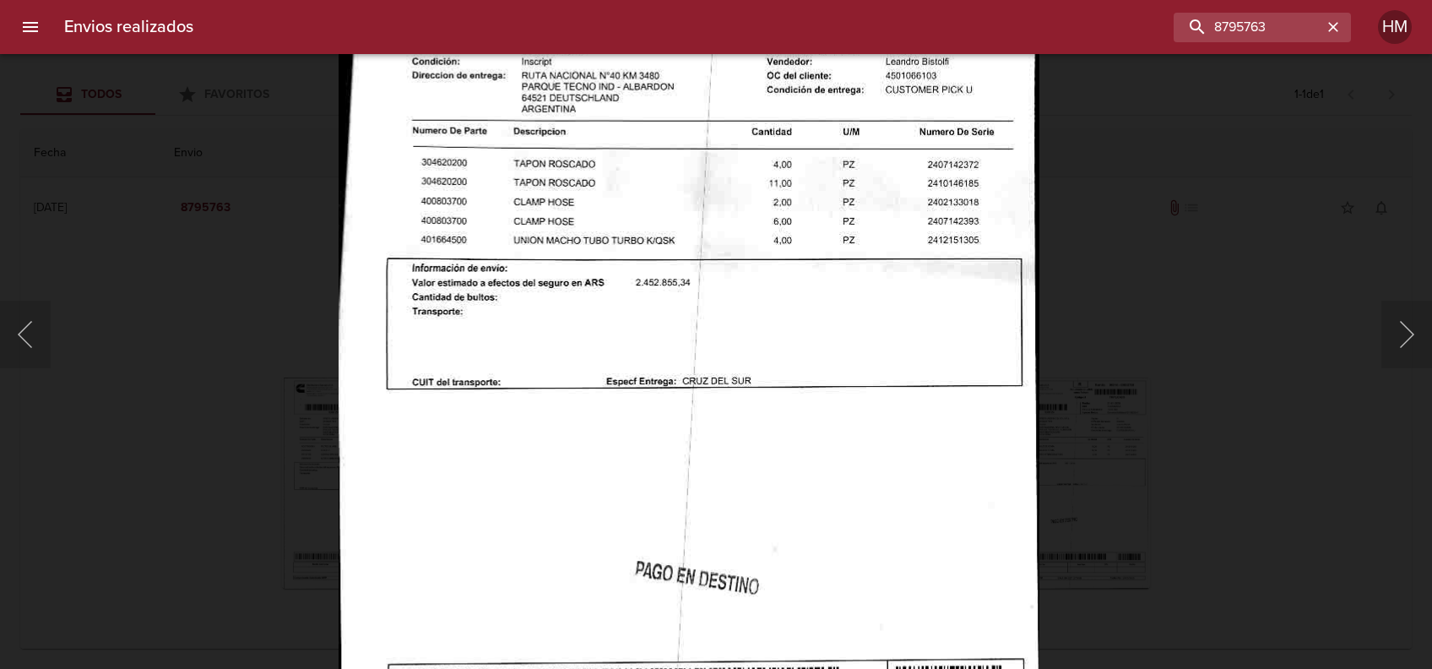
click at [1141, 394] on div "Lightbox" at bounding box center [716, 334] width 1432 height 669
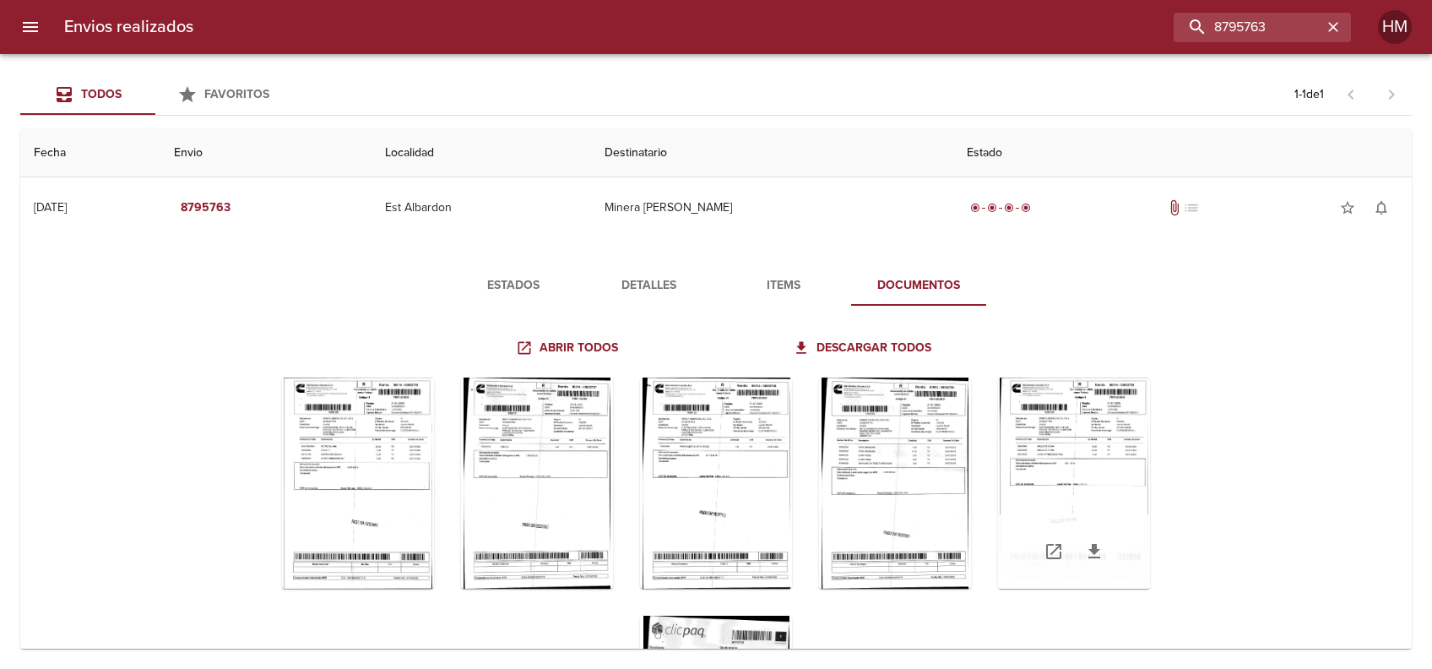
click at [1073, 453] on div "Tabla de envíos del cliente" at bounding box center [1074, 482] width 152 height 211
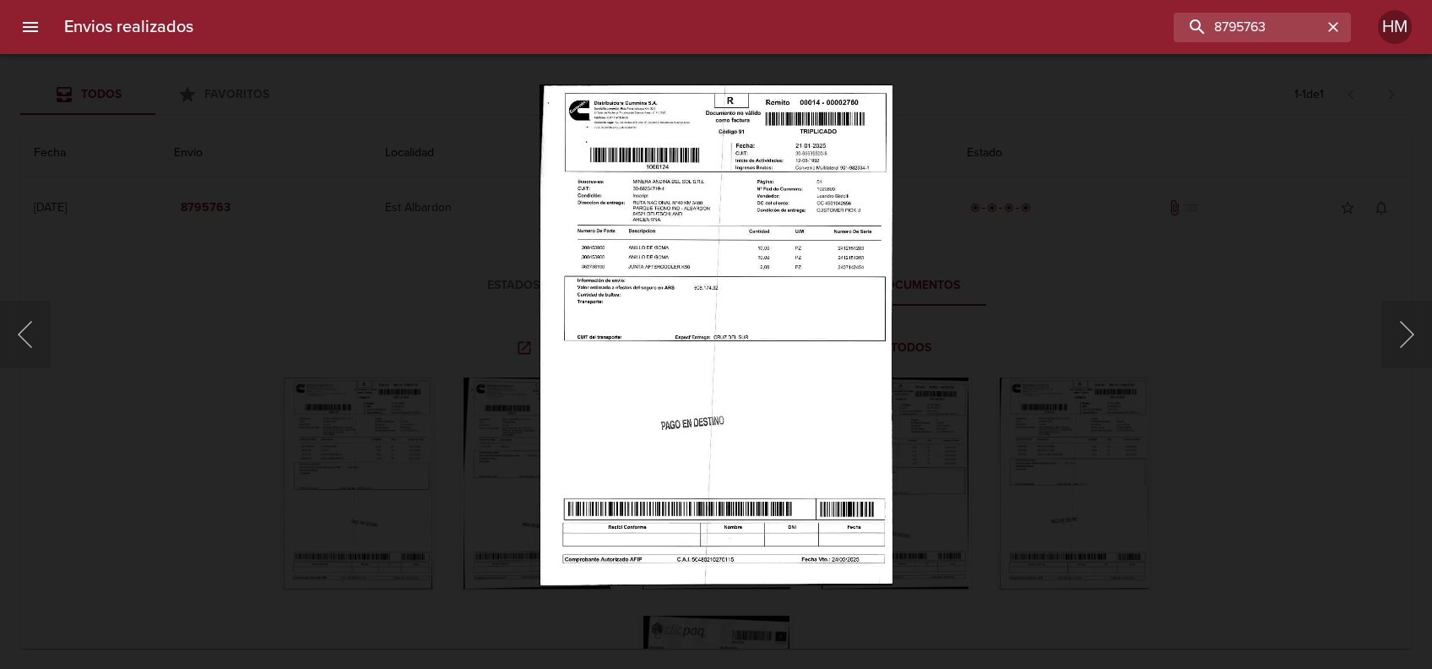
click at [719, 349] on img "Lightbox" at bounding box center [716, 334] width 353 height 500
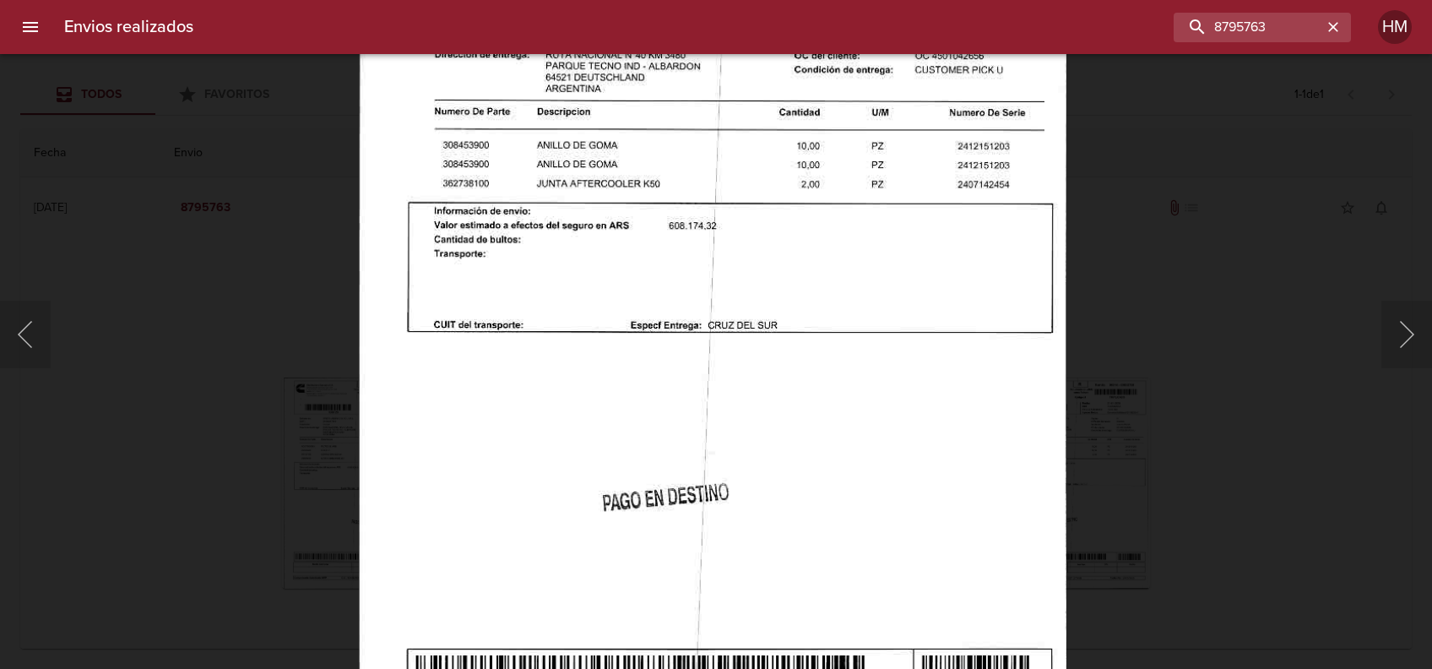
click at [1209, 357] on div "Lightbox" at bounding box center [716, 334] width 1432 height 669
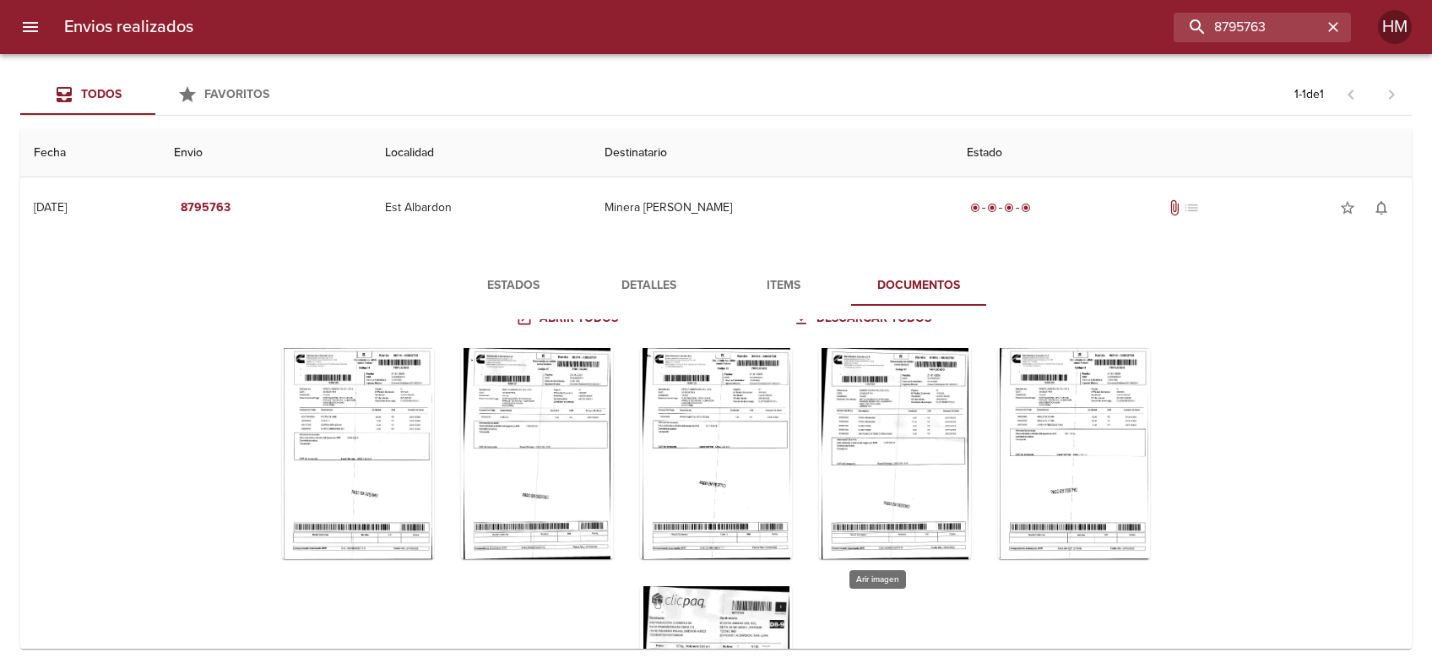
scroll to position [0, 0]
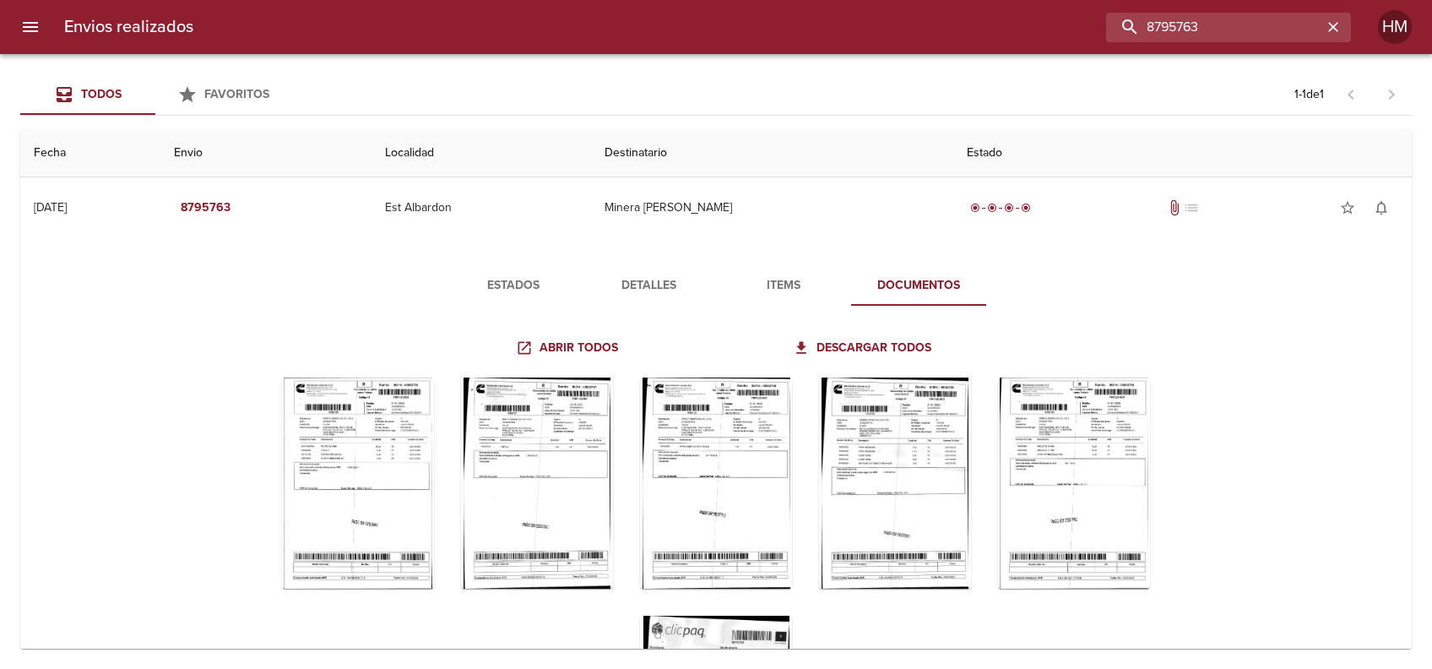
drag, startPoint x: 1292, startPoint y: 21, endPoint x: 1021, endPoint y: 46, distance: 272.2
click at [1021, 46] on div "Envios realizados 8795763 HM" at bounding box center [716, 27] width 1432 height 54
paste input "82831"
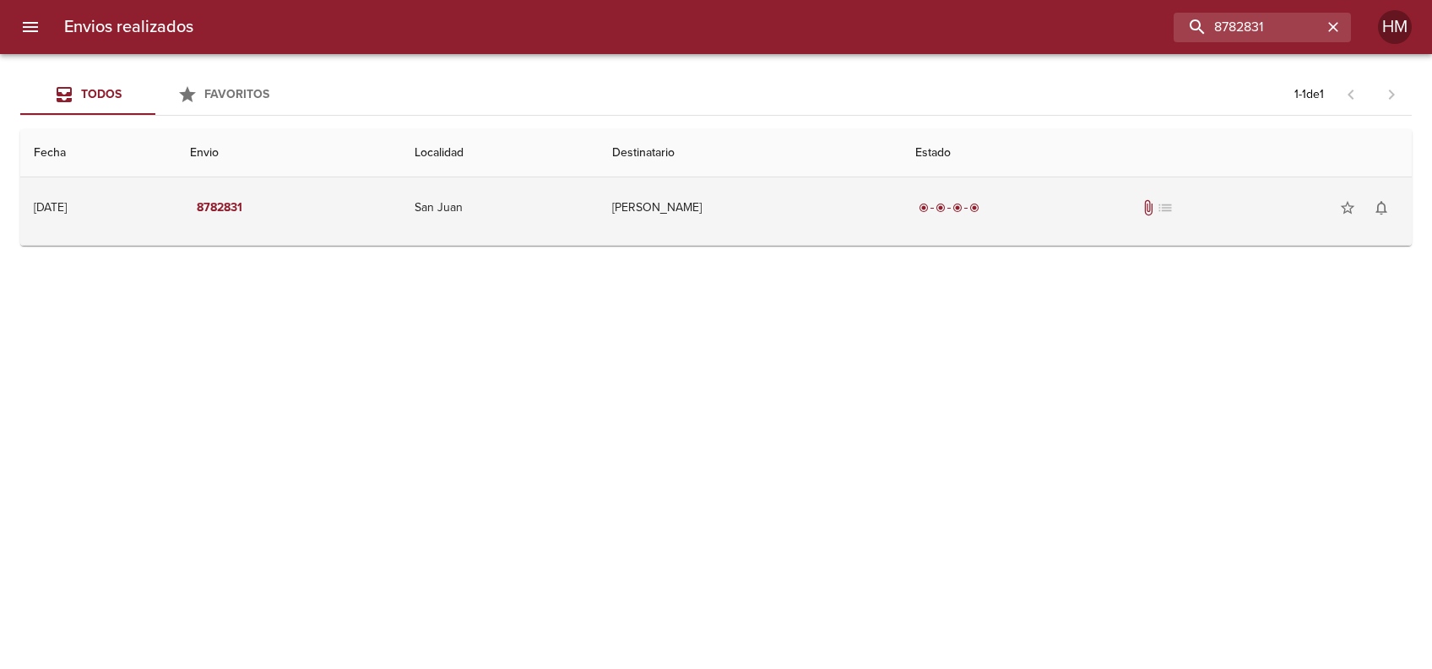
click at [700, 214] on td "[PERSON_NAME]" at bounding box center [750, 207] width 303 height 61
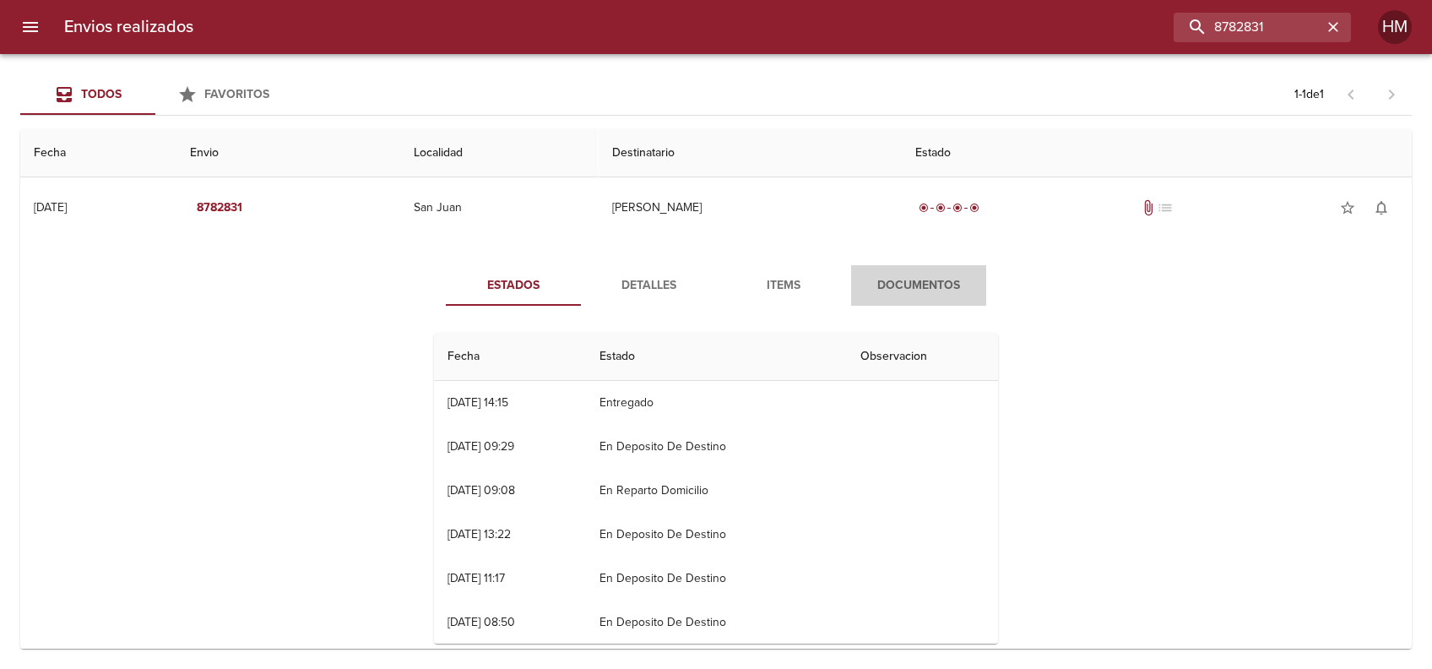
click at [941, 279] on span "Documentos" at bounding box center [918, 285] width 115 height 21
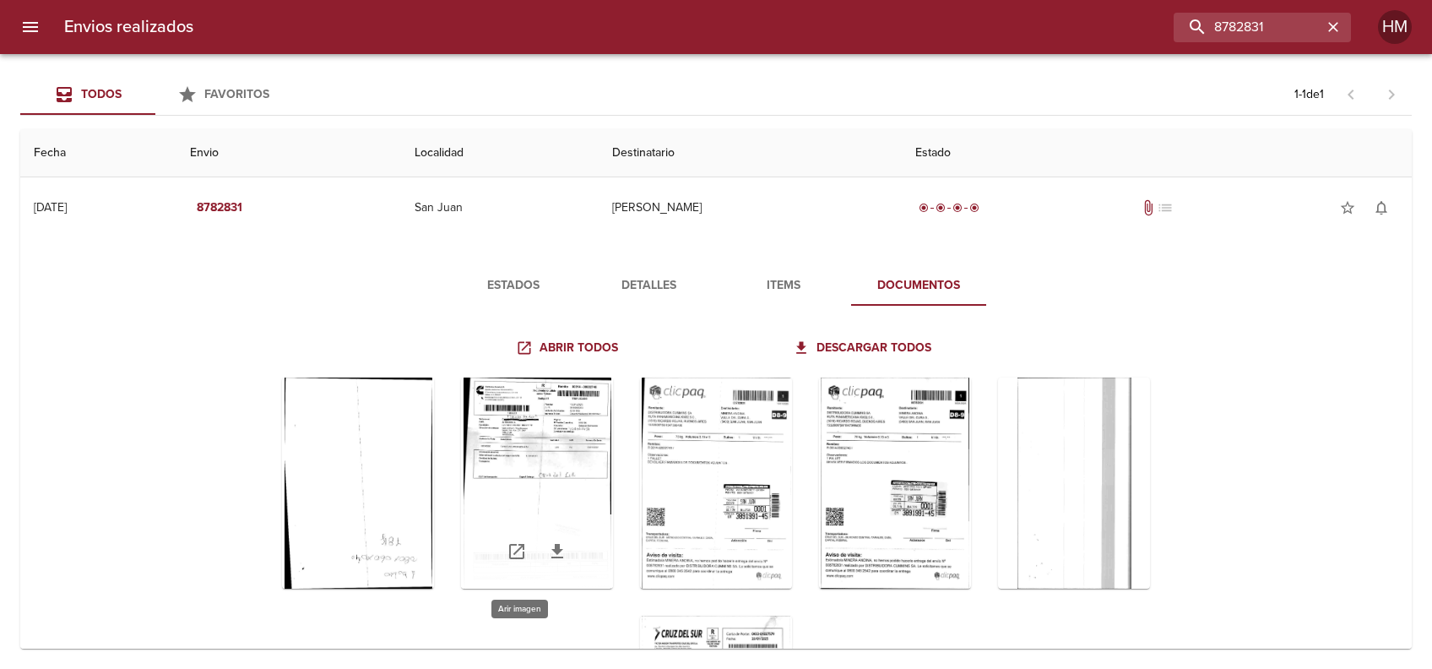
click at [528, 433] on div "Tabla de envíos del cliente" at bounding box center [537, 482] width 152 height 211
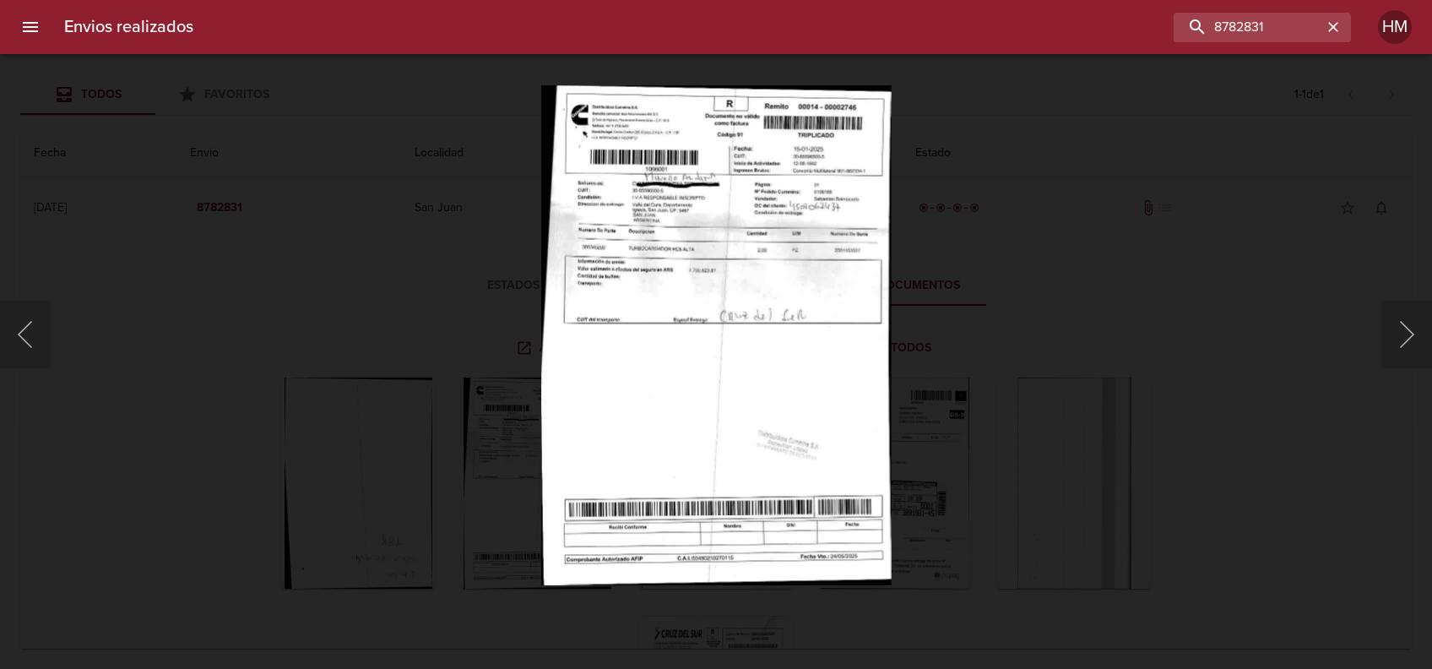
click at [676, 372] on img "Lightbox" at bounding box center [716, 334] width 350 height 500
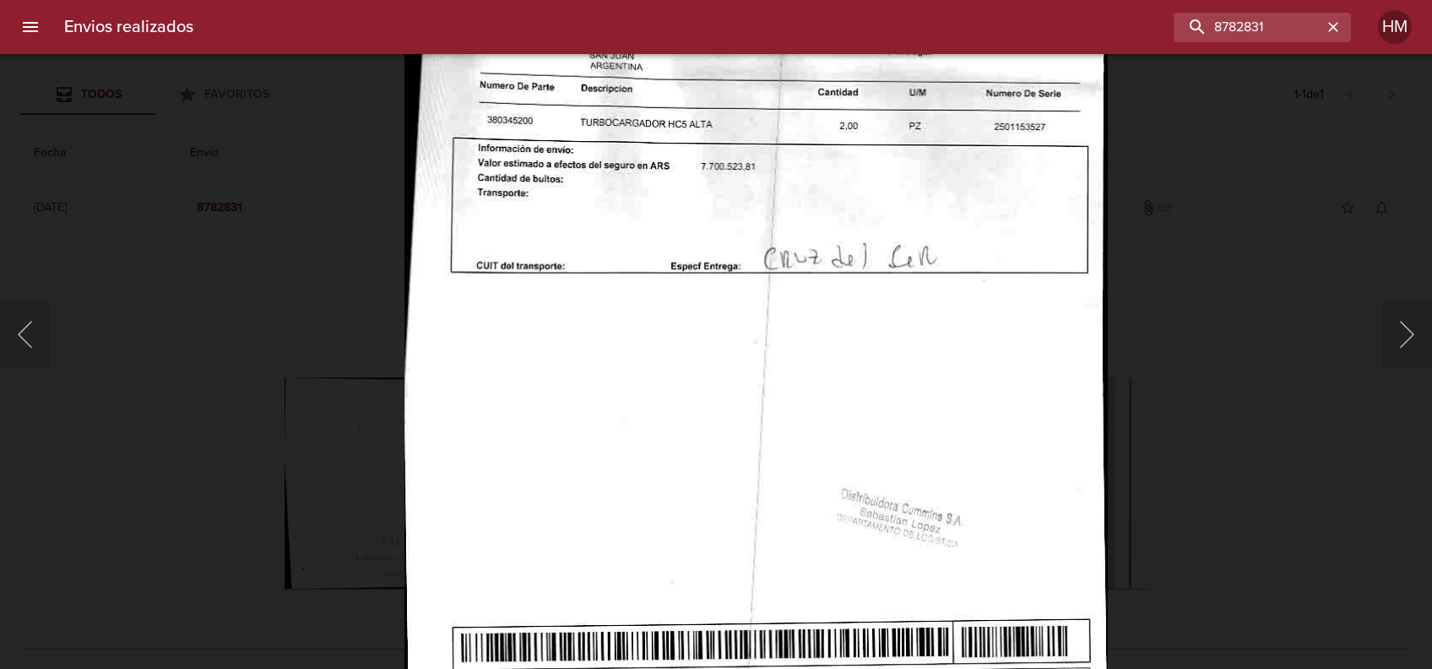
click at [1243, 325] on div "Lightbox" at bounding box center [716, 334] width 1432 height 669
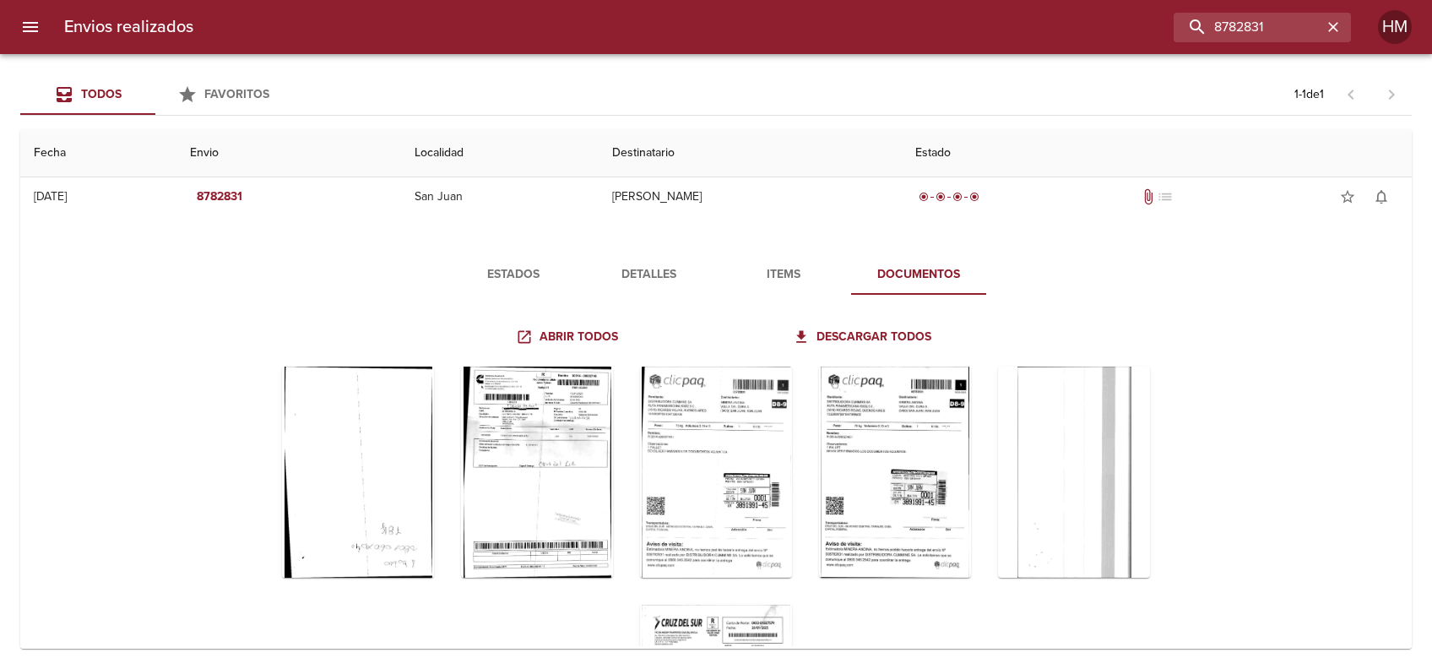
scroll to position [29, 0]
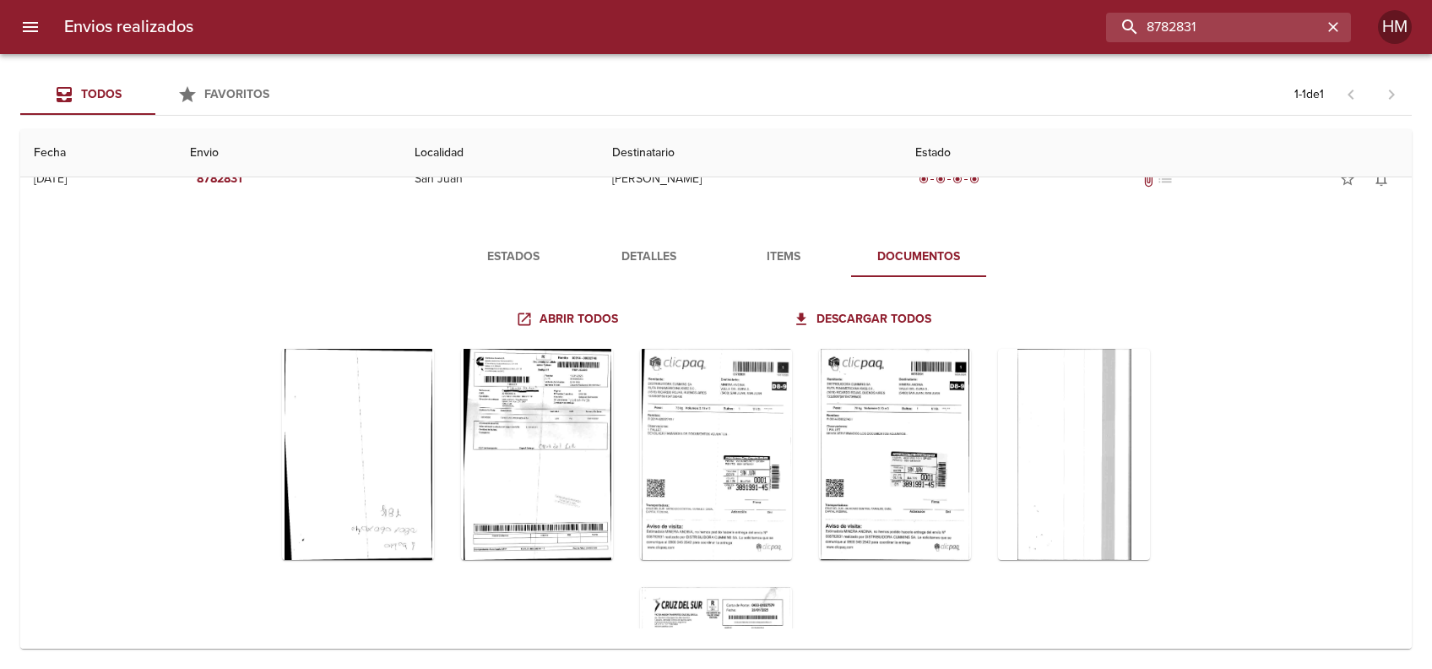
drag, startPoint x: 1278, startPoint y: 35, endPoint x: 1030, endPoint y: 34, distance: 247.4
click at [1030, 34] on div "8782831" at bounding box center [779, 28] width 1144 height 30
paste input "65166"
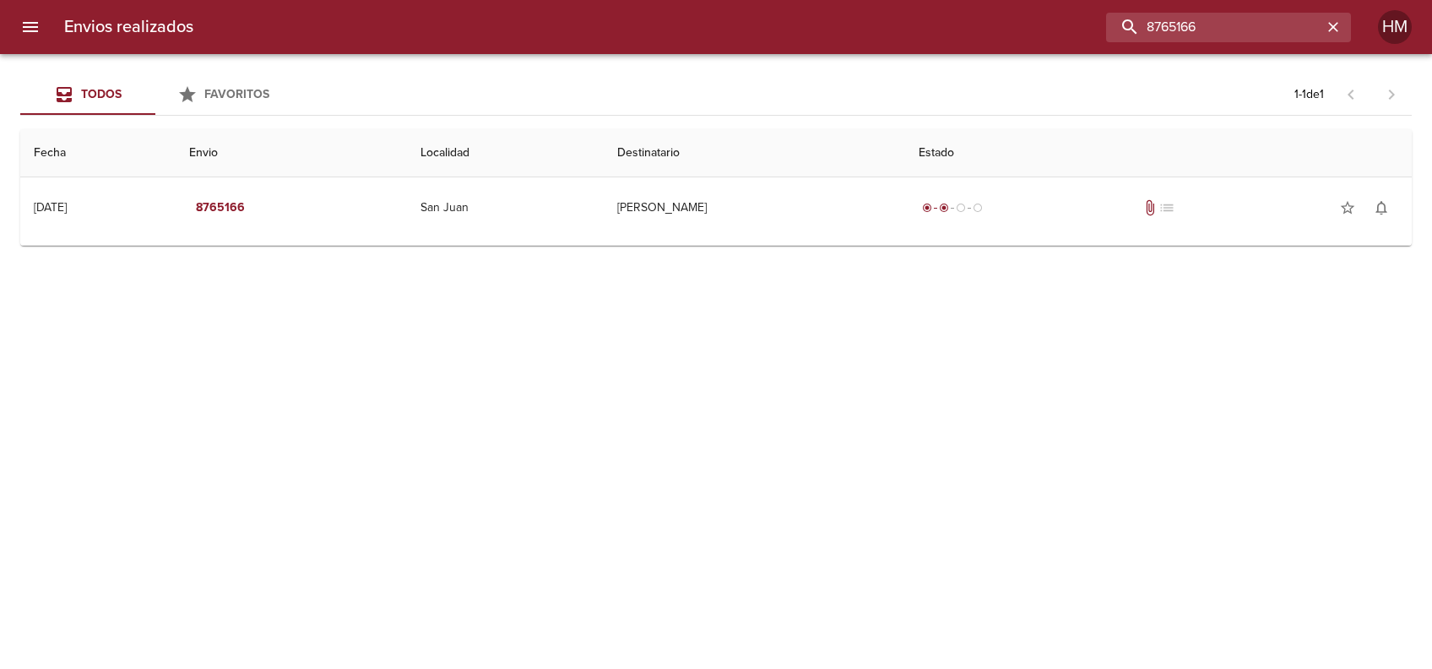
scroll to position [0, 0]
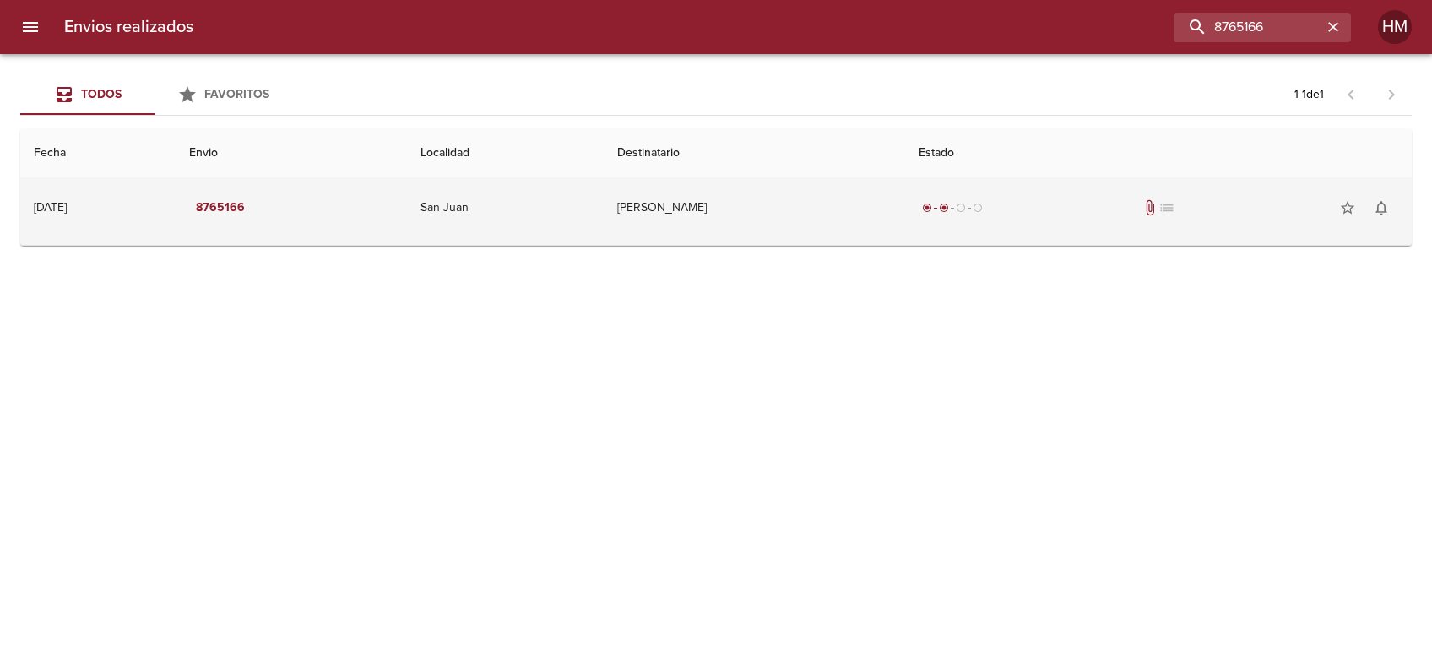
click at [714, 221] on td "[PERSON_NAME]" at bounding box center [754, 207] width 301 height 61
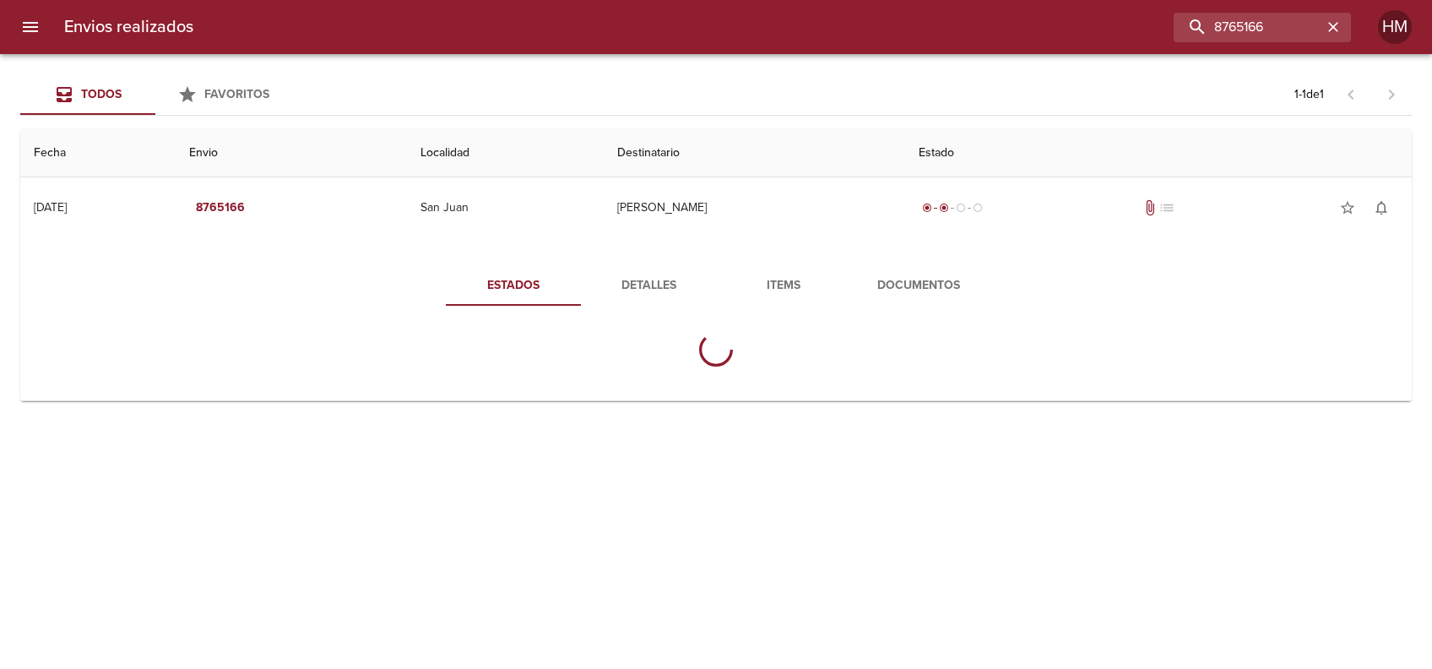
click at [894, 284] on span "Documentos" at bounding box center [918, 285] width 115 height 21
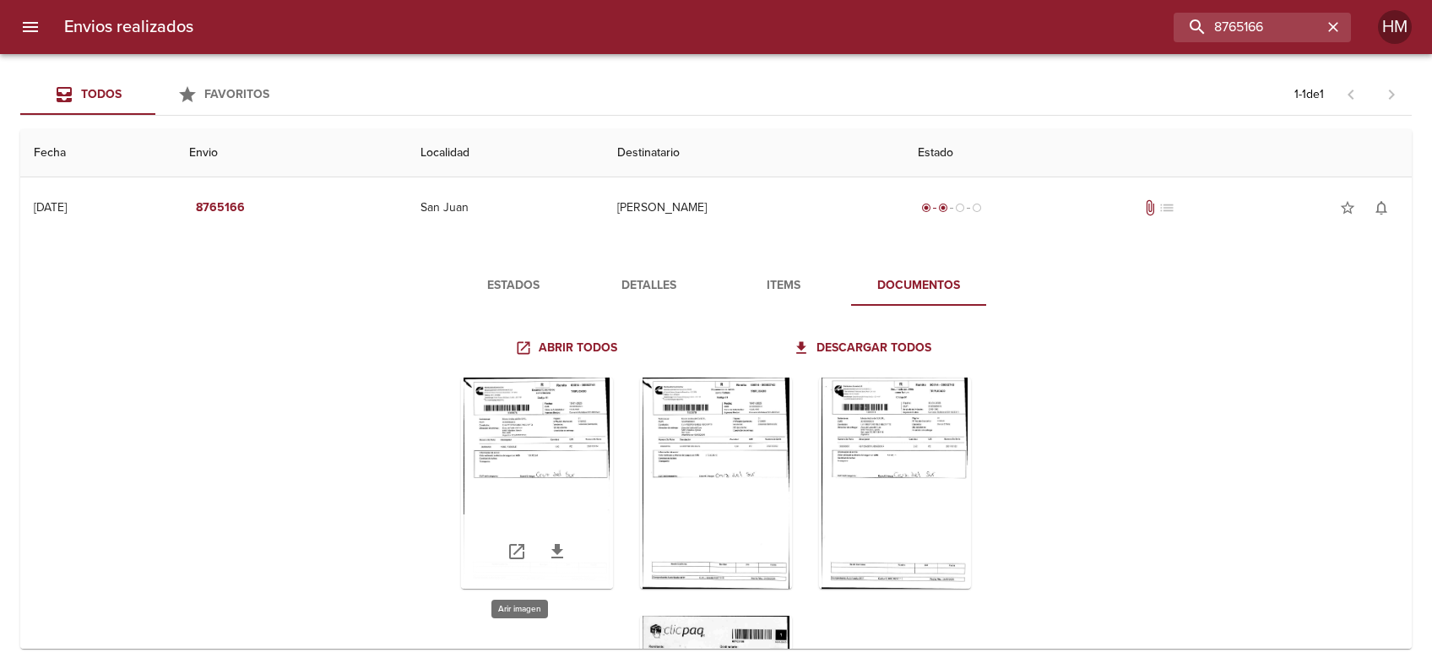
click at [547, 453] on div "Tabla de envíos del cliente" at bounding box center [537, 482] width 152 height 211
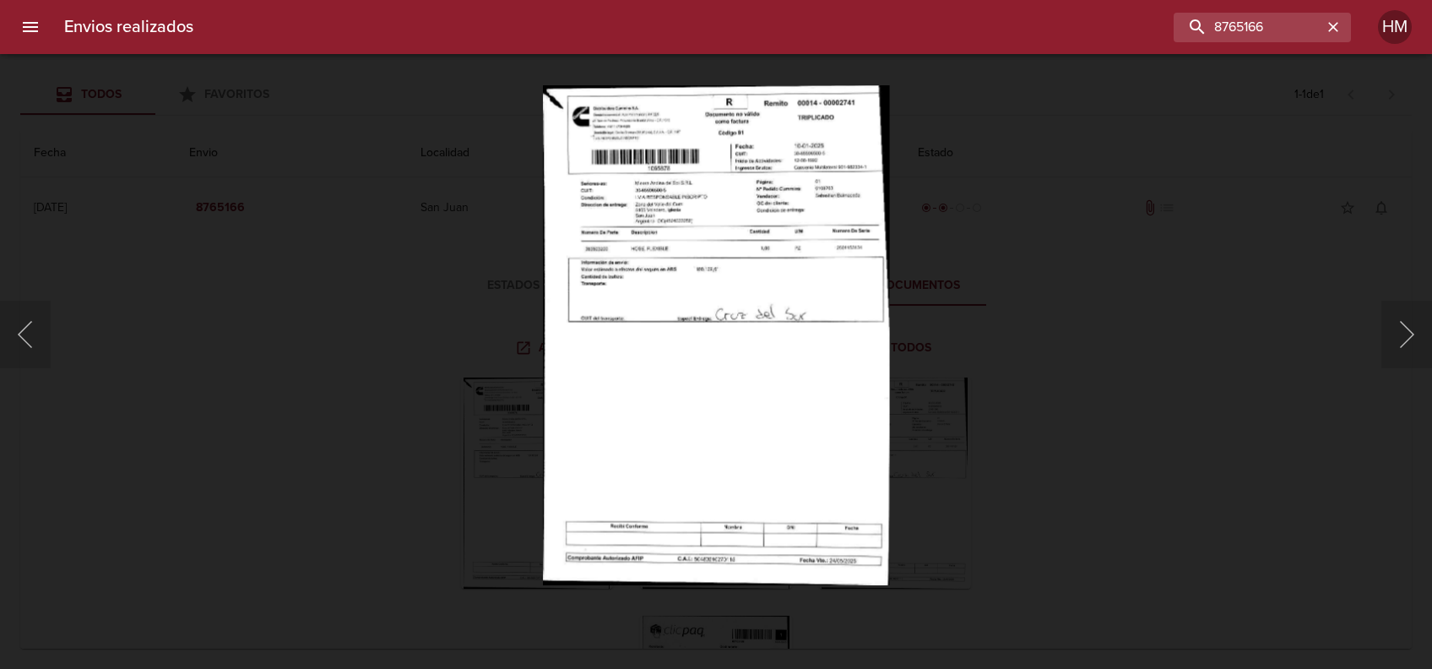
click at [645, 258] on img "Lightbox" at bounding box center [716, 334] width 346 height 500
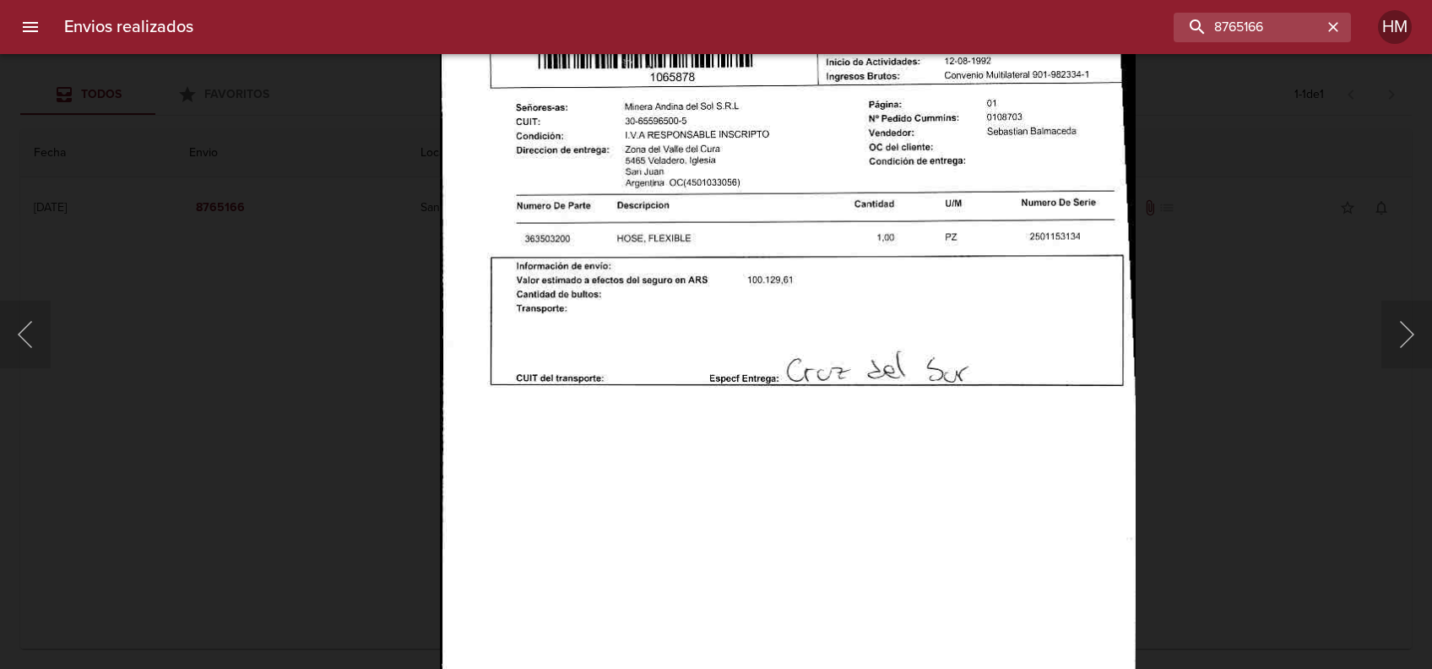
click at [1177, 361] on div "Lightbox" at bounding box center [716, 334] width 1432 height 669
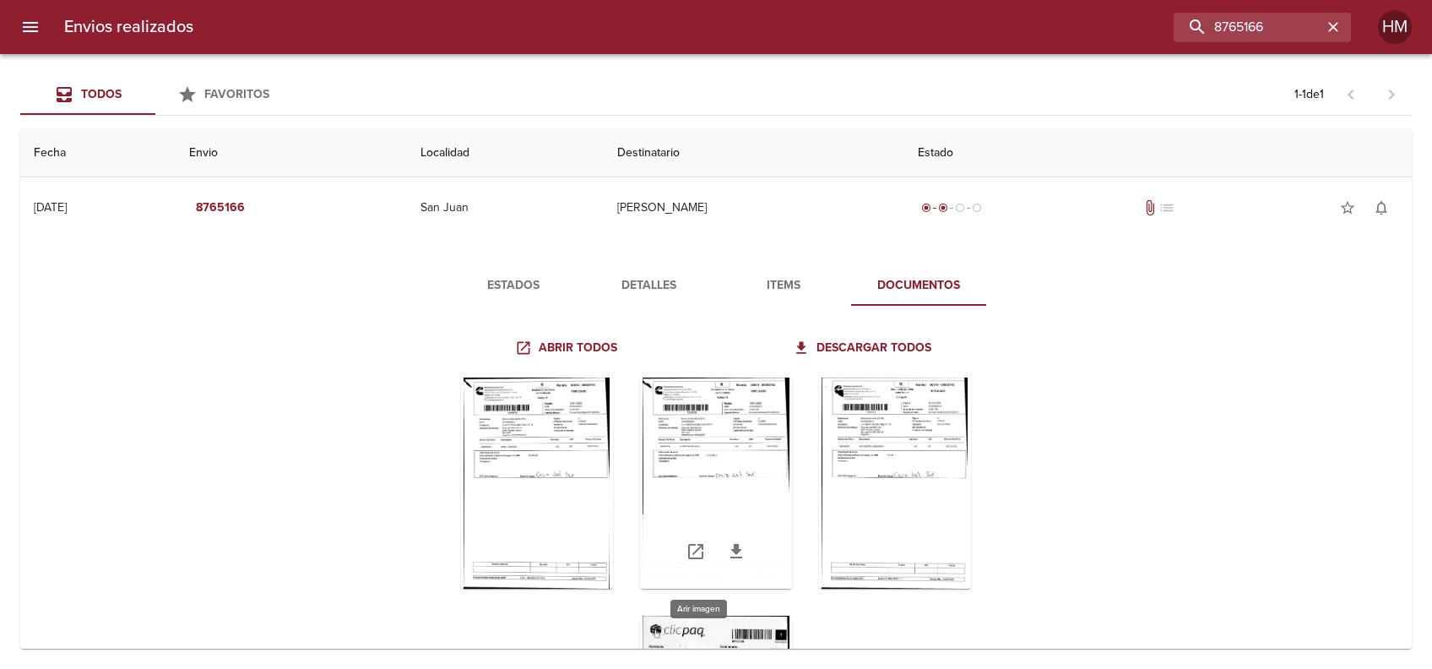
click at [731, 448] on div "Tabla de envíos del cliente" at bounding box center [716, 482] width 152 height 211
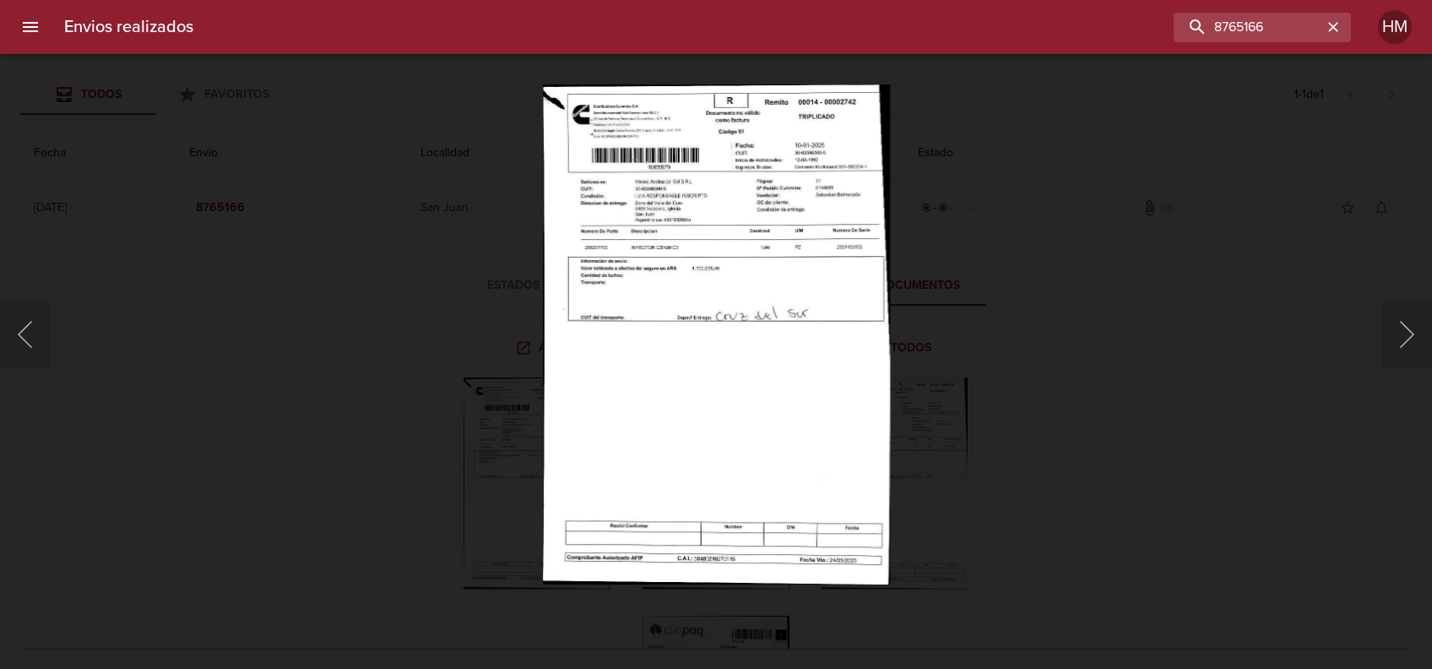
click at [752, 308] on img "Lightbox" at bounding box center [715, 334] width 347 height 500
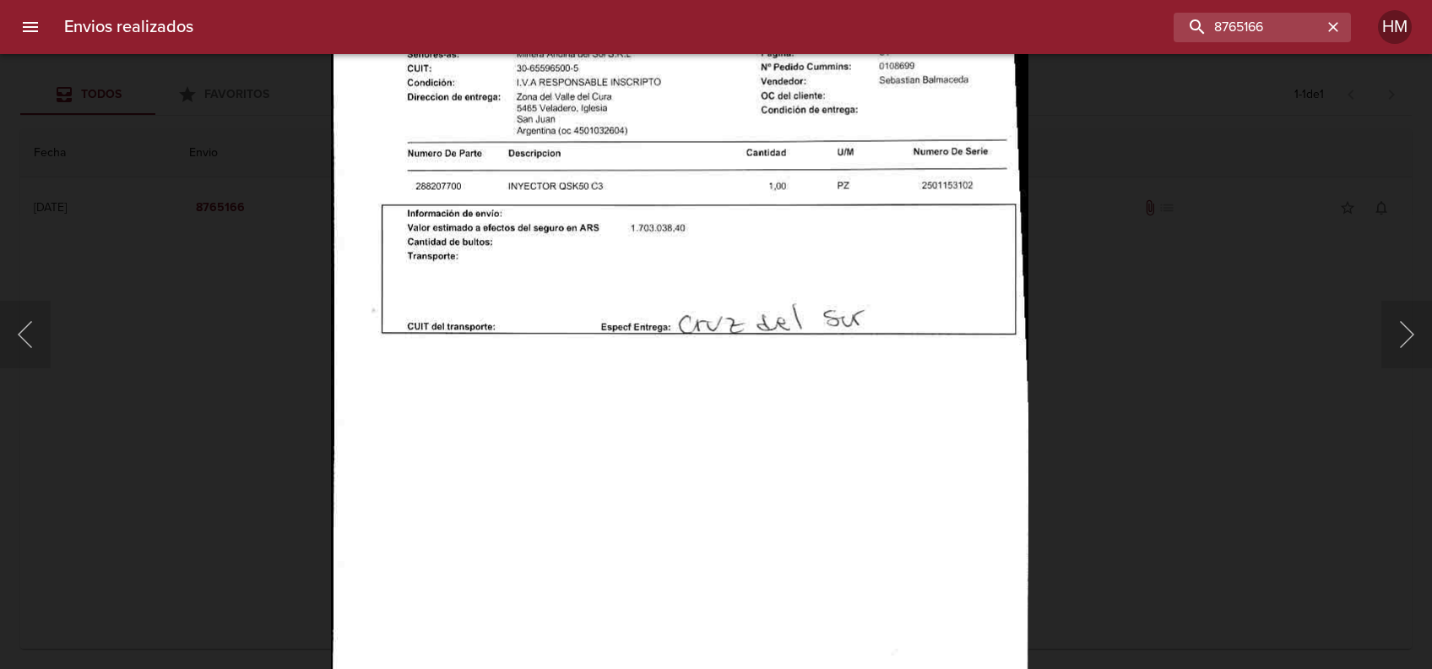
click at [1111, 331] on div "Lightbox" at bounding box center [716, 334] width 1432 height 669
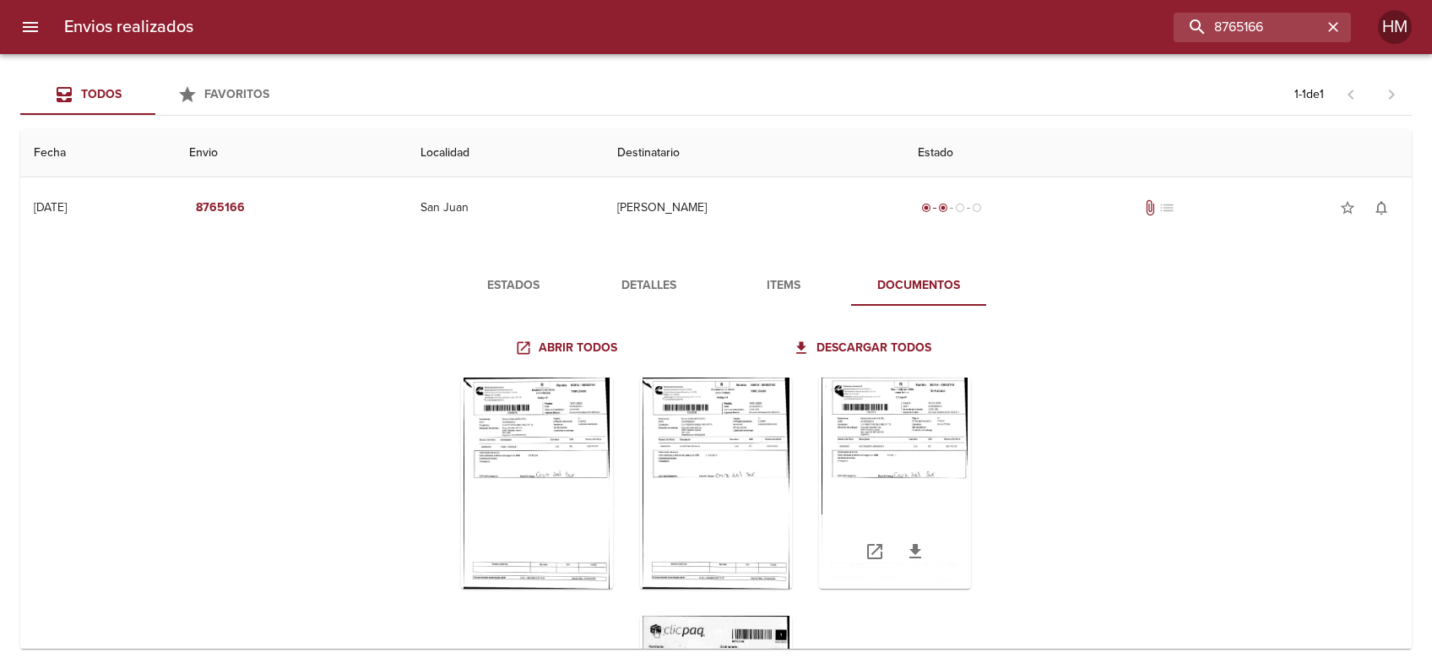
click at [903, 446] on div "Tabla de envíos del cliente" at bounding box center [895, 482] width 152 height 211
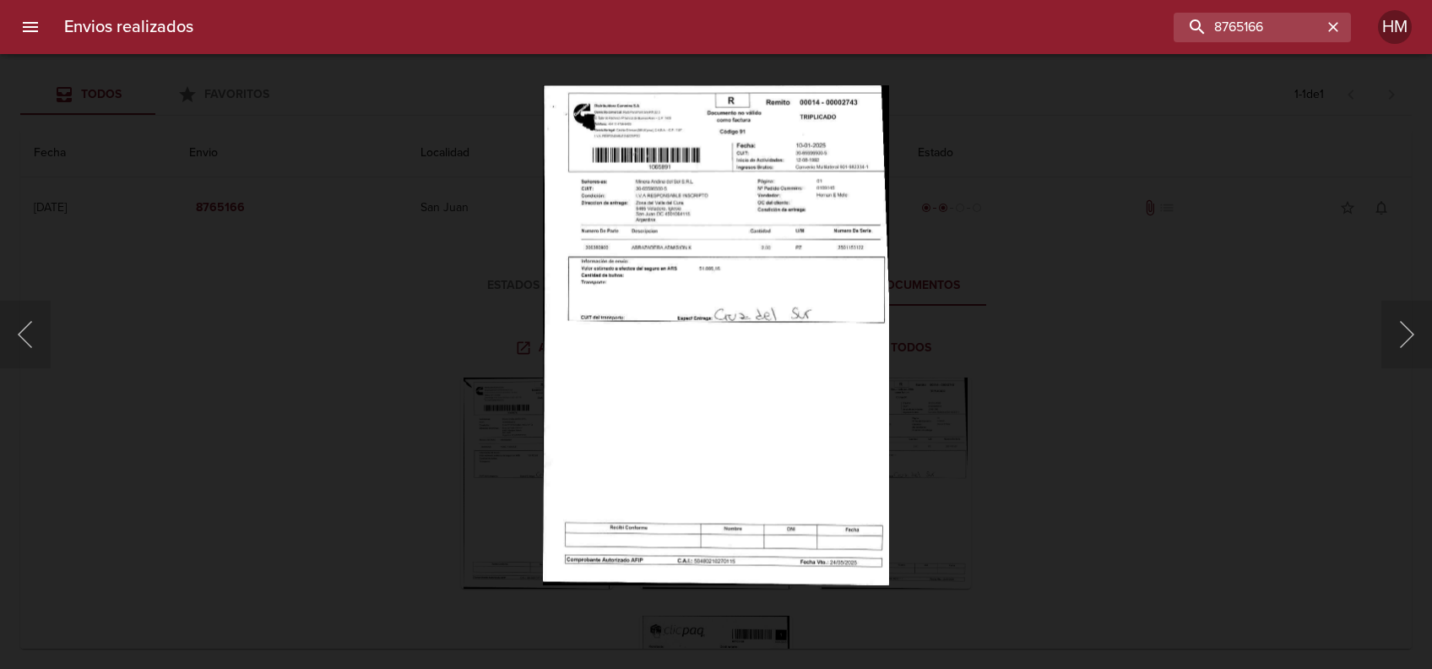
click at [778, 306] on img "Lightbox" at bounding box center [716, 334] width 346 height 500
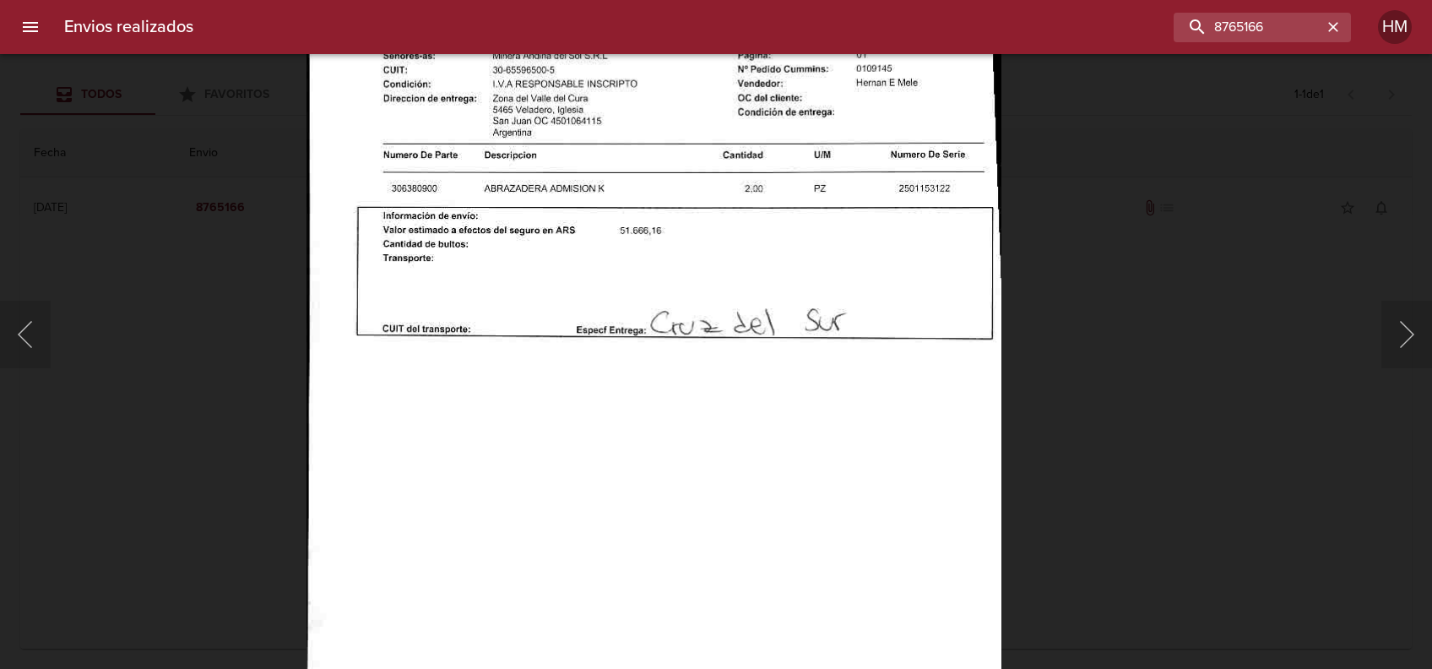
click at [1137, 344] on div "Lightbox" at bounding box center [716, 334] width 1432 height 669
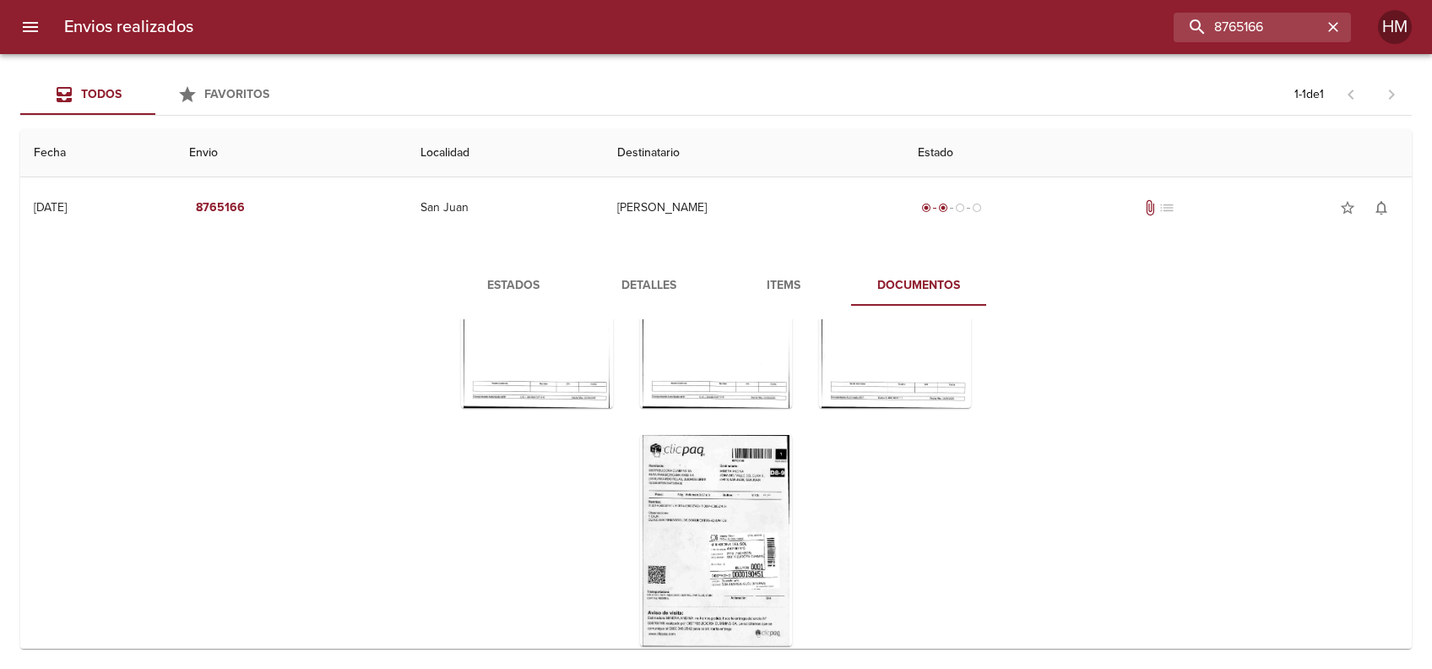
scroll to position [182, 0]
drag, startPoint x: 1293, startPoint y: 34, endPoint x: 1006, endPoint y: 44, distance: 286.4
click at [1006, 44] on div "Envios realizados 8765166 HM" at bounding box center [716, 27] width 1432 height 54
paste input "66893"
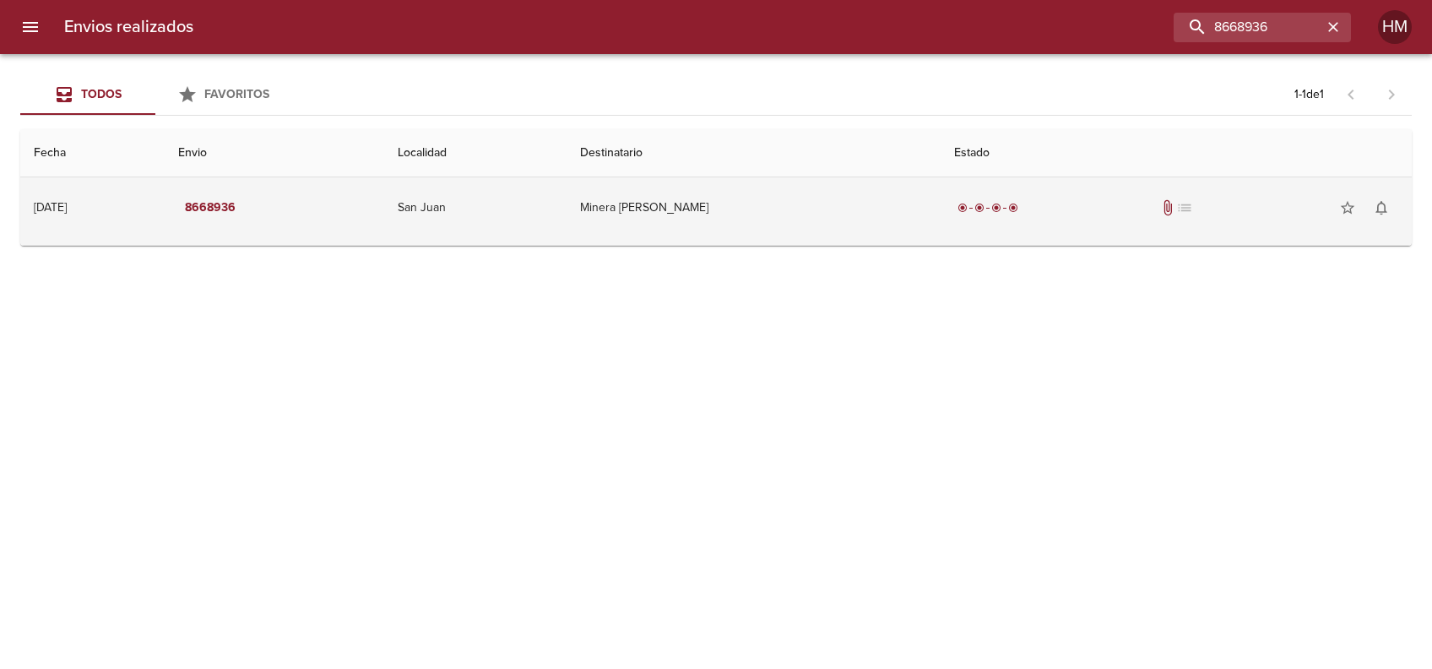
click at [707, 177] on td "Minera [PERSON_NAME]" at bounding box center [753, 207] width 373 height 61
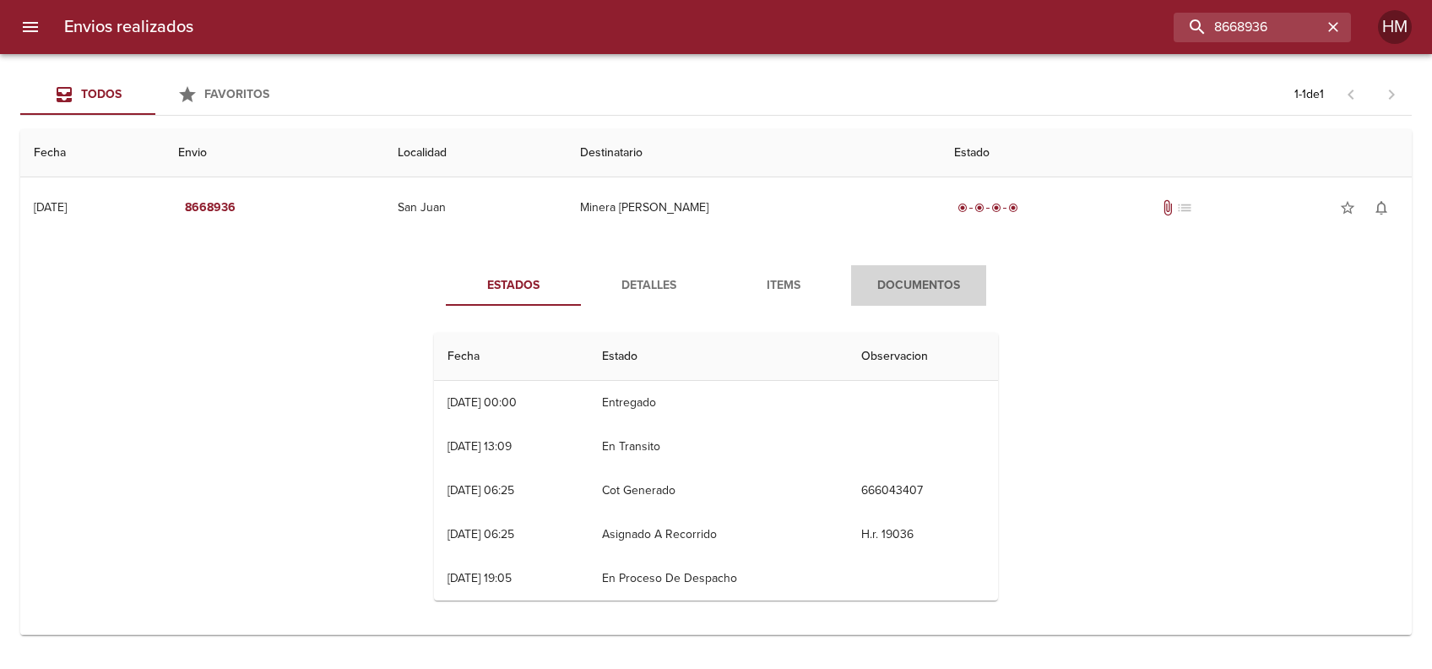
click at [918, 284] on span "Documentos" at bounding box center [918, 285] width 115 height 21
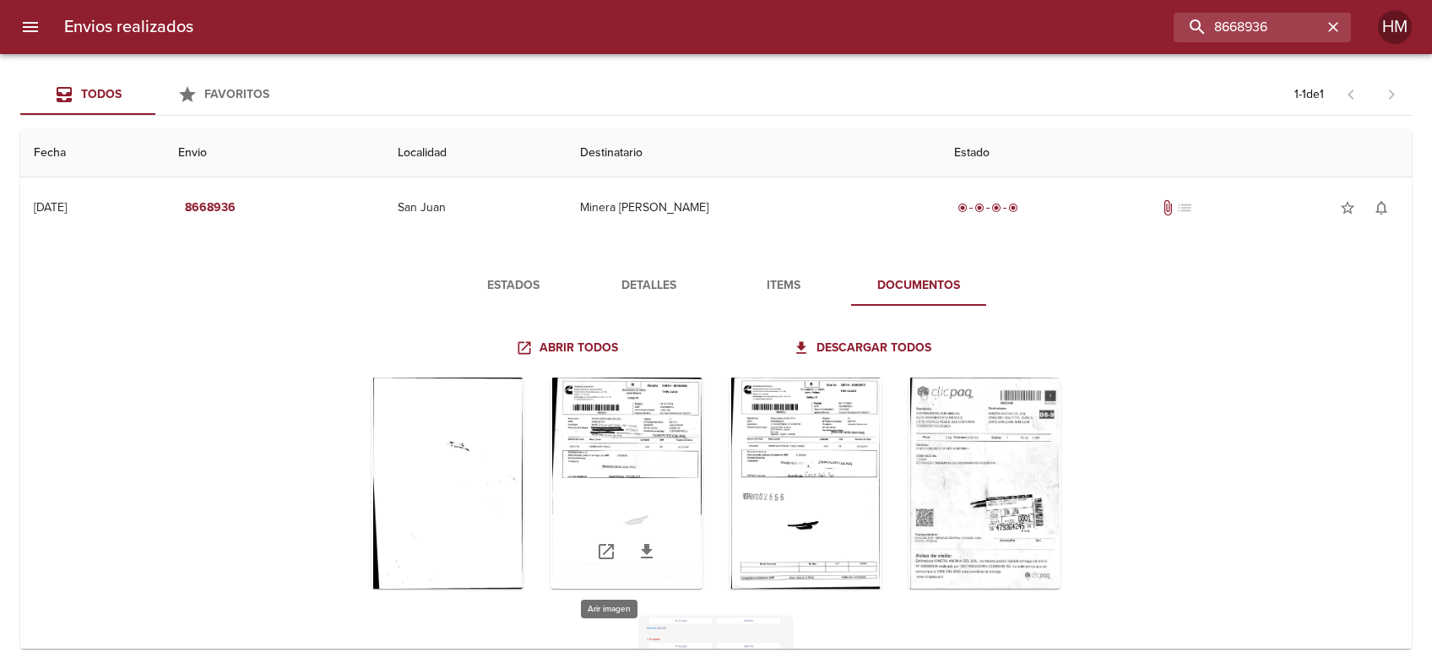
click at [605, 472] on div "Tabla de envíos del cliente" at bounding box center [627, 482] width 152 height 211
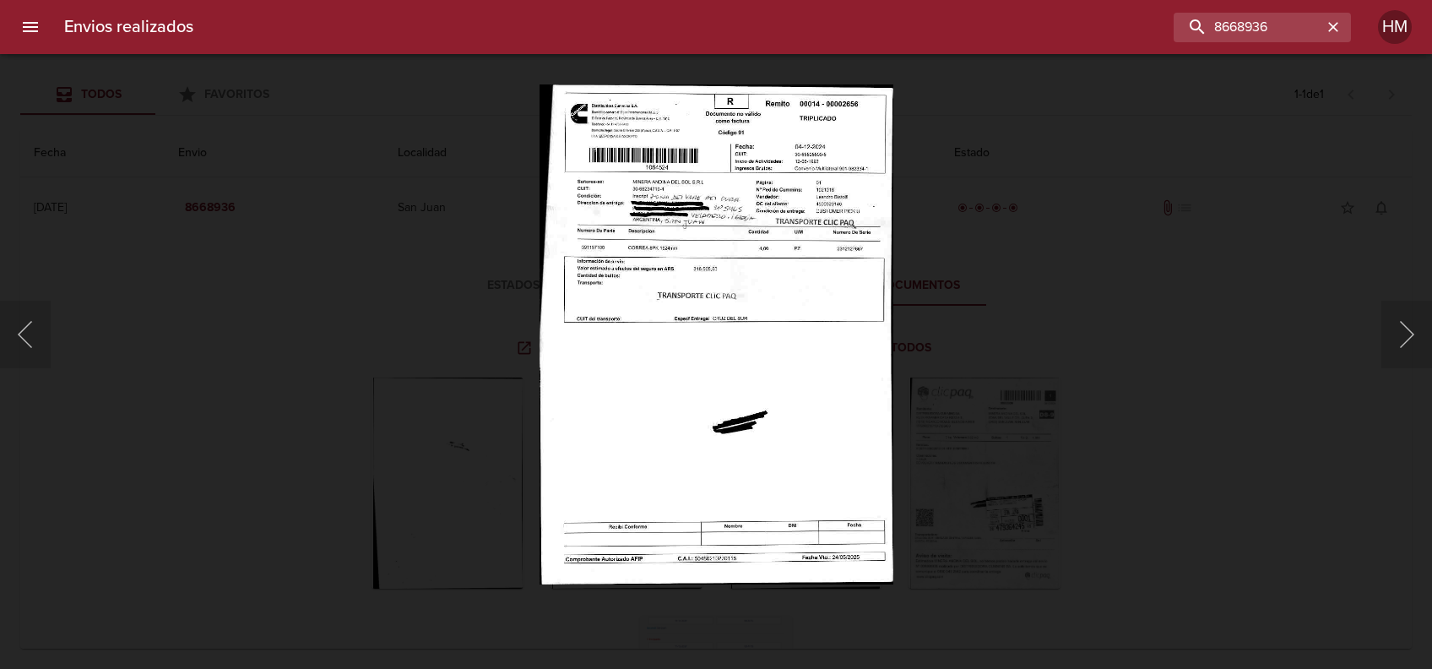
click at [646, 342] on img "Lightbox" at bounding box center [716, 334] width 353 height 500
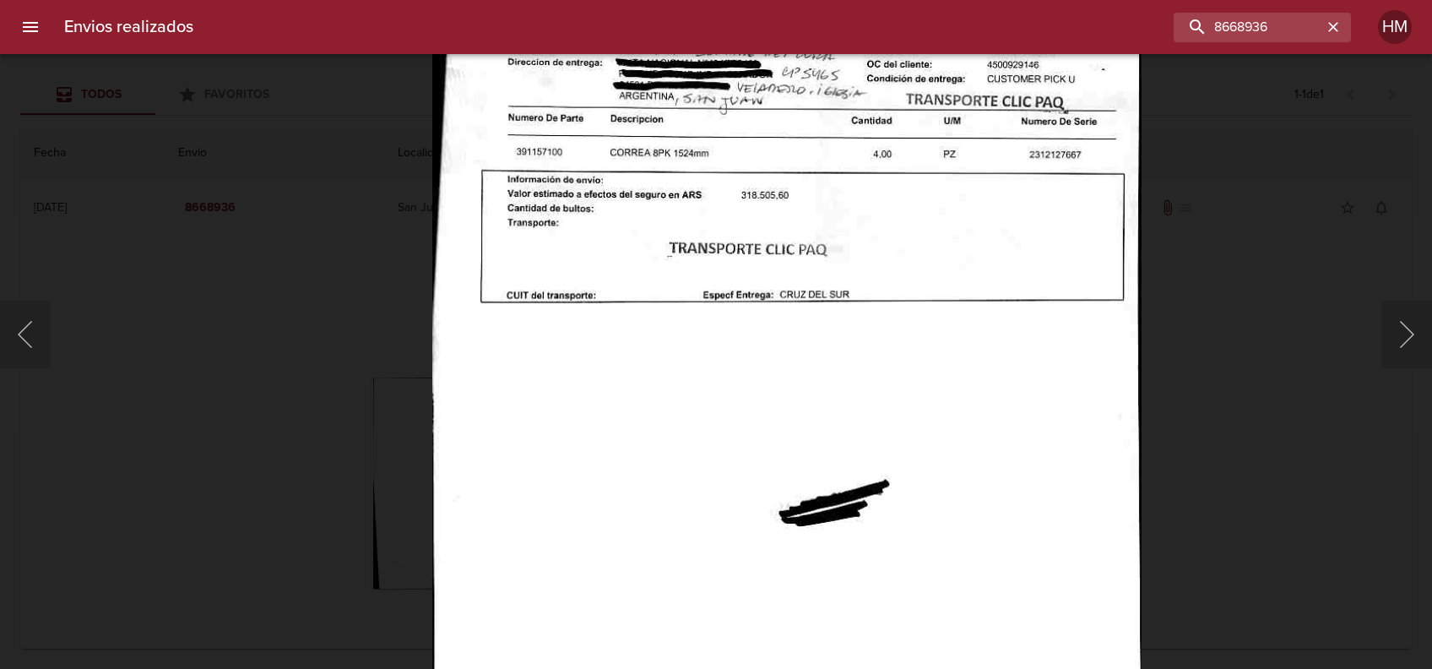
click at [1140, 358] on img "Lightbox" at bounding box center [786, 326] width 709 height 1004
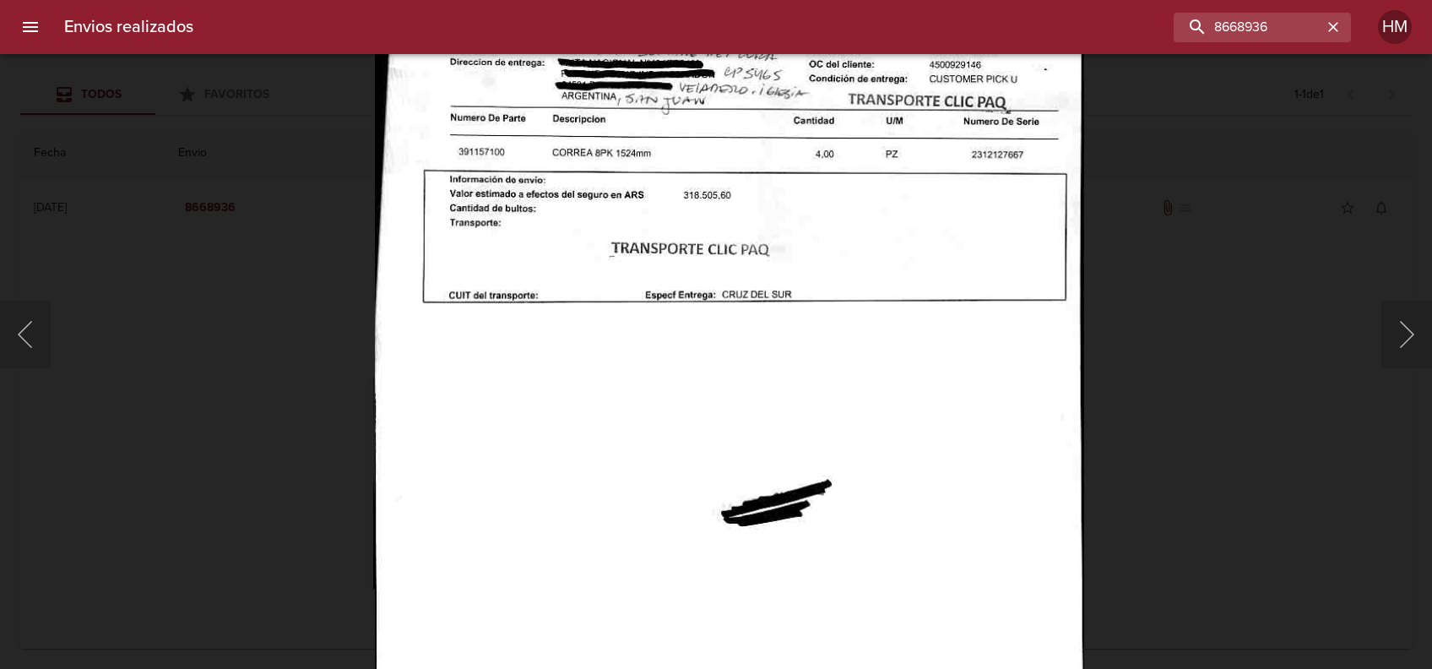
click at [1215, 374] on div "Lightbox" at bounding box center [716, 334] width 1432 height 669
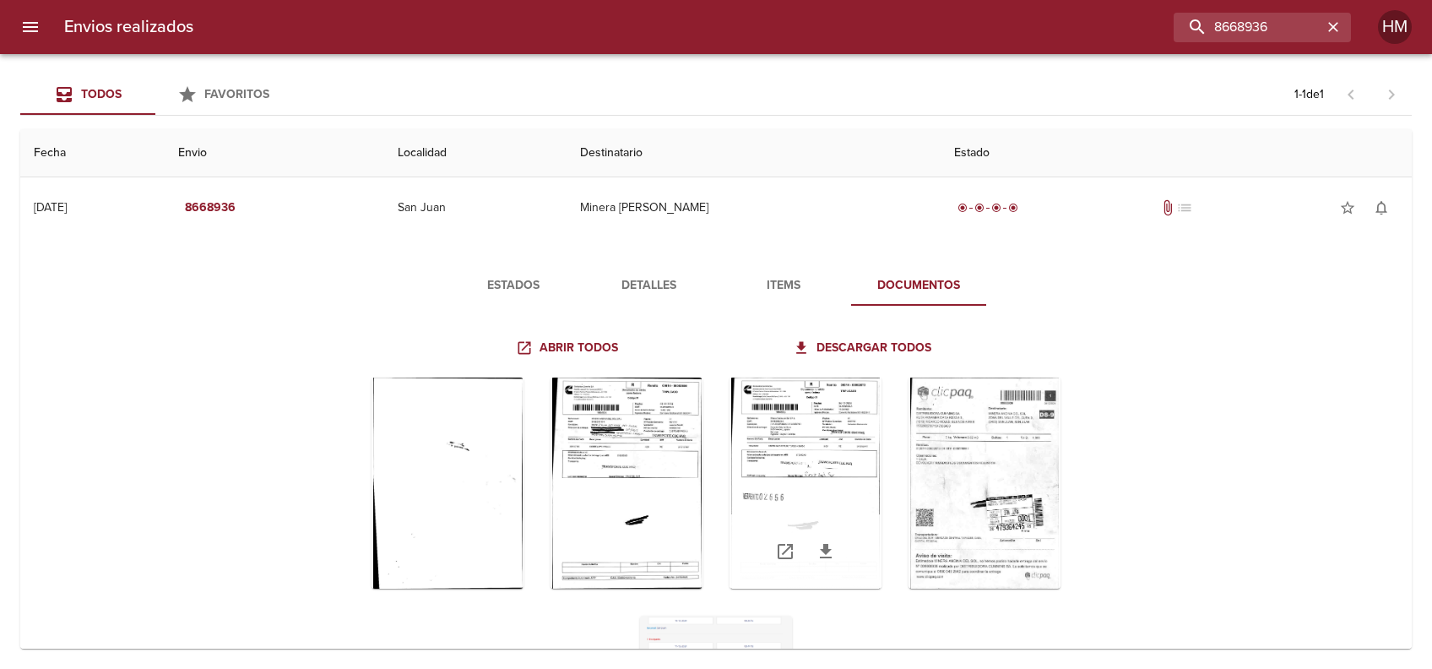
click at [811, 420] on div "Tabla de envíos del cliente" at bounding box center [806, 482] width 152 height 211
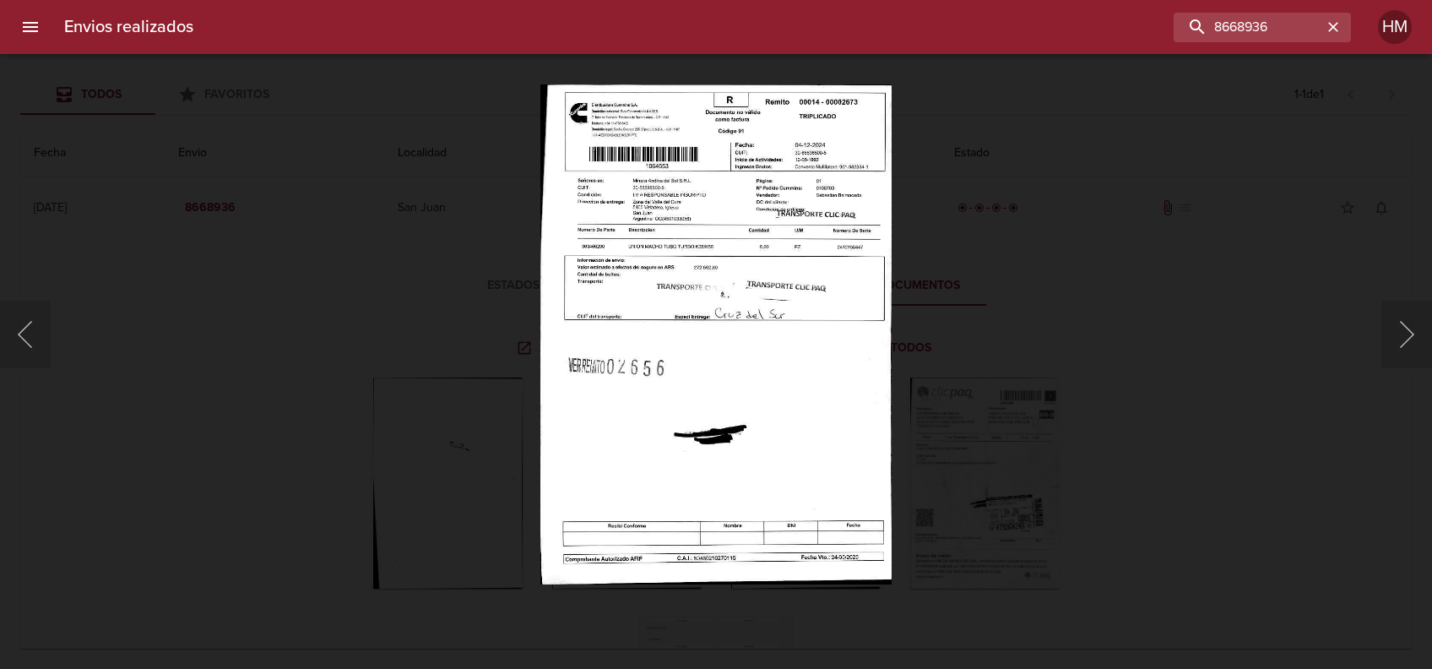
click at [829, 336] on img "Lightbox" at bounding box center [716, 334] width 352 height 500
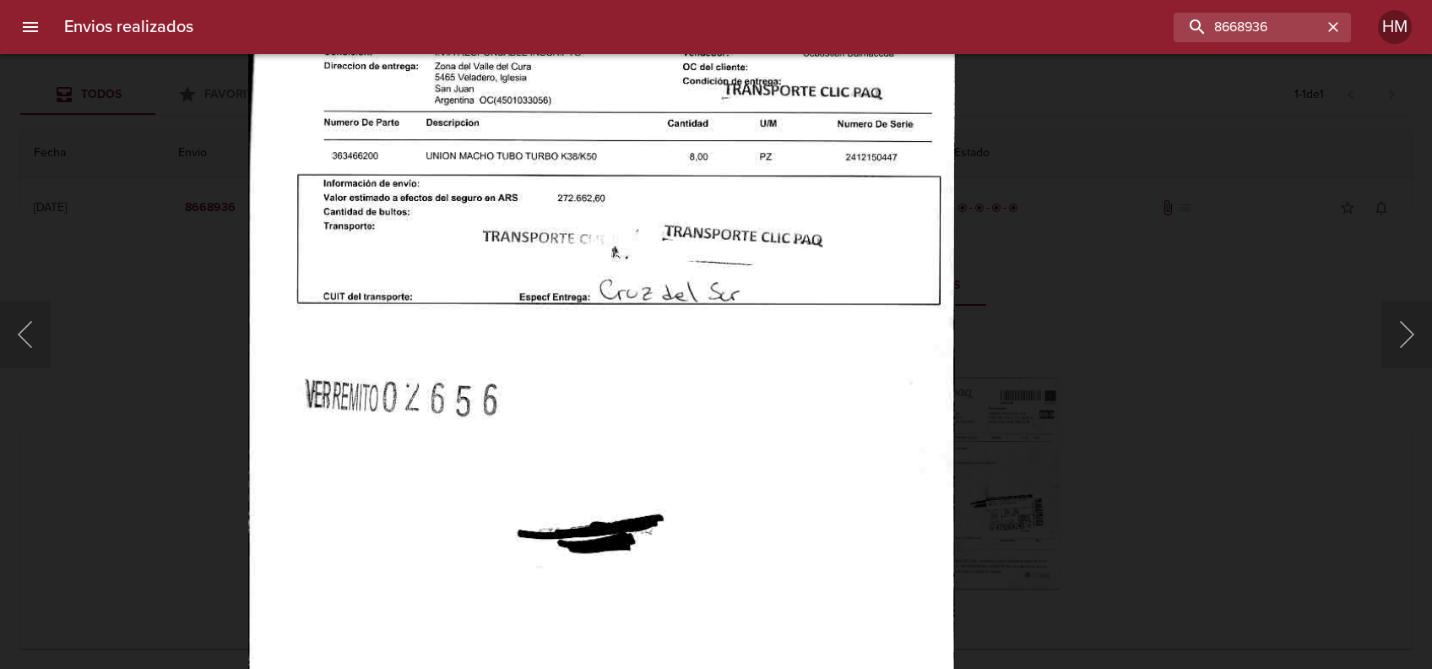
click at [1130, 358] on div "Lightbox" at bounding box center [716, 334] width 1432 height 669
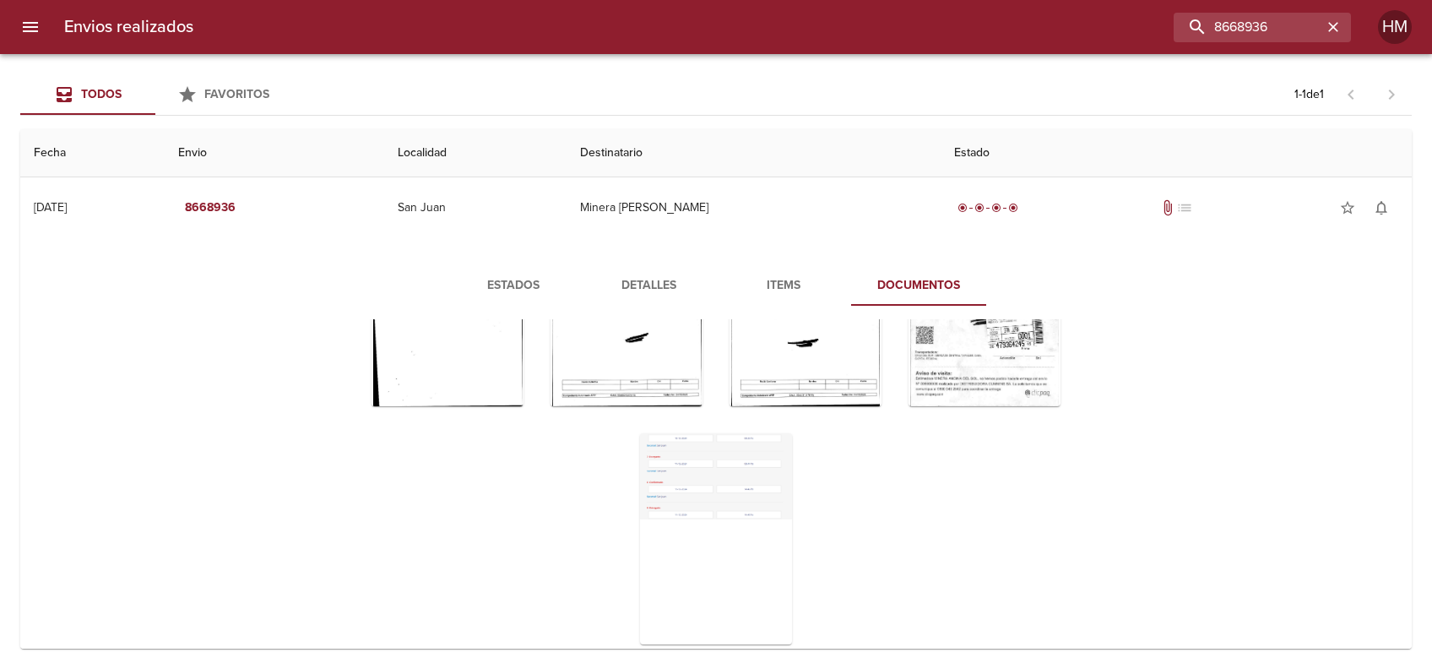
click at [871, 480] on div "Tabla de envíos del cliente" at bounding box center [715, 420] width 849 height 476
drag, startPoint x: 1283, startPoint y: 27, endPoint x: 1133, endPoint y: 27, distance: 150.3
click at [1133, 27] on input "8668936" at bounding box center [1214, 28] width 216 height 30
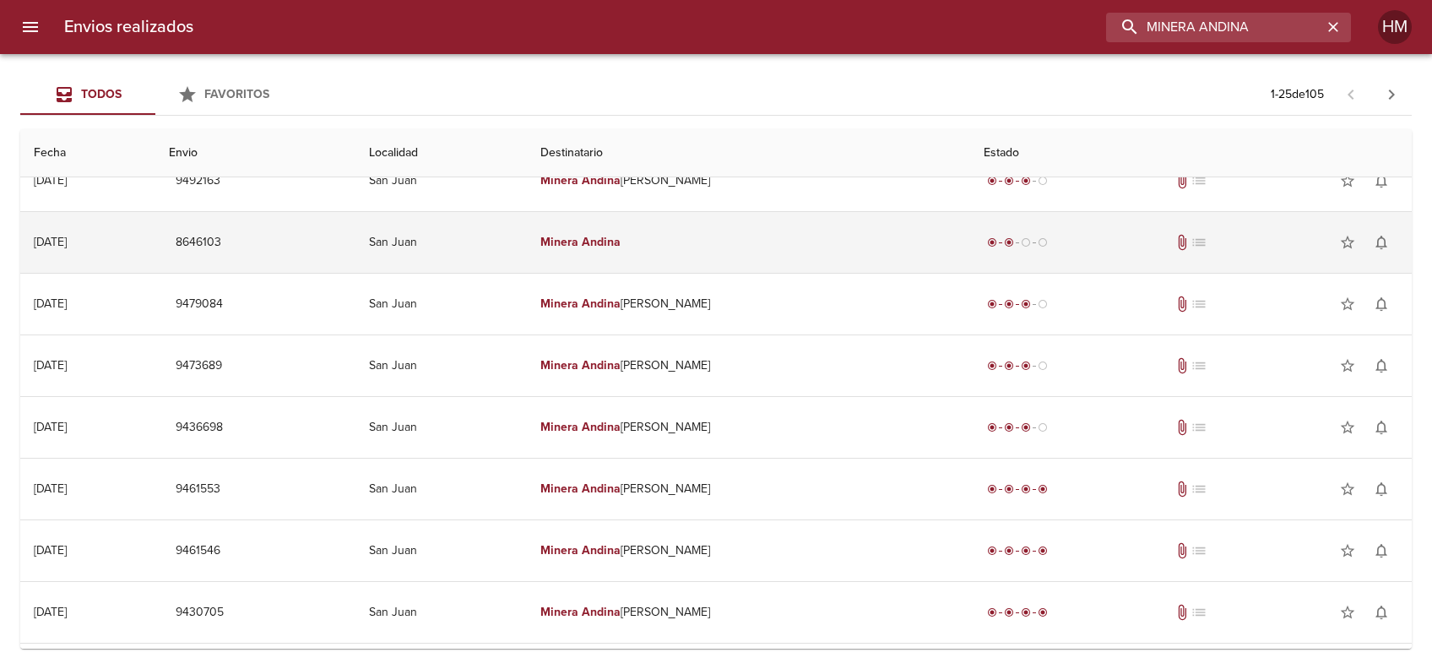
scroll to position [1067, 0]
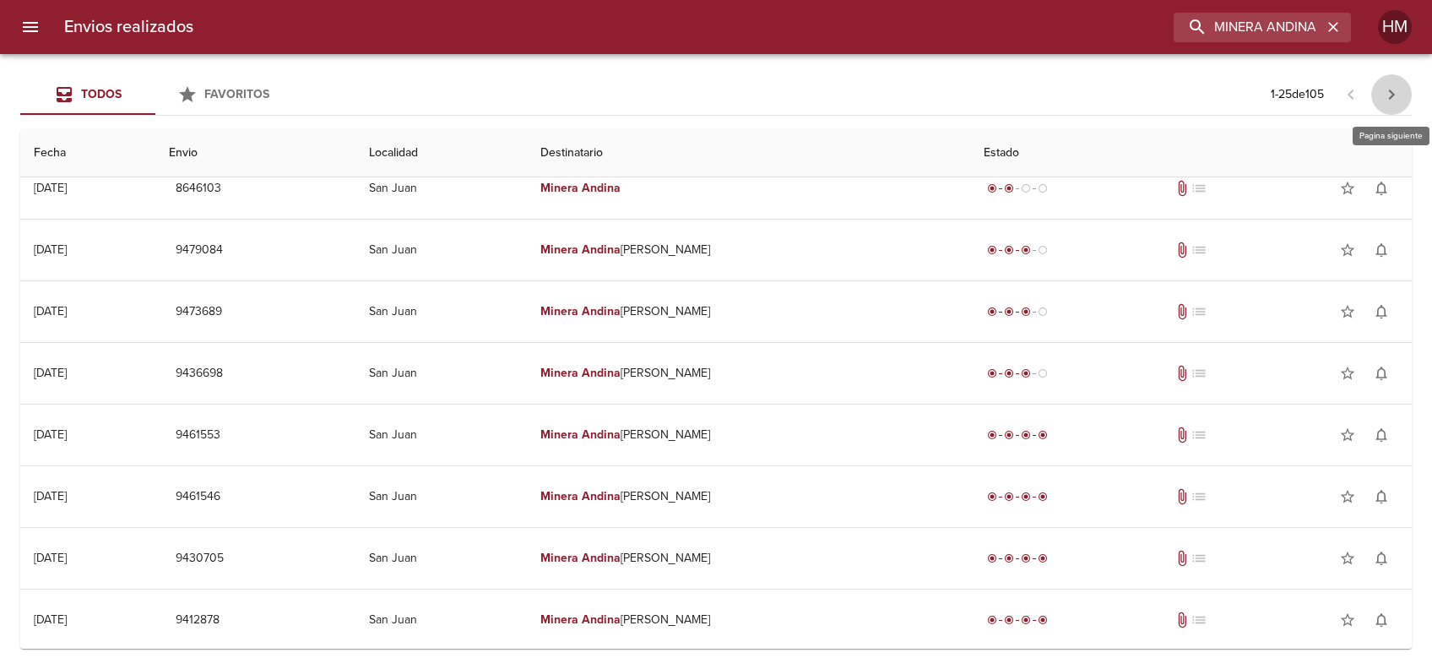
click at [1389, 95] on icon "button" at bounding box center [1391, 94] width 20 height 20
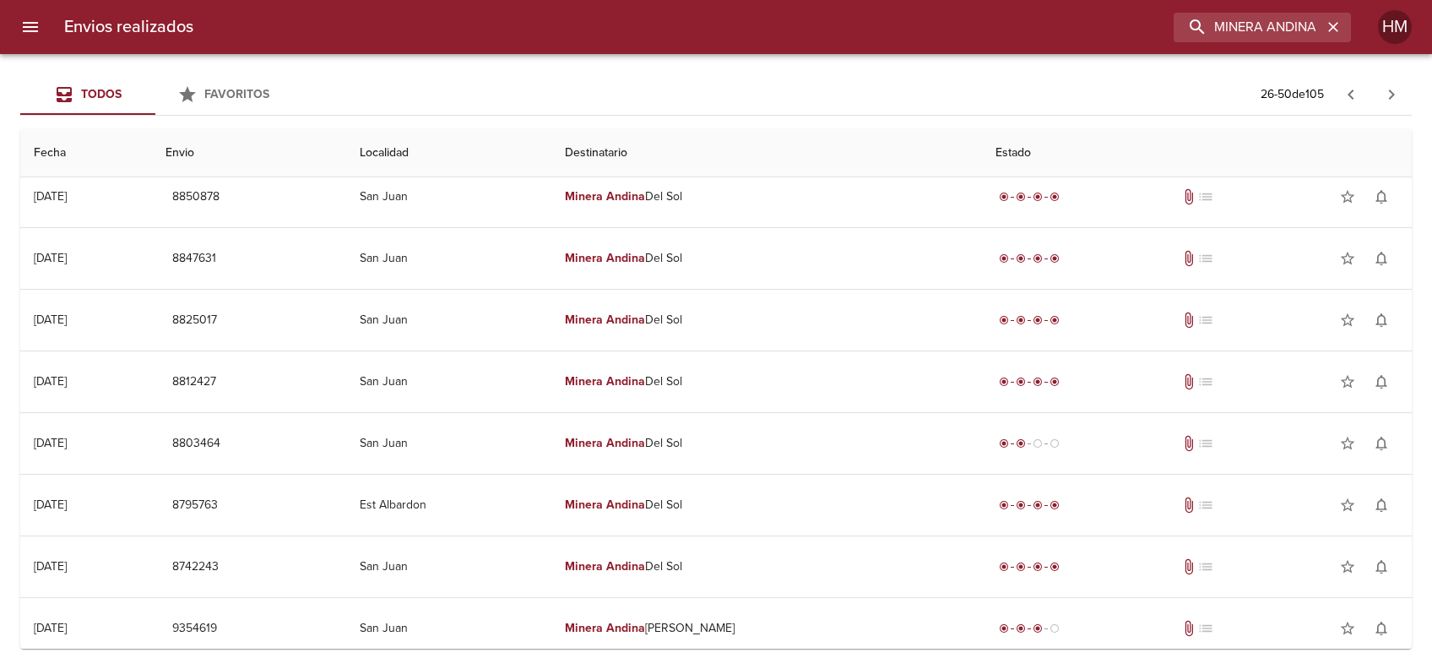
scroll to position [616, 0]
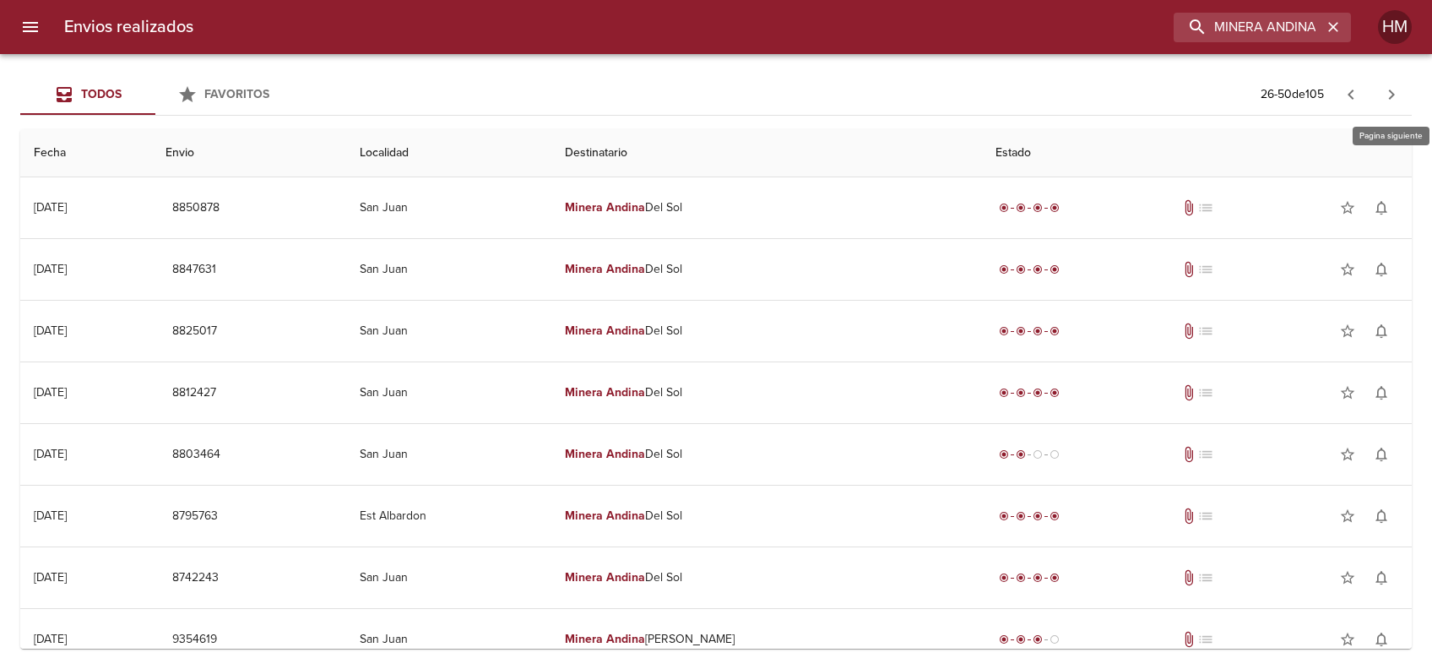
click at [1392, 90] on icon "button" at bounding box center [1391, 94] width 20 height 20
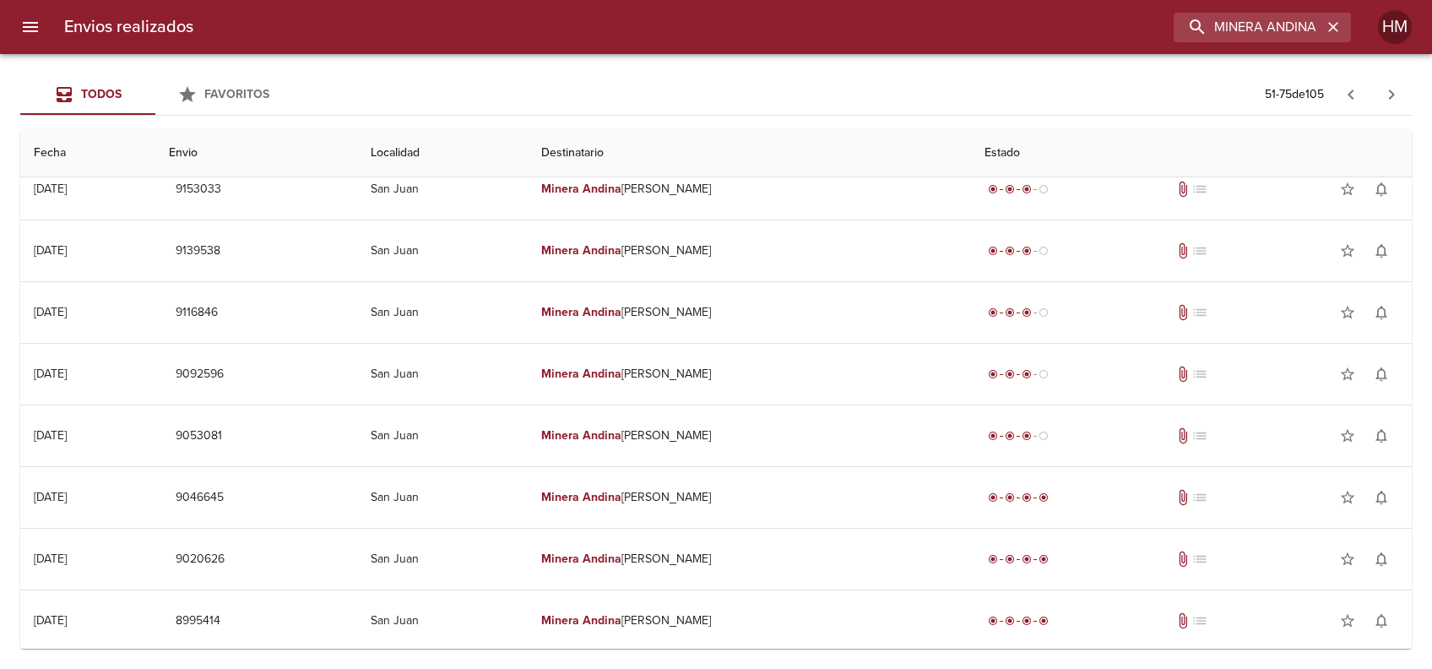
scroll to position [1067, 0]
click at [1386, 99] on icon "button" at bounding box center [1391, 94] width 20 height 20
click at [1393, 95] on icon "button" at bounding box center [1391, 94] width 20 height 20
click at [1392, 95] on icon "button" at bounding box center [1392, 95] width 6 height 10
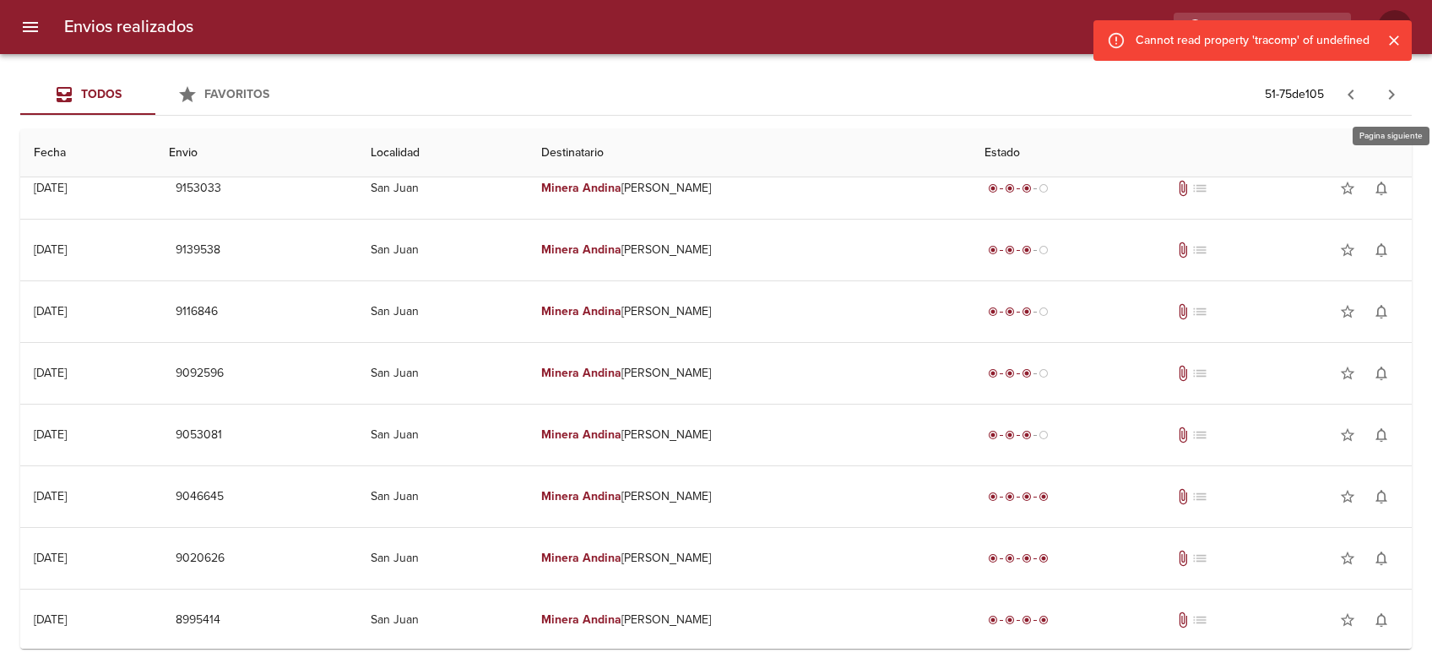
scroll to position [0, 0]
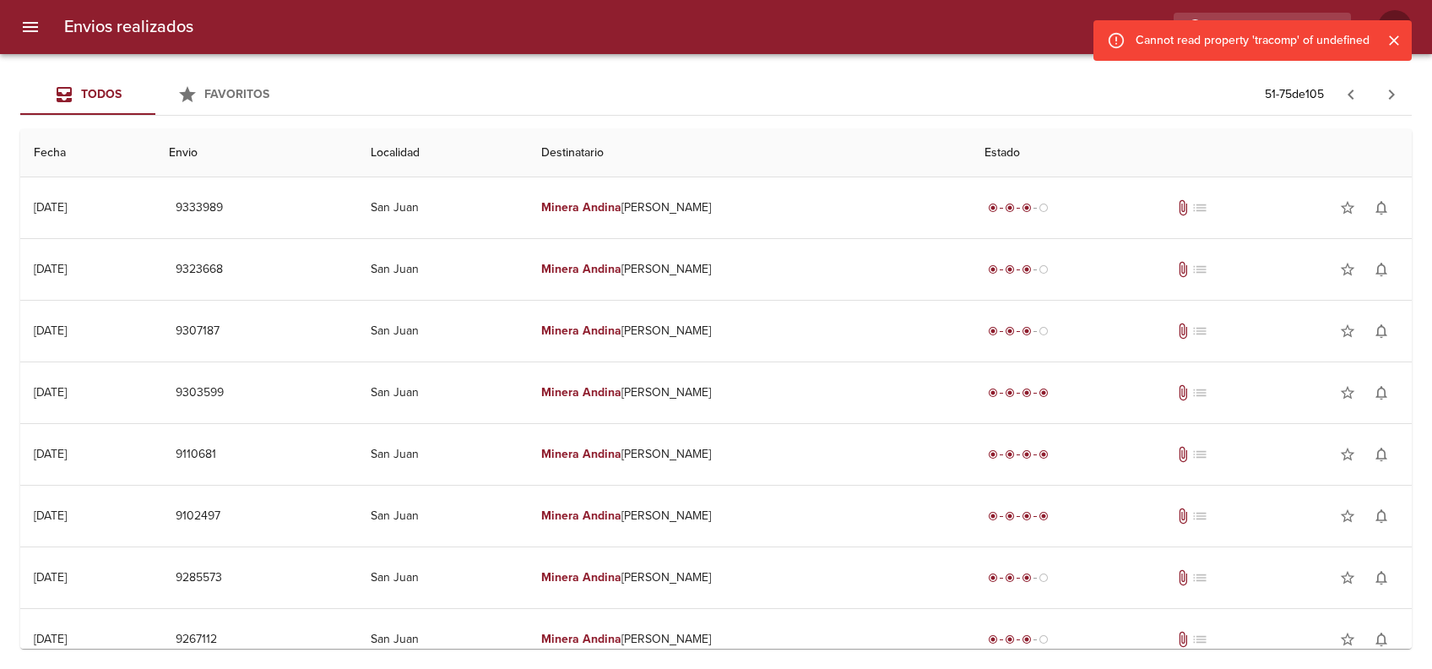
click at [1401, 43] on icon "Cerrar" at bounding box center [1394, 40] width 17 height 17
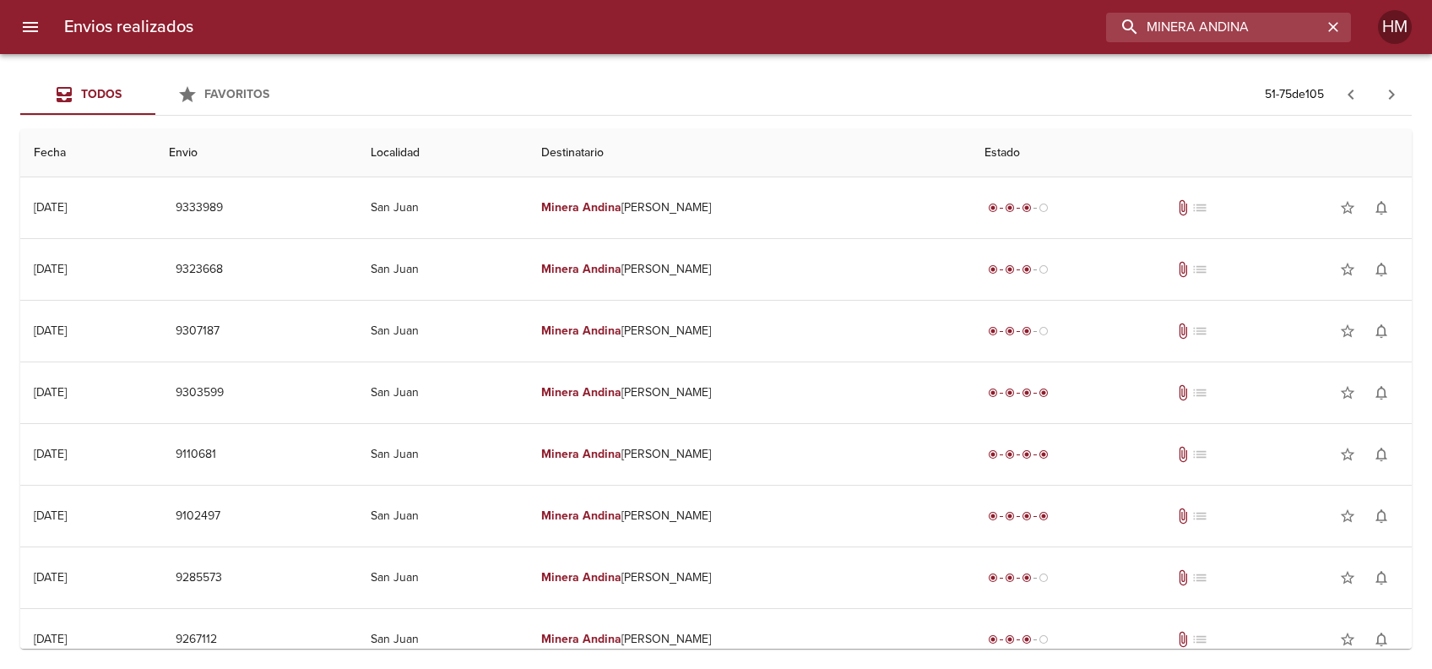
drag, startPoint x: 1310, startPoint y: 31, endPoint x: 1208, endPoint y: 44, distance: 102.9
click at [1208, 44] on div "Envios realizados MINERA ANDINA HM" at bounding box center [716, 27] width 1432 height 54
type input "MINERA"
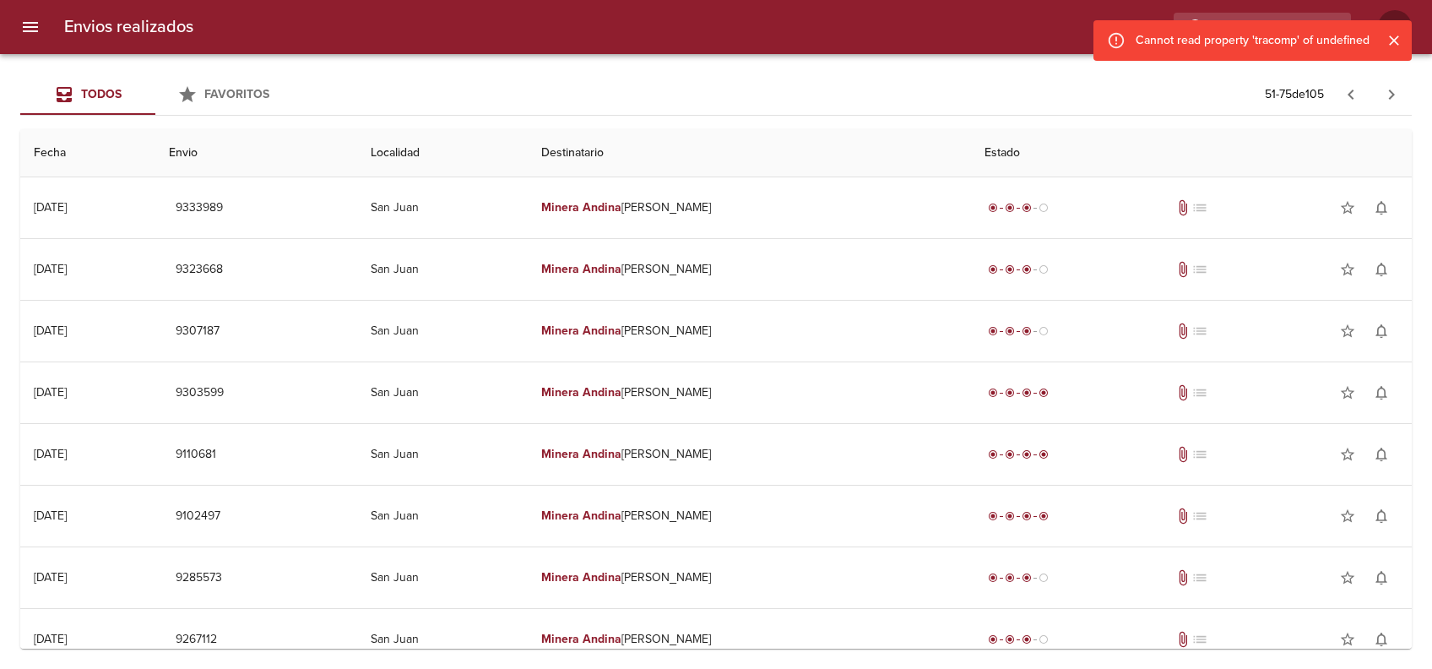
click at [1395, 38] on icon "Cerrar" at bounding box center [1394, 40] width 17 height 17
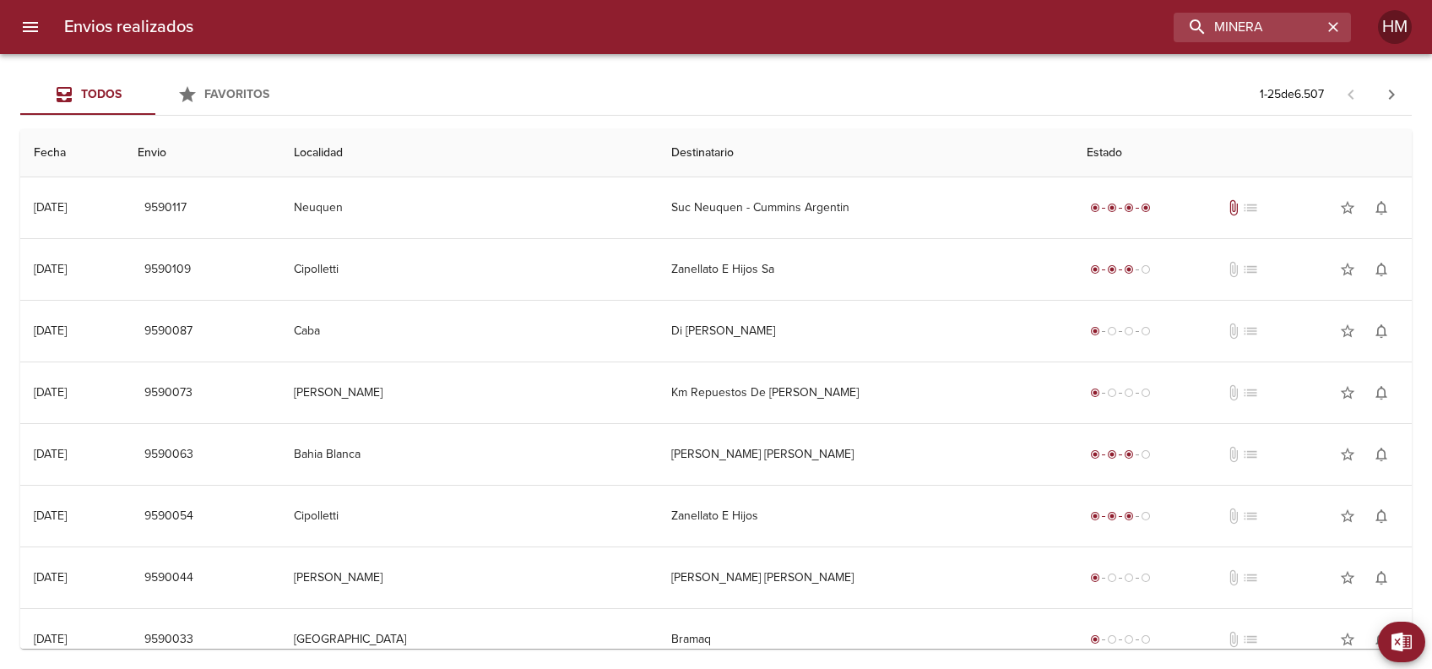
type input "MINERA"
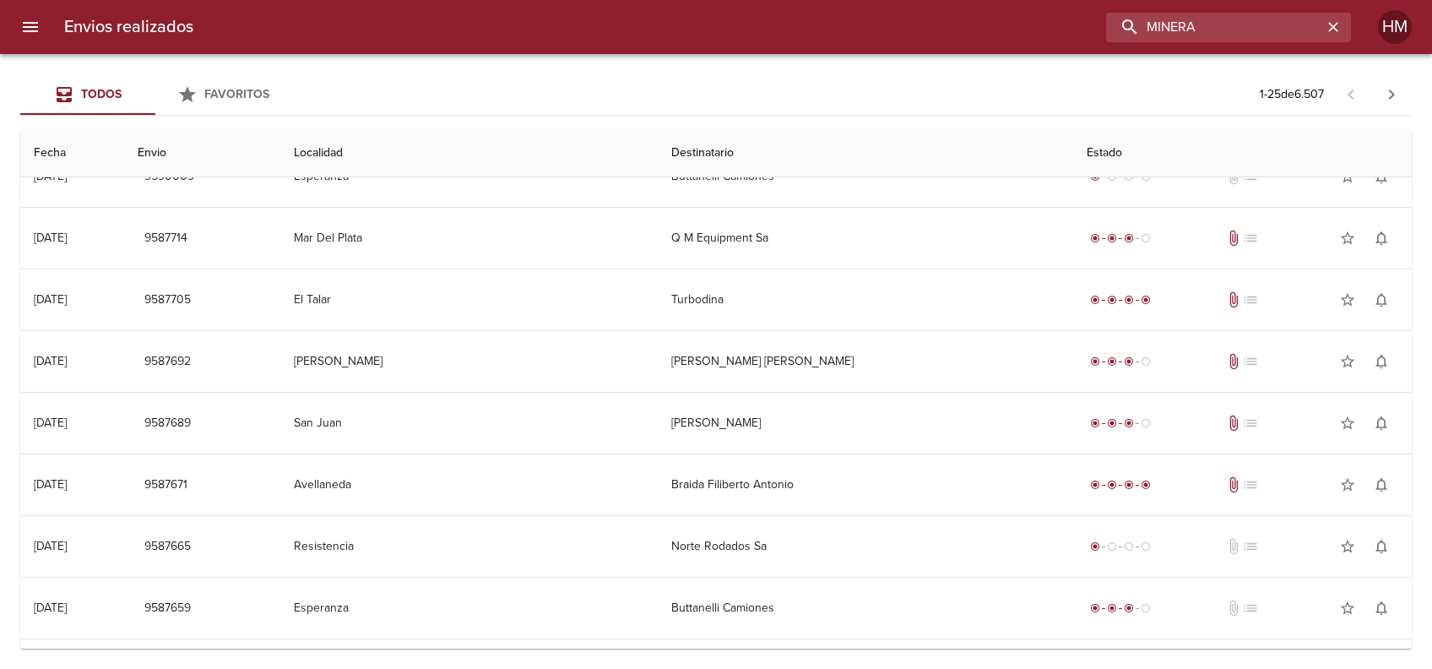
scroll to position [504, 0]
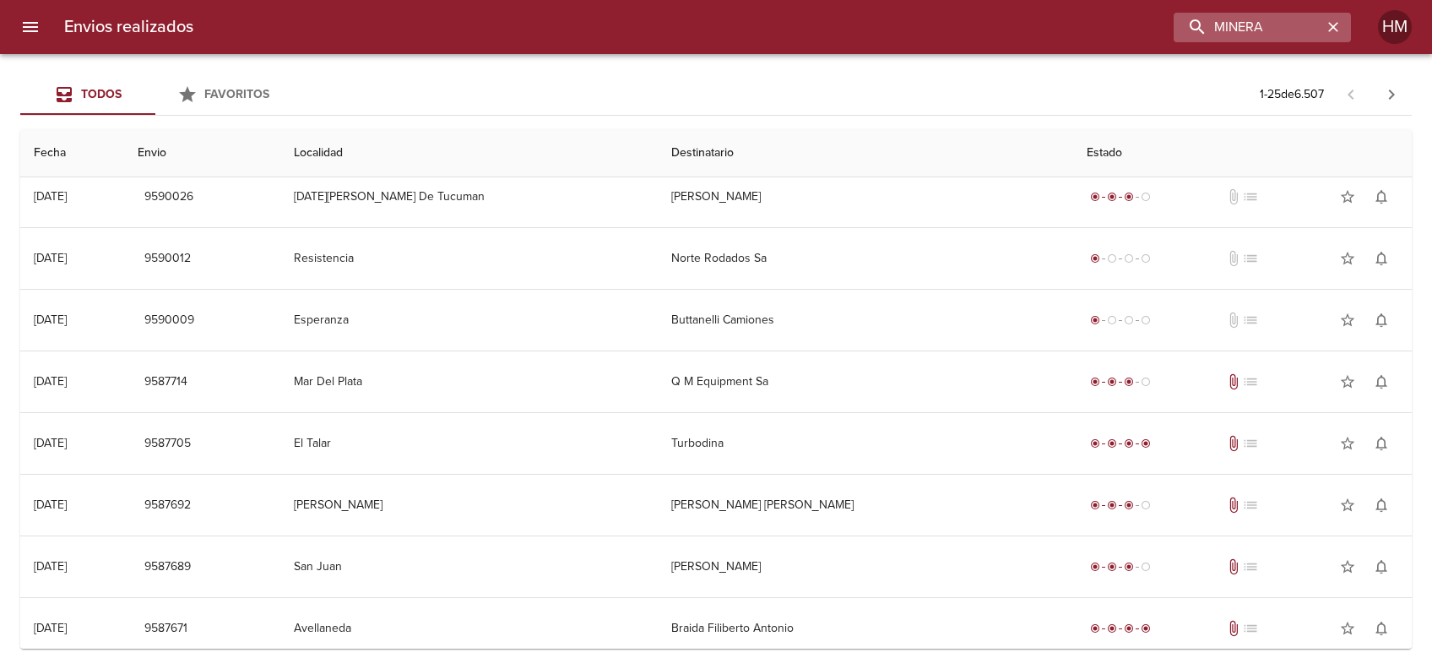
click at [1332, 28] on icon "button" at bounding box center [1333, 27] width 10 height 10
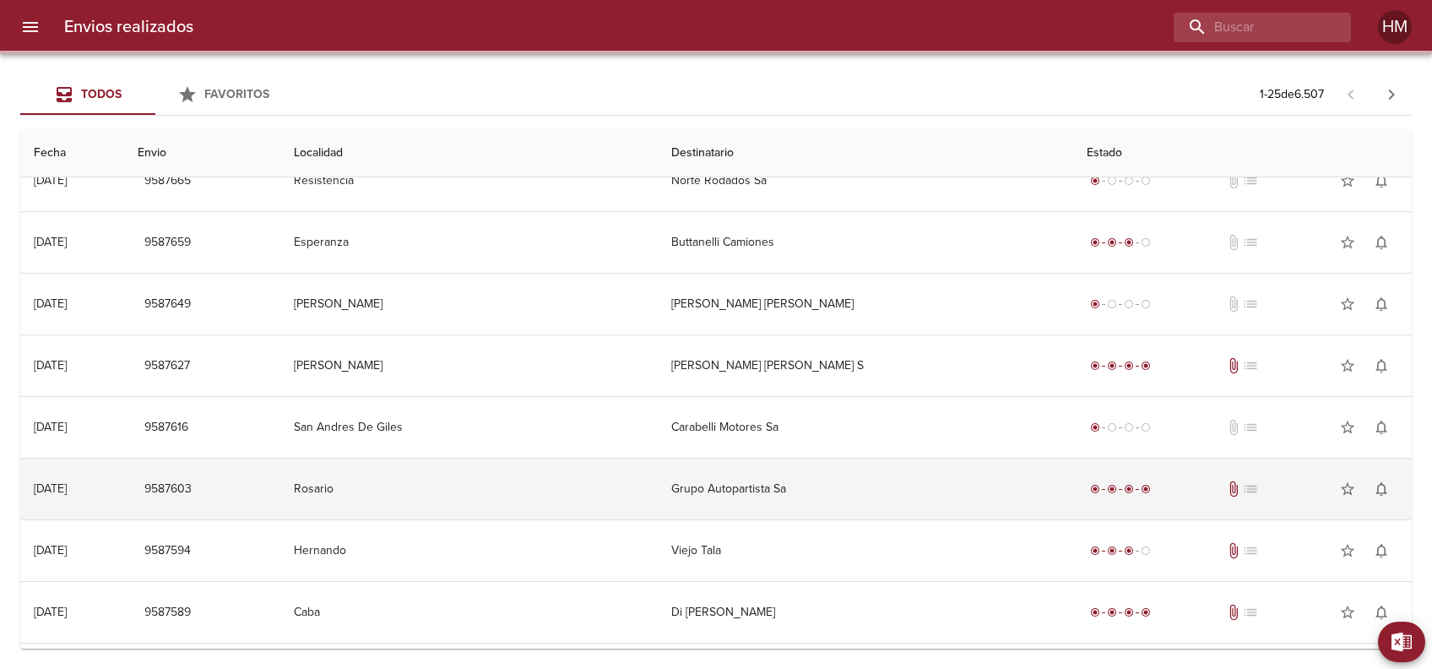
scroll to position [1067, 0]
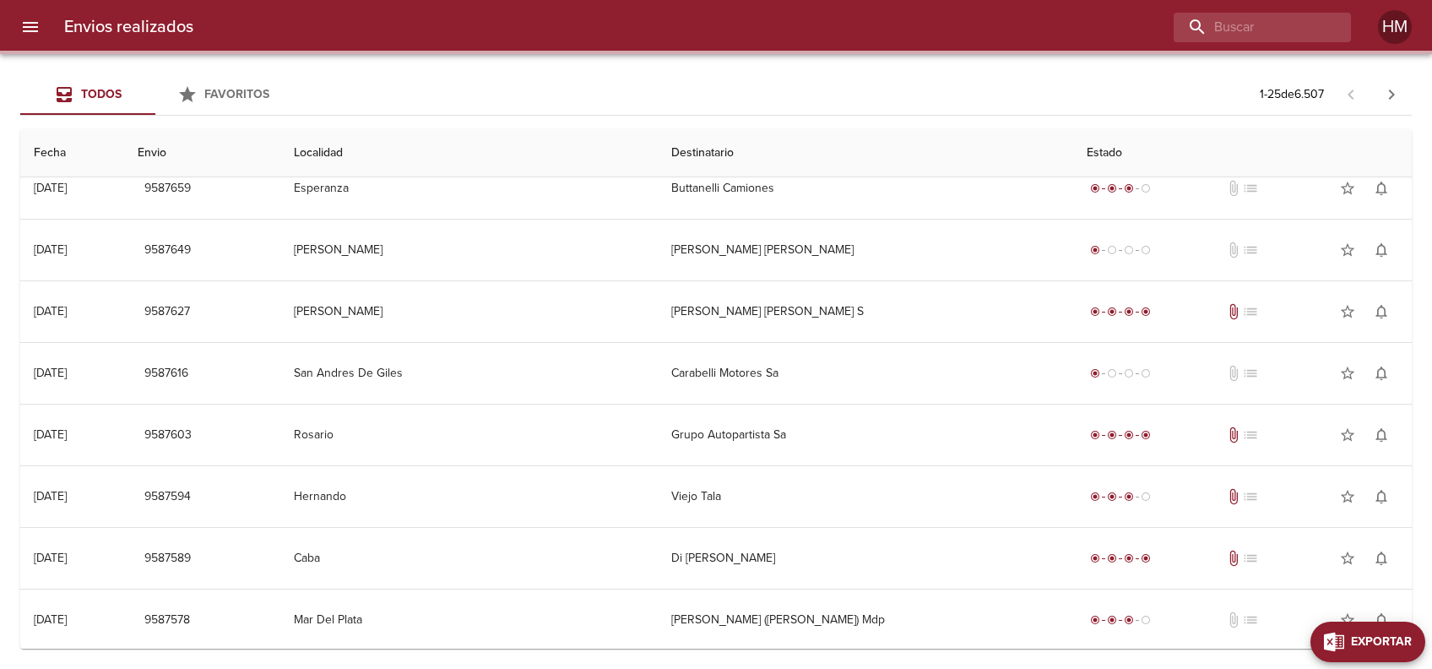
click at [1404, 628] on button "Exportar" at bounding box center [1367, 641] width 115 height 41
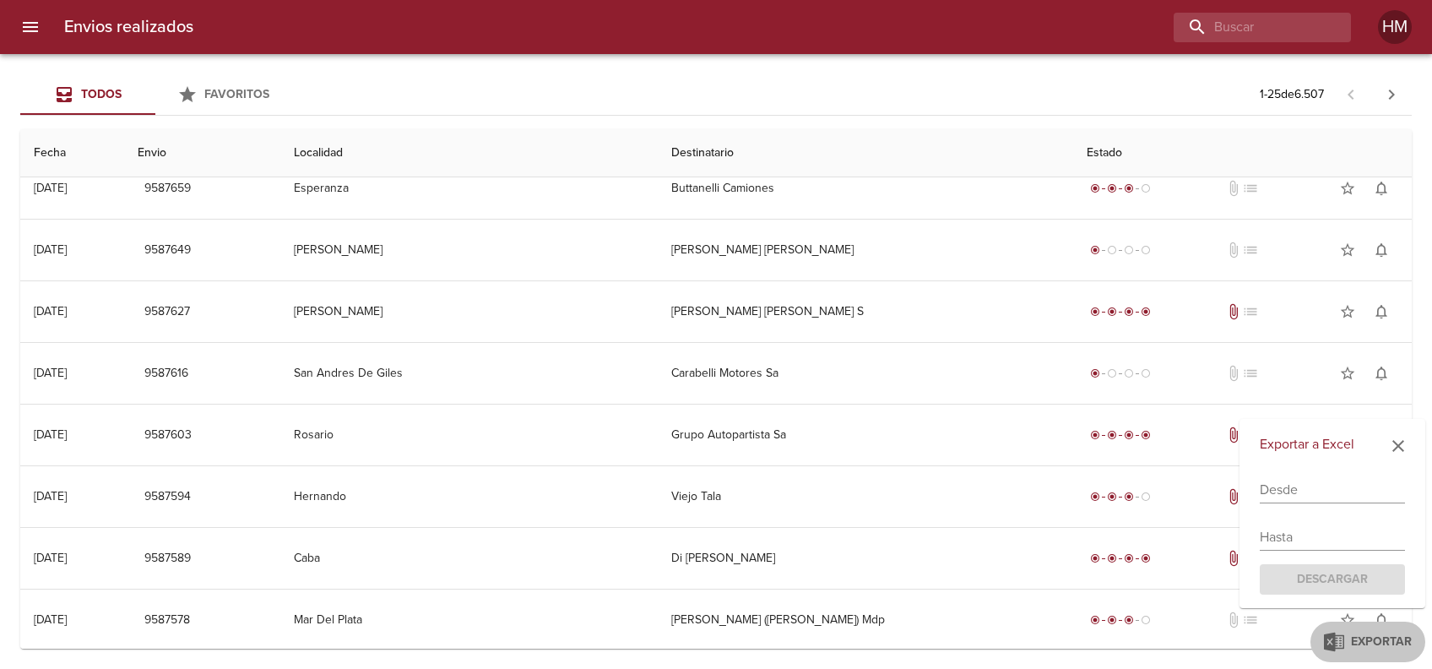
scroll to position [0, 0]
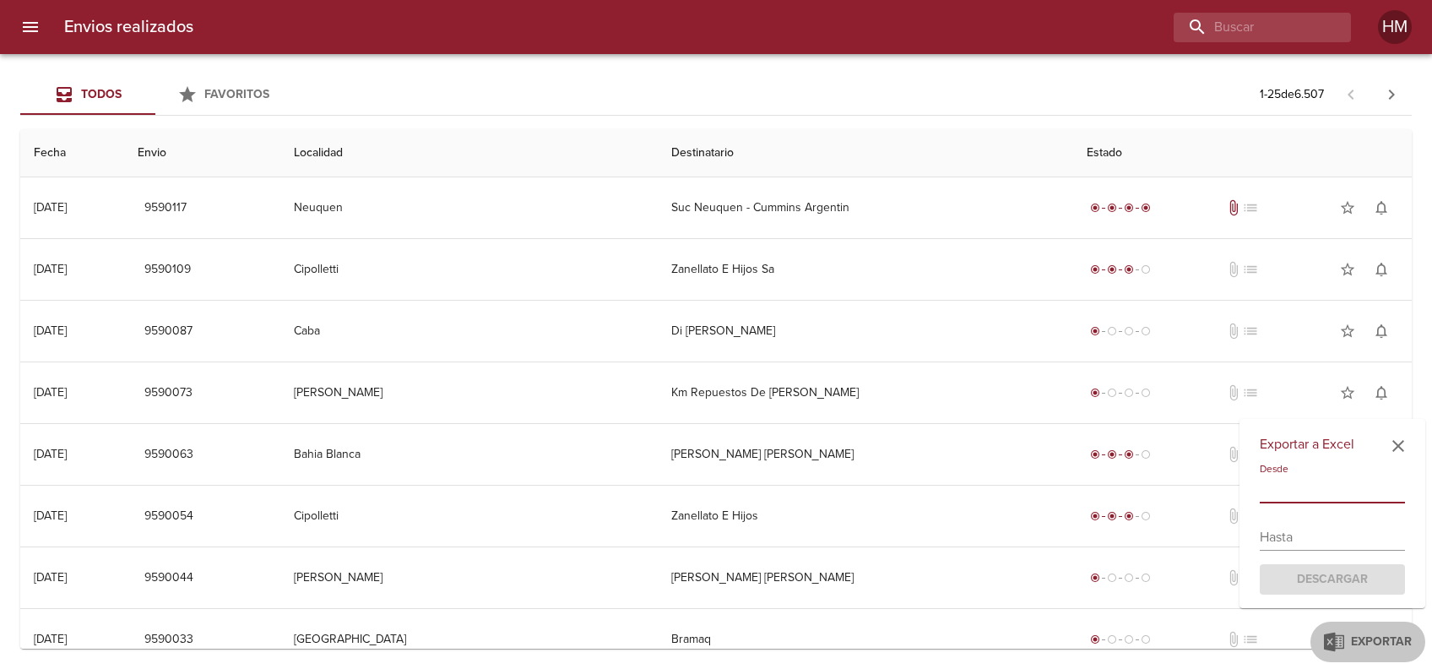
click at [1325, 477] on input "text" at bounding box center [1332, 489] width 145 height 27
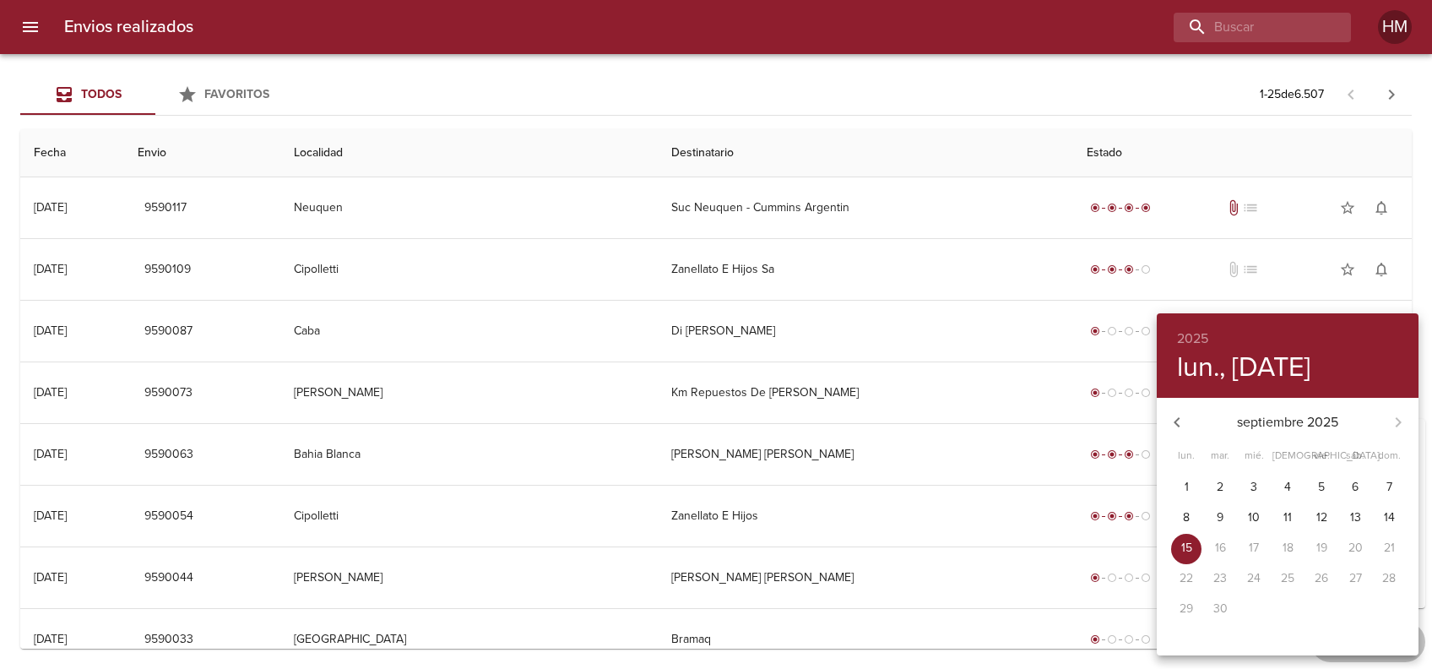
click at [1398, 419] on div "septiembre 2025" at bounding box center [1288, 422] width 262 height 41
drag, startPoint x: 1398, startPoint y: 419, endPoint x: 1184, endPoint y: 416, distance: 214.5
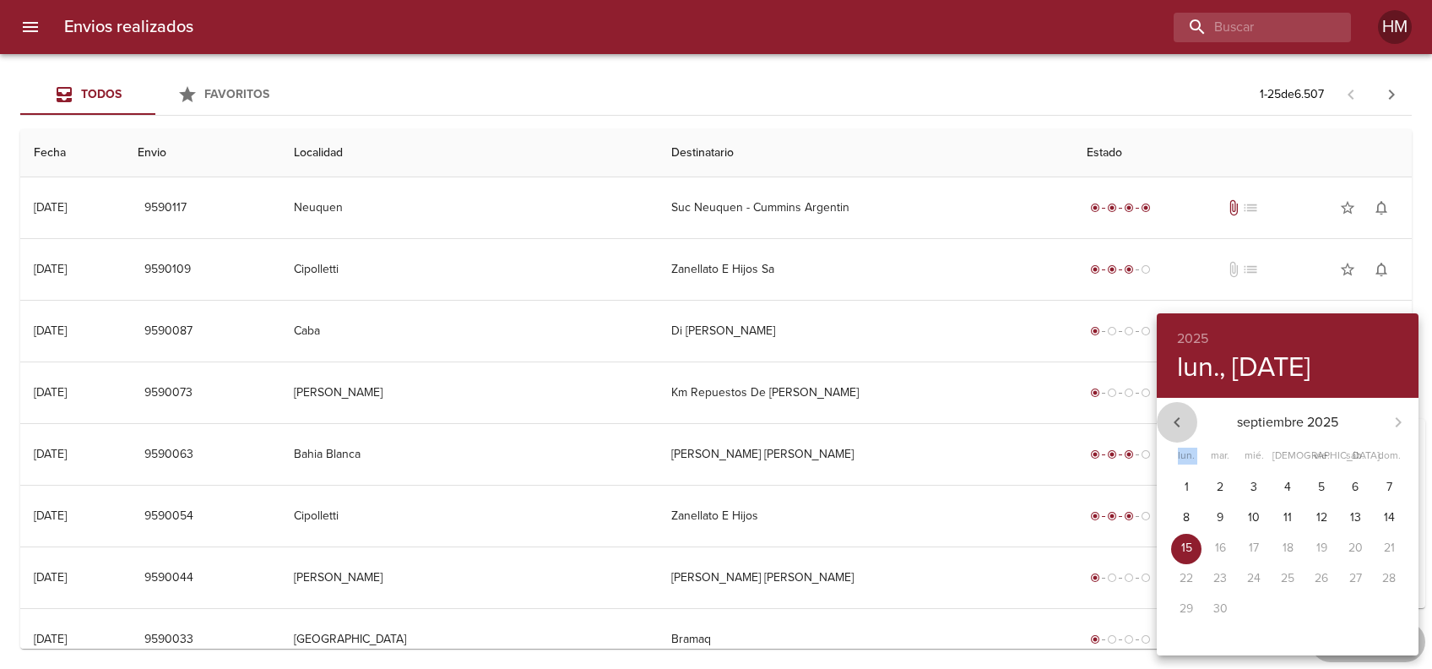
click at [1184, 416] on icon "button" at bounding box center [1177, 422] width 20 height 20
click at [1181, 416] on icon "button" at bounding box center [1177, 422] width 20 height 20
click at [1180, 416] on icon "button" at bounding box center [1177, 422] width 20 height 20
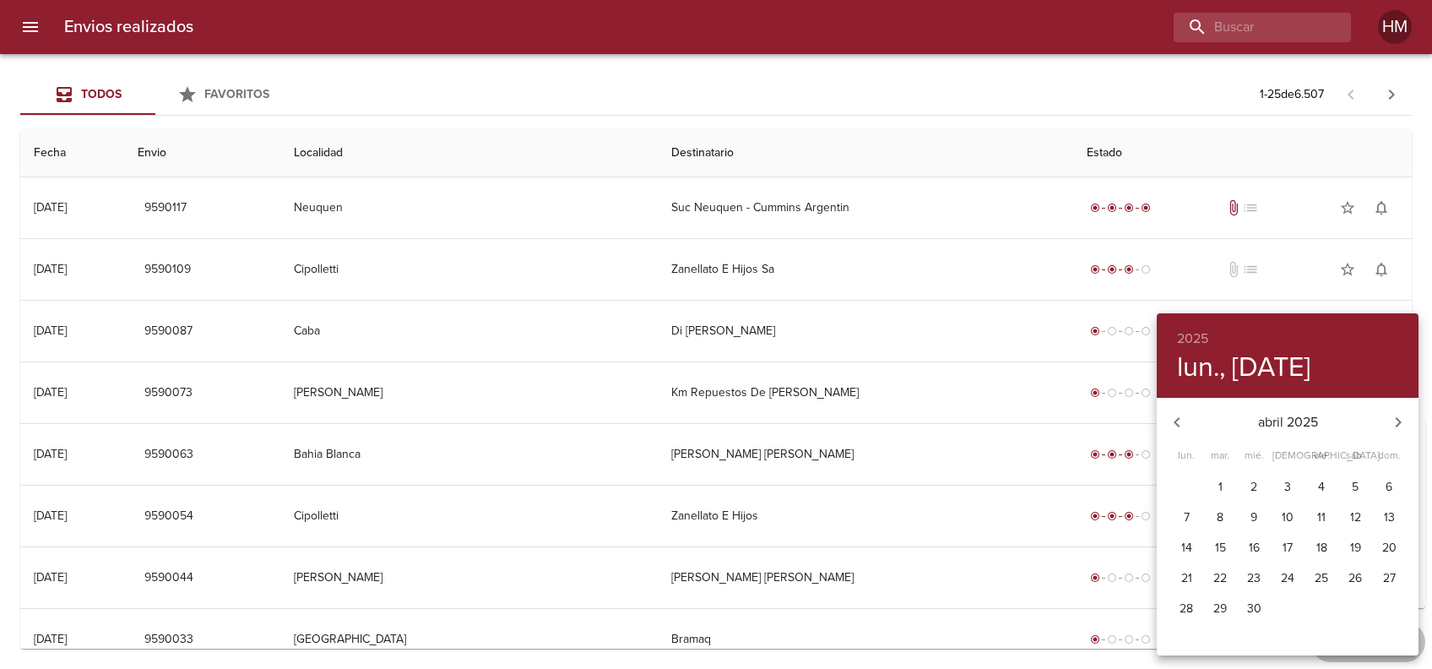
click at [1273, 34] on div at bounding box center [716, 334] width 1432 height 669
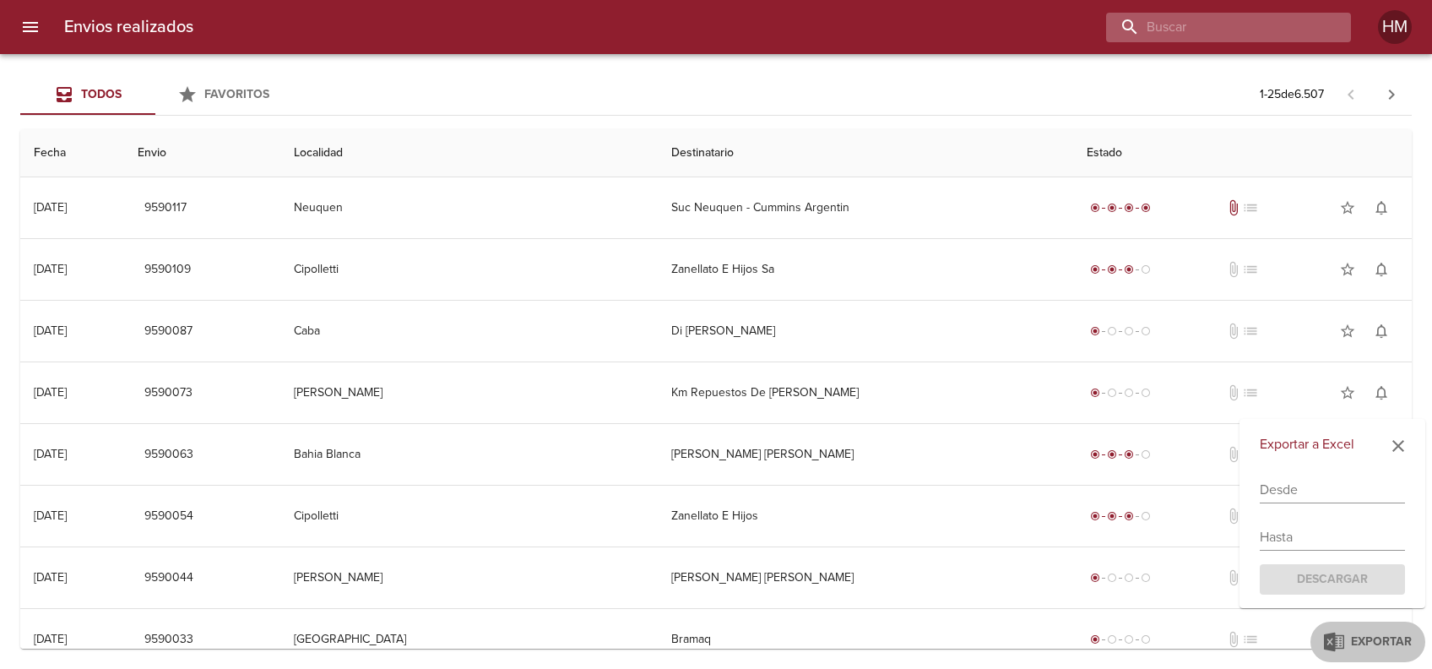
click at [1268, 26] on input "buscar" at bounding box center [1214, 28] width 216 height 30
type input "00002713"
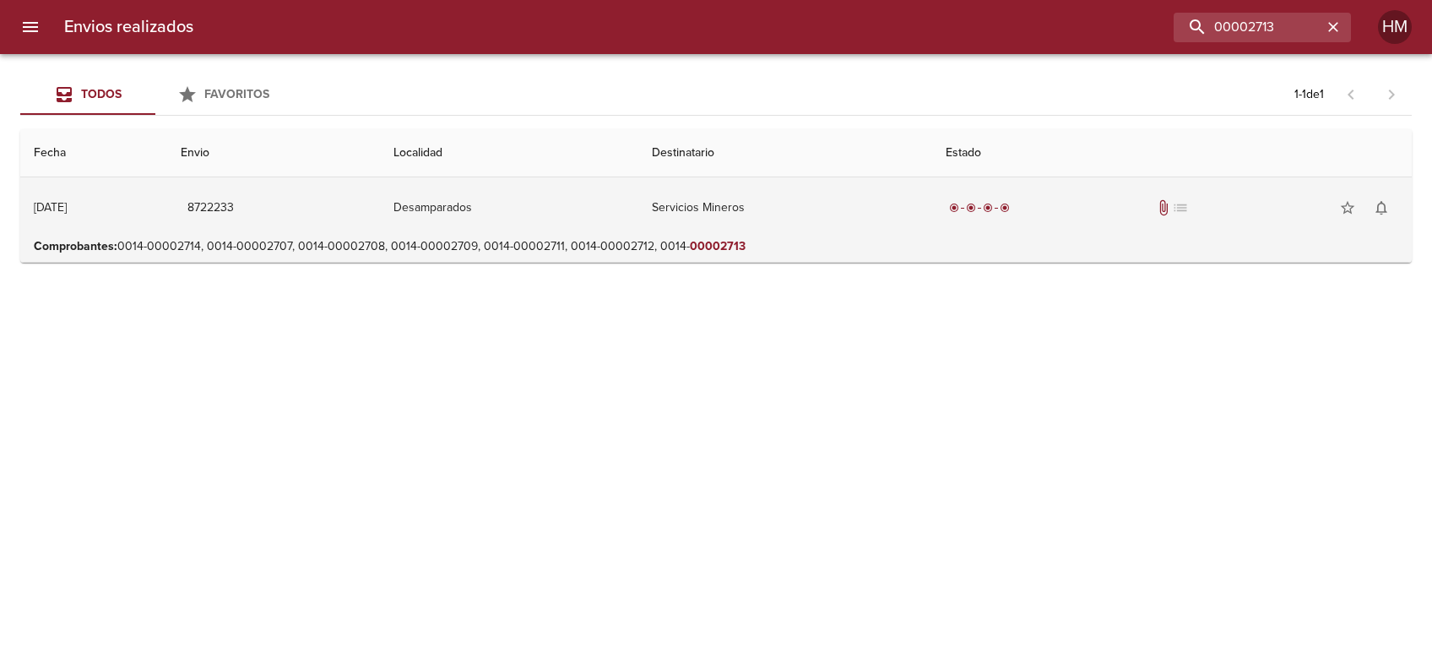
click at [709, 198] on td "Servicios Mineros" at bounding box center [785, 207] width 294 height 61
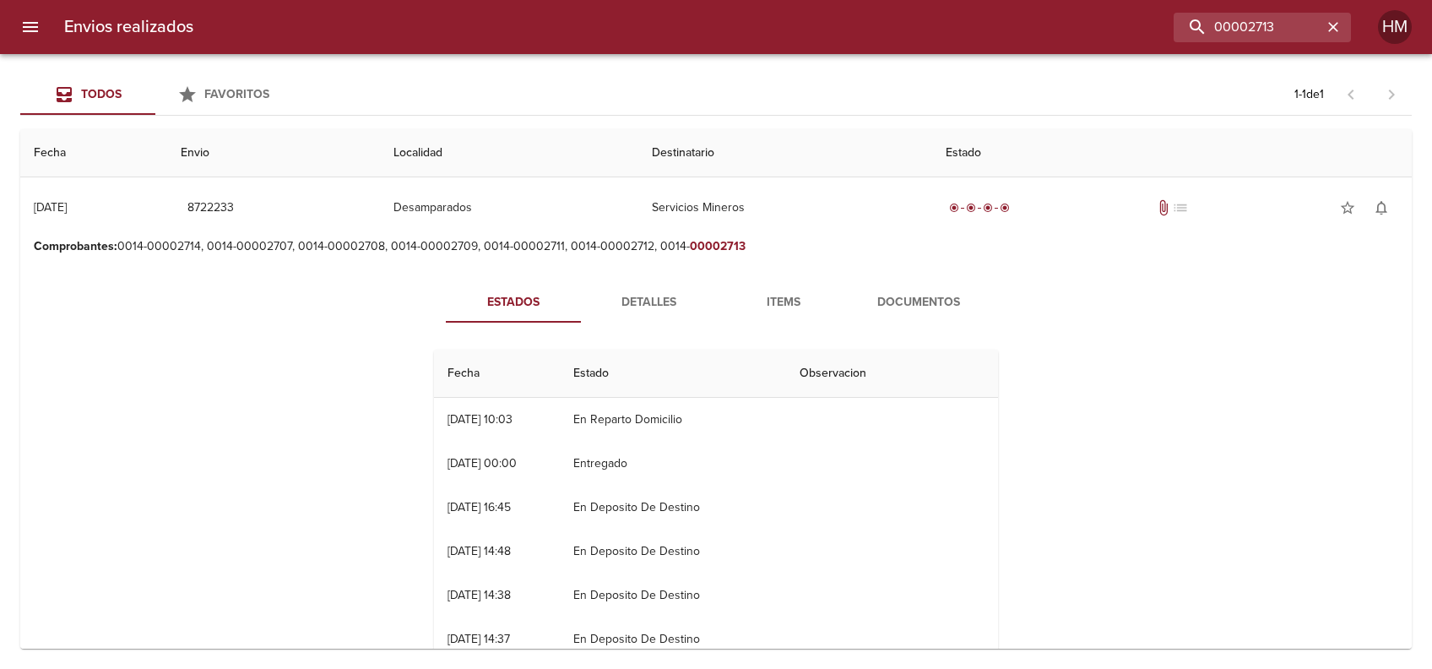
click at [895, 296] on span "Documentos" at bounding box center [918, 302] width 115 height 21
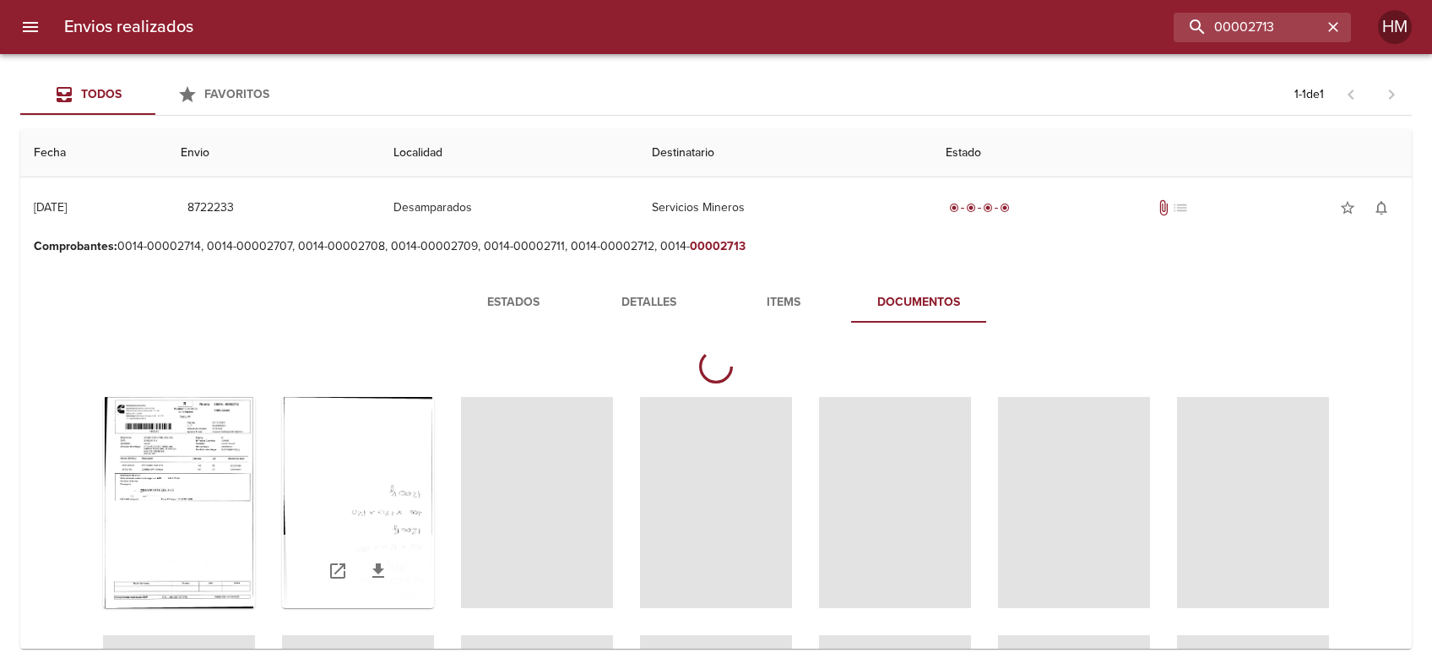
scroll to position [112, 0]
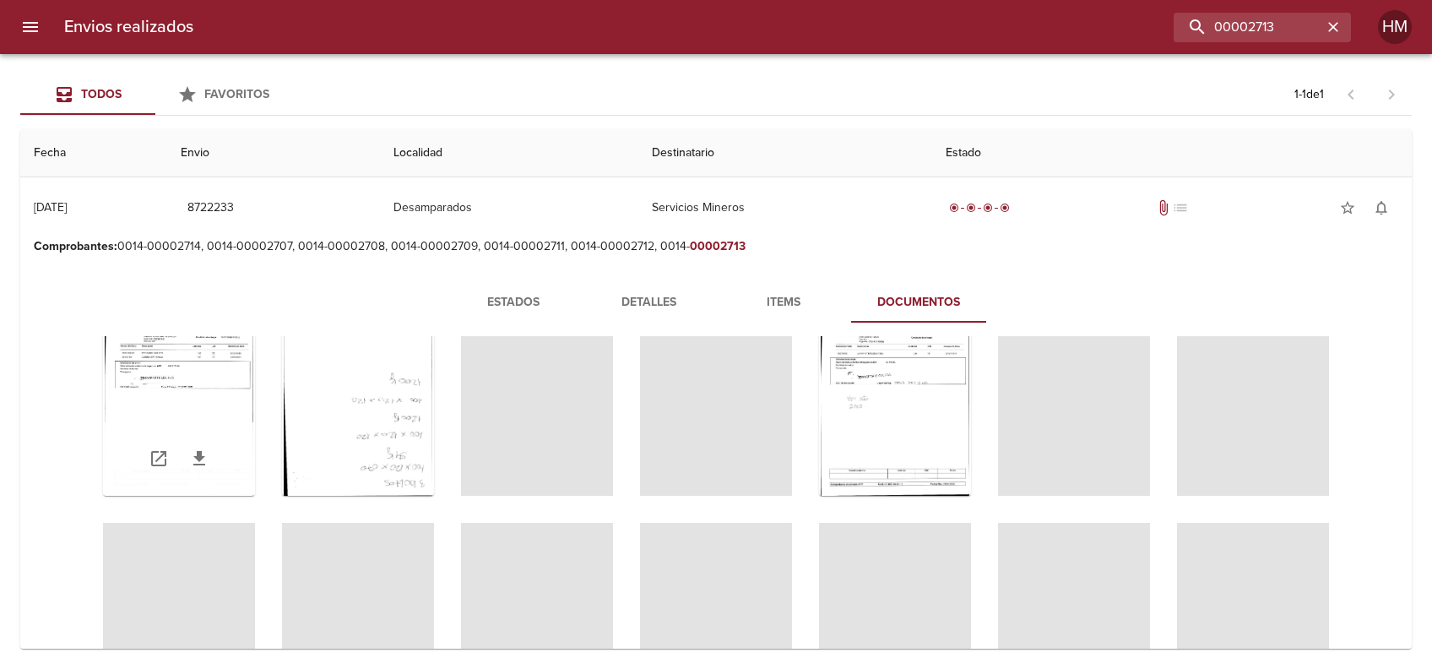
click at [255, 383] on div "Tabla de envíos del cliente" at bounding box center [179, 390] width 152 height 211
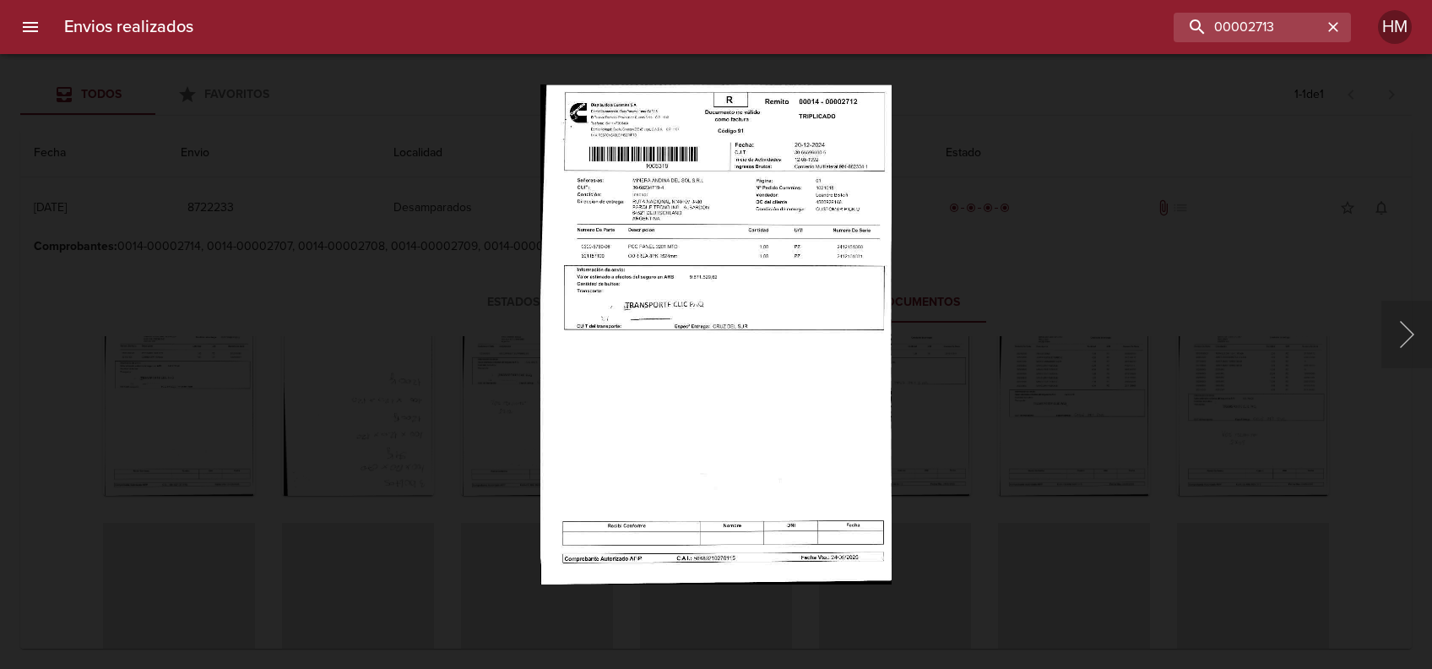
click at [736, 292] on img "Lightbox" at bounding box center [716, 334] width 352 height 500
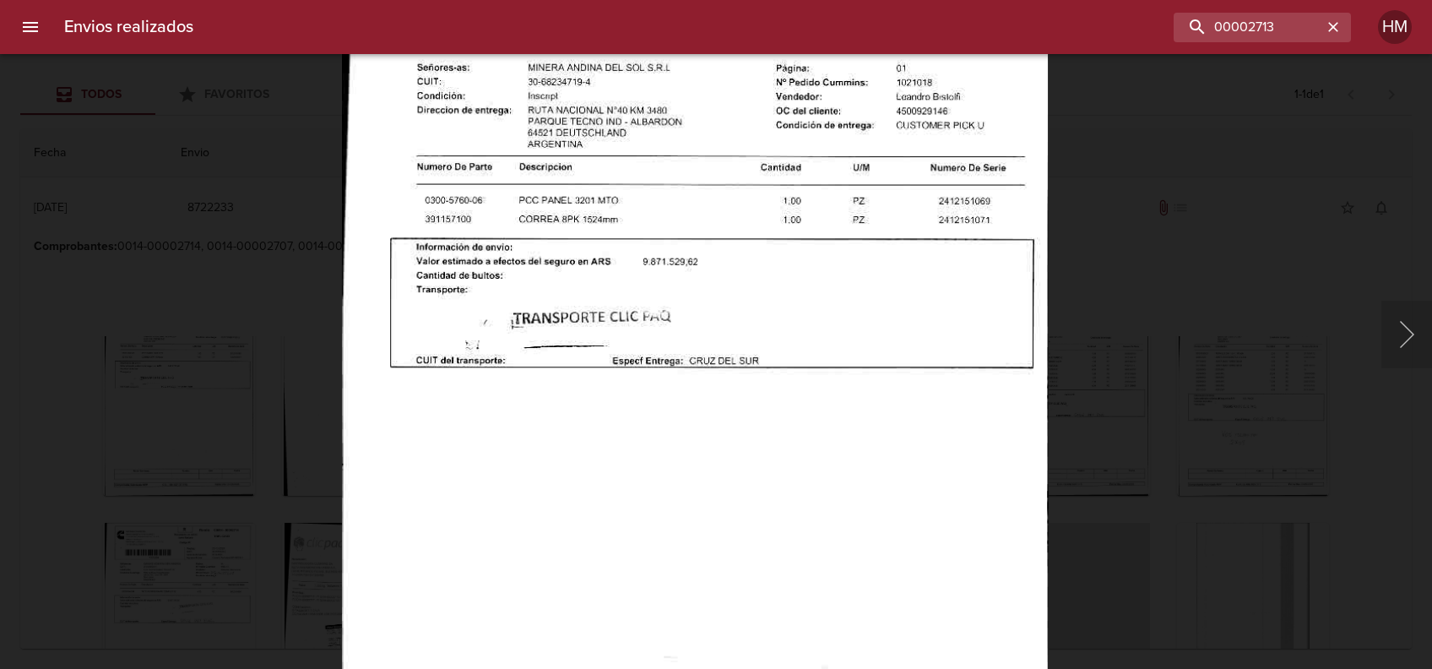
click at [1163, 365] on div "Lightbox" at bounding box center [716, 334] width 1432 height 669
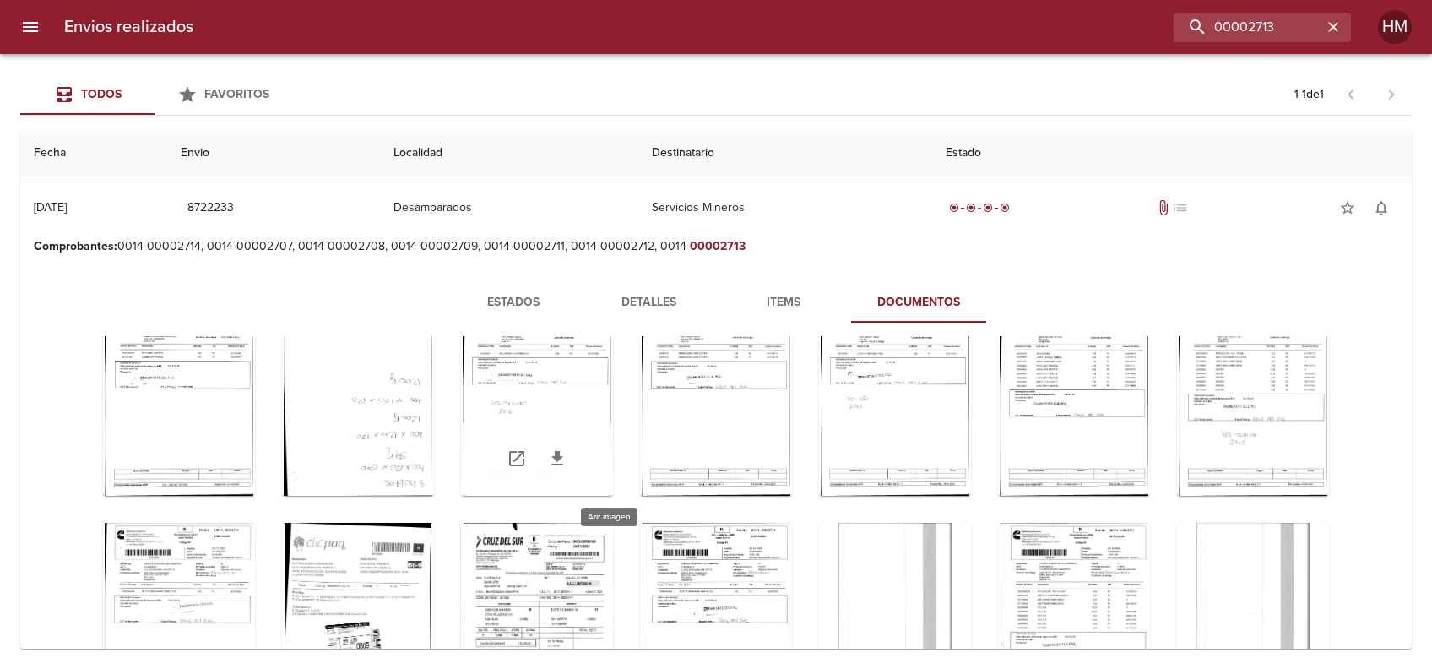
click at [613, 396] on div "Tabla de envíos del cliente" at bounding box center [537, 390] width 152 height 211
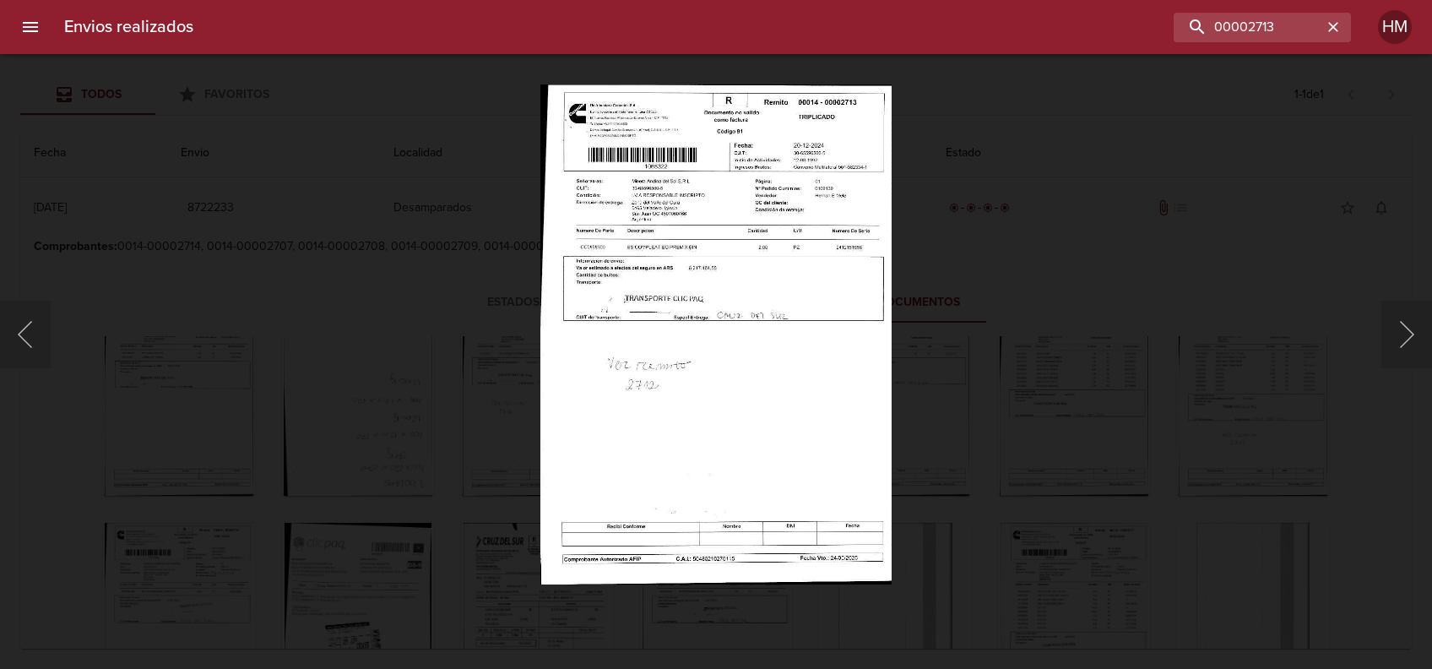
click at [720, 258] on img "Lightbox" at bounding box center [716, 334] width 352 height 500
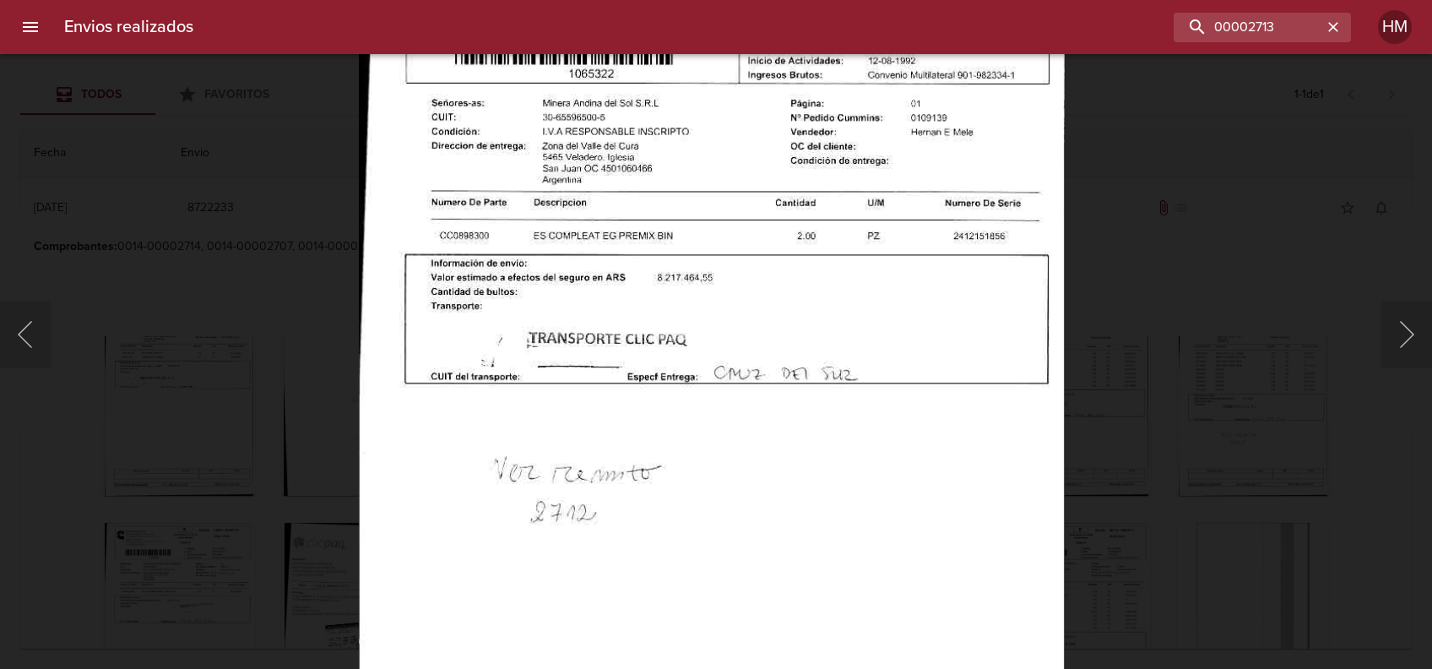
scroll to position [109, 0]
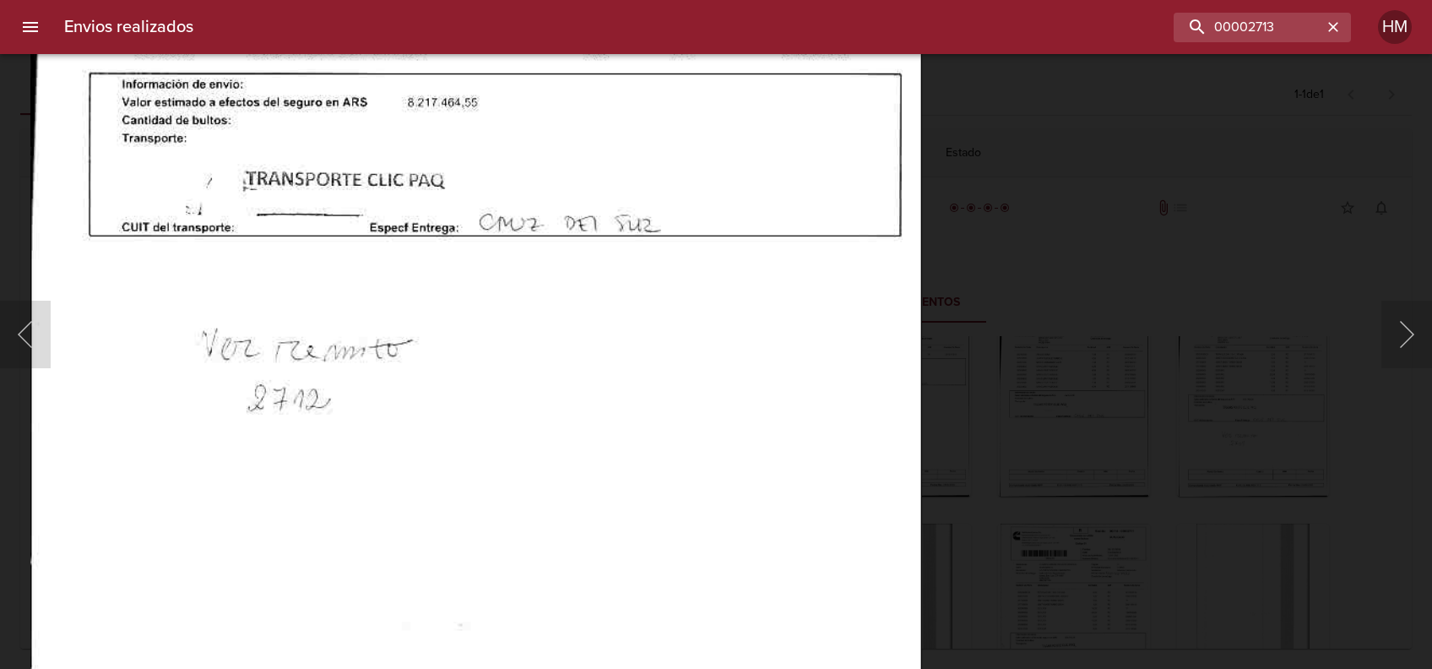
click at [1009, 390] on div "Lightbox" at bounding box center [716, 334] width 1432 height 669
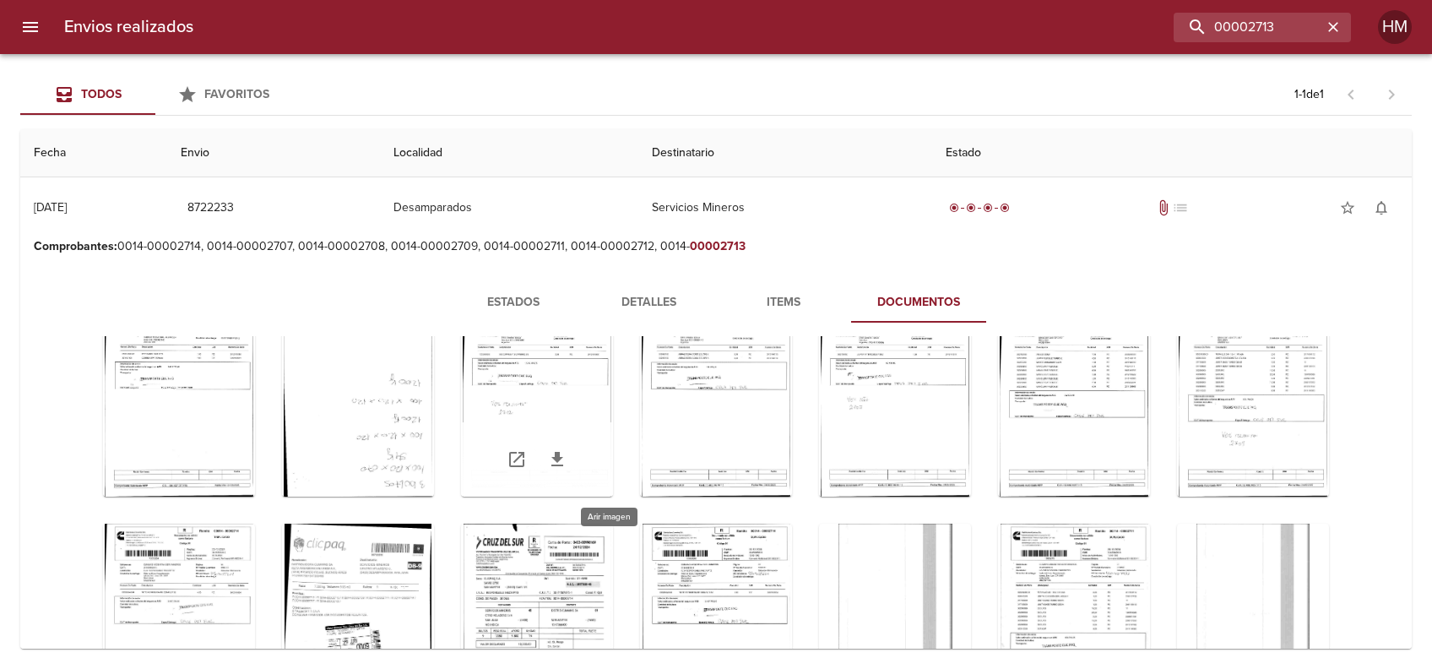
click at [613, 398] on div "Tabla de envíos del cliente" at bounding box center [537, 390] width 152 height 211
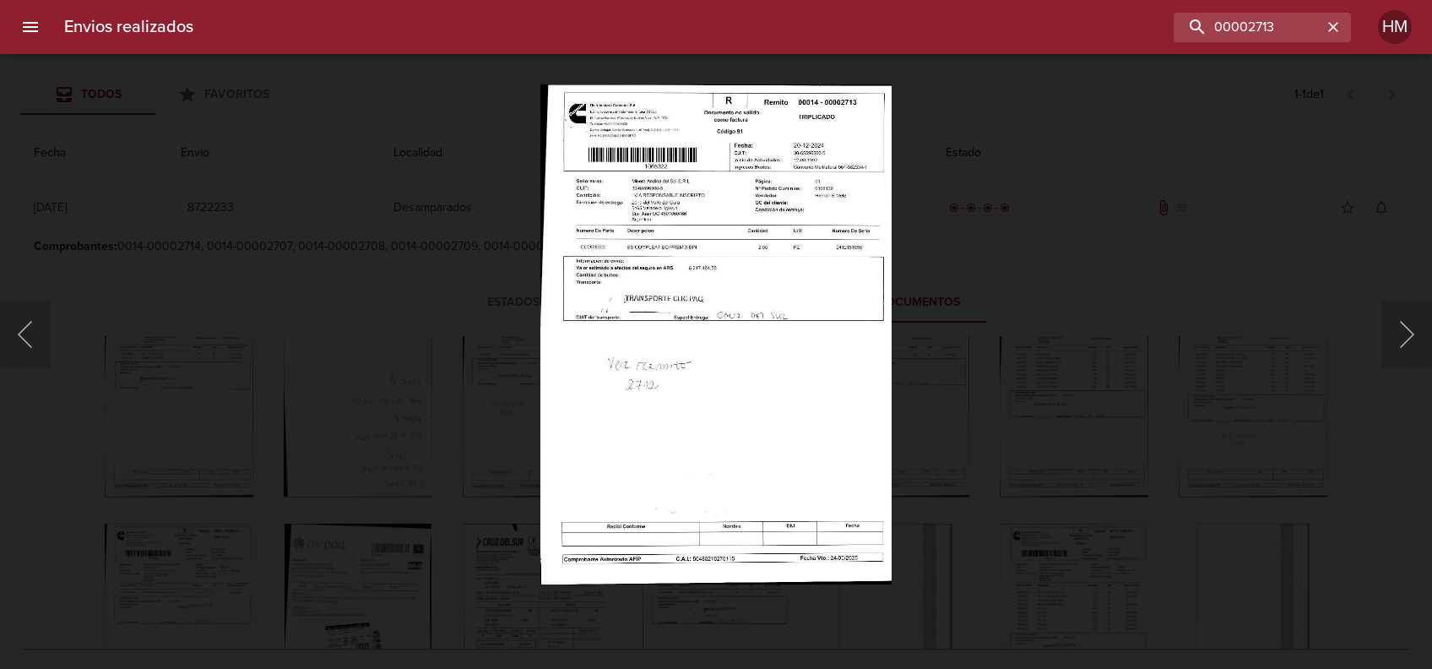
click at [1003, 420] on div "Lightbox" at bounding box center [716, 334] width 1432 height 669
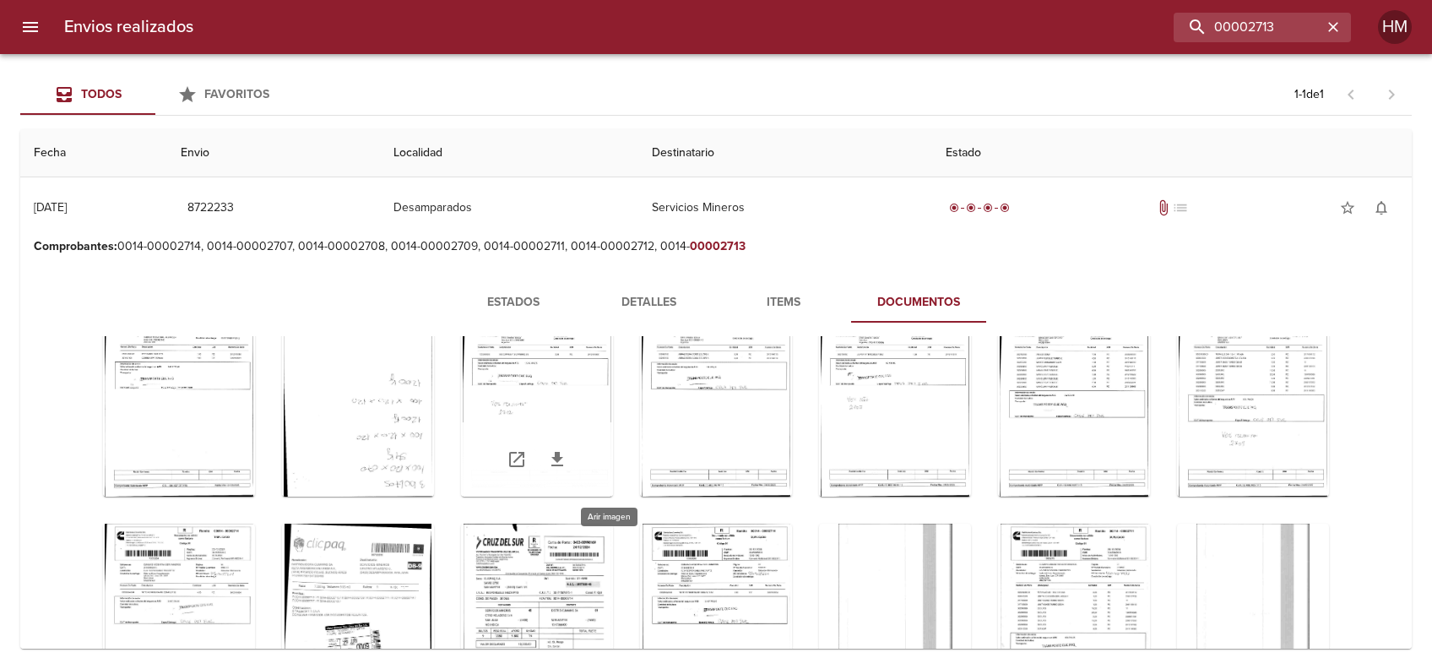
scroll to position [222, 0]
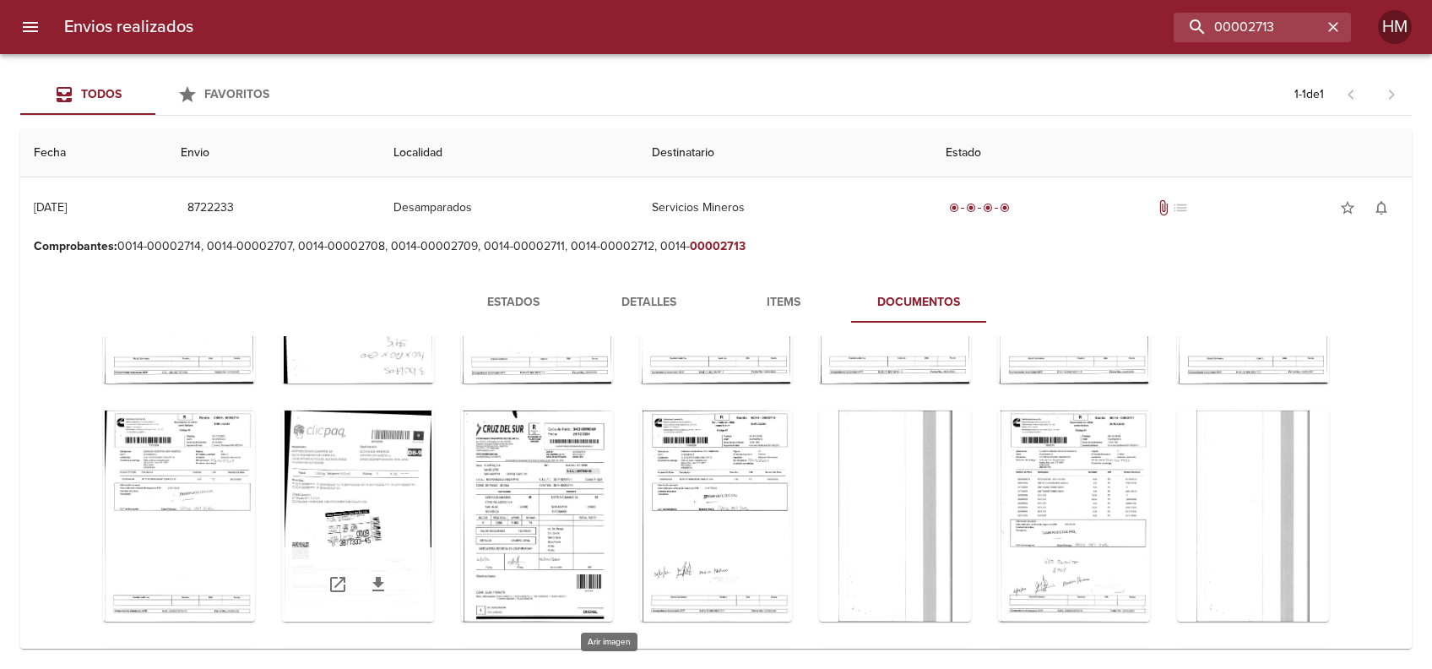
click at [434, 496] on div "Tabla de envíos del cliente" at bounding box center [358, 515] width 152 height 211
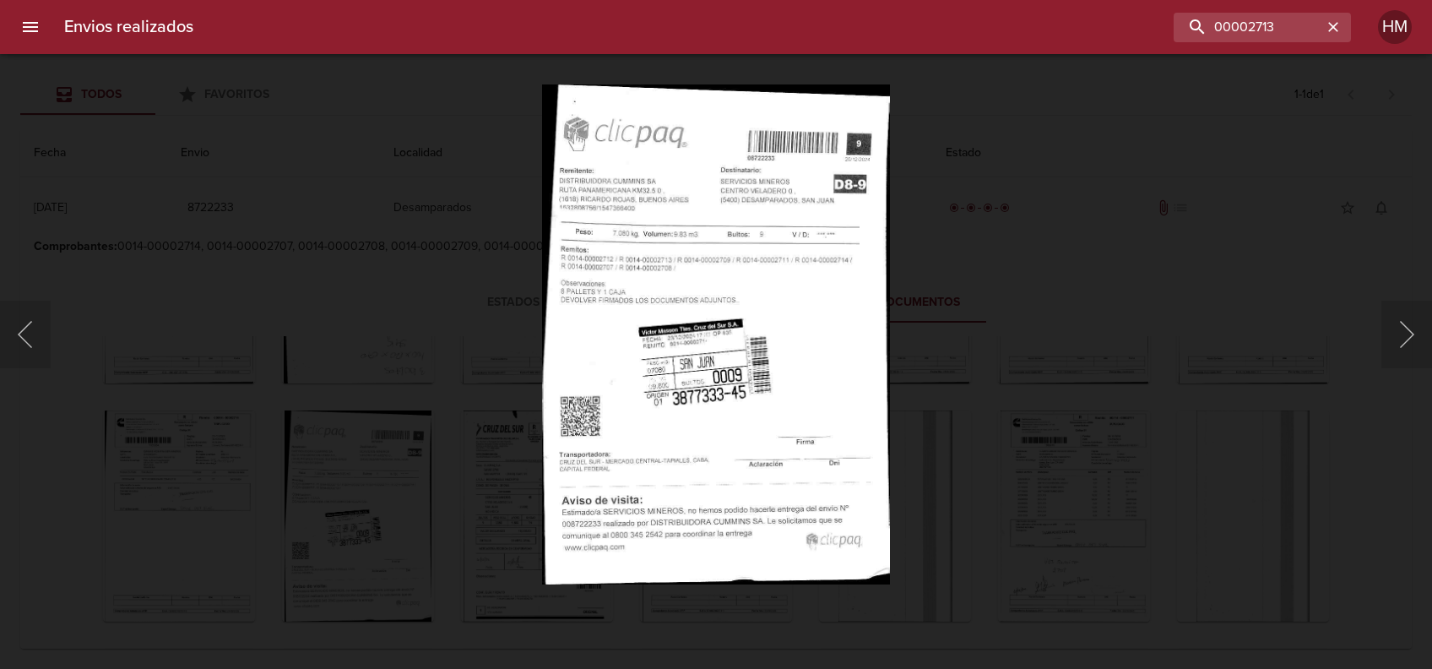
click at [979, 351] on div "Lightbox" at bounding box center [716, 334] width 1432 height 669
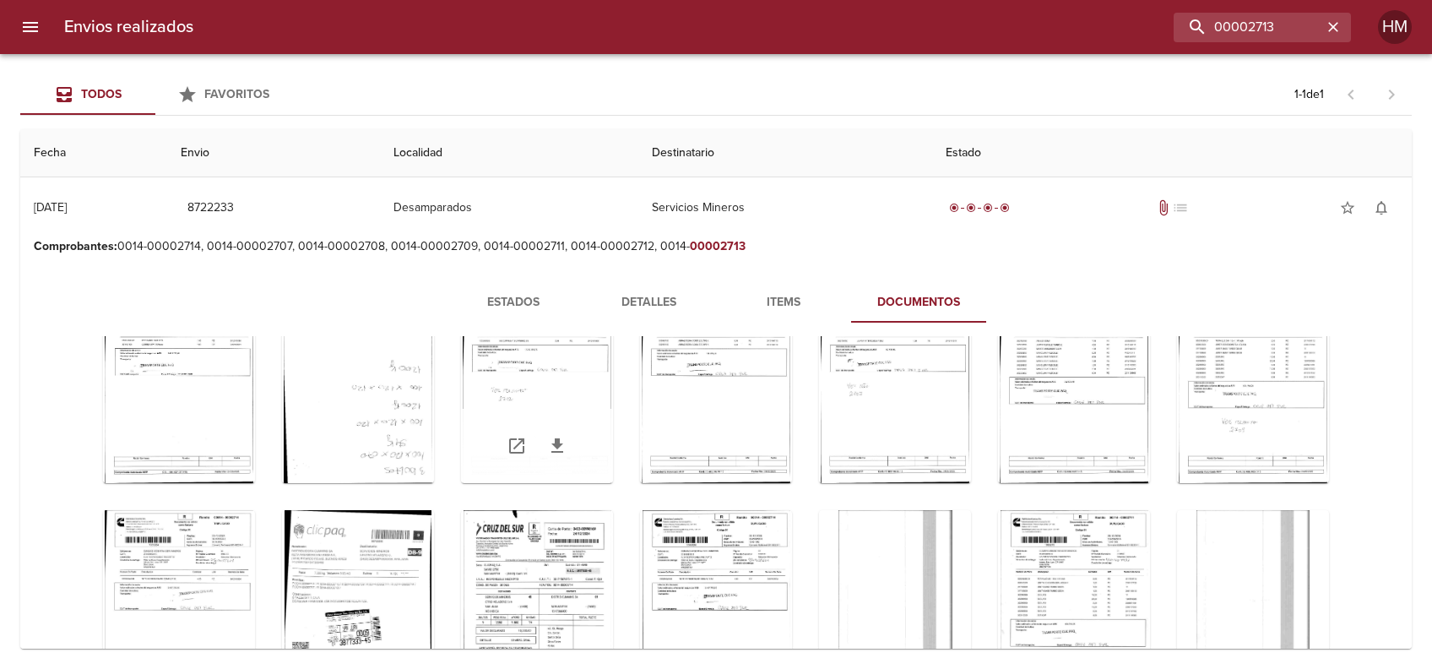
scroll to position [0, 0]
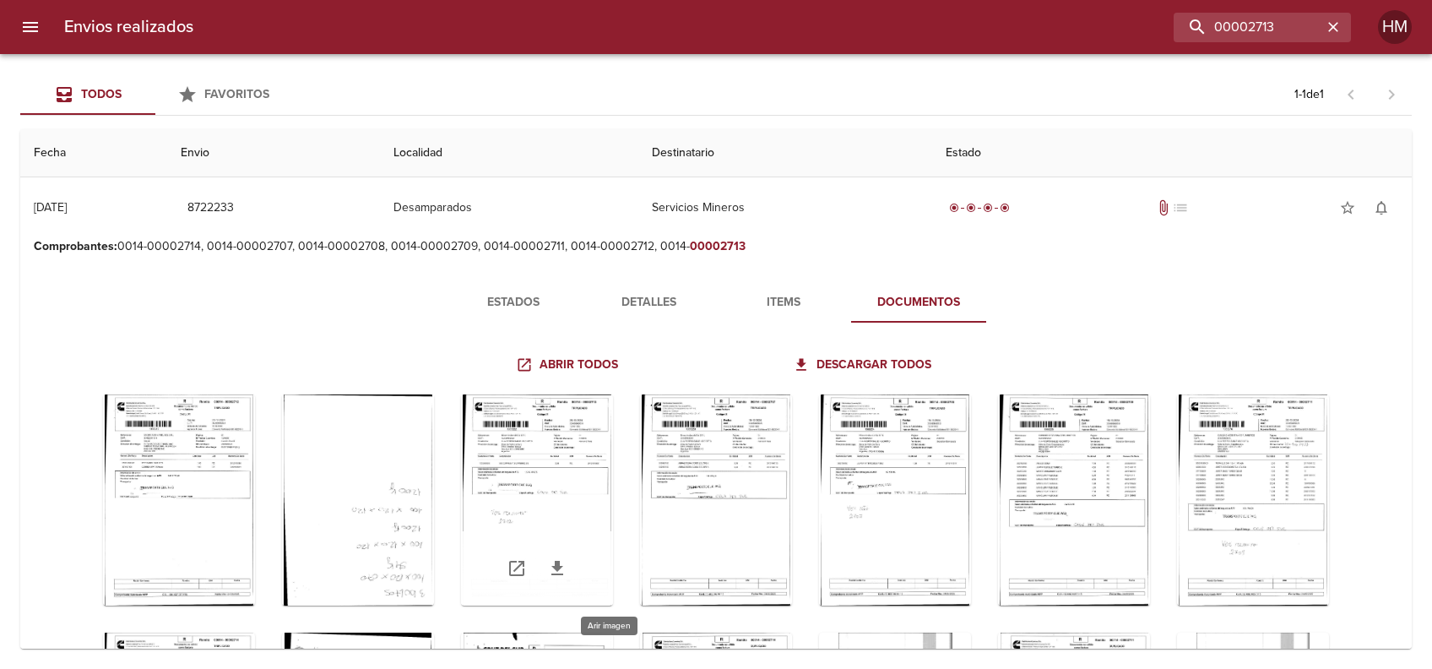
click at [613, 430] on div "Tabla de envíos del cliente" at bounding box center [537, 499] width 152 height 211
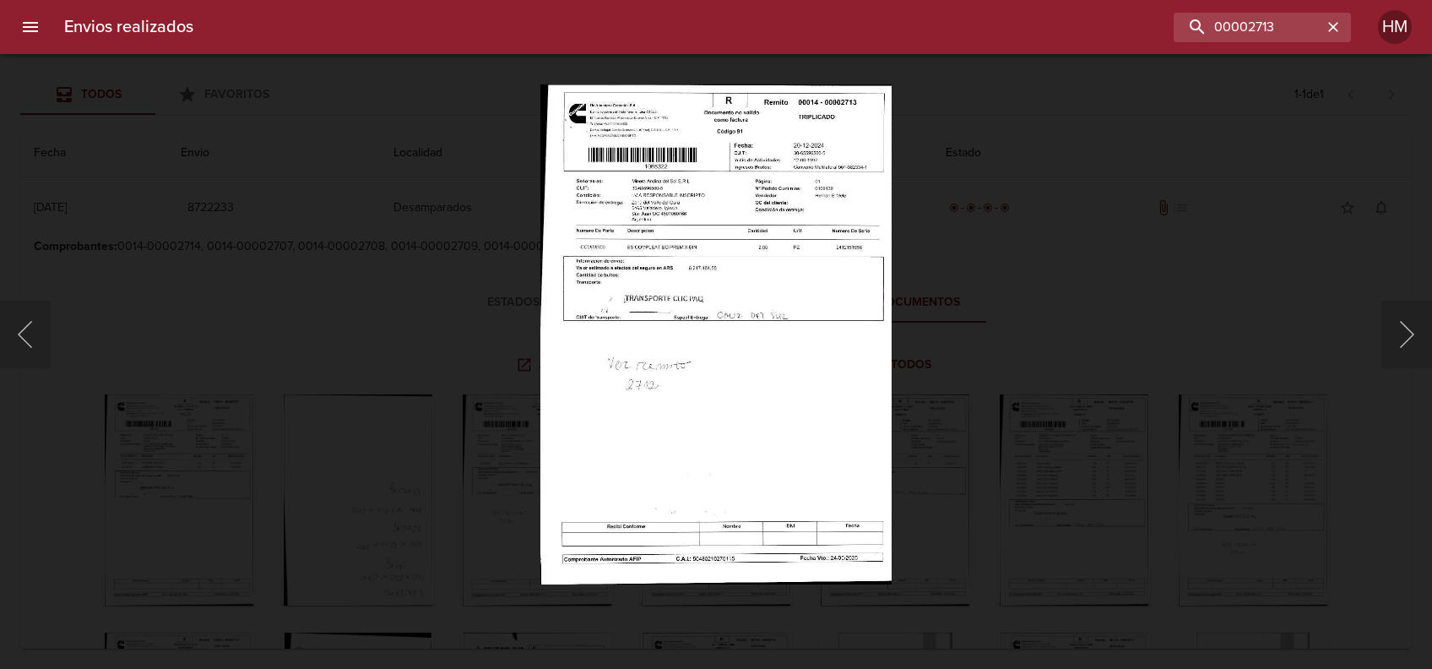
click at [817, 242] on img "Lightbox" at bounding box center [716, 334] width 352 height 500
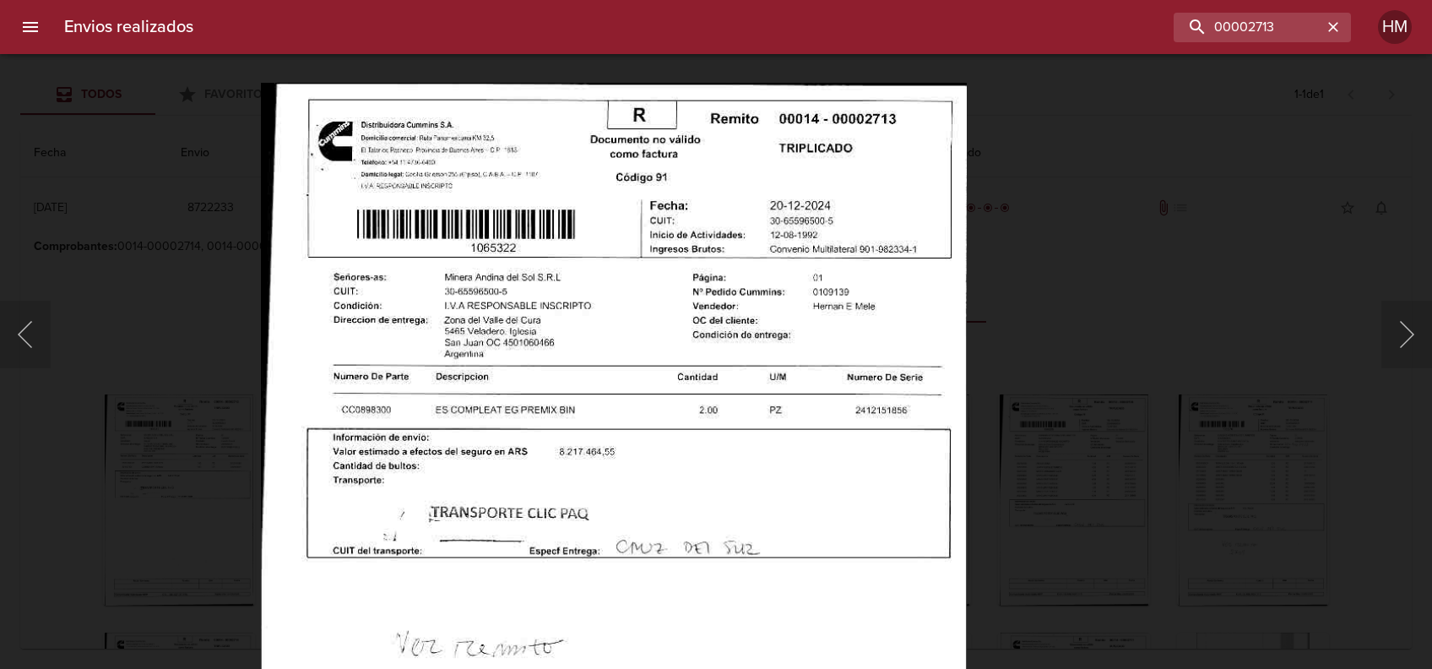
click at [845, 372] on img "Lightbox" at bounding box center [614, 585] width 707 height 1004
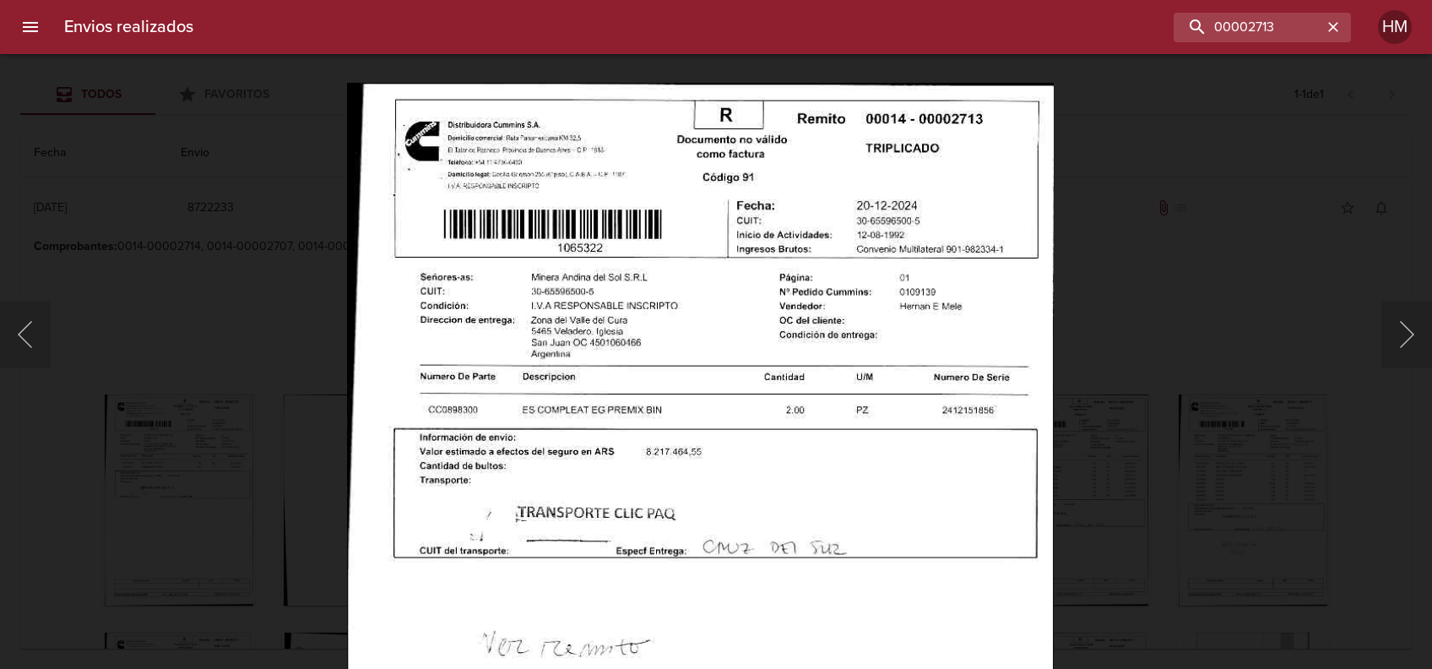
click at [1155, 386] on div "Lightbox" at bounding box center [716, 334] width 1432 height 669
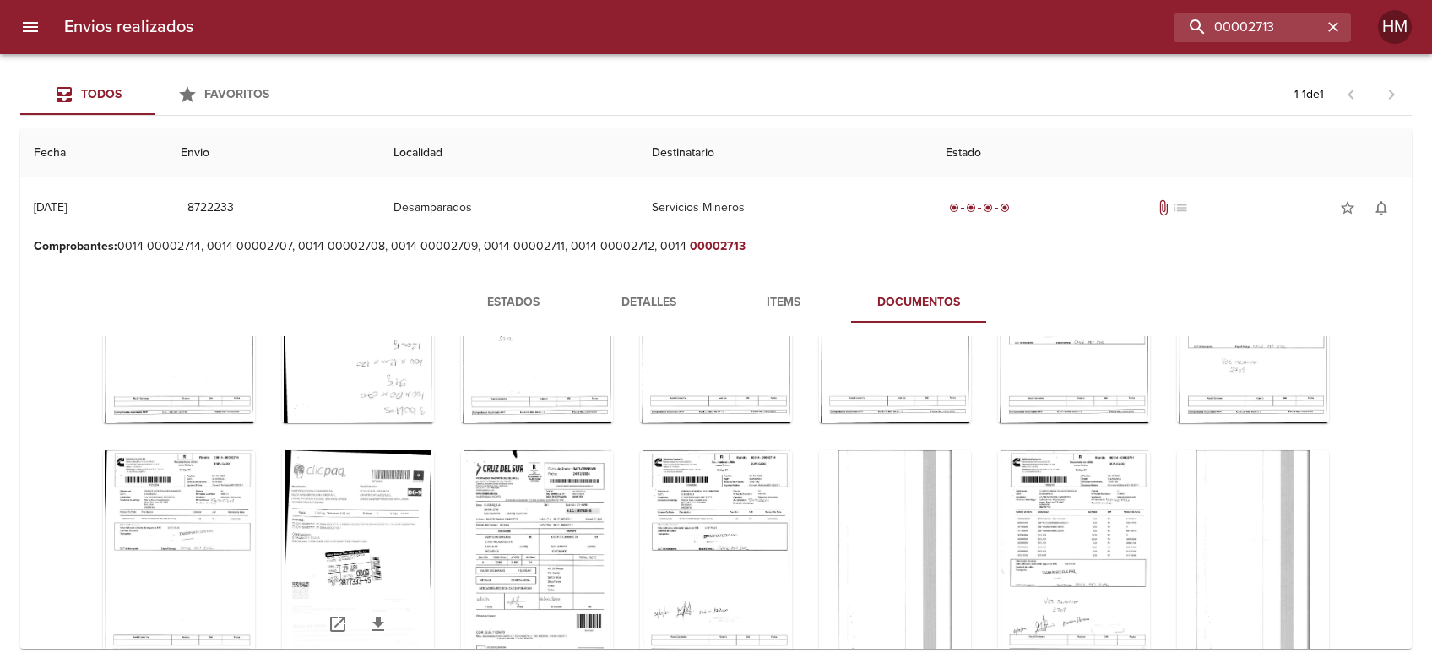
scroll to position [338, 0]
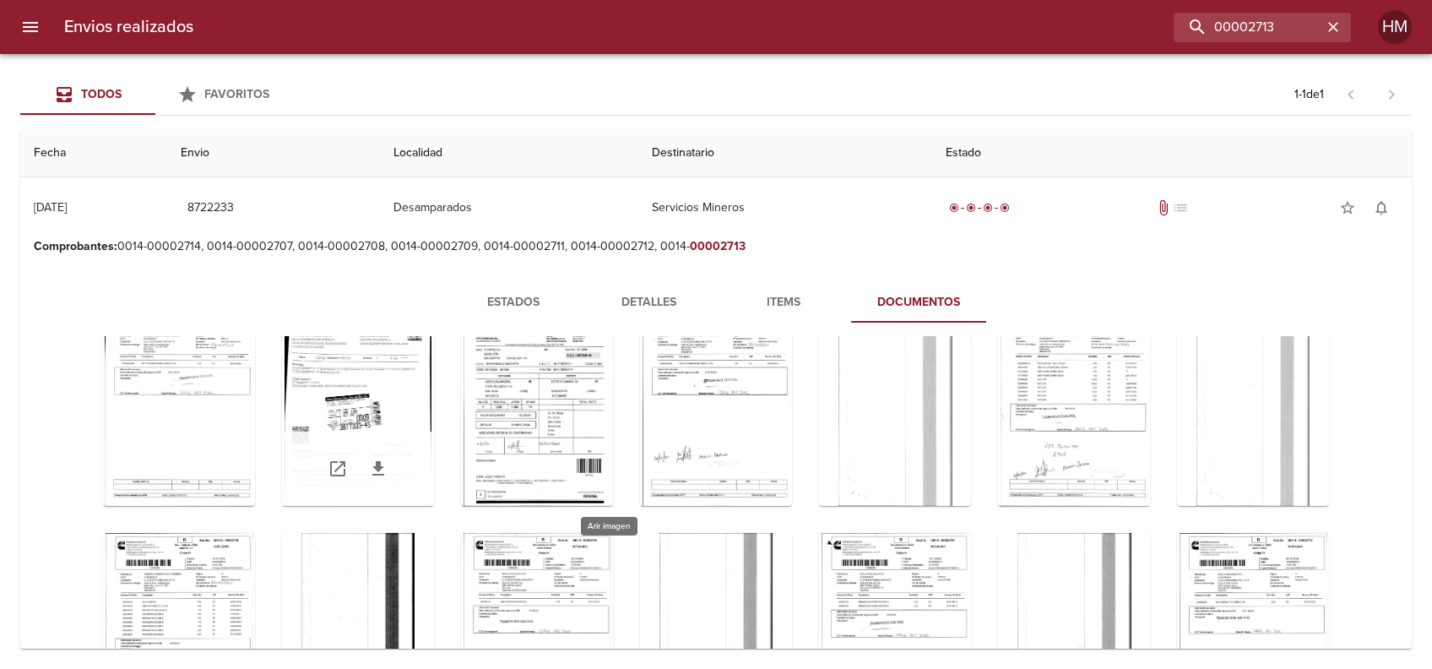
click at [434, 398] on div "Tabla de envíos del cliente" at bounding box center [358, 400] width 152 height 211
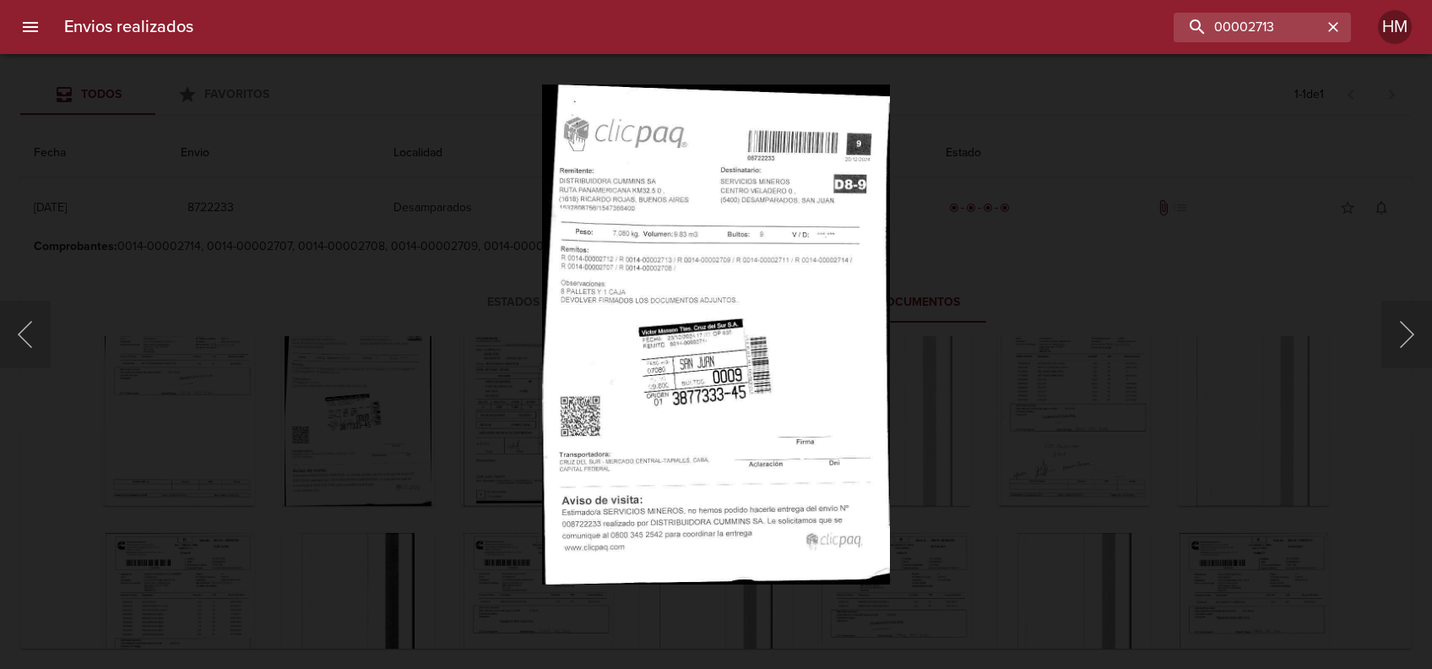
click at [746, 313] on img "Lightbox" at bounding box center [715, 334] width 347 height 500
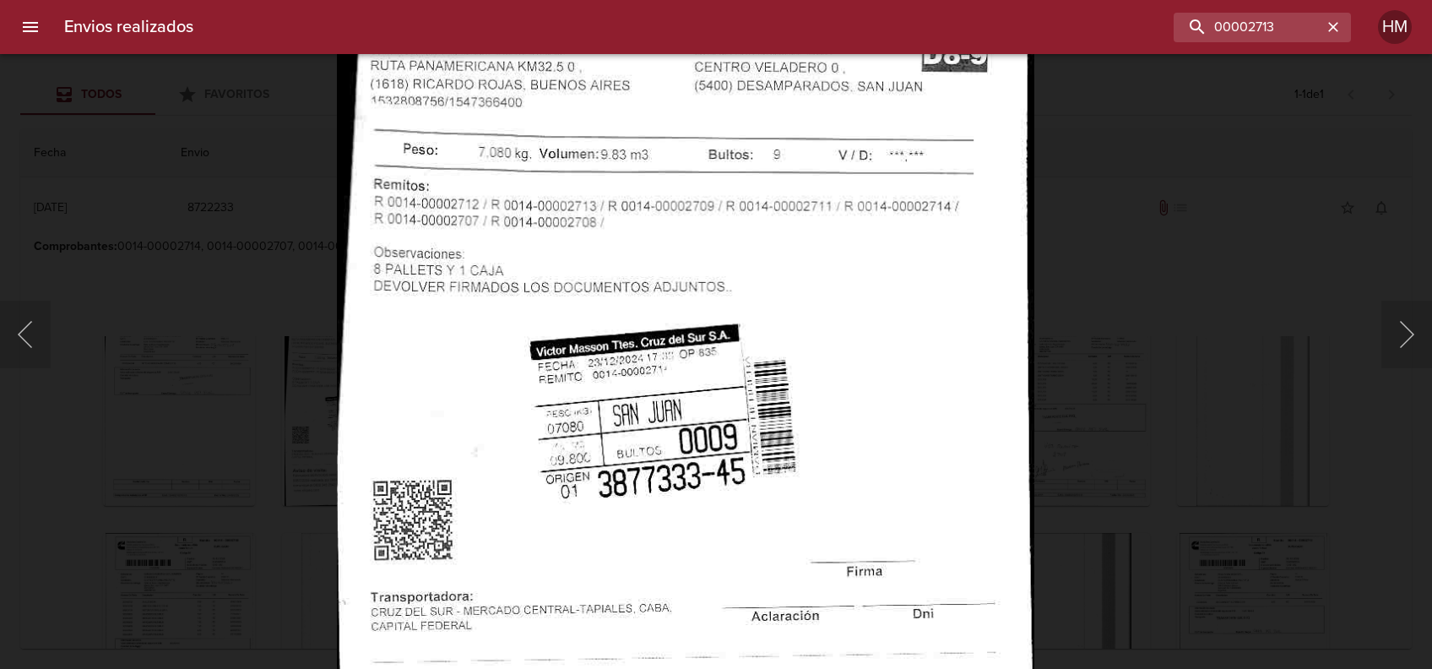
click at [981, 361] on img "Lightbox" at bounding box center [685, 356] width 697 height 1004
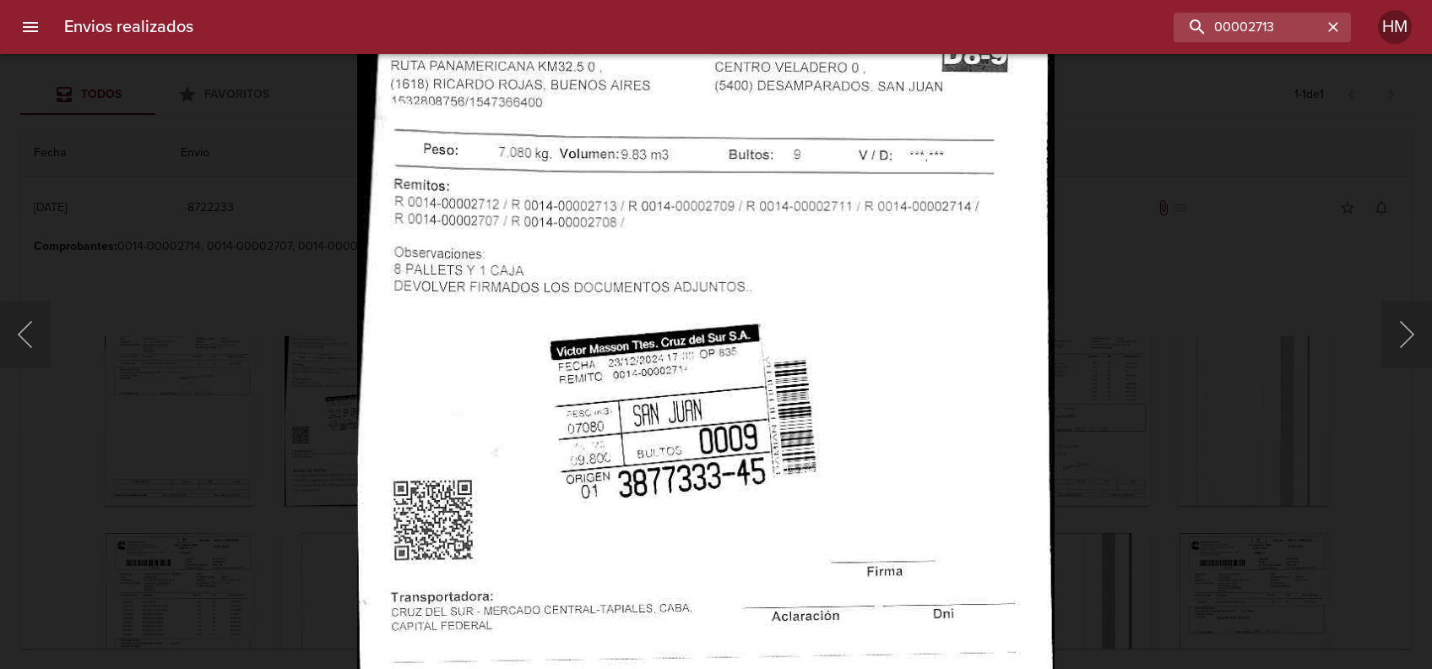
click at [1128, 364] on div "Lightbox" at bounding box center [716, 334] width 1432 height 669
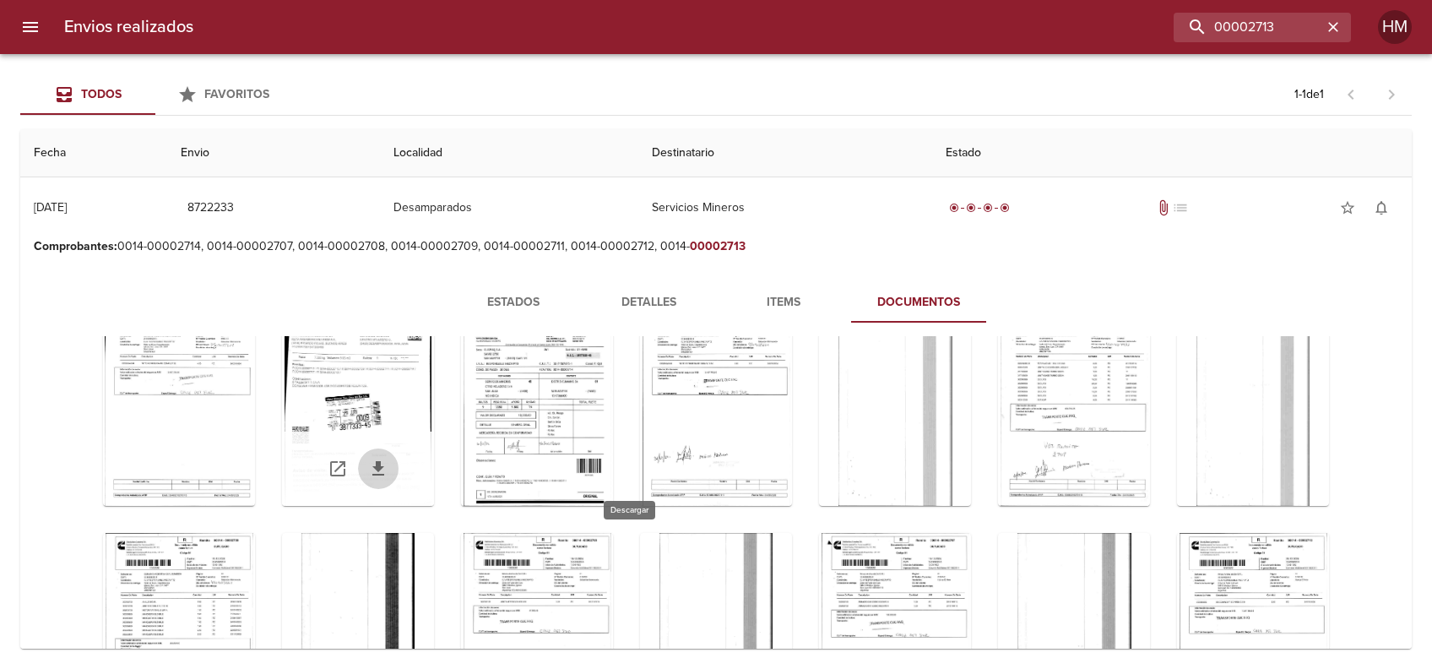
click at [388, 470] on icon "Tabla de envíos del cliente" at bounding box center [378, 468] width 20 height 20
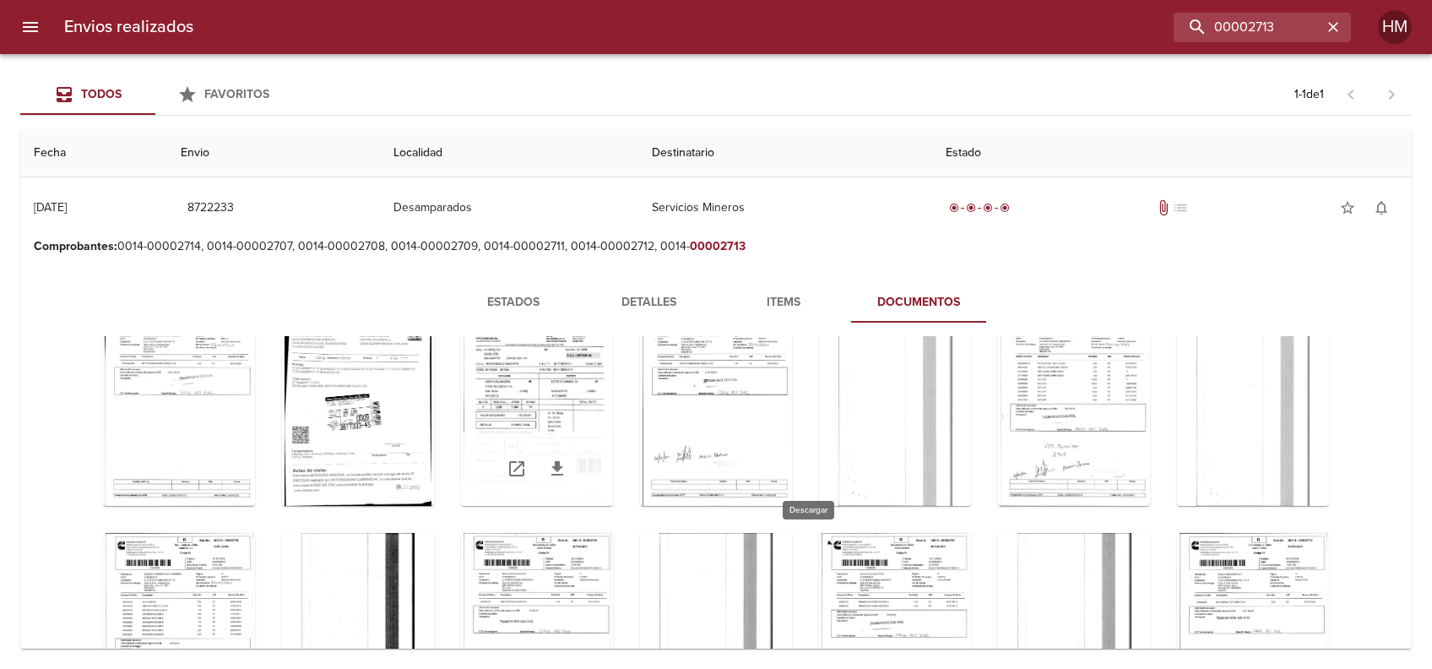
click at [563, 464] on icon "Tabla de envíos del cliente" at bounding box center [557, 468] width 12 height 14
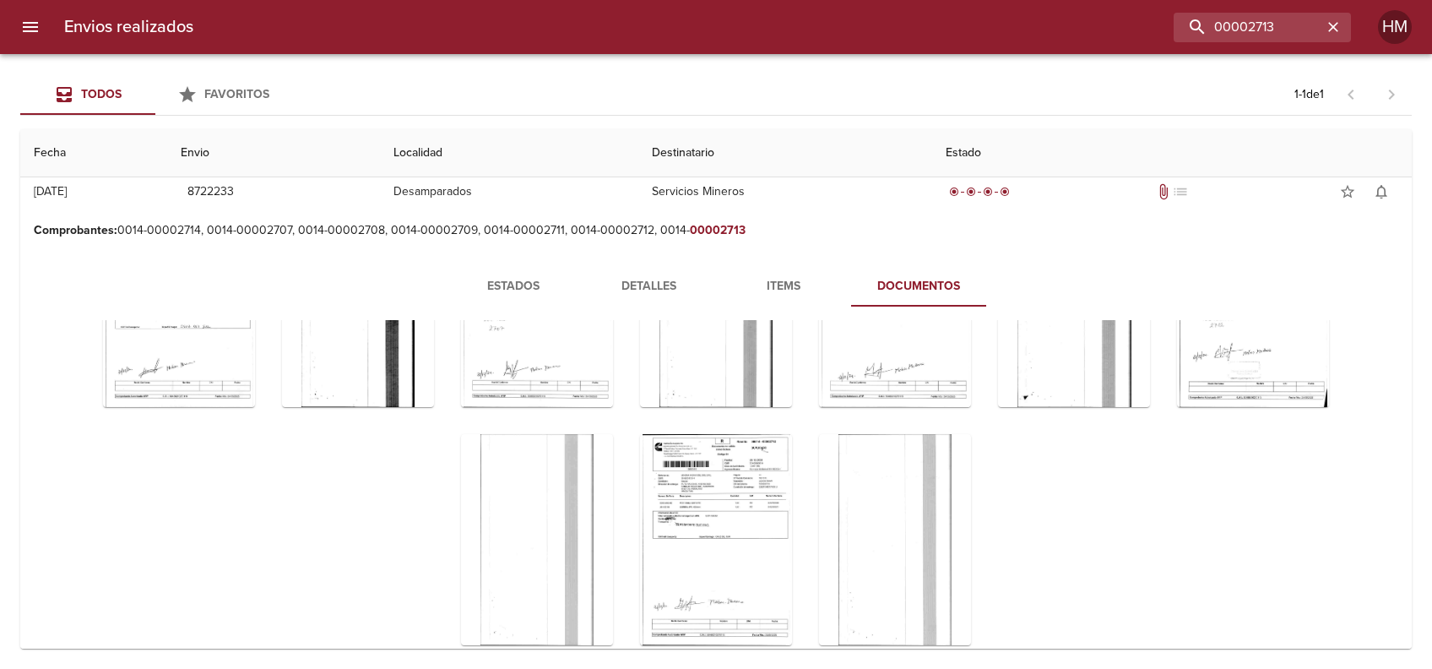
scroll to position [46, 0]
